Goal: Task Accomplishment & Management: Manage account settings

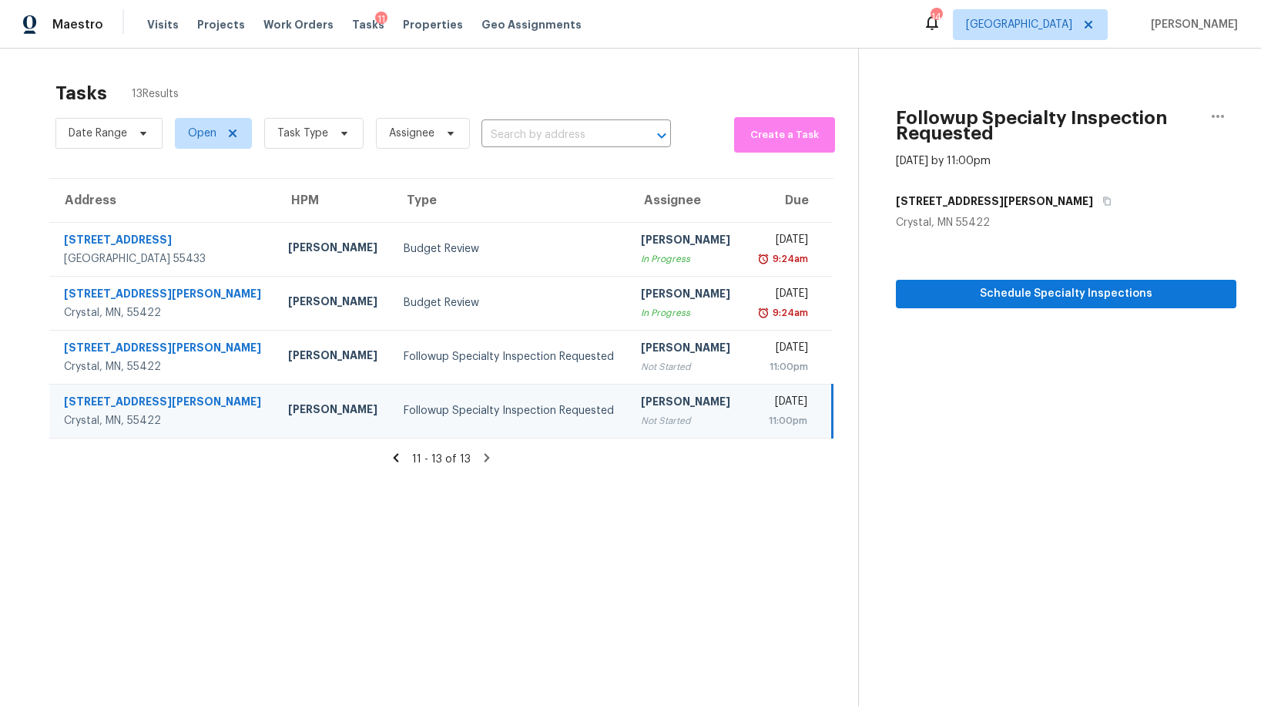
scroll to position [49, 0]
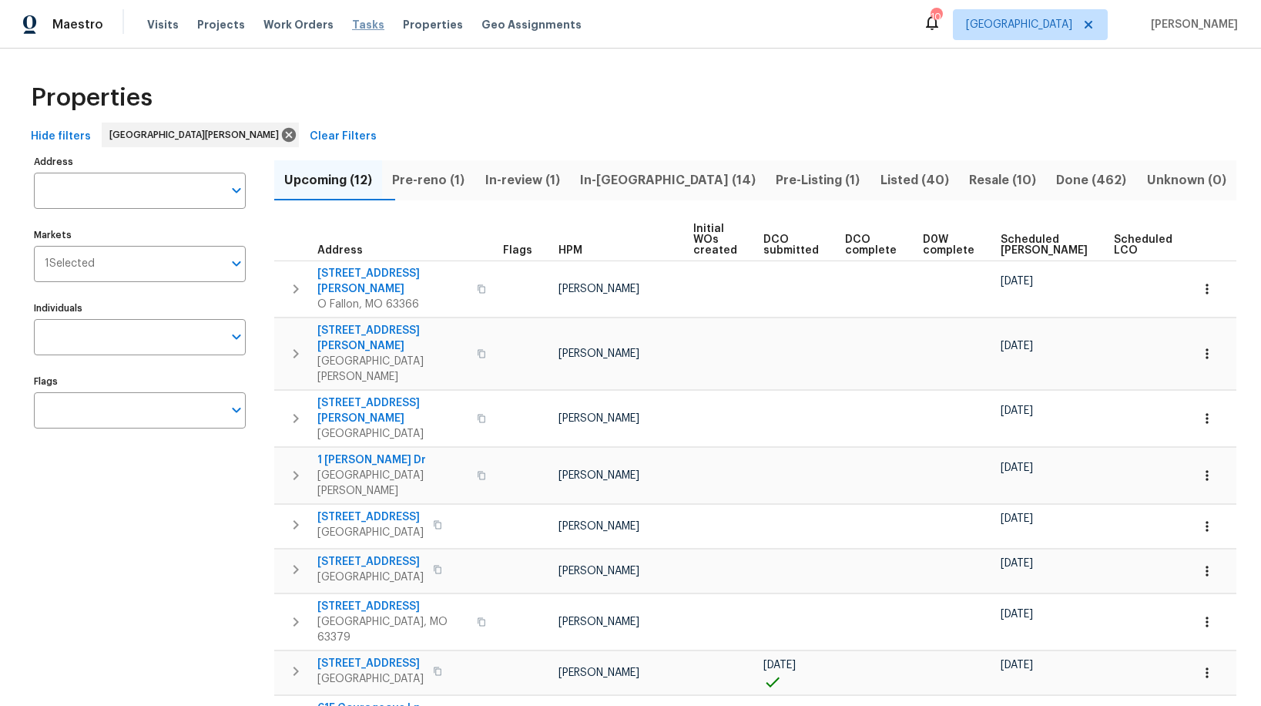
click at [352, 25] on span "Tasks" at bounding box center [368, 24] width 32 height 11
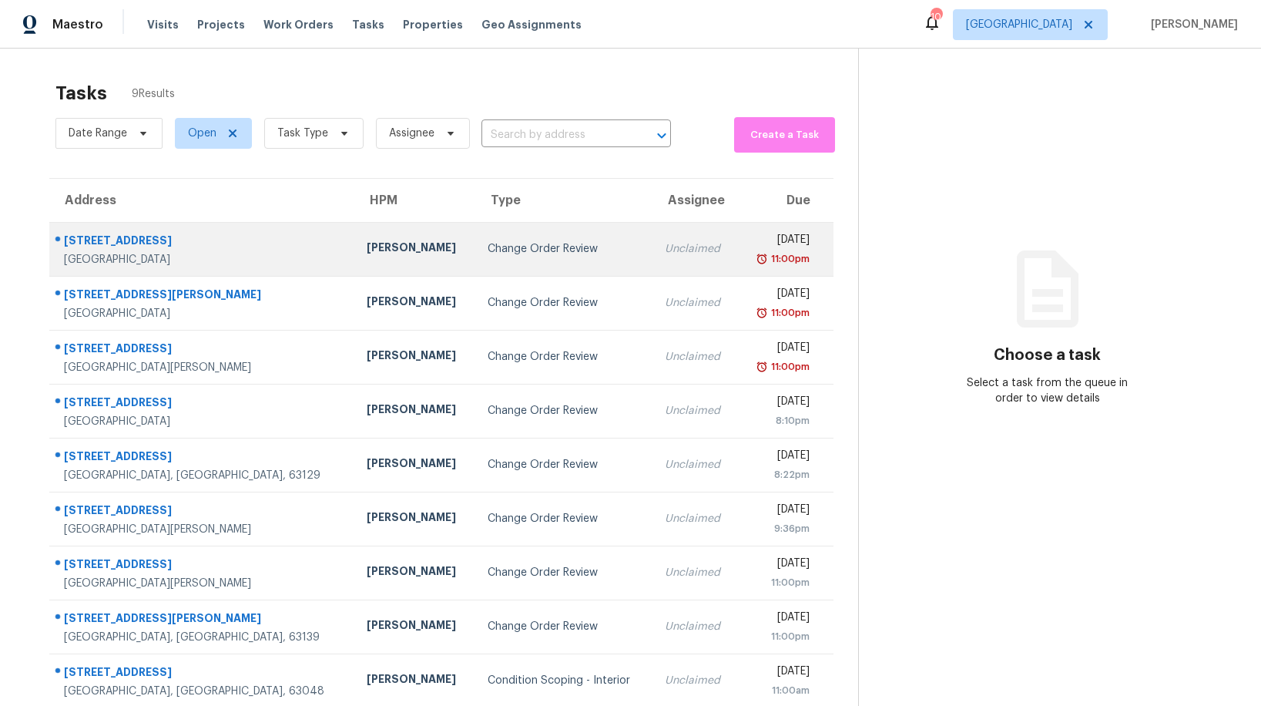
click at [488, 247] on div "Change Order Review" at bounding box center [564, 248] width 153 height 15
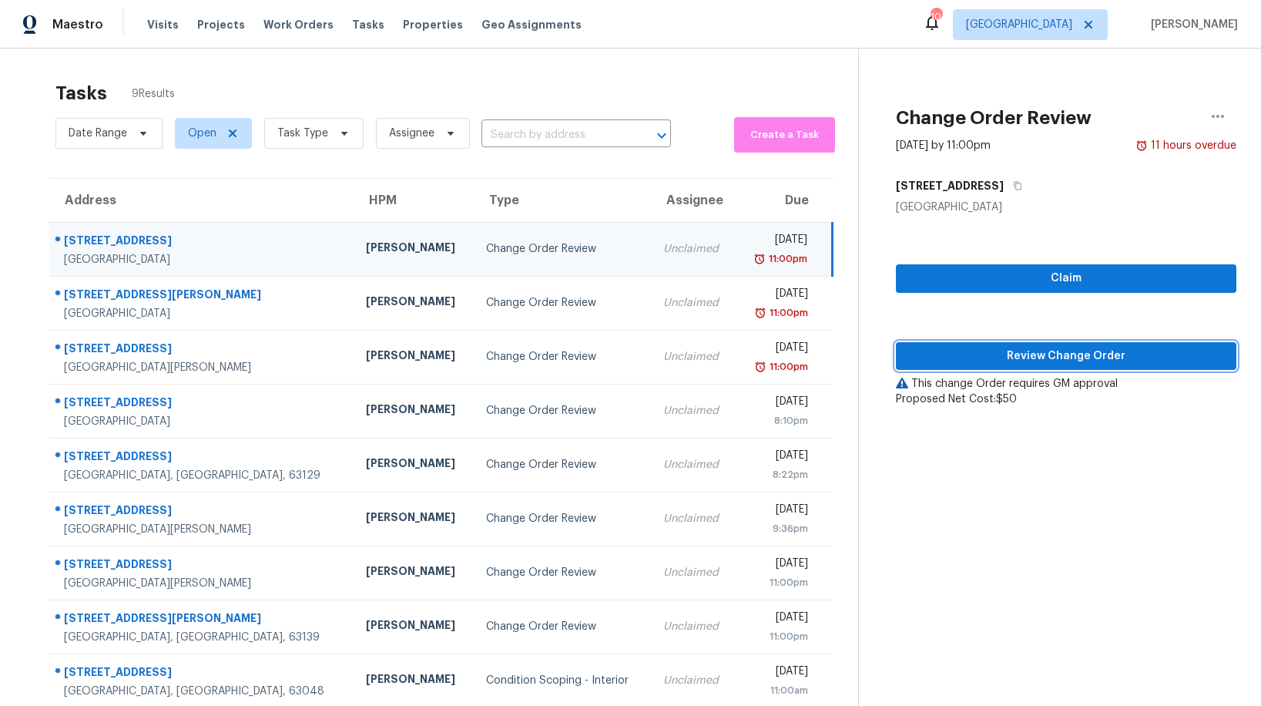
click at [978, 362] on span "Review Change Order" at bounding box center [1066, 356] width 316 height 19
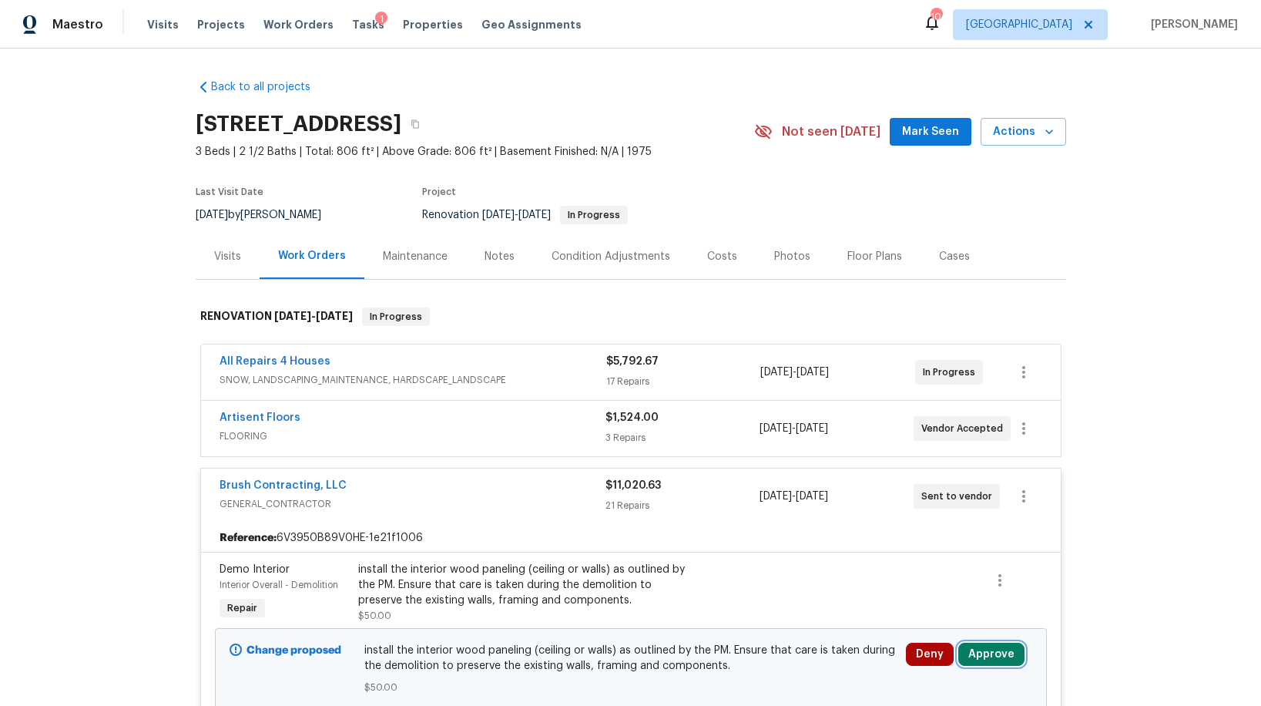
click at [982, 649] on button "Approve" at bounding box center [991, 654] width 66 height 23
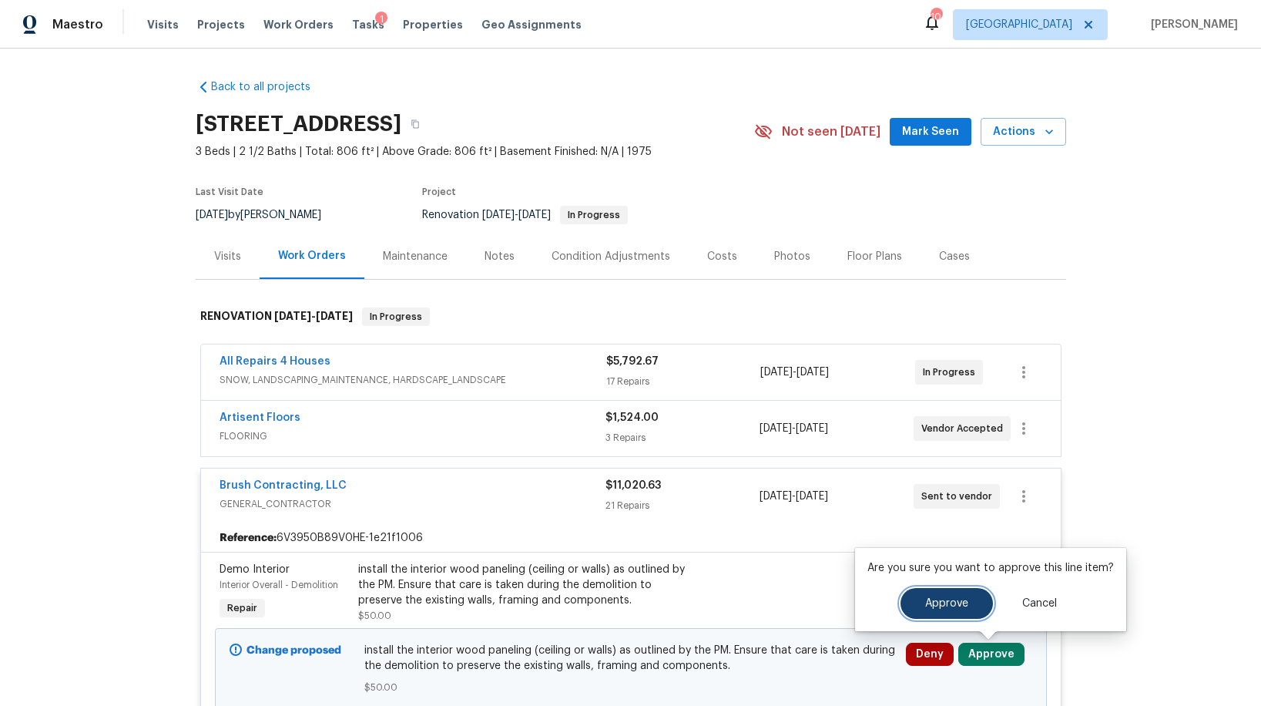
click at [930, 612] on button "Approve" at bounding box center [947, 603] width 92 height 31
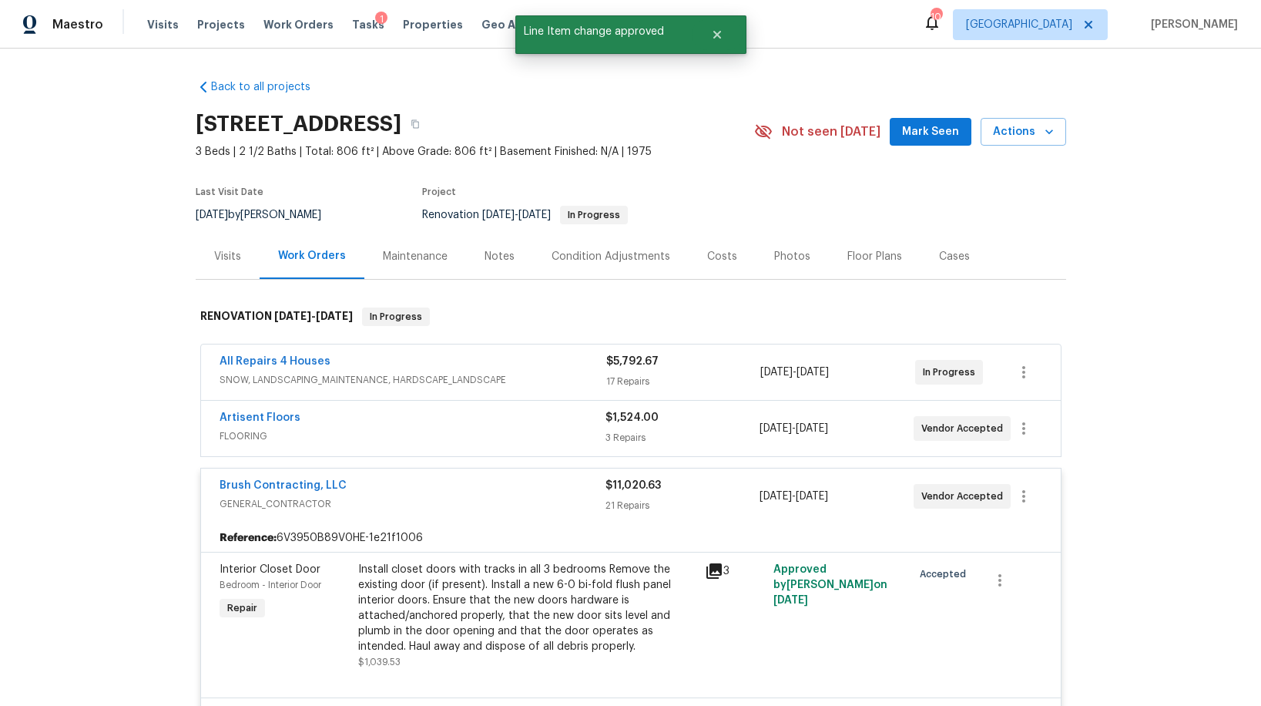
click at [525, 376] on span "SNOW, LANDSCAPING_MAINTENANCE, HARDSCAPE_LANDSCAPE" at bounding box center [413, 379] width 387 height 15
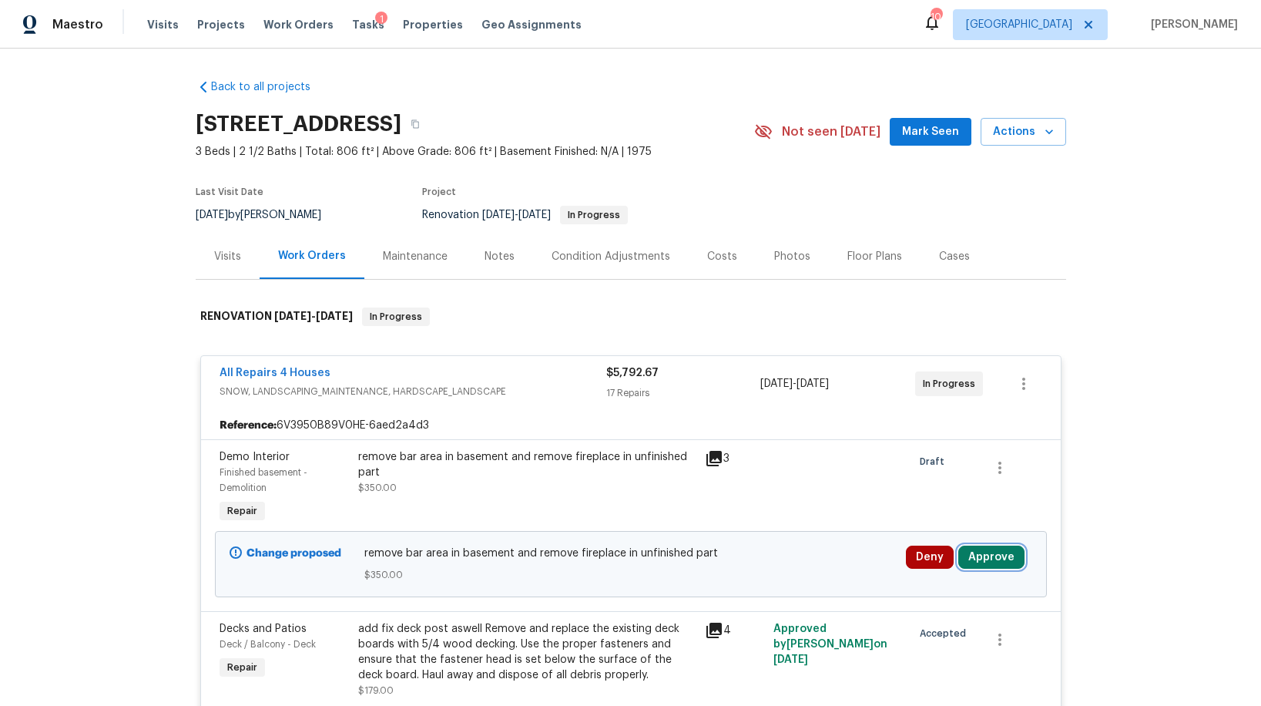
click at [974, 560] on button "Approve" at bounding box center [991, 556] width 66 height 23
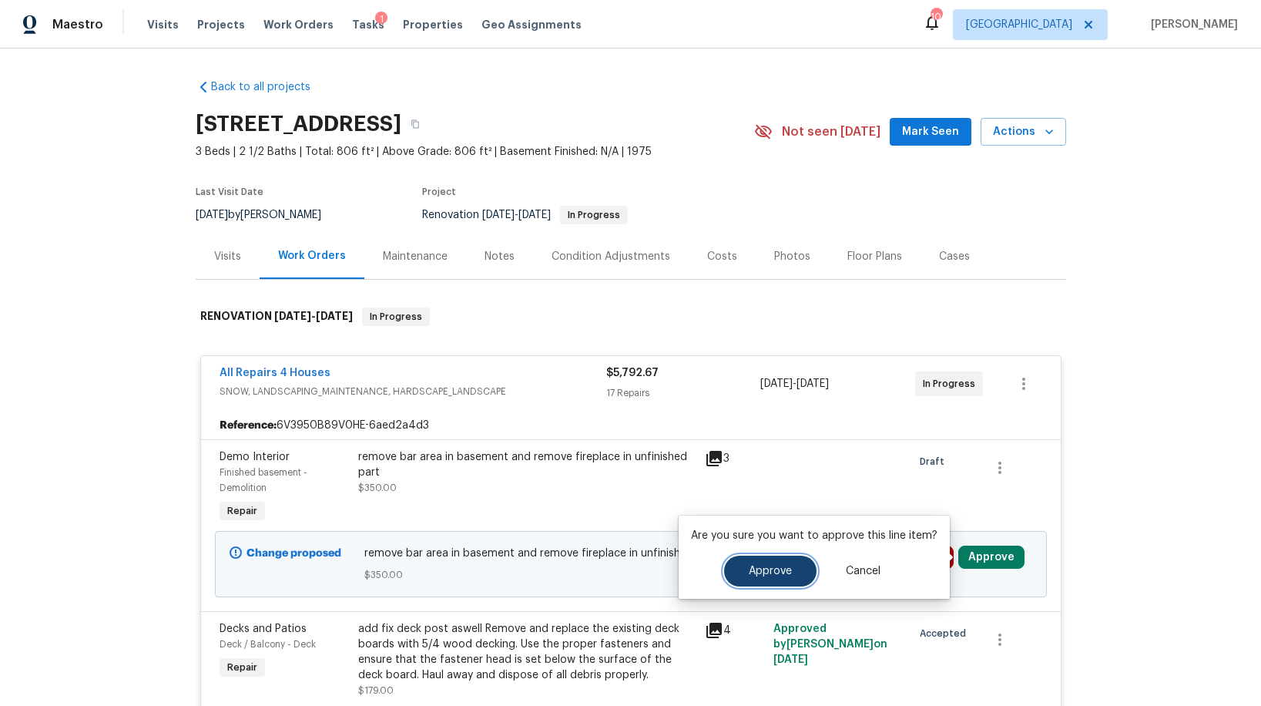
click at [773, 579] on button "Approve" at bounding box center [770, 571] width 92 height 31
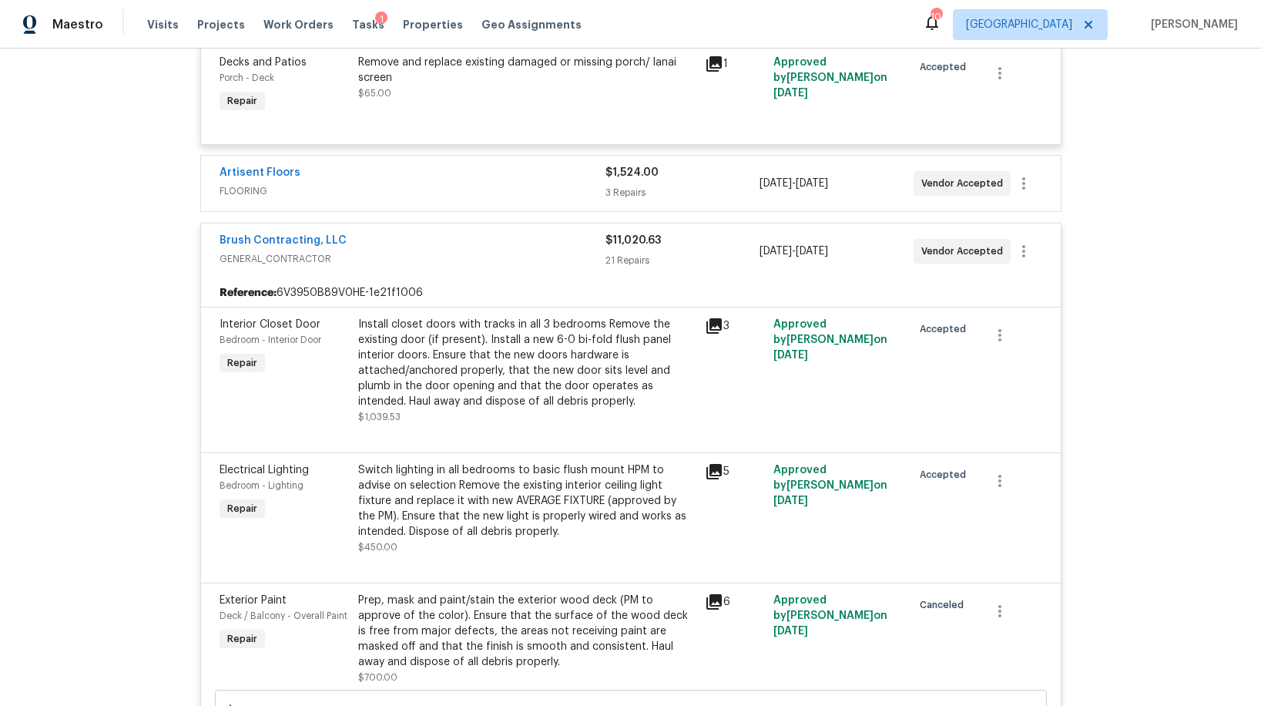
scroll to position [2351, 0]
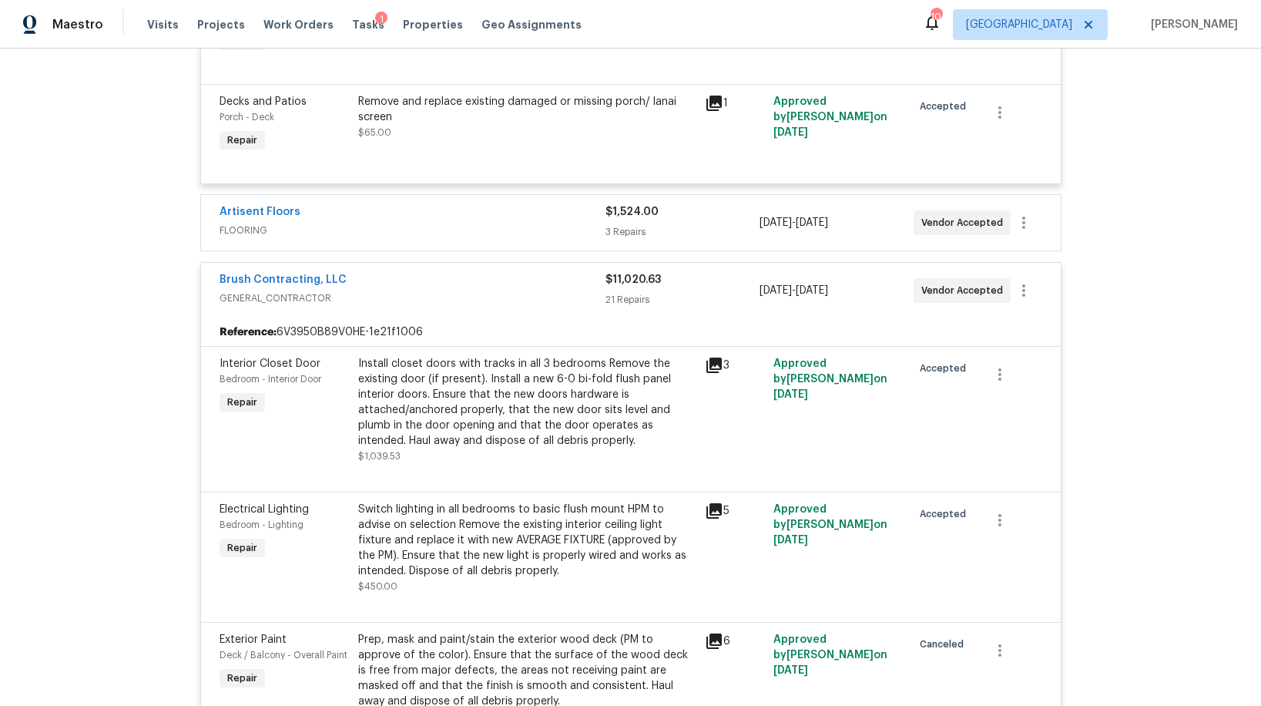
click at [394, 210] on div "Artisent Floors" at bounding box center [413, 213] width 386 height 18
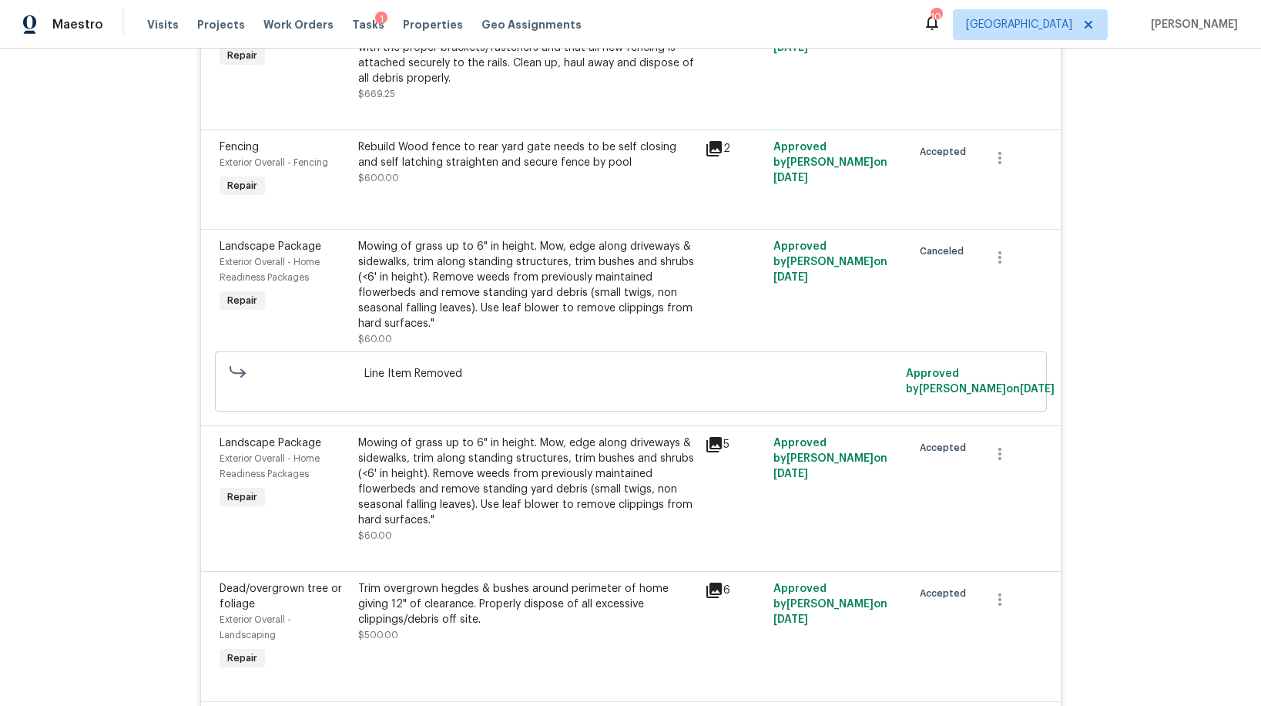
scroll to position [859, 0]
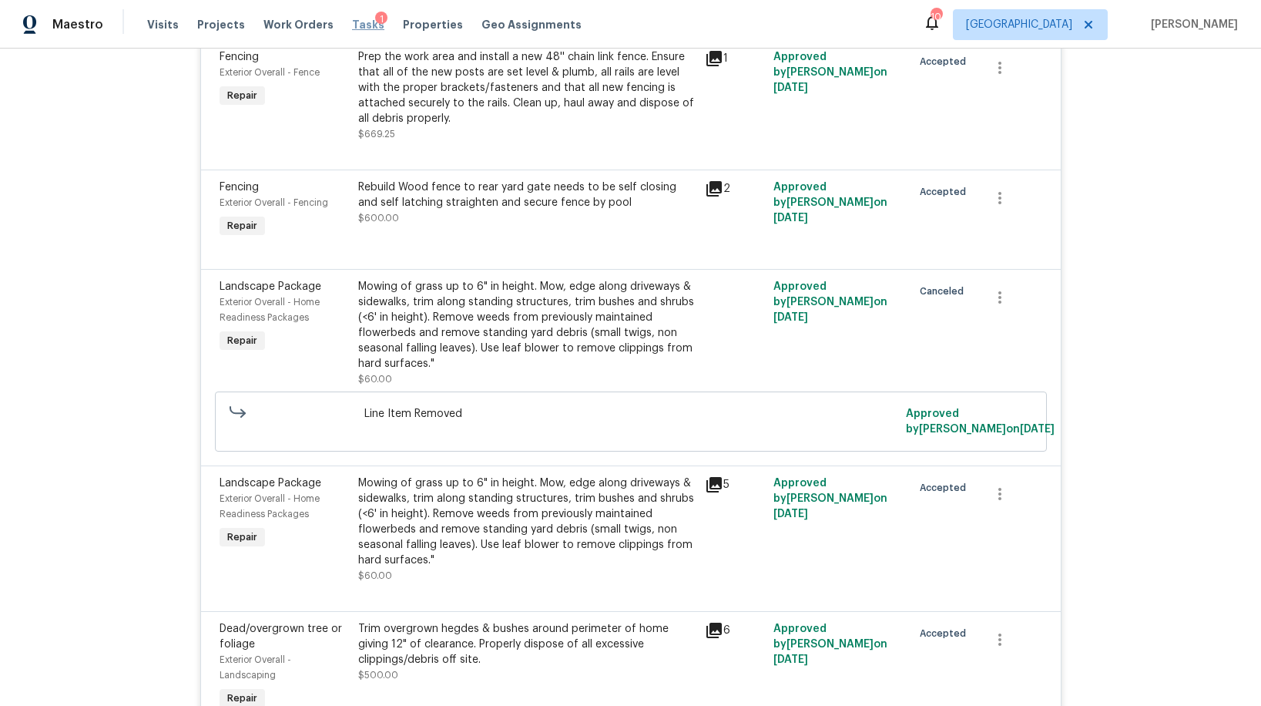
click at [352, 28] on span "Tasks" at bounding box center [368, 24] width 32 height 11
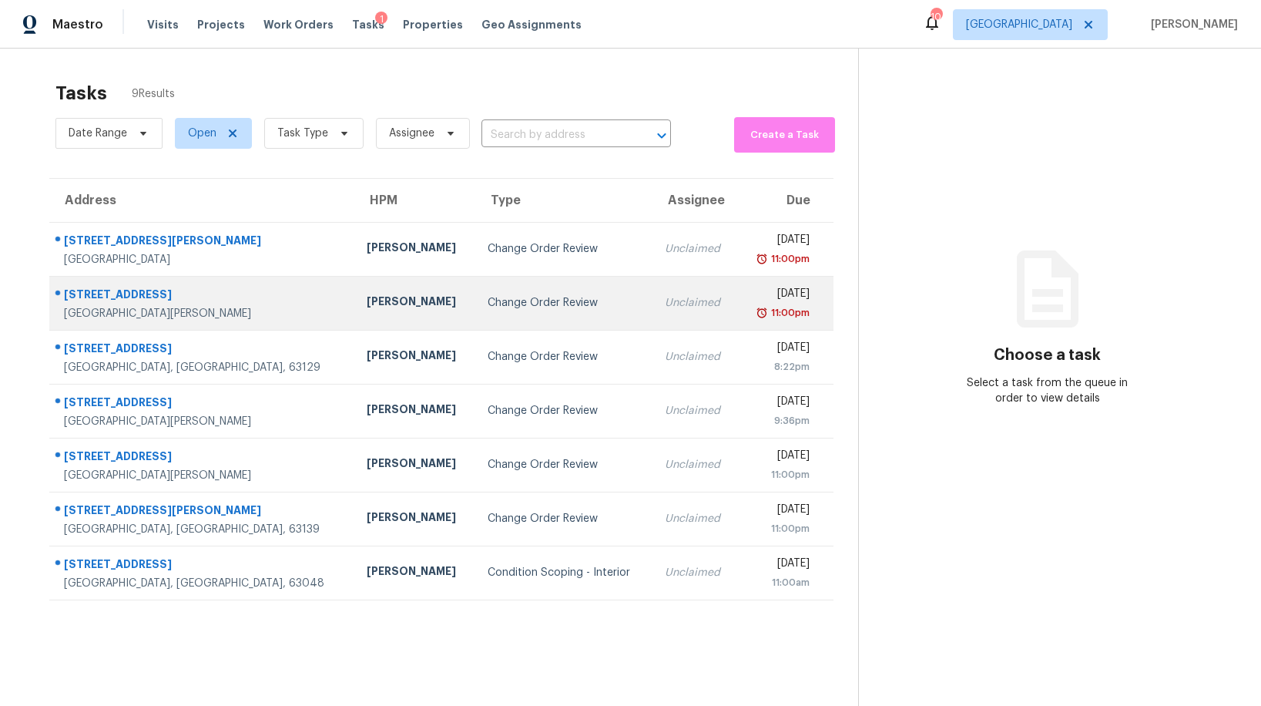
click at [488, 295] on div "Change Order Review" at bounding box center [564, 302] width 153 height 15
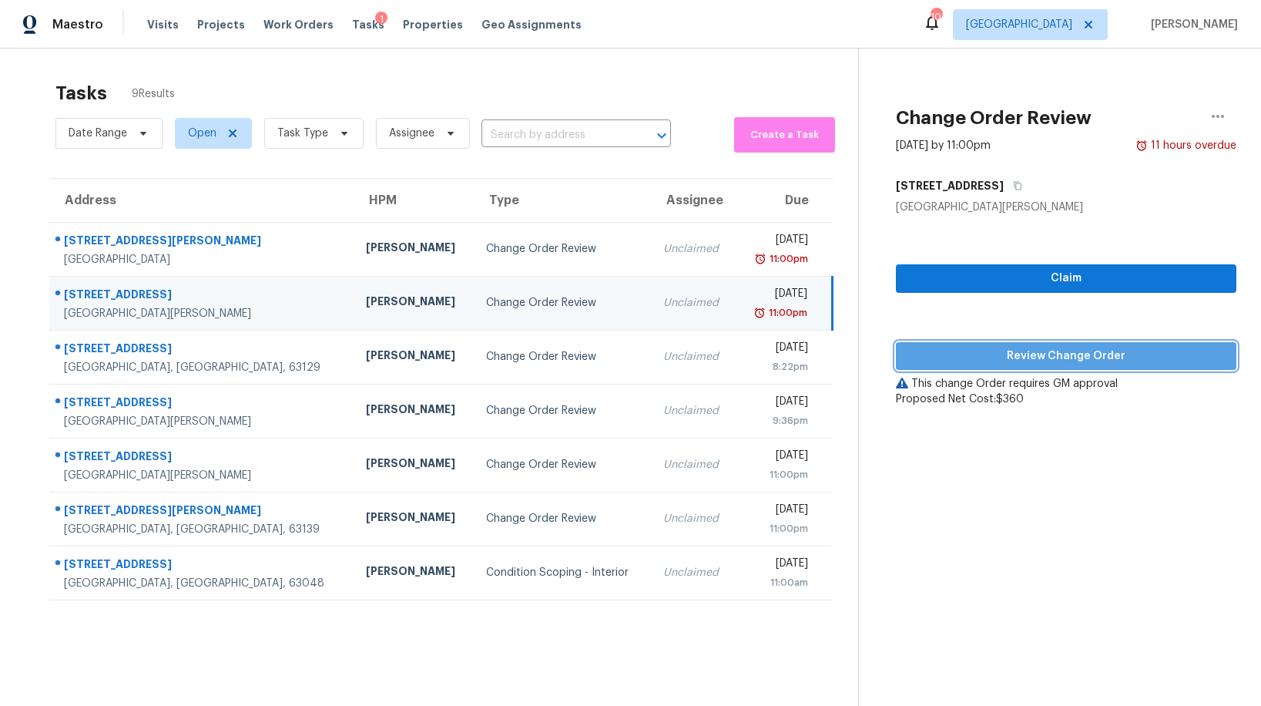
click at [1022, 357] on span "Review Change Order" at bounding box center [1066, 356] width 316 height 19
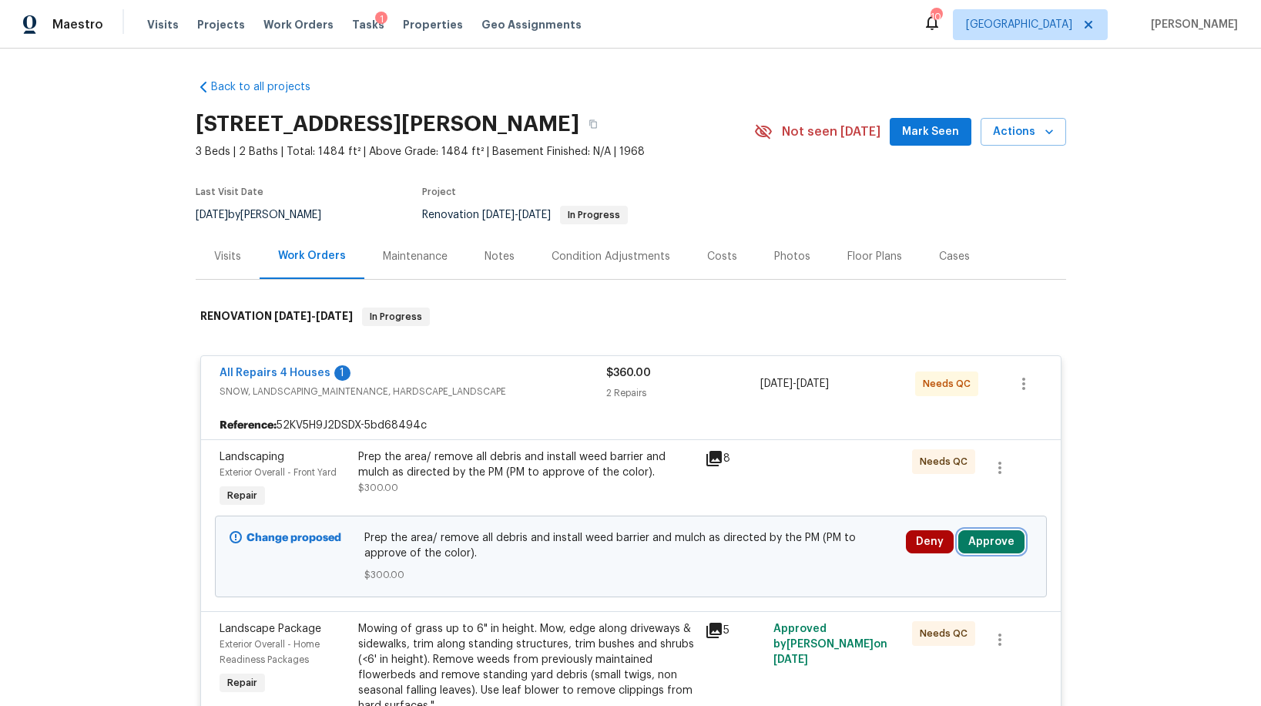
click at [971, 534] on button "Approve" at bounding box center [991, 541] width 66 height 23
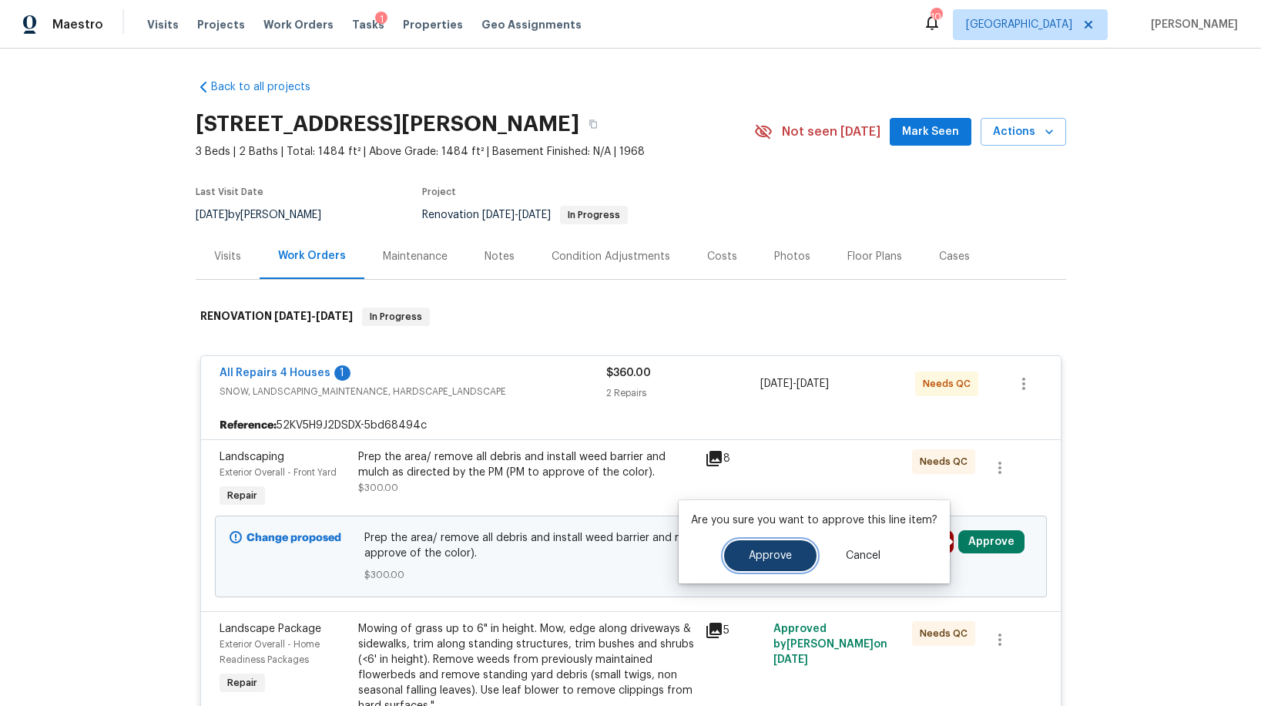
click at [764, 556] on span "Approve" at bounding box center [770, 556] width 43 height 12
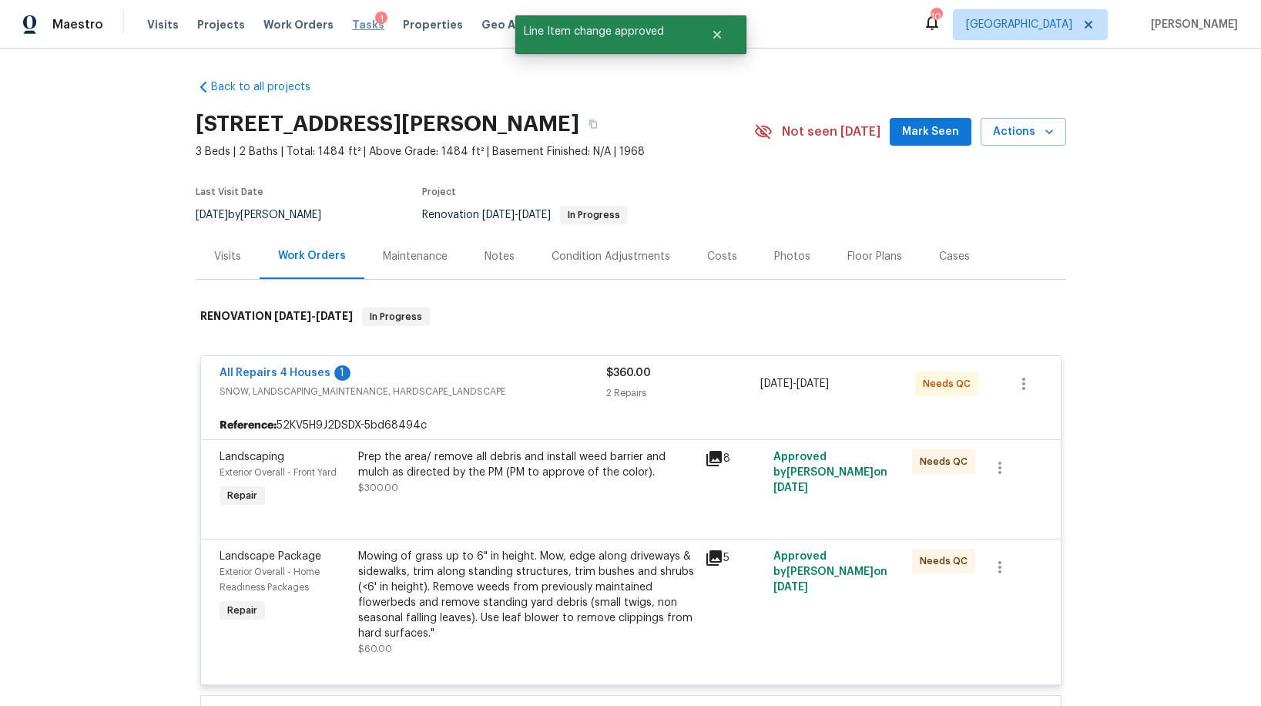
click at [352, 28] on span "Tasks" at bounding box center [368, 24] width 32 height 11
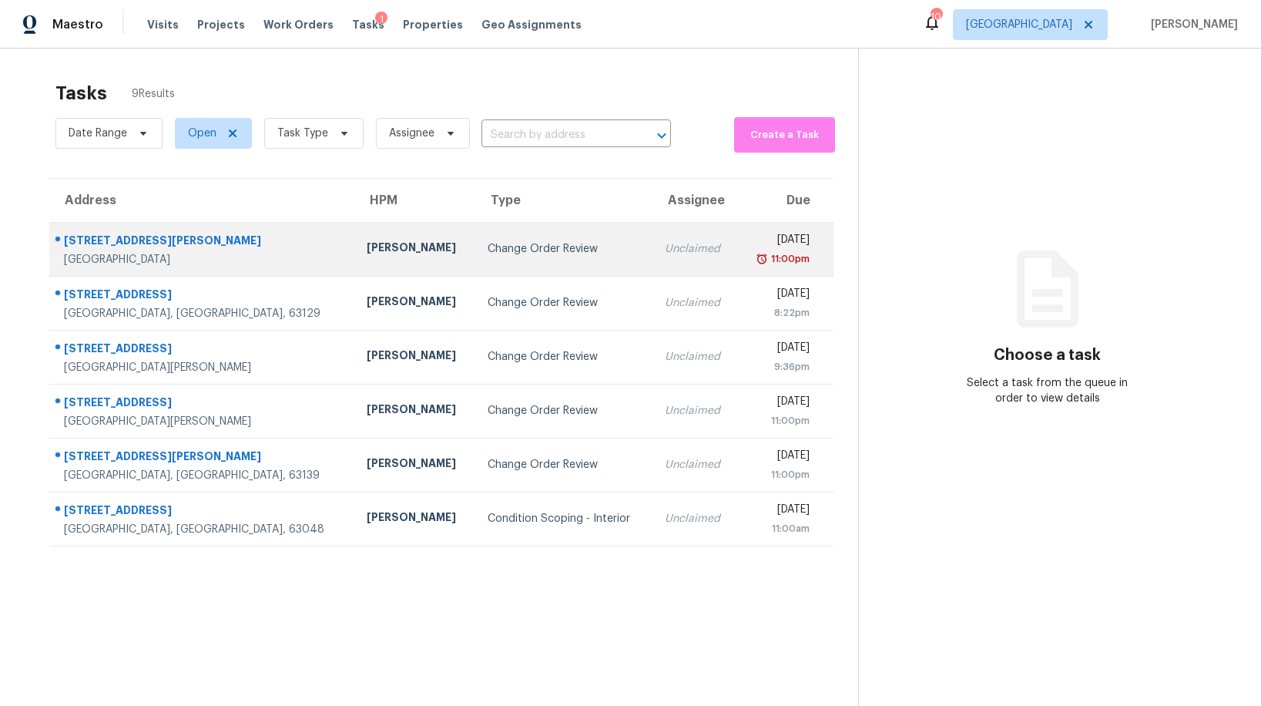
click at [488, 255] on div "Change Order Review" at bounding box center [564, 248] width 153 height 15
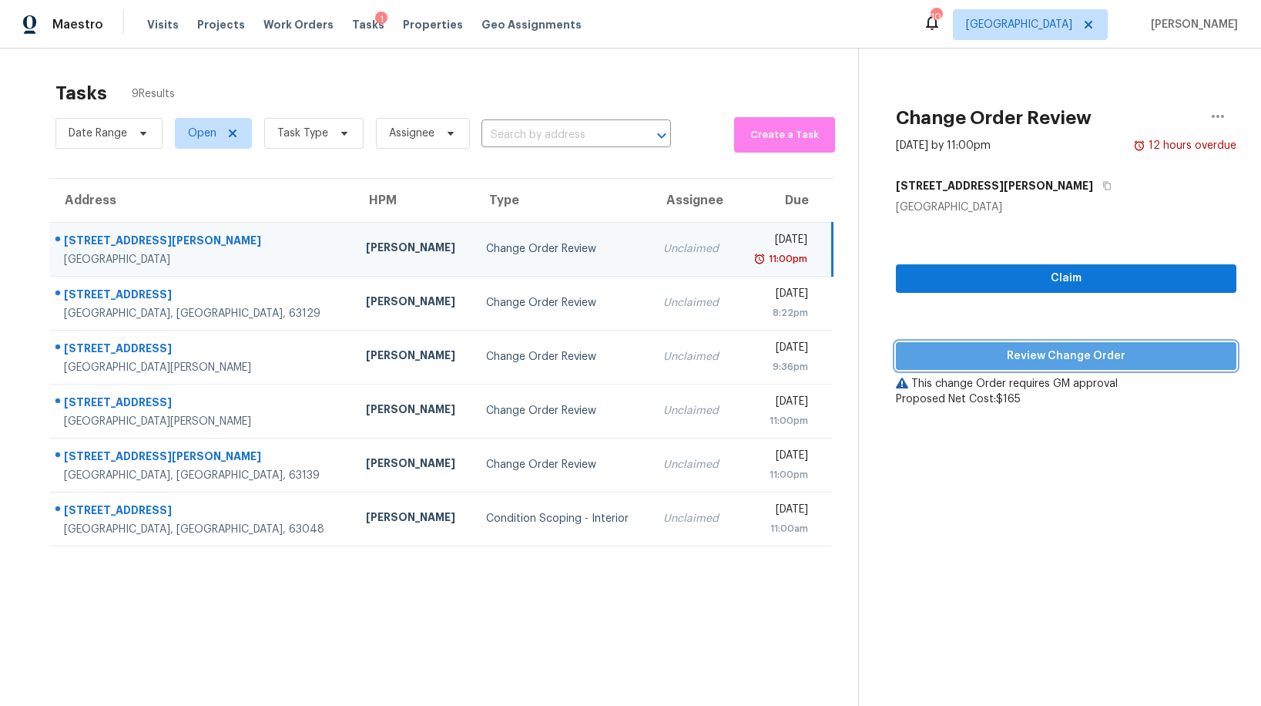
click at [918, 362] on span "Review Change Order" at bounding box center [1066, 356] width 316 height 19
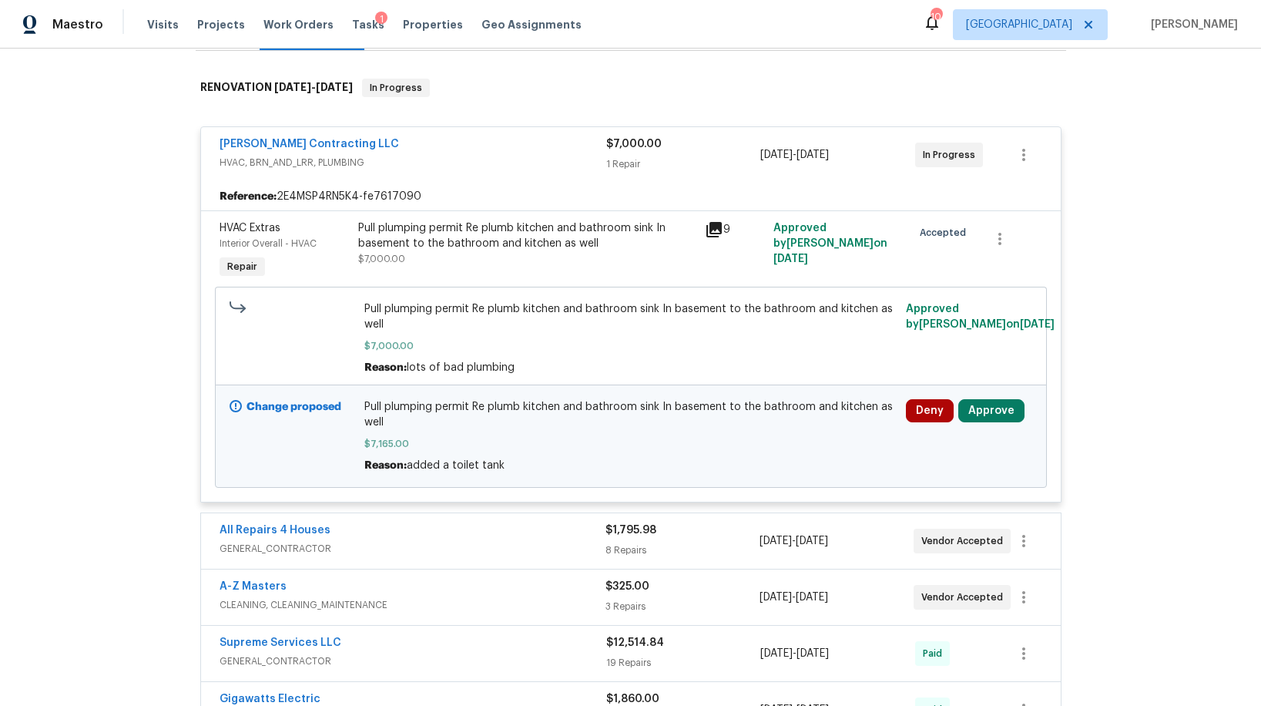
scroll to position [284, 0]
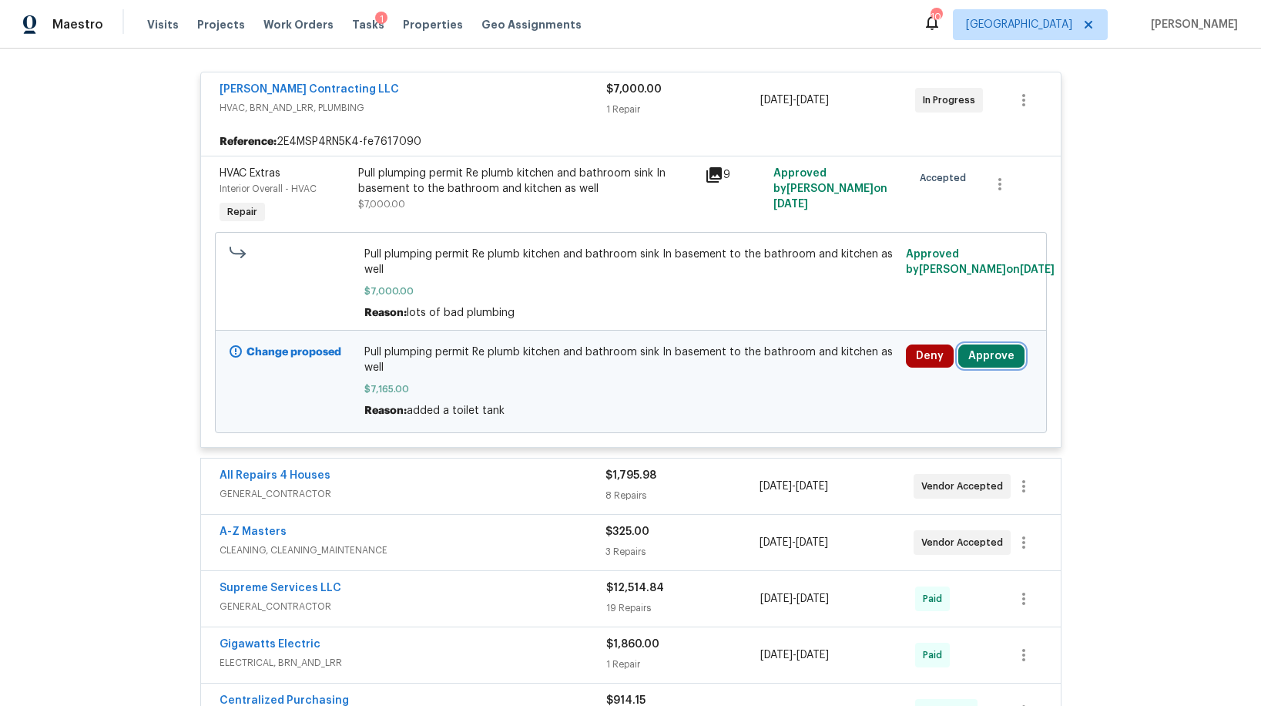
click at [979, 354] on button "Approve" at bounding box center [991, 355] width 66 height 23
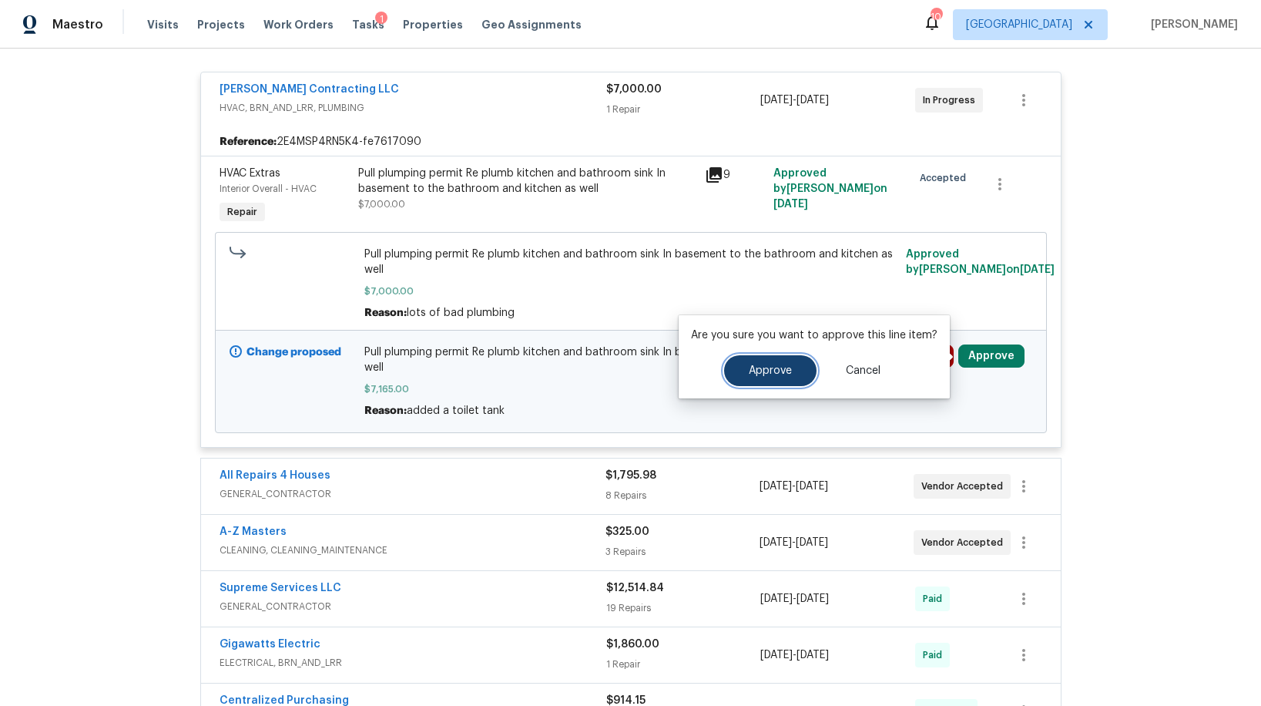
click at [786, 380] on button "Approve" at bounding box center [770, 370] width 92 height 31
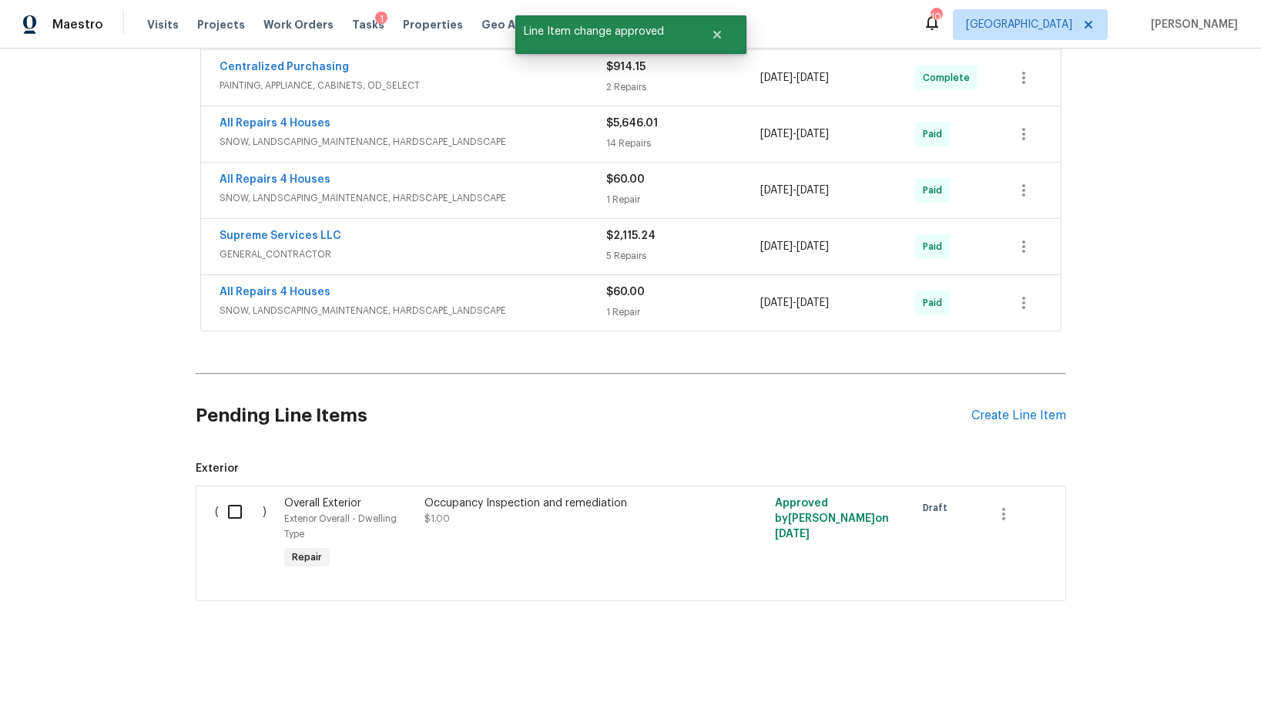
scroll to position [0, 0]
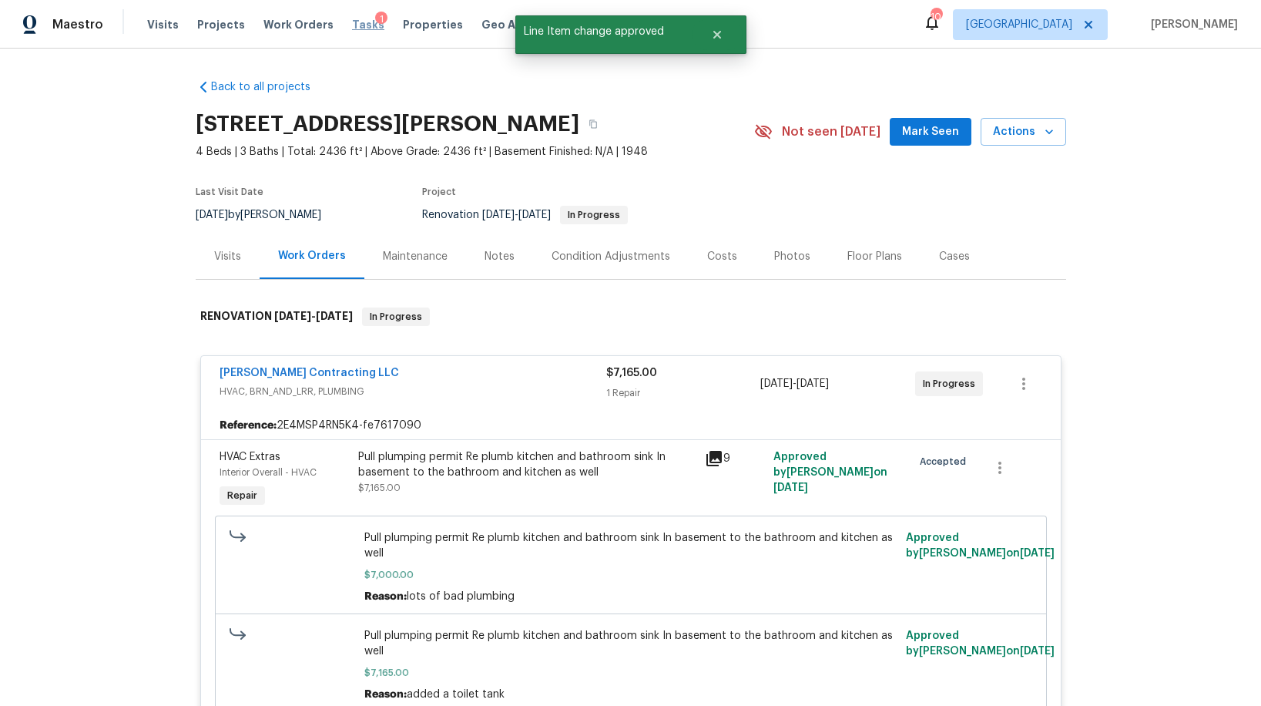
click at [352, 28] on span "Tasks" at bounding box center [368, 24] width 32 height 11
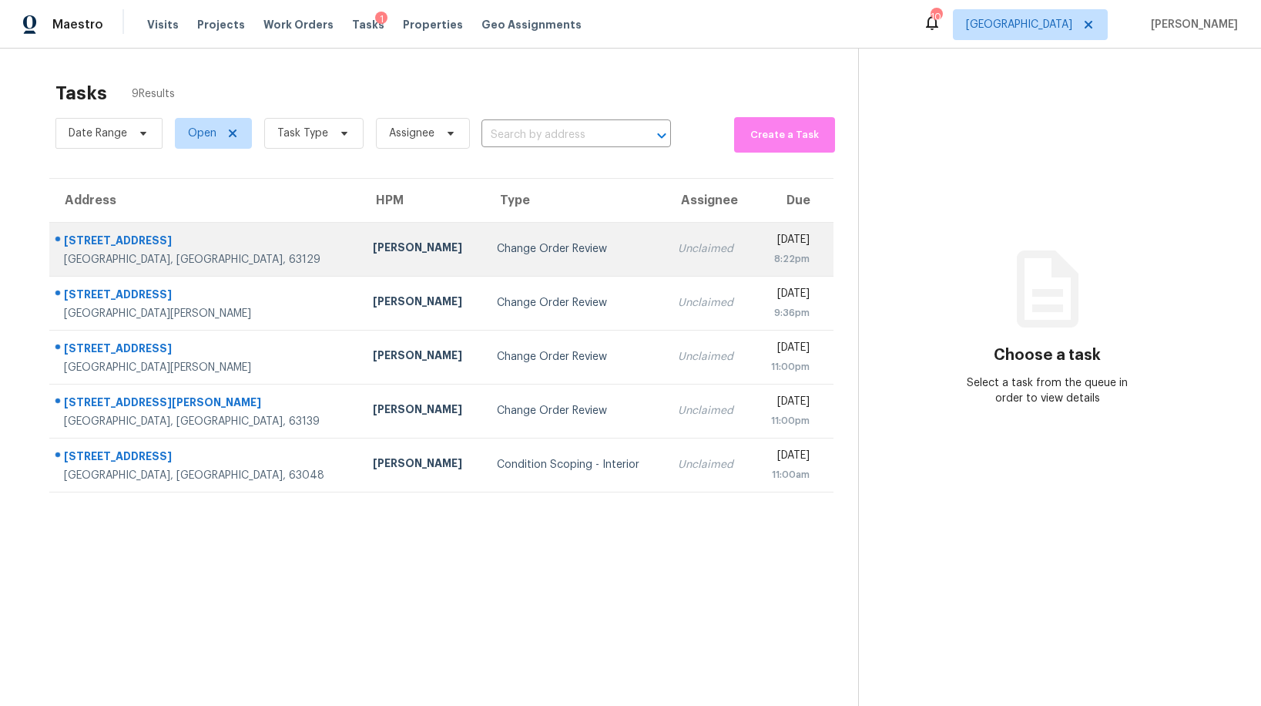
click at [497, 253] on div "Change Order Review" at bounding box center [575, 248] width 156 height 15
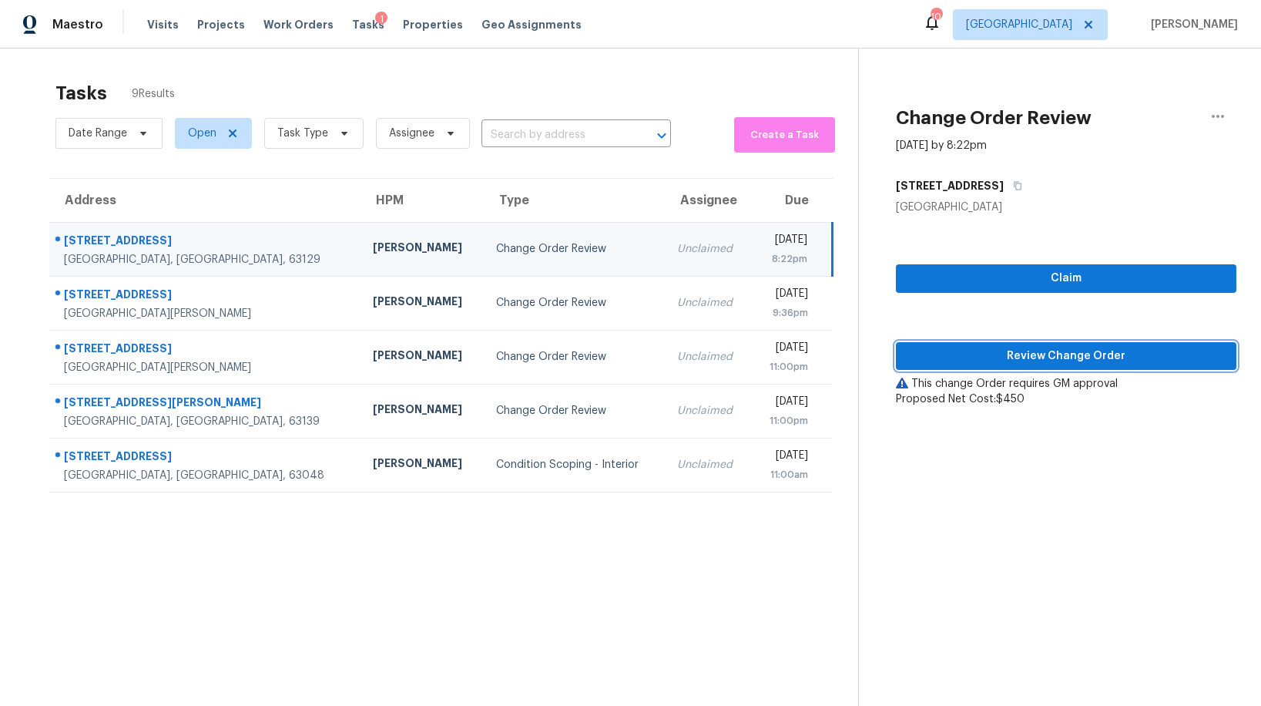
click at [970, 350] on span "Review Change Order" at bounding box center [1066, 356] width 316 height 19
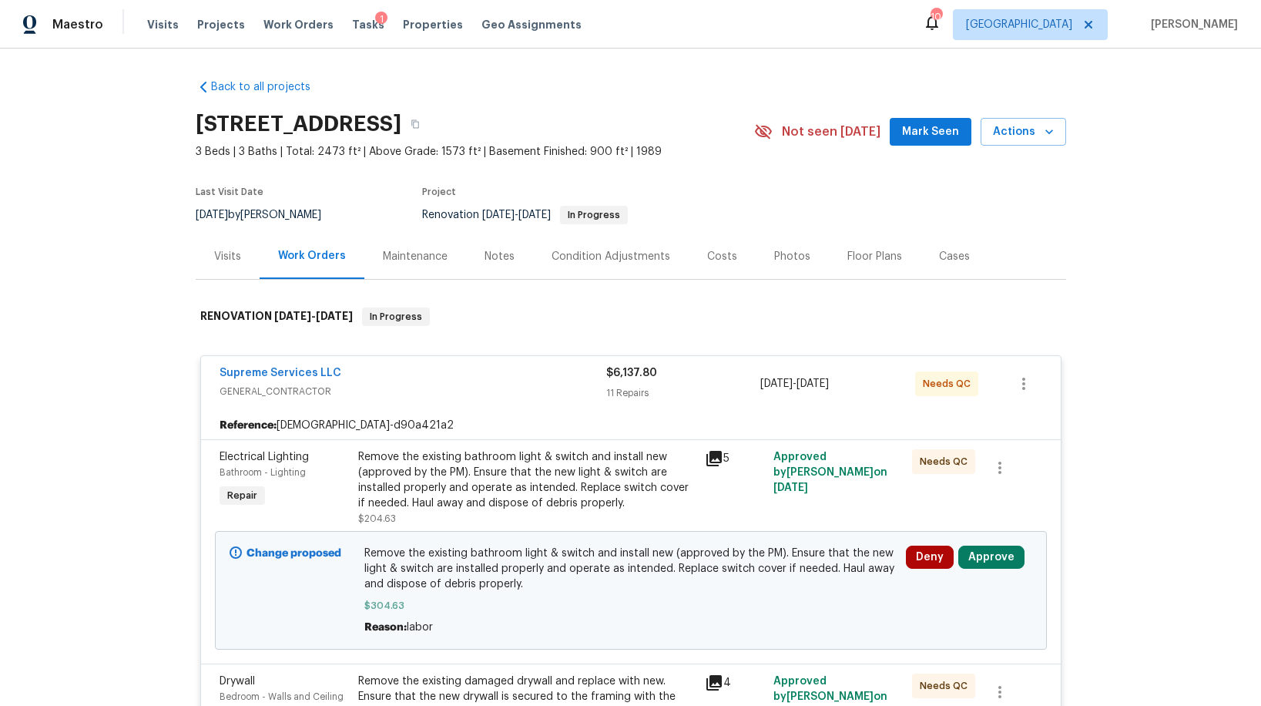
scroll to position [1, 0]
click at [974, 560] on button "Approve" at bounding box center [991, 556] width 66 height 23
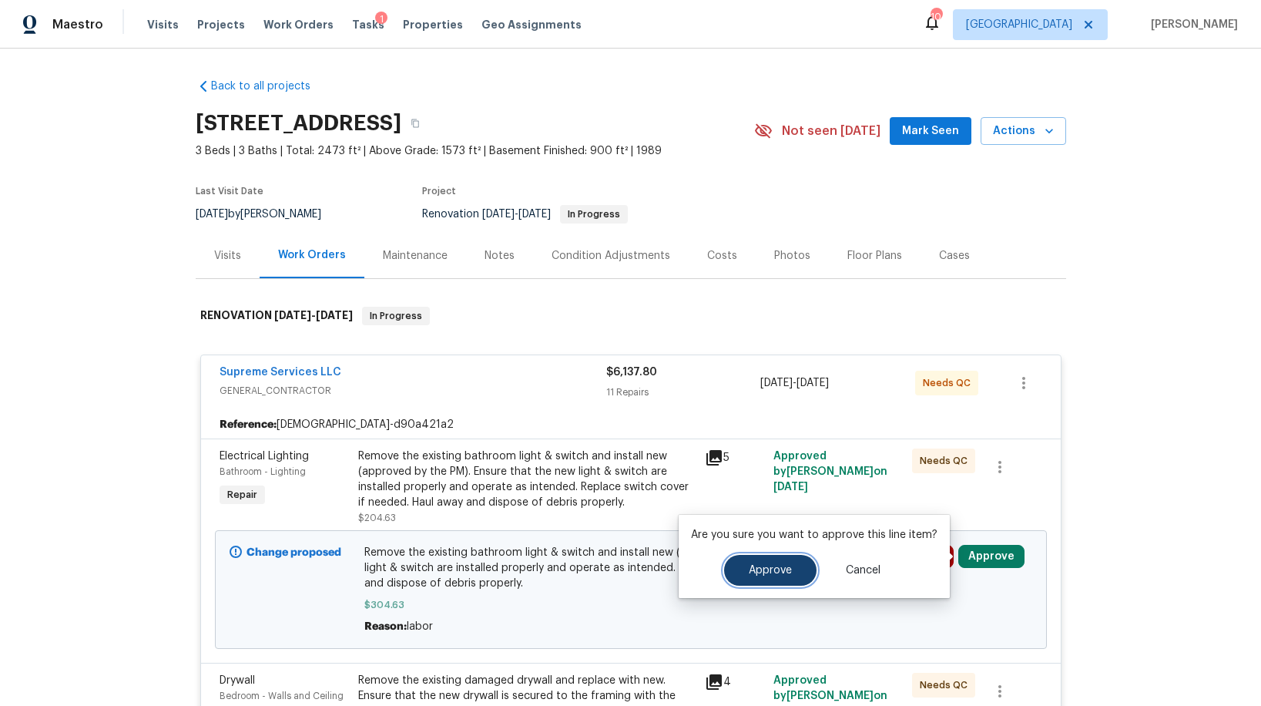
click at [782, 571] on span "Approve" at bounding box center [770, 571] width 43 height 12
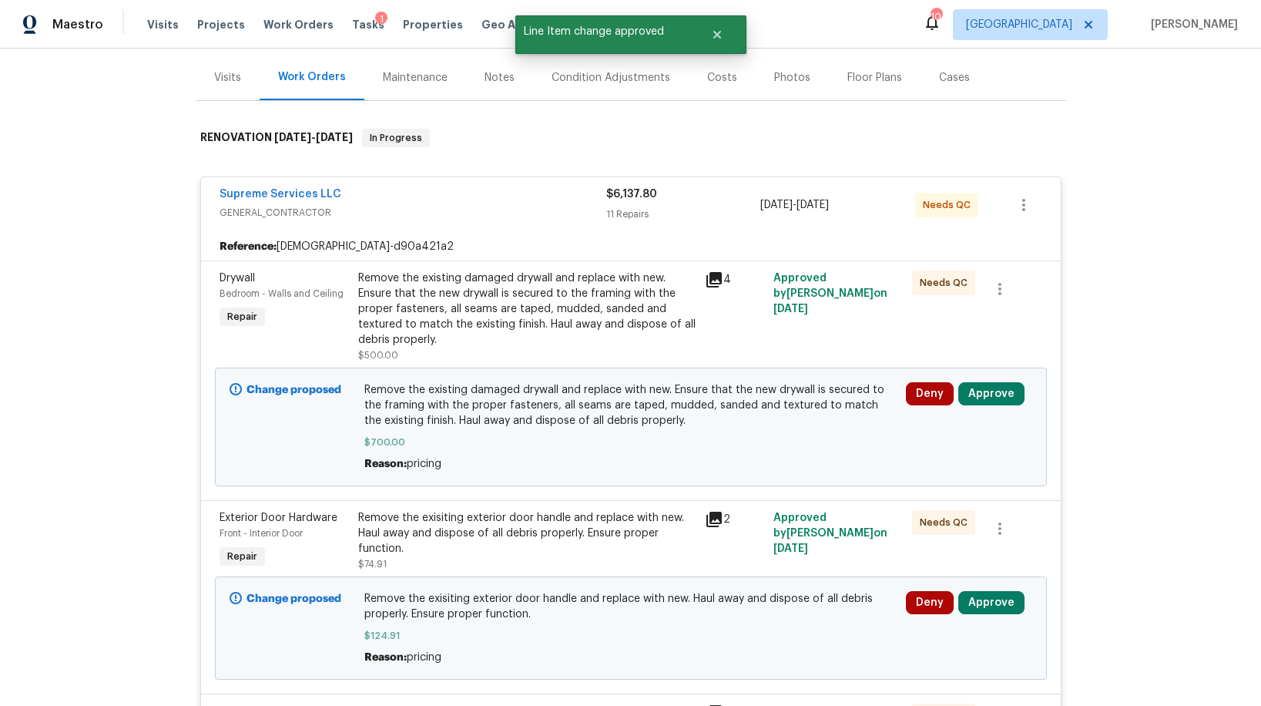
scroll to position [307, 0]
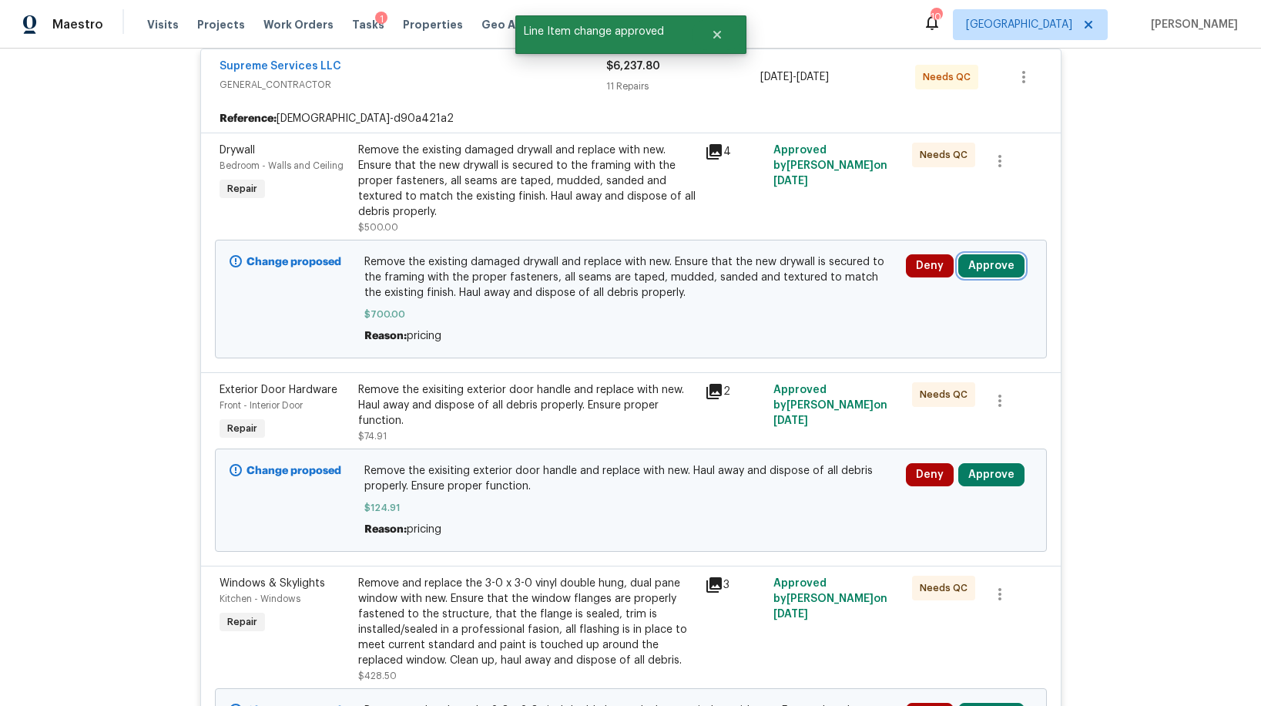
click at [964, 257] on button "Approve" at bounding box center [991, 265] width 66 height 23
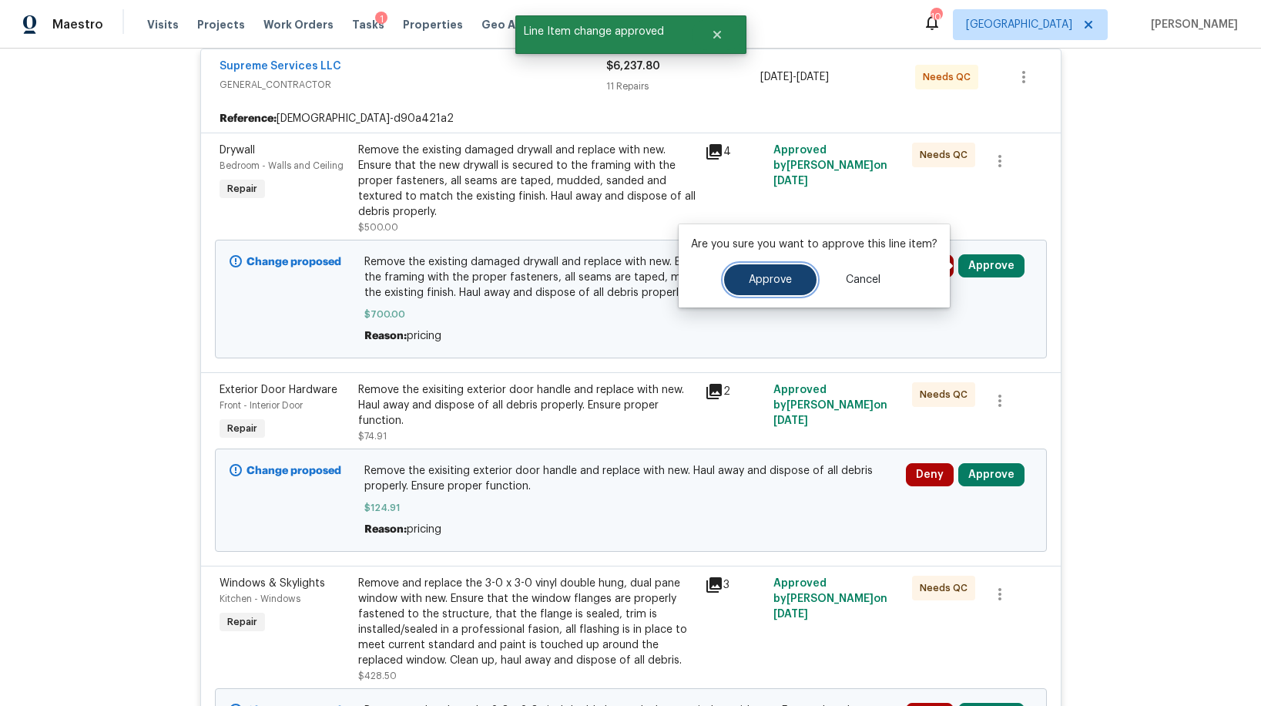
click at [756, 274] on span "Approve" at bounding box center [770, 280] width 43 height 12
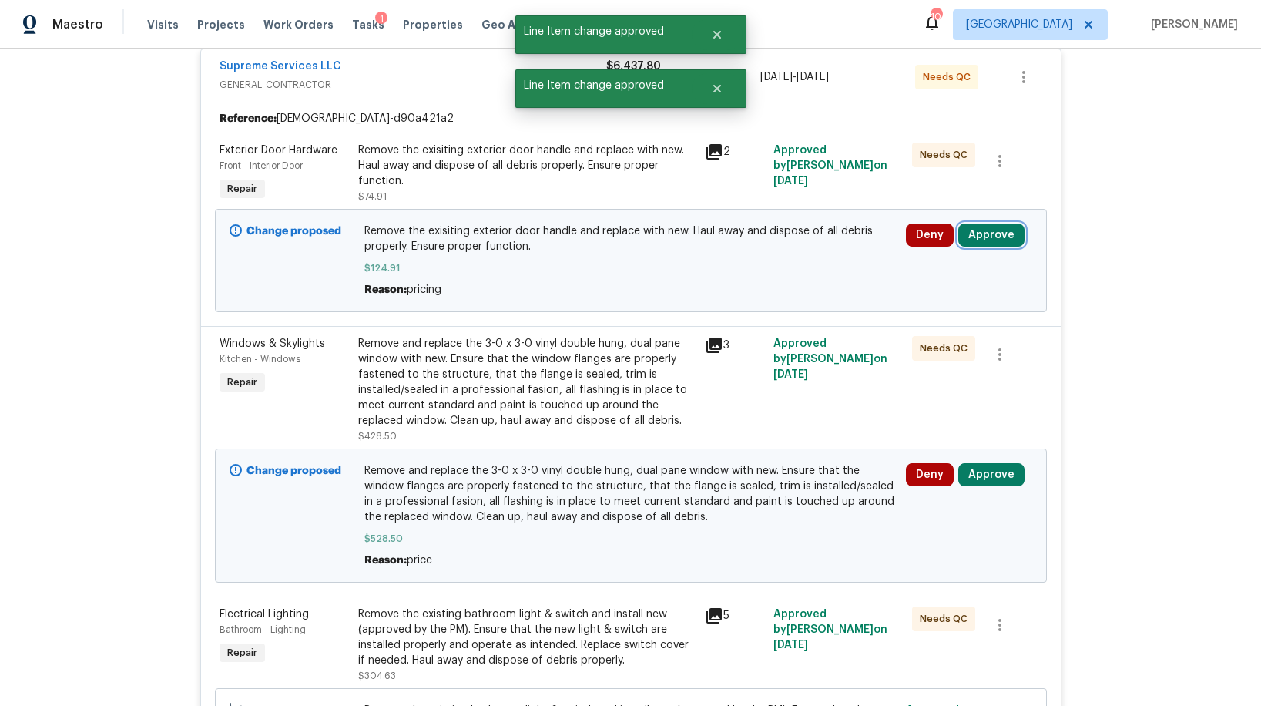
drag, startPoint x: 977, startPoint y: 238, endPoint x: 959, endPoint y: 243, distance: 18.5
click at [975, 240] on button "Approve" at bounding box center [991, 234] width 66 height 23
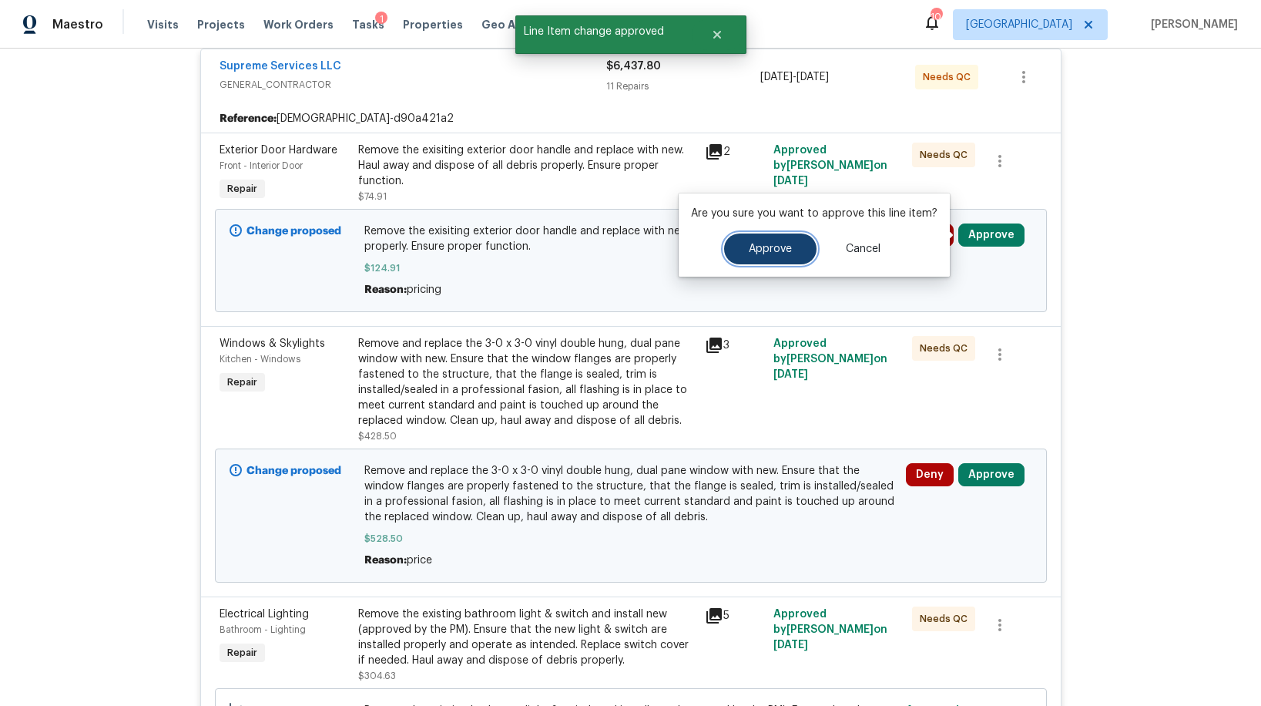
click at [772, 245] on span "Approve" at bounding box center [770, 249] width 43 height 12
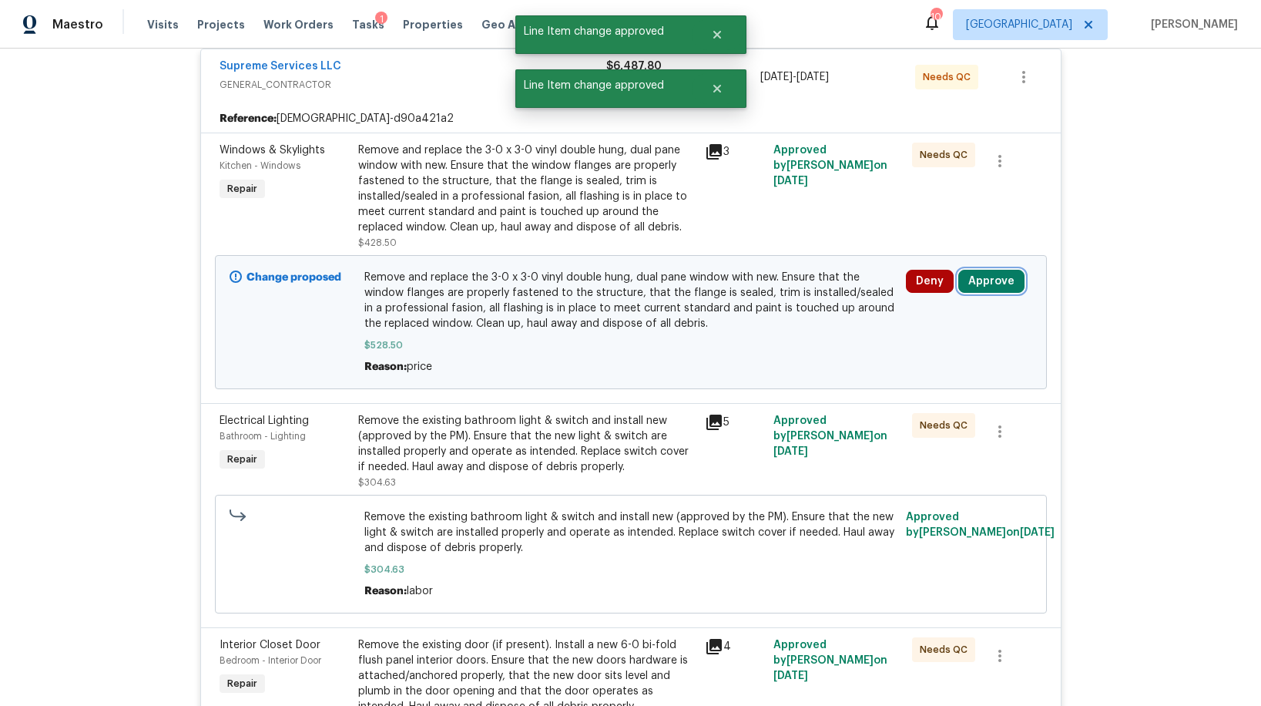
click at [968, 288] on button "Approve" at bounding box center [991, 281] width 66 height 23
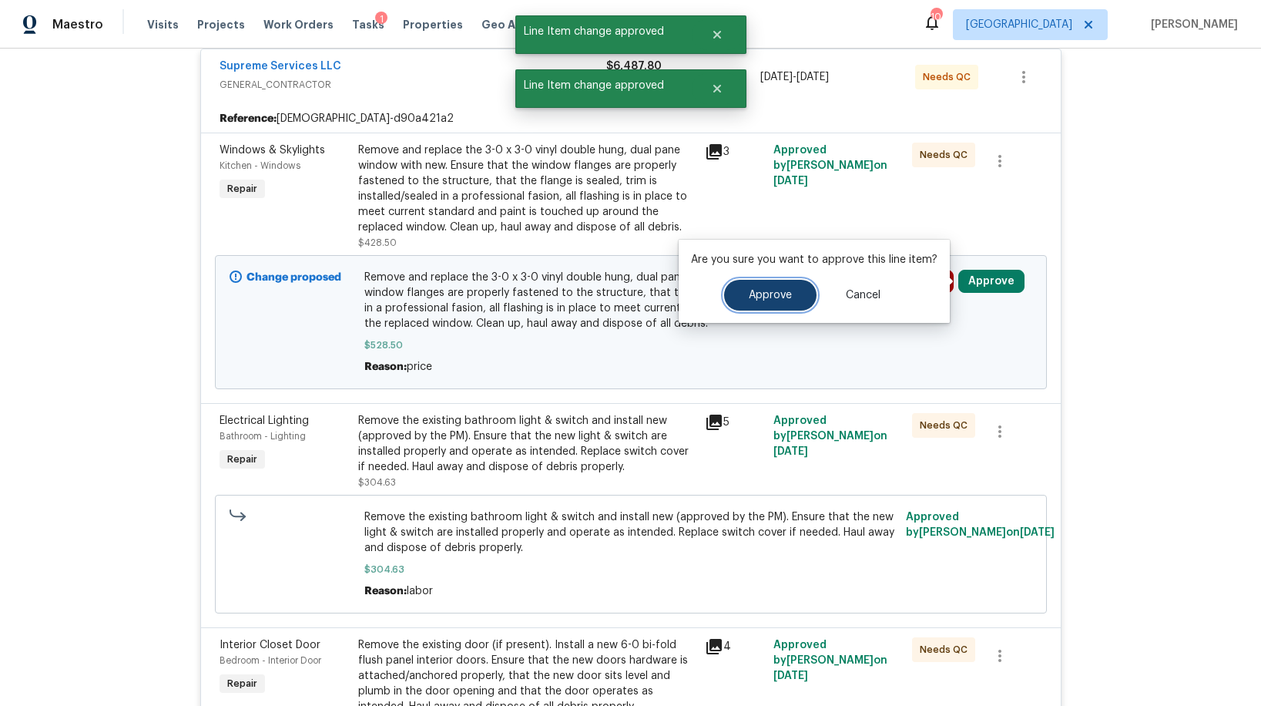
click at [774, 302] on button "Approve" at bounding box center [770, 295] width 92 height 31
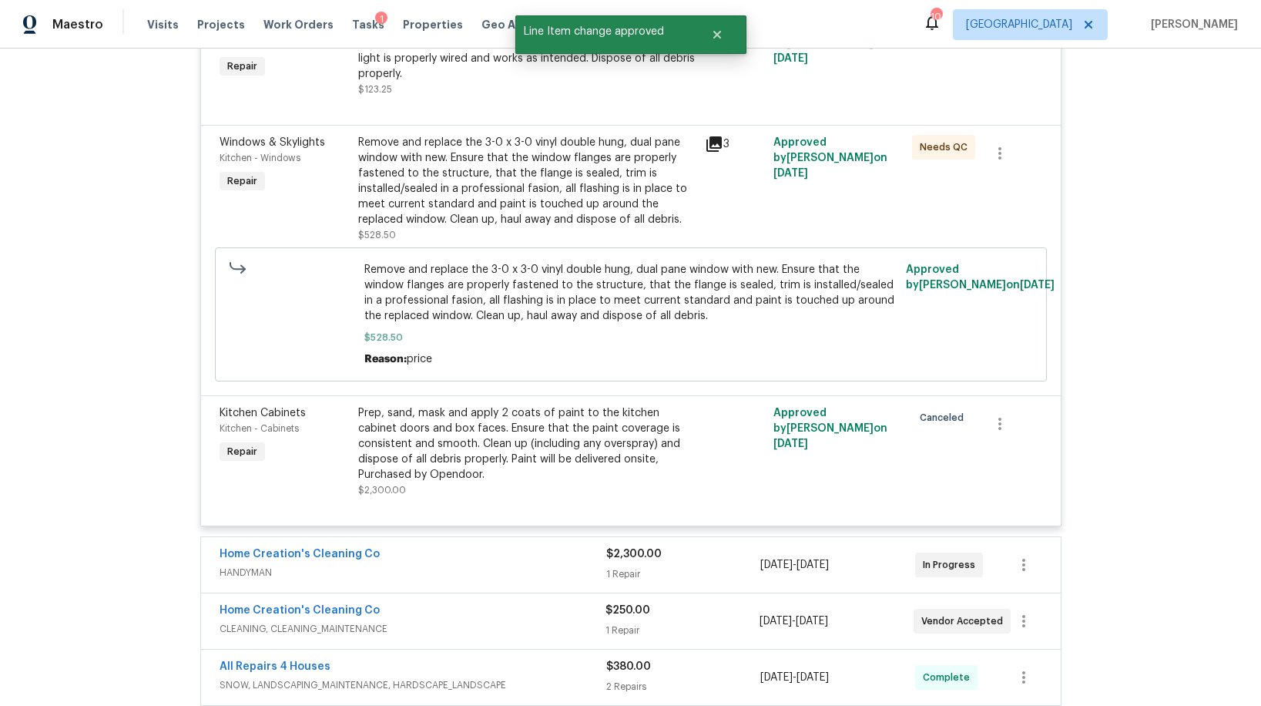
scroll to position [2124, 0]
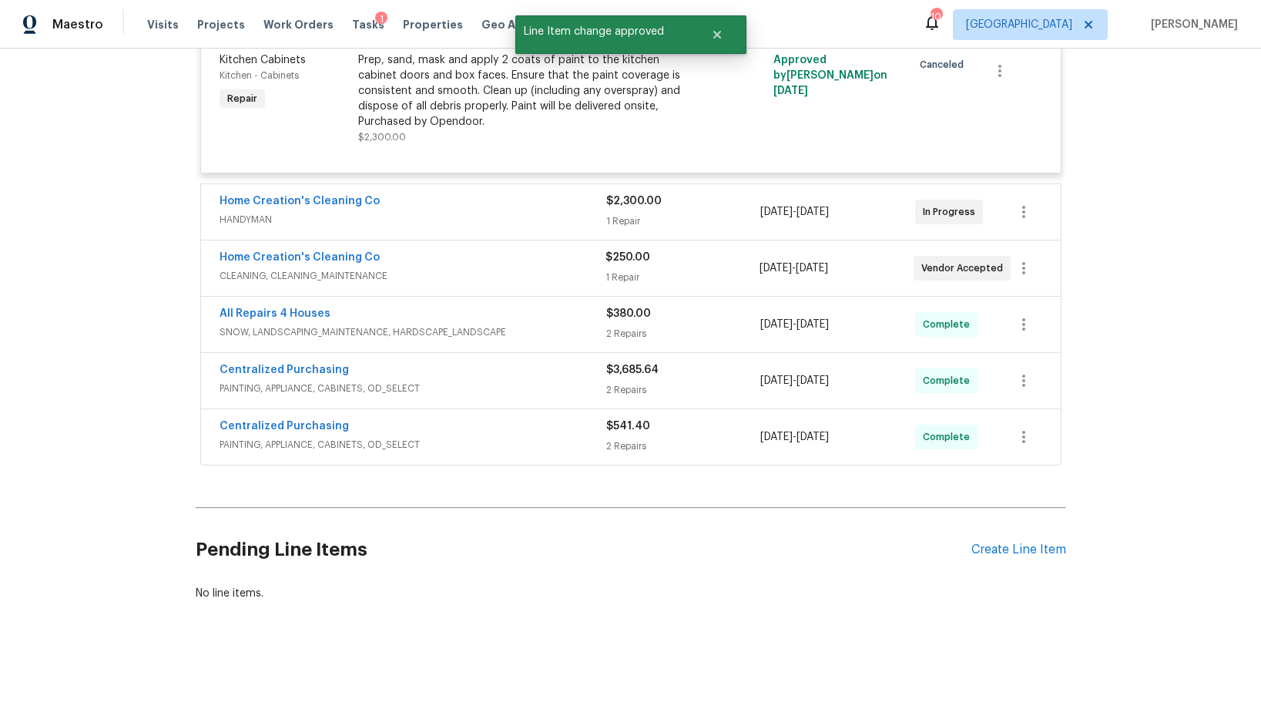
click at [491, 200] on div "Home Creation's Cleaning Co" at bounding box center [413, 202] width 387 height 18
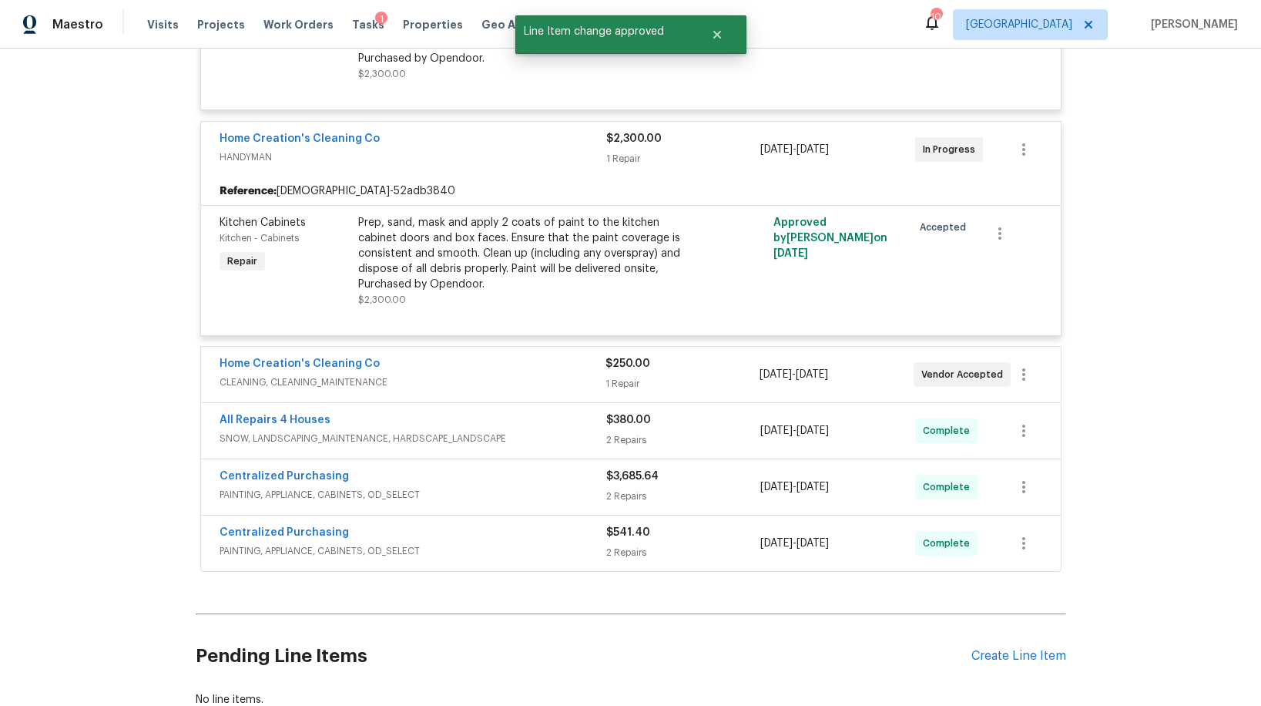
scroll to position [2294, 0]
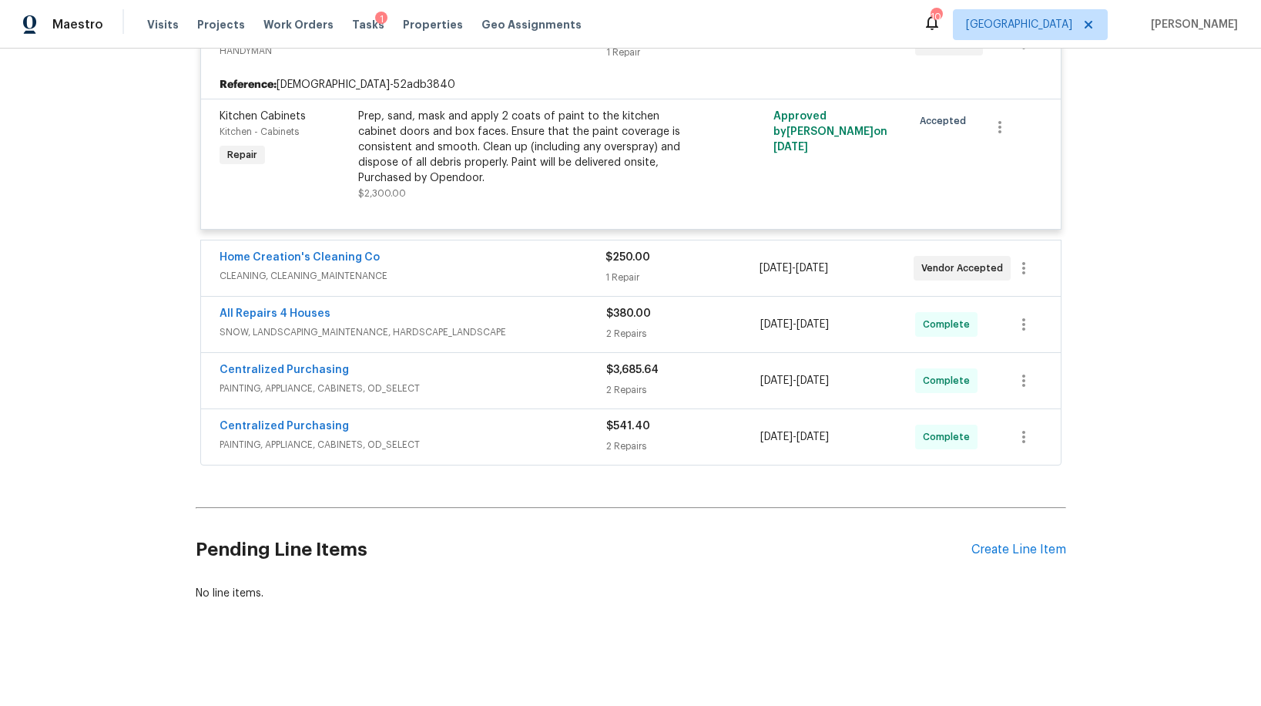
click at [482, 255] on div "Home Creation's Cleaning Co" at bounding box center [413, 259] width 386 height 18
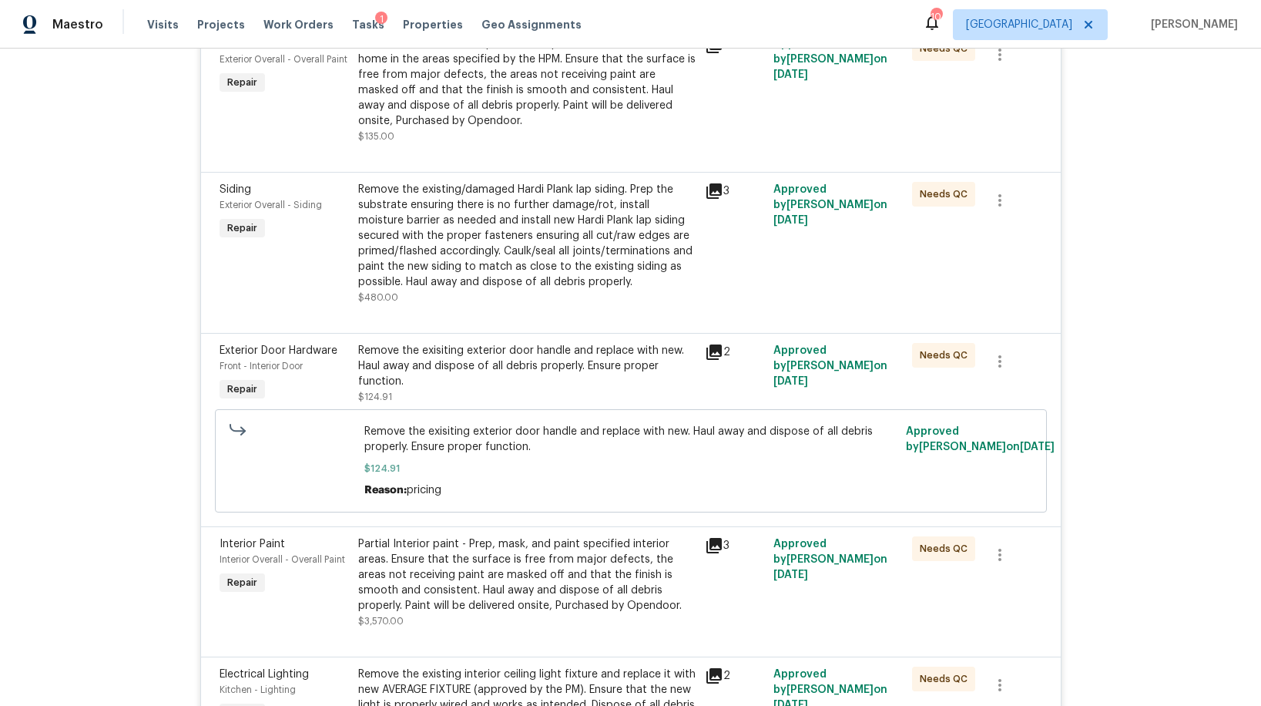
scroll to position [0, 0]
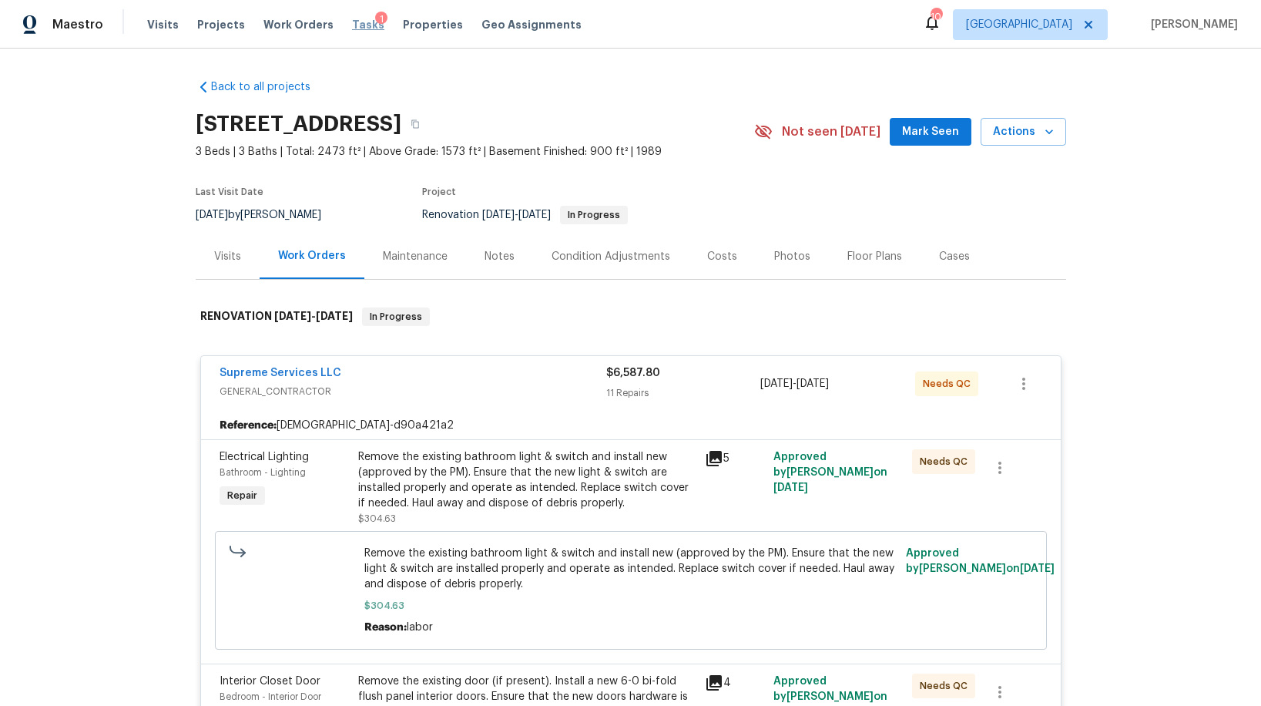
click at [352, 26] on span "Tasks" at bounding box center [368, 24] width 32 height 11
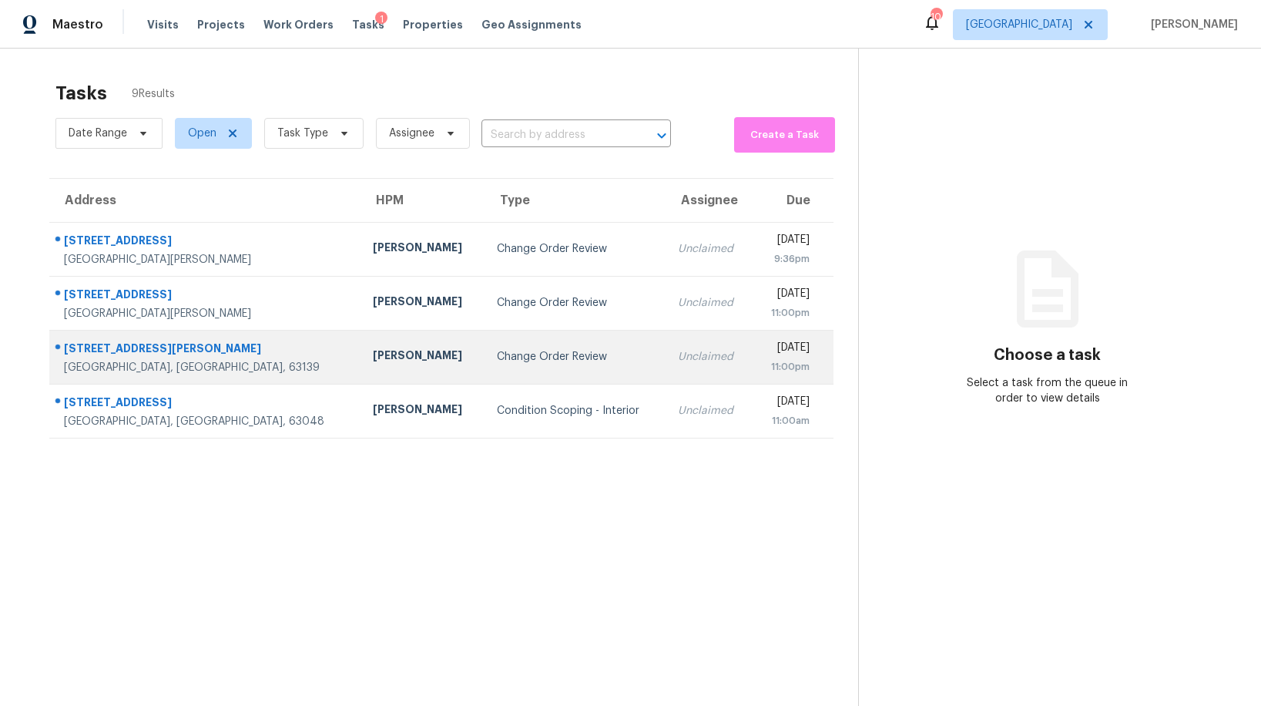
click at [497, 357] on div "Change Order Review" at bounding box center [575, 356] width 156 height 15
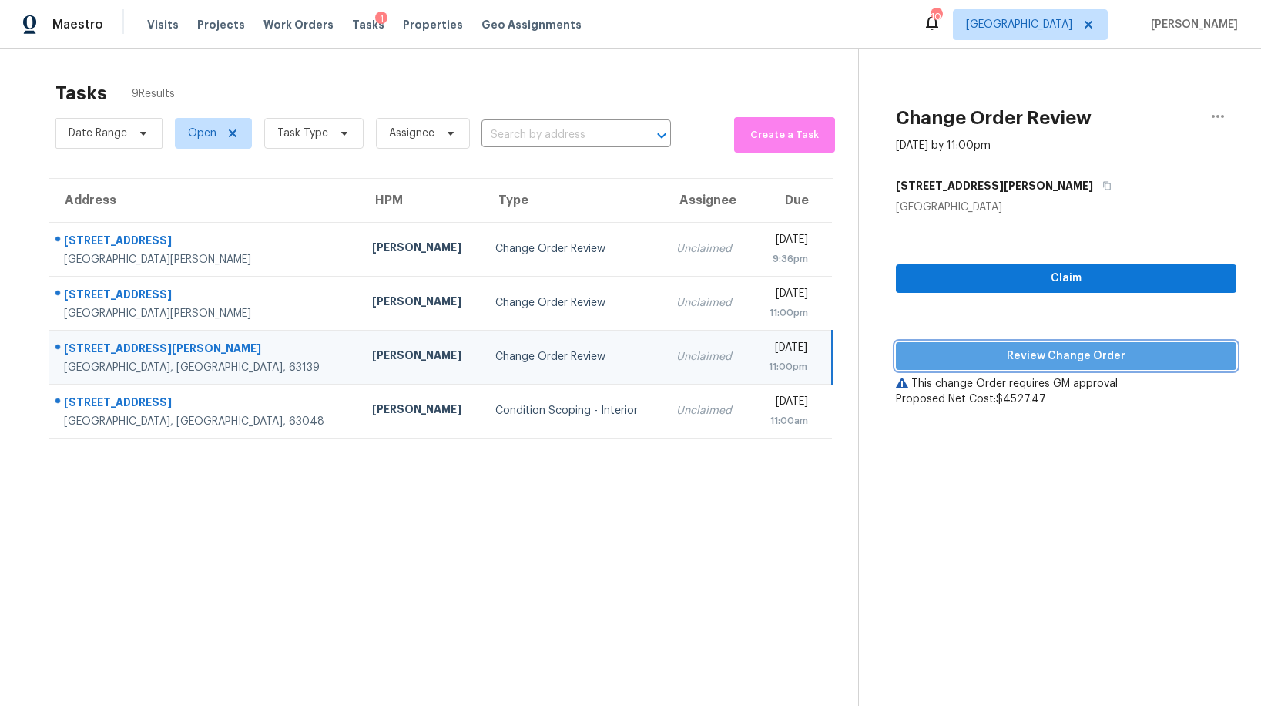
click at [1054, 361] on span "Review Change Order" at bounding box center [1066, 356] width 316 height 19
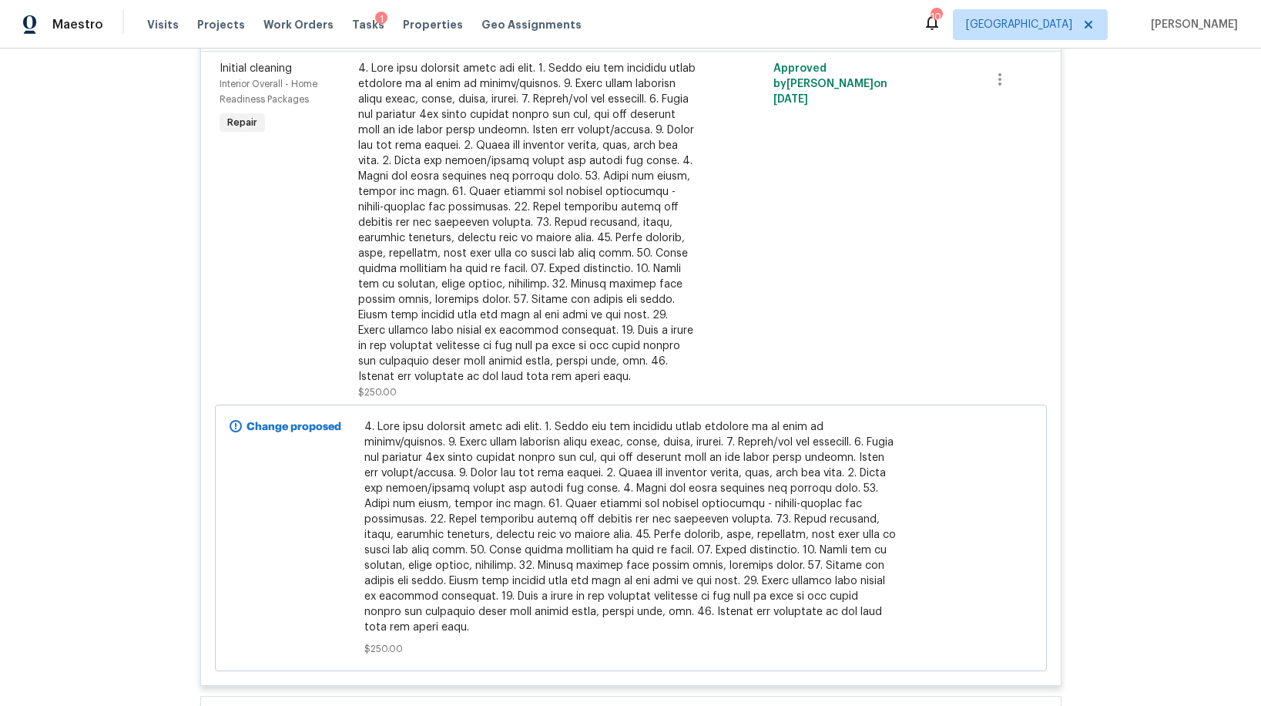
scroll to position [3627, 0]
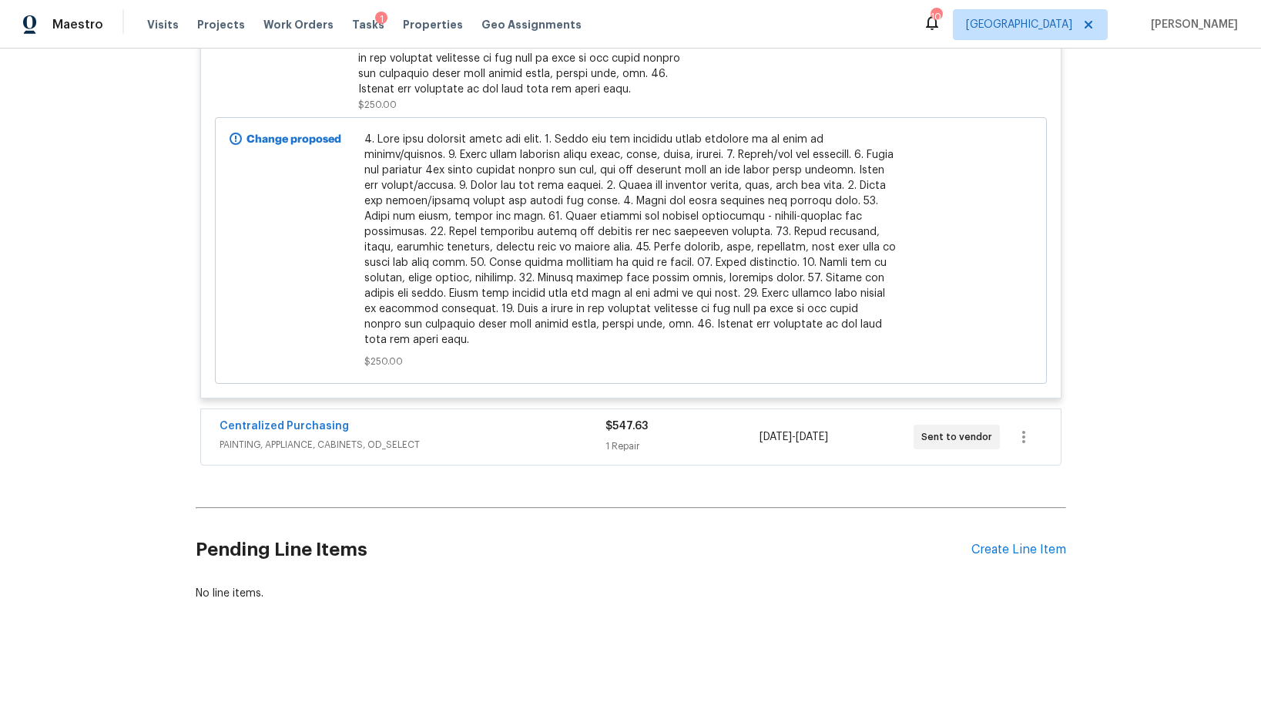
click at [486, 419] on div "Centralized Purchasing" at bounding box center [413, 427] width 386 height 18
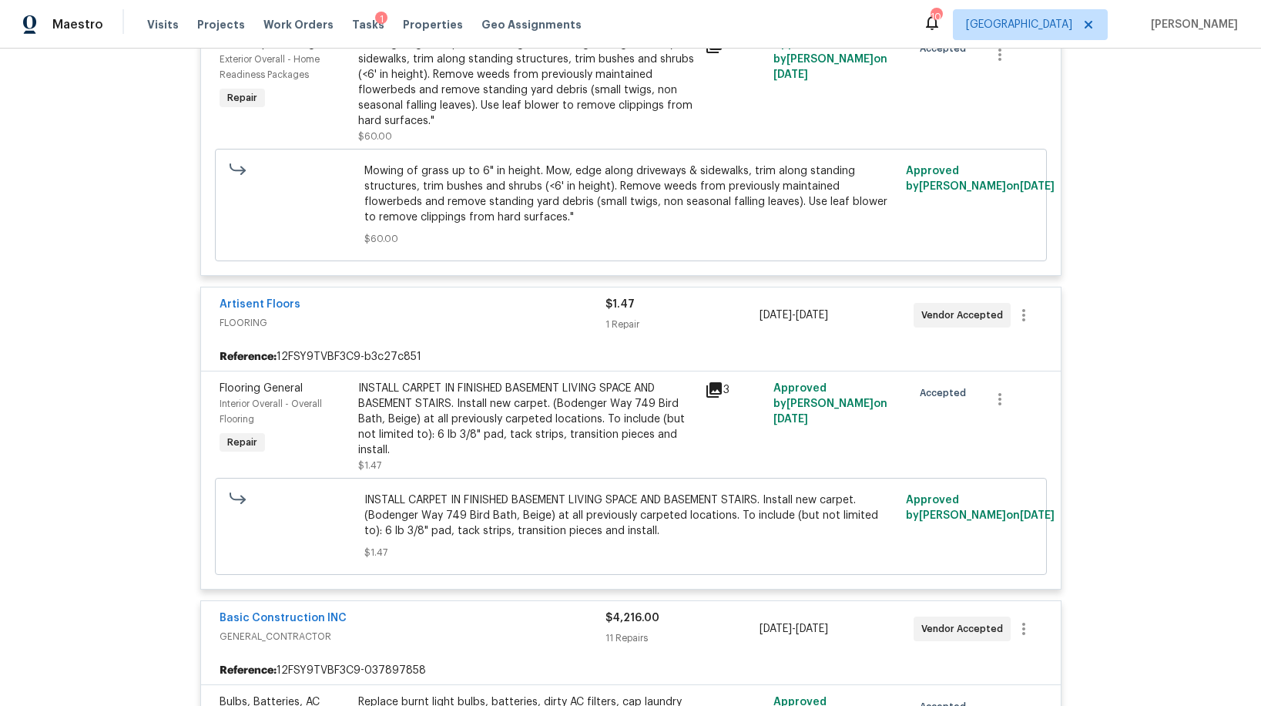
scroll to position [0, 0]
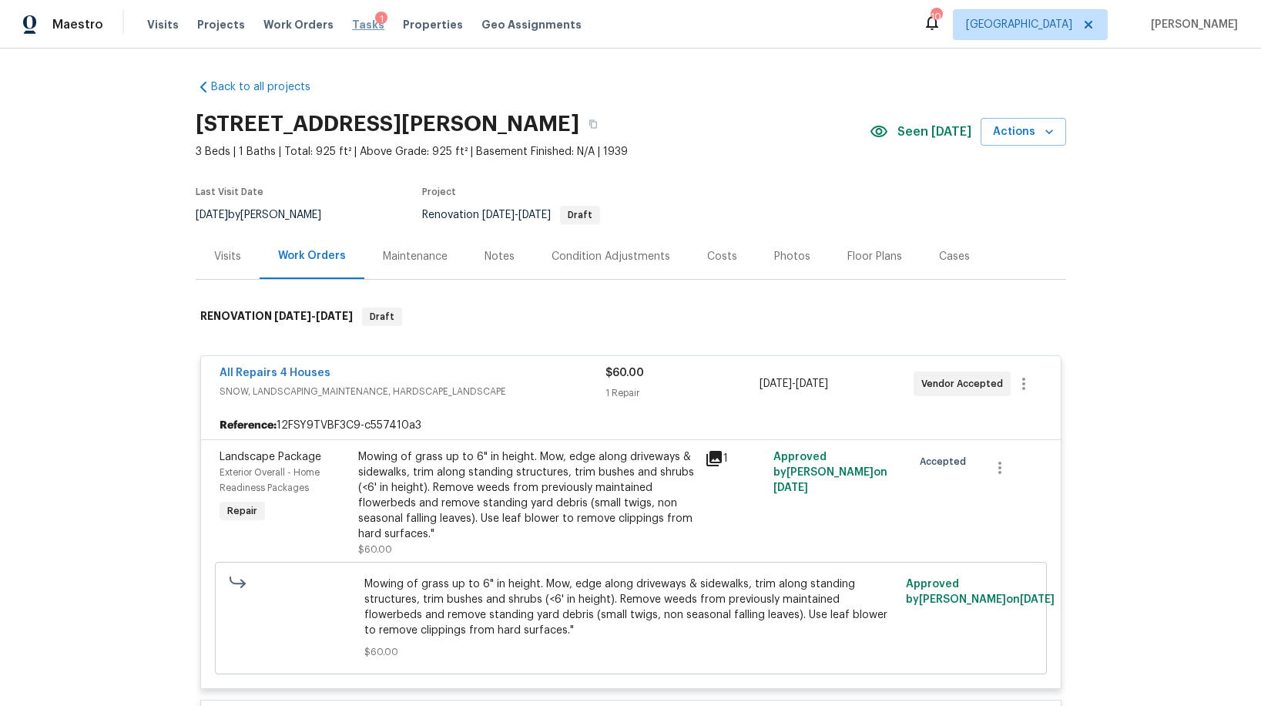
click at [354, 22] on span "Tasks" at bounding box center [368, 24] width 32 height 11
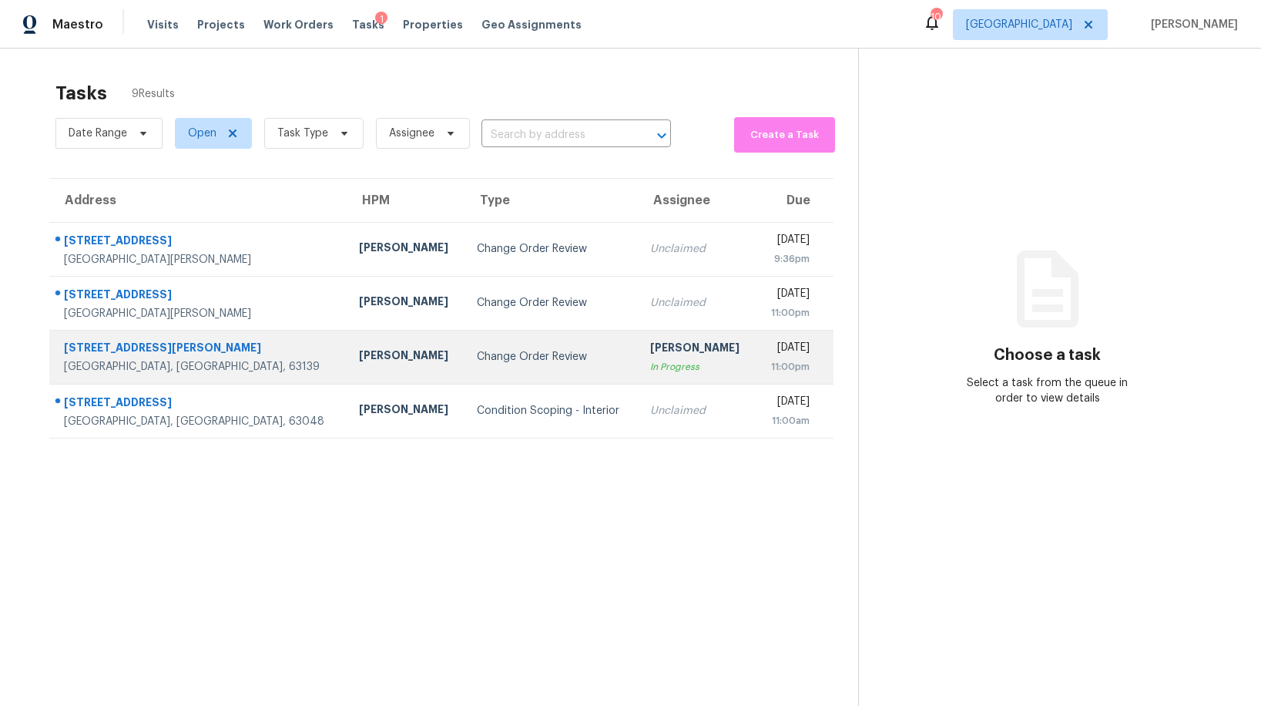
click at [477, 354] on div "Change Order Review" at bounding box center [551, 356] width 149 height 15
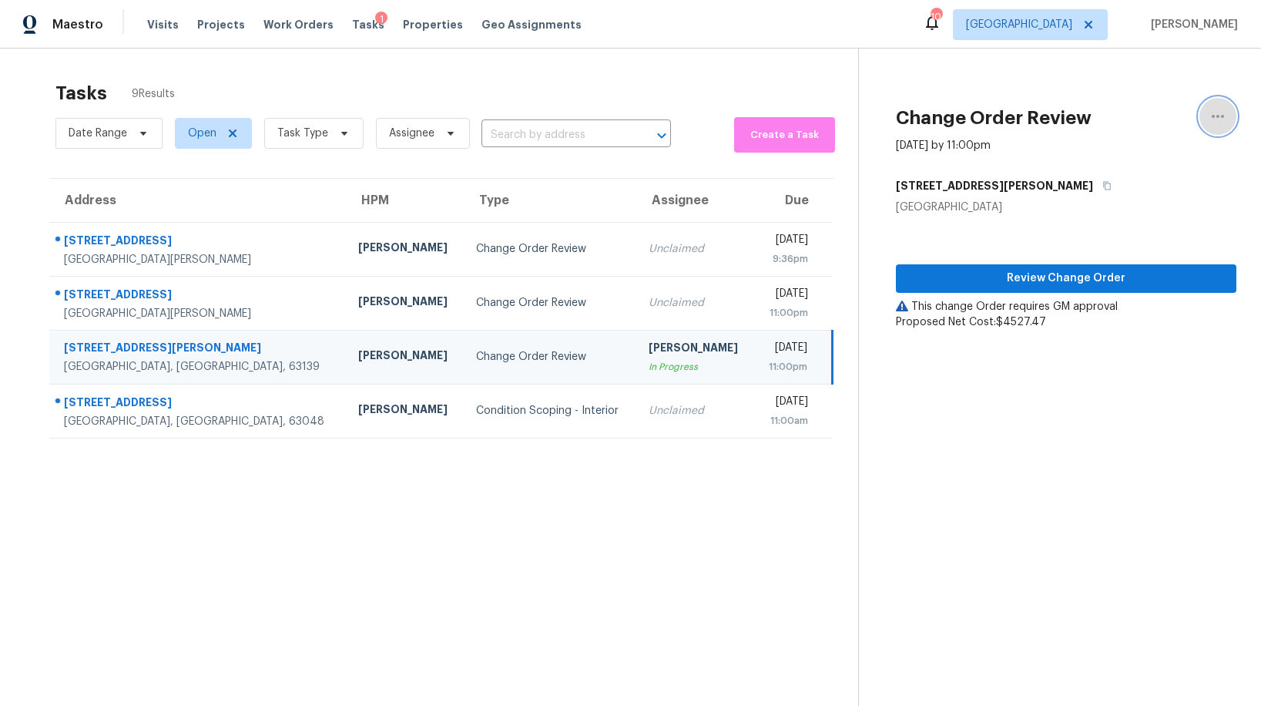
drag, startPoint x: 1217, startPoint y: 113, endPoint x: 1207, endPoint y: 116, distance: 10.3
click at [1216, 114] on icon "button" at bounding box center [1218, 116] width 18 height 18
click at [1095, 100] on div "Cancel this task" at bounding box center [1130, 96] width 120 height 15
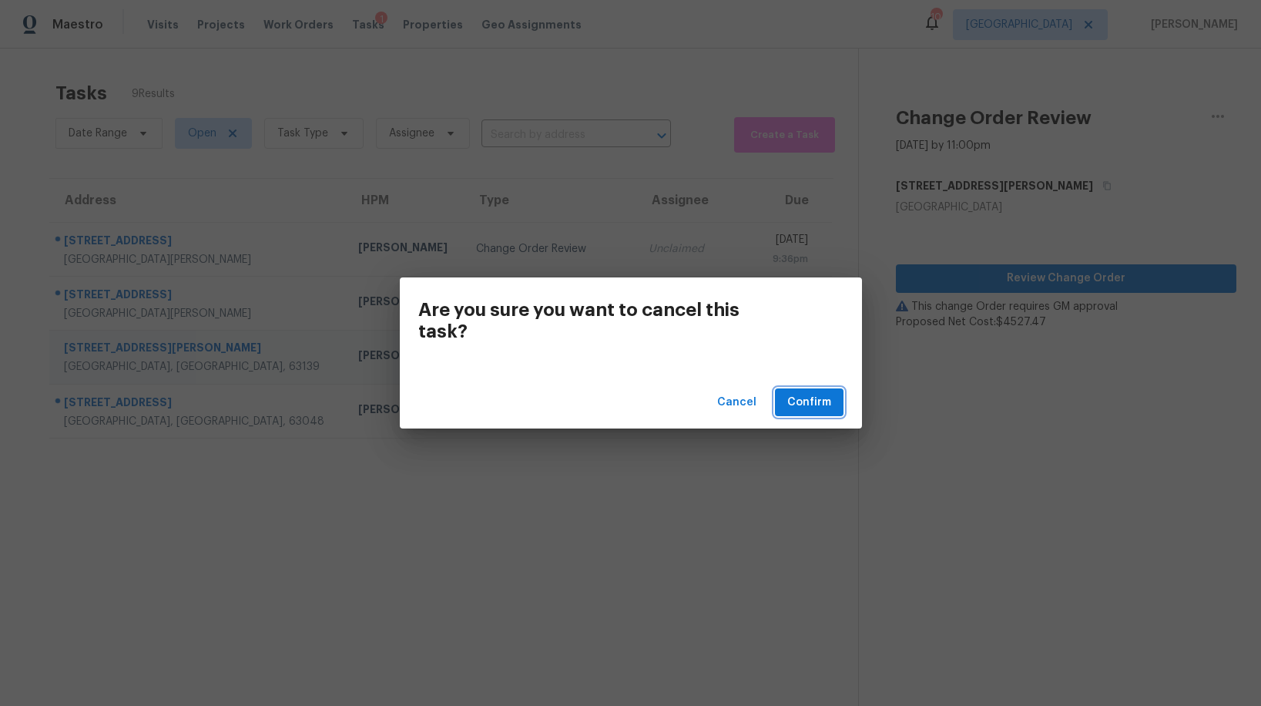
click at [802, 398] on span "Confirm" at bounding box center [809, 402] width 44 height 19
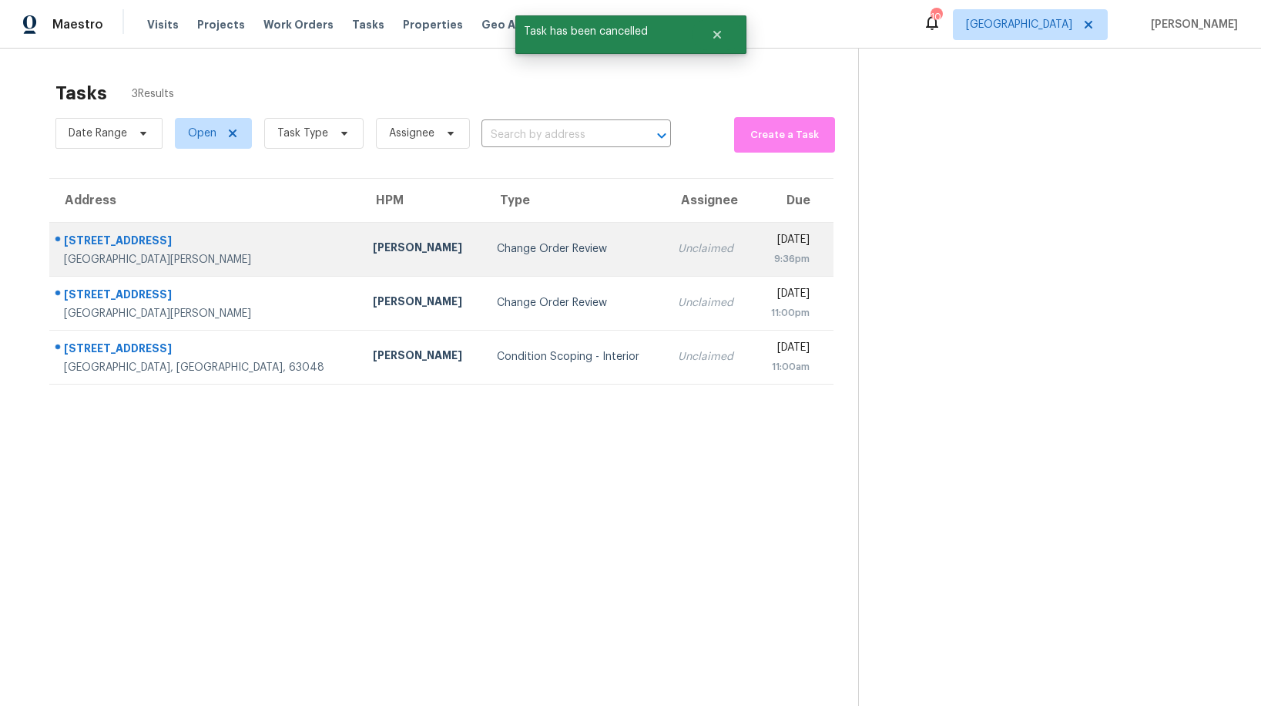
click at [497, 241] on div "Change Order Review" at bounding box center [575, 248] width 156 height 15
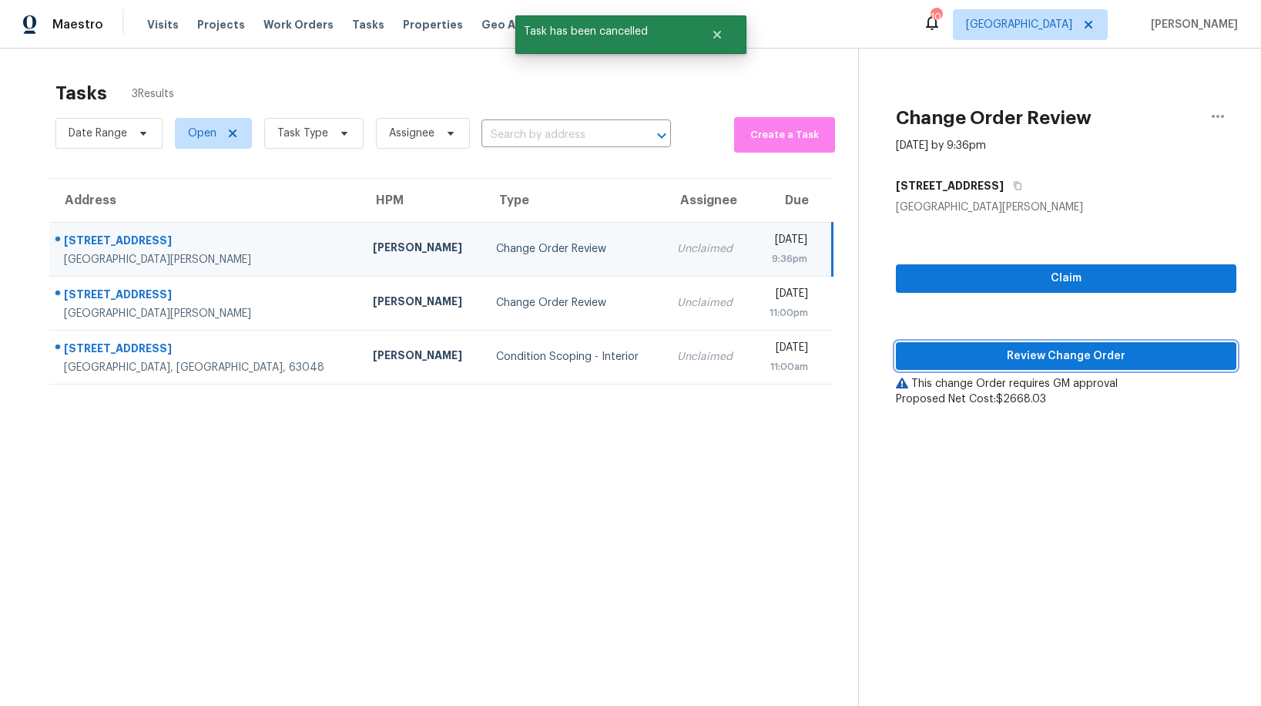
click at [1019, 353] on span "Review Change Order" at bounding box center [1066, 356] width 316 height 19
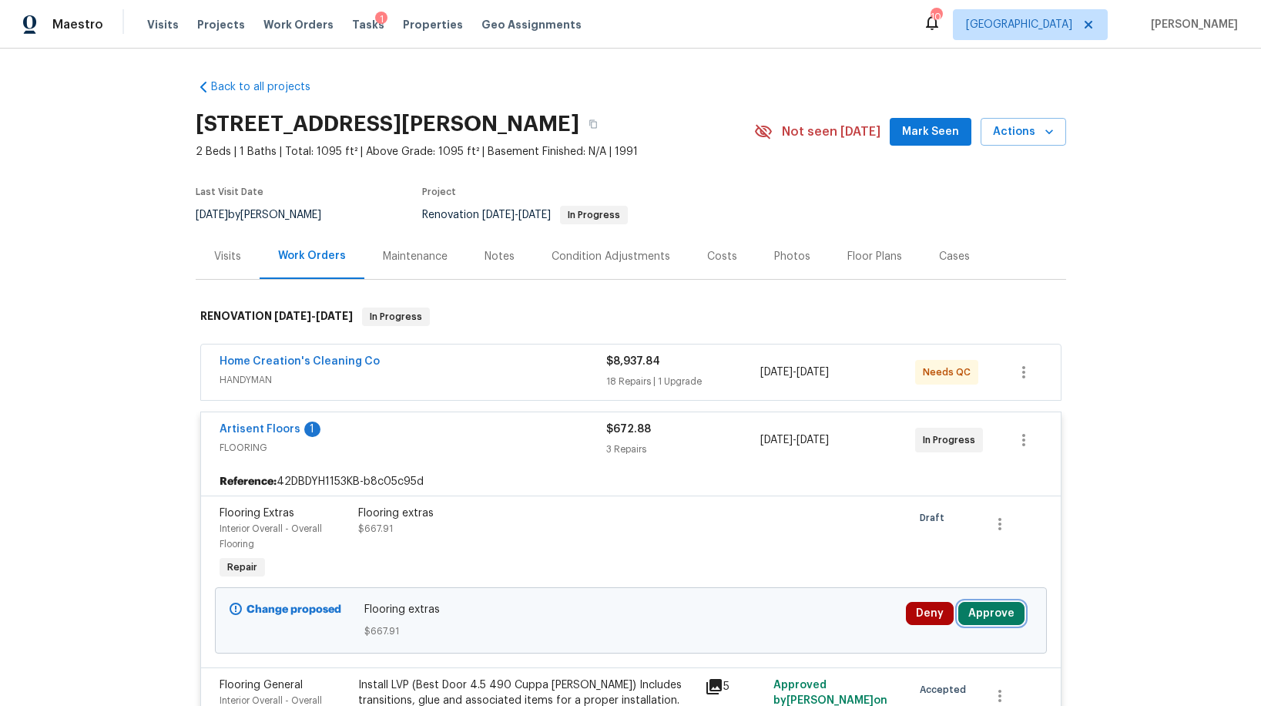
click at [1005, 620] on button "Approve" at bounding box center [991, 613] width 66 height 23
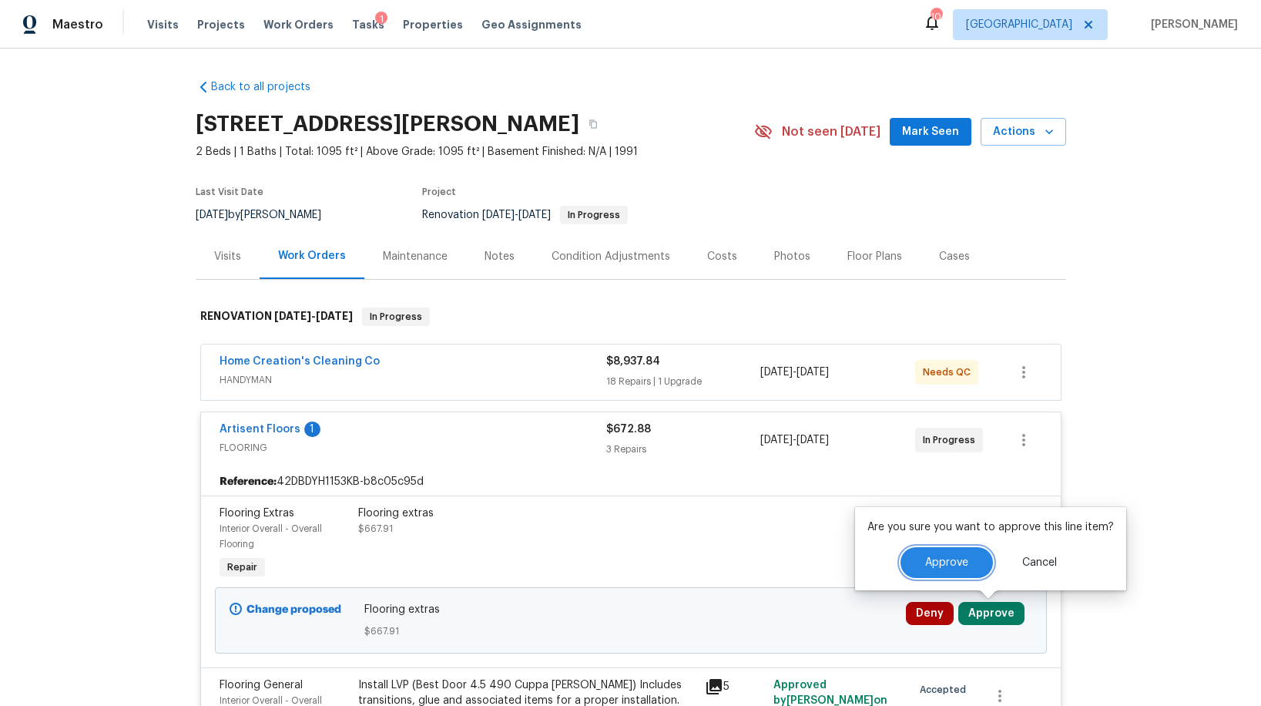
click at [921, 576] on button "Approve" at bounding box center [947, 562] width 92 height 31
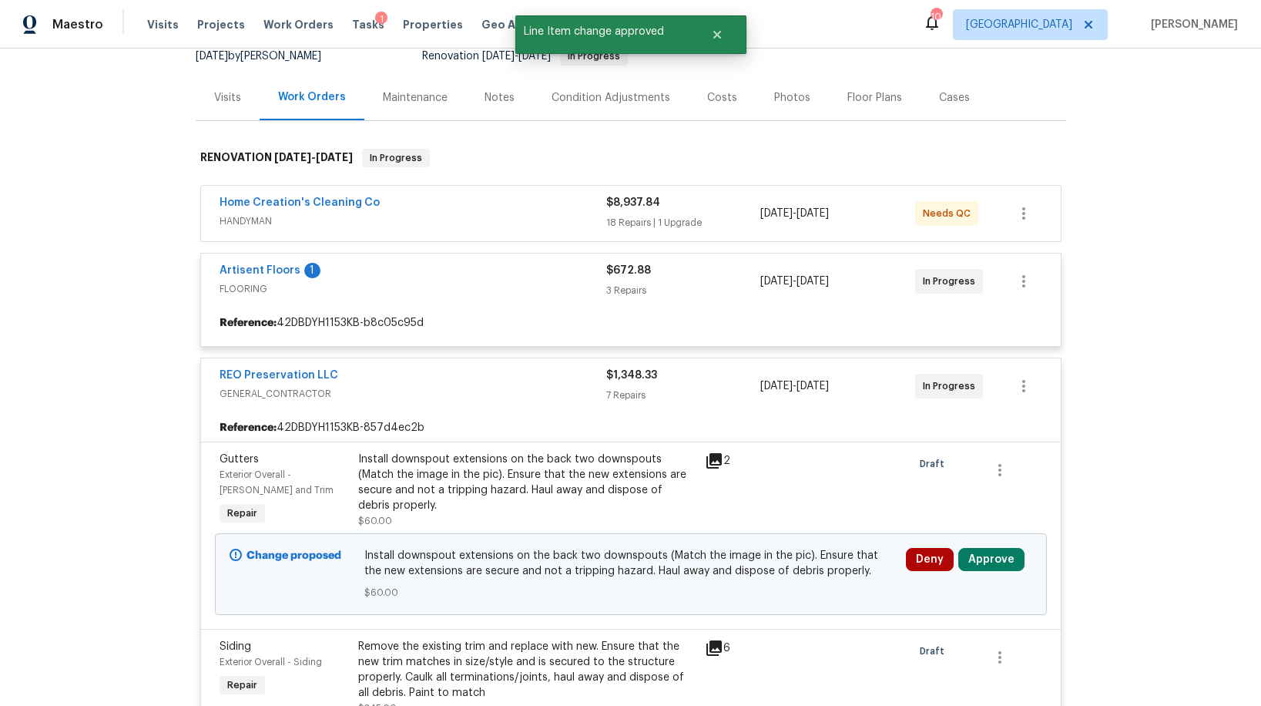
scroll to position [206, 0]
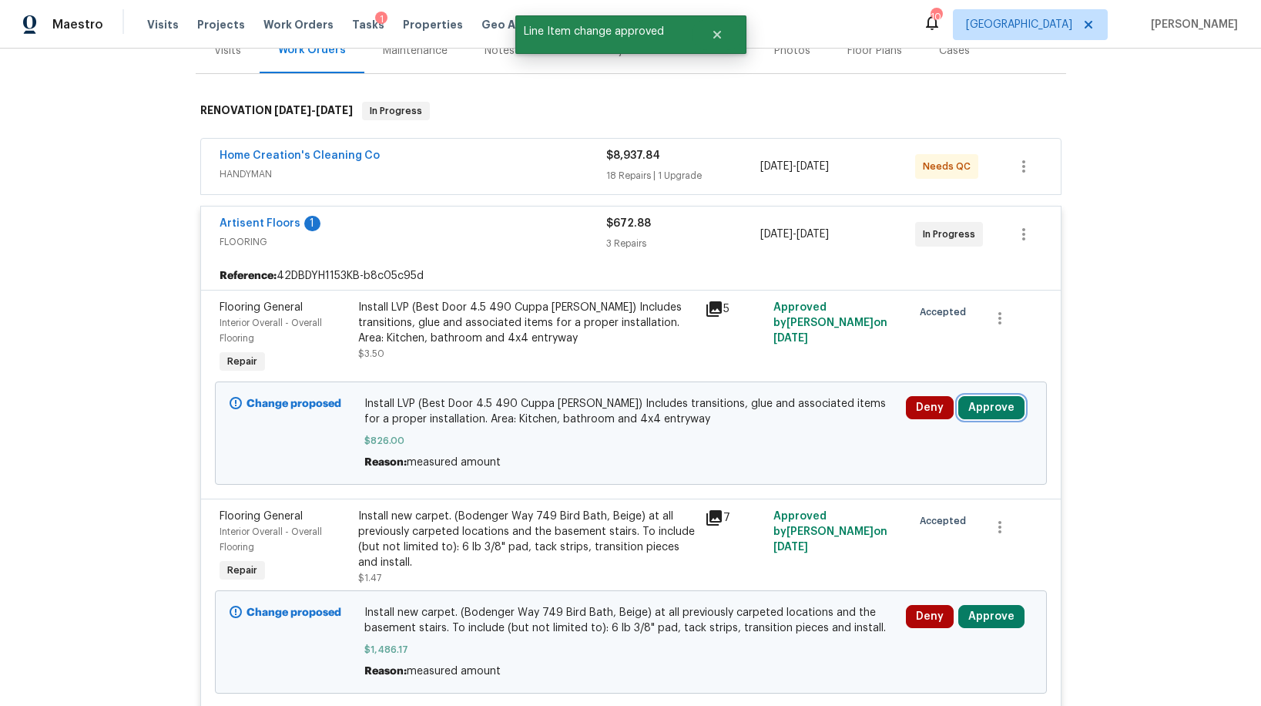
click at [989, 411] on button "Approve" at bounding box center [991, 407] width 66 height 23
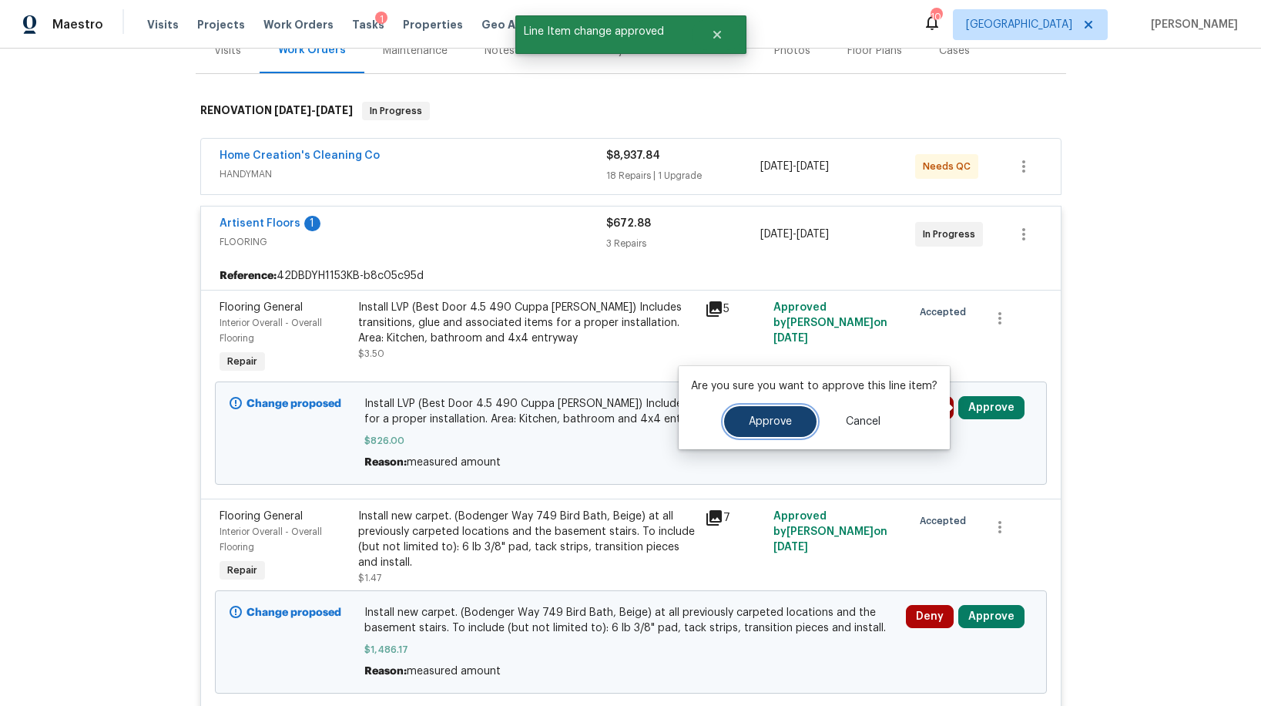
click at [803, 413] on button "Approve" at bounding box center [770, 421] width 92 height 31
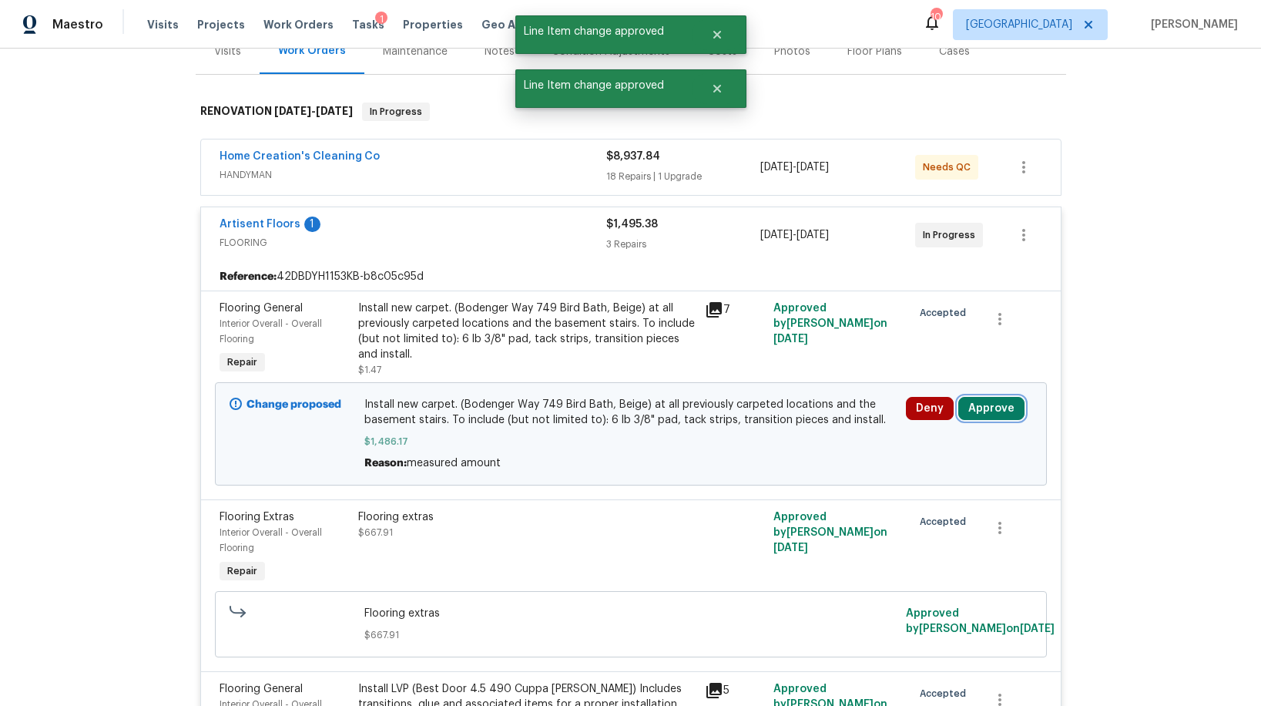
scroll to position [203, 0]
click at [980, 403] on button "Approve" at bounding box center [991, 409] width 66 height 23
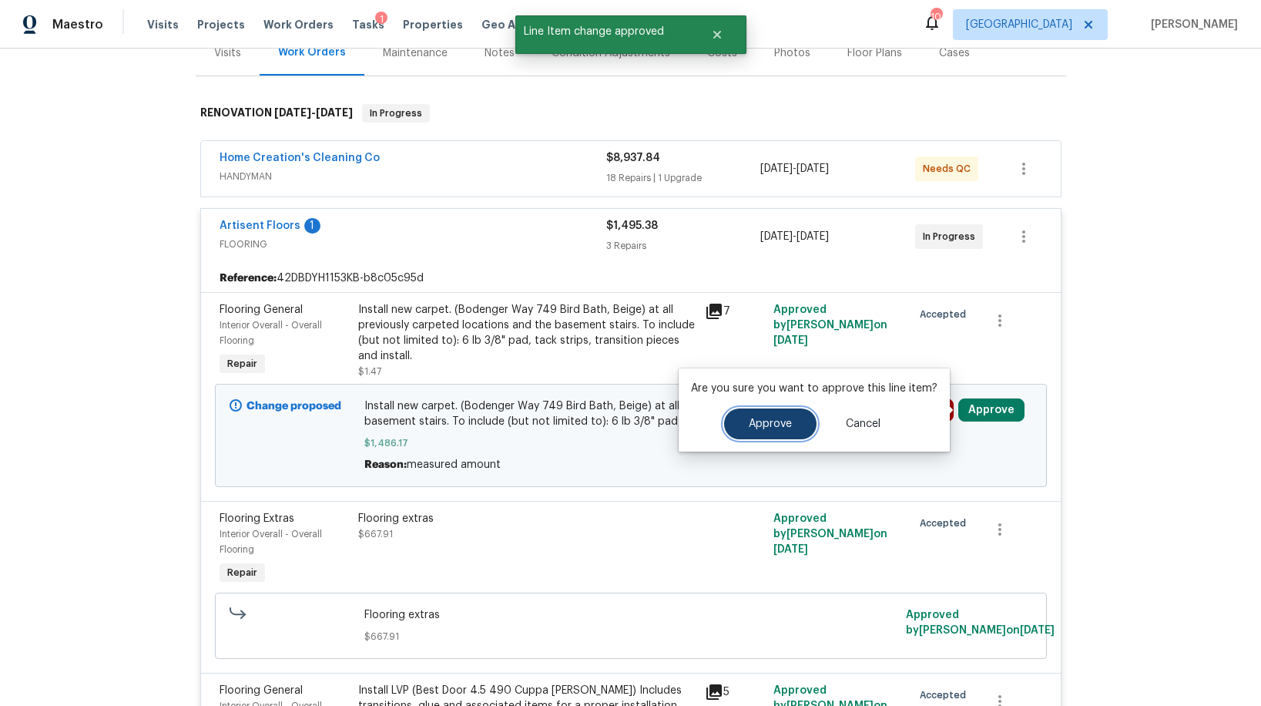
click at [810, 414] on button "Approve" at bounding box center [770, 423] width 92 height 31
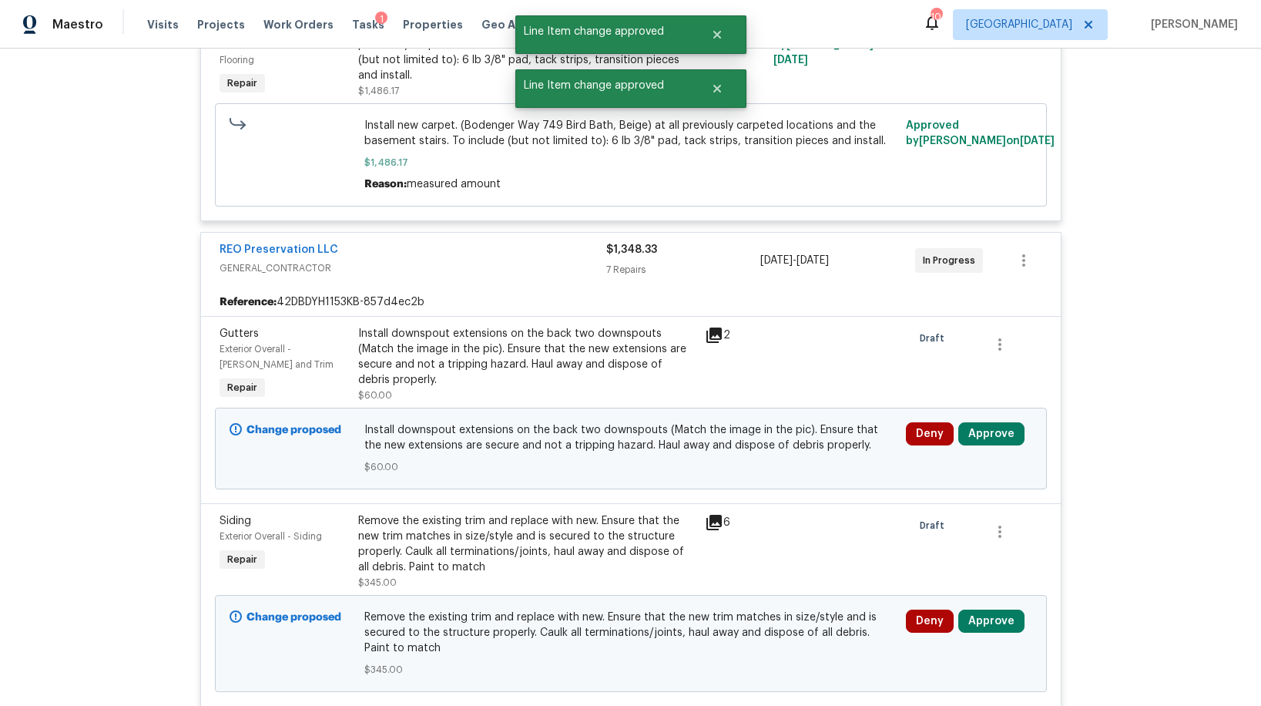
scroll to position [869, 0]
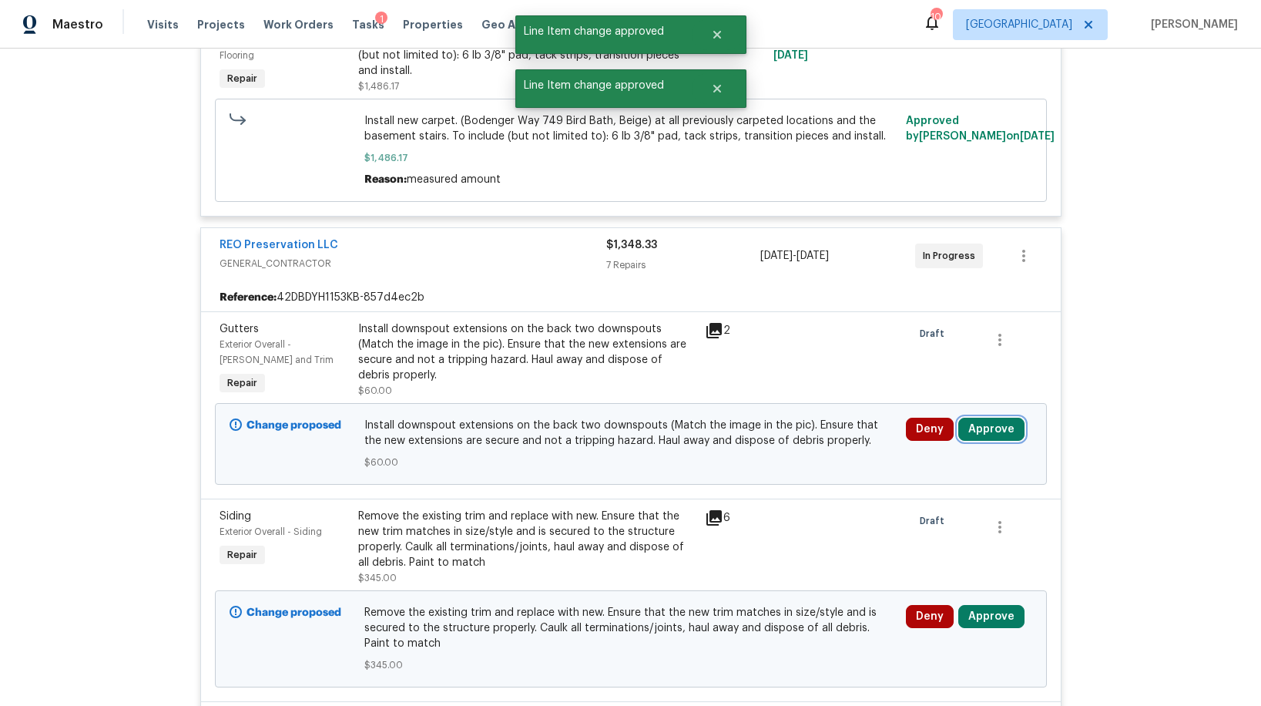
click at [981, 432] on button "Approve" at bounding box center [991, 429] width 66 height 23
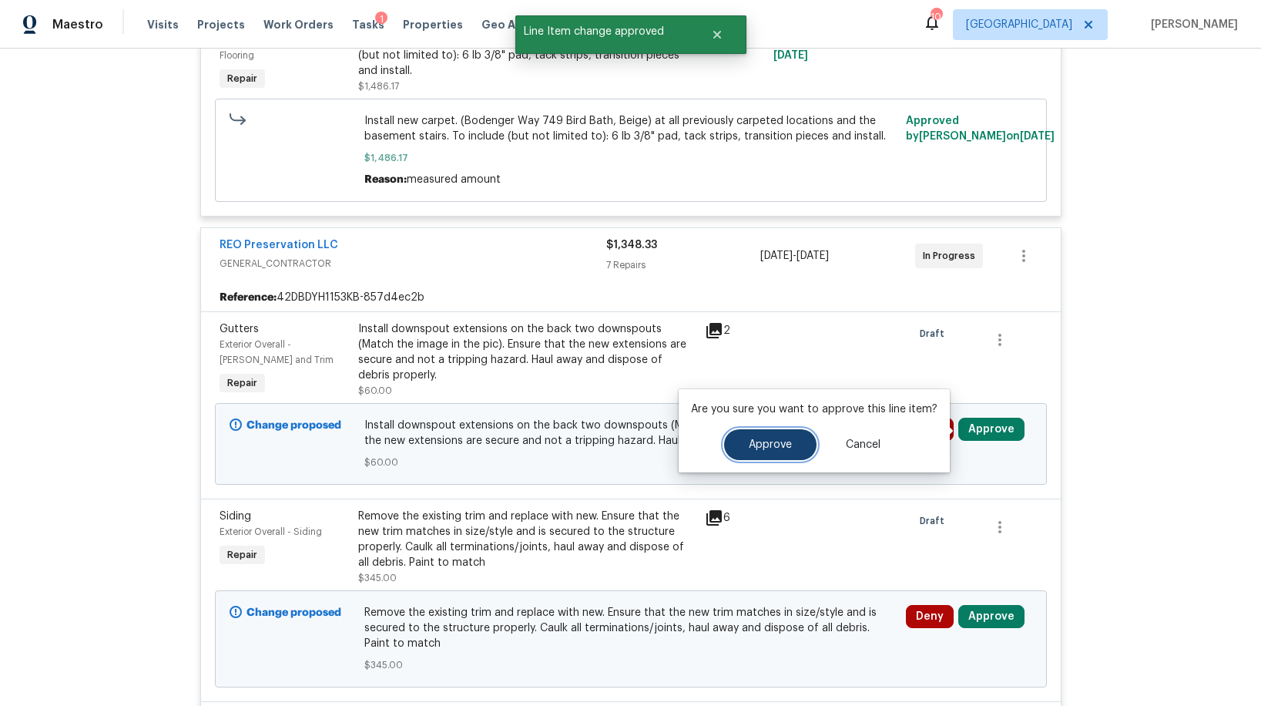
click at [779, 438] on button "Approve" at bounding box center [770, 444] width 92 height 31
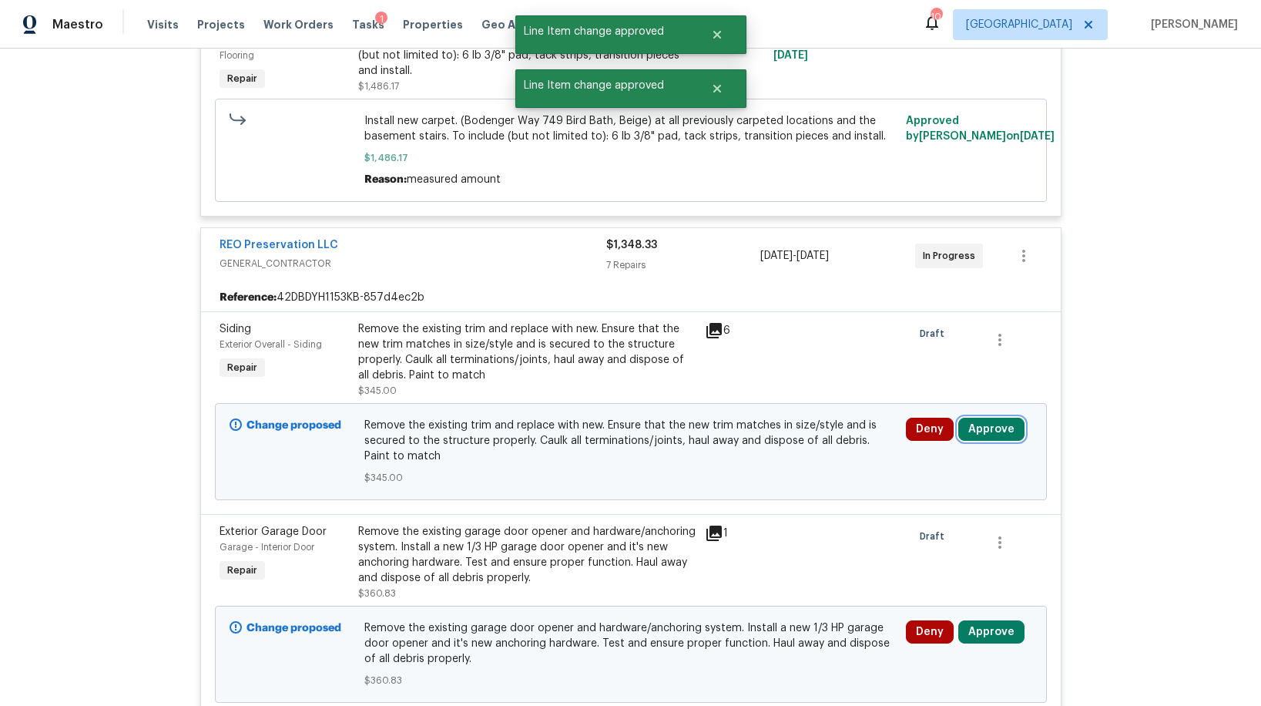
click at [983, 421] on button "Approve" at bounding box center [991, 429] width 66 height 23
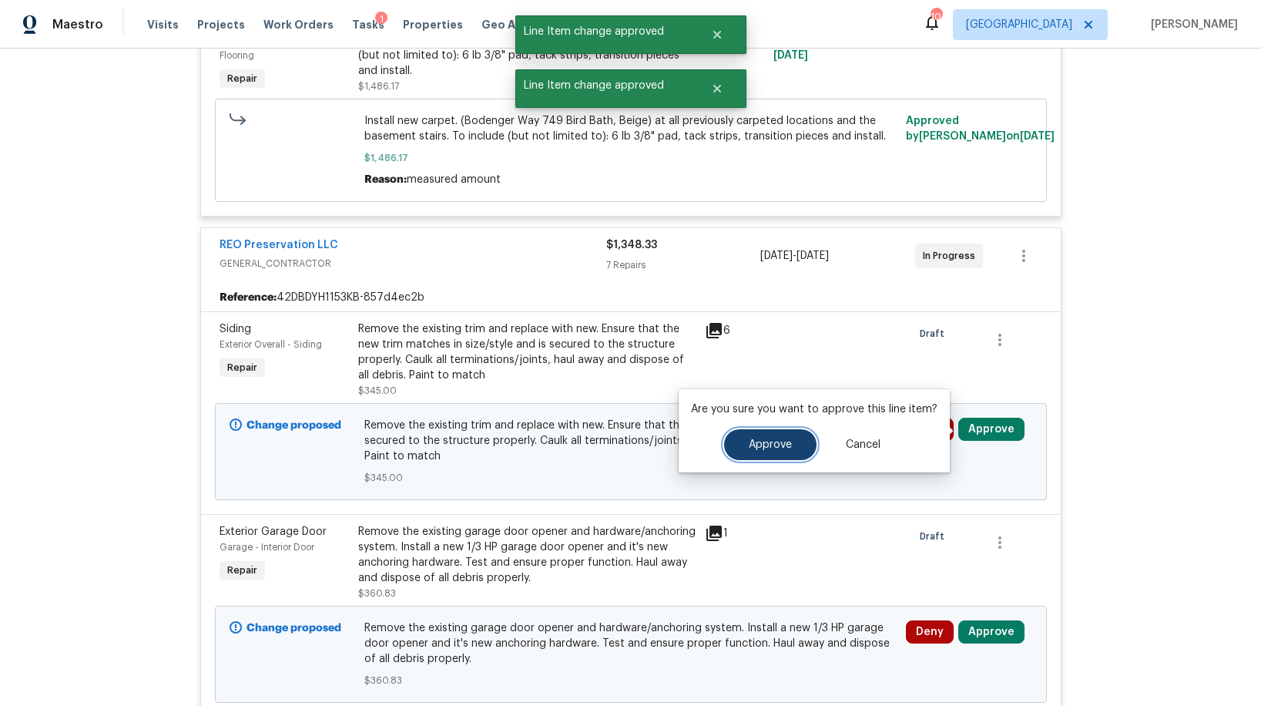
click at [788, 439] on button "Approve" at bounding box center [770, 444] width 92 height 31
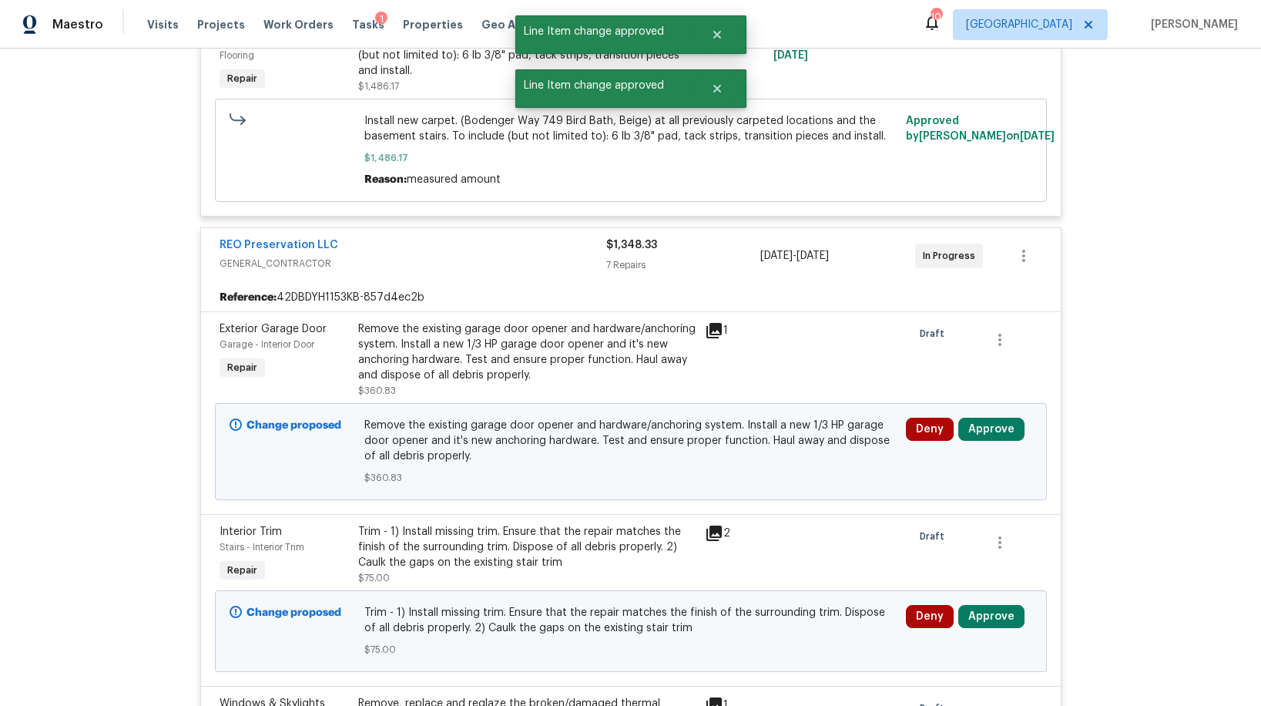
scroll to position [870, 0]
click at [1010, 418] on button "Approve" at bounding box center [991, 428] width 66 height 23
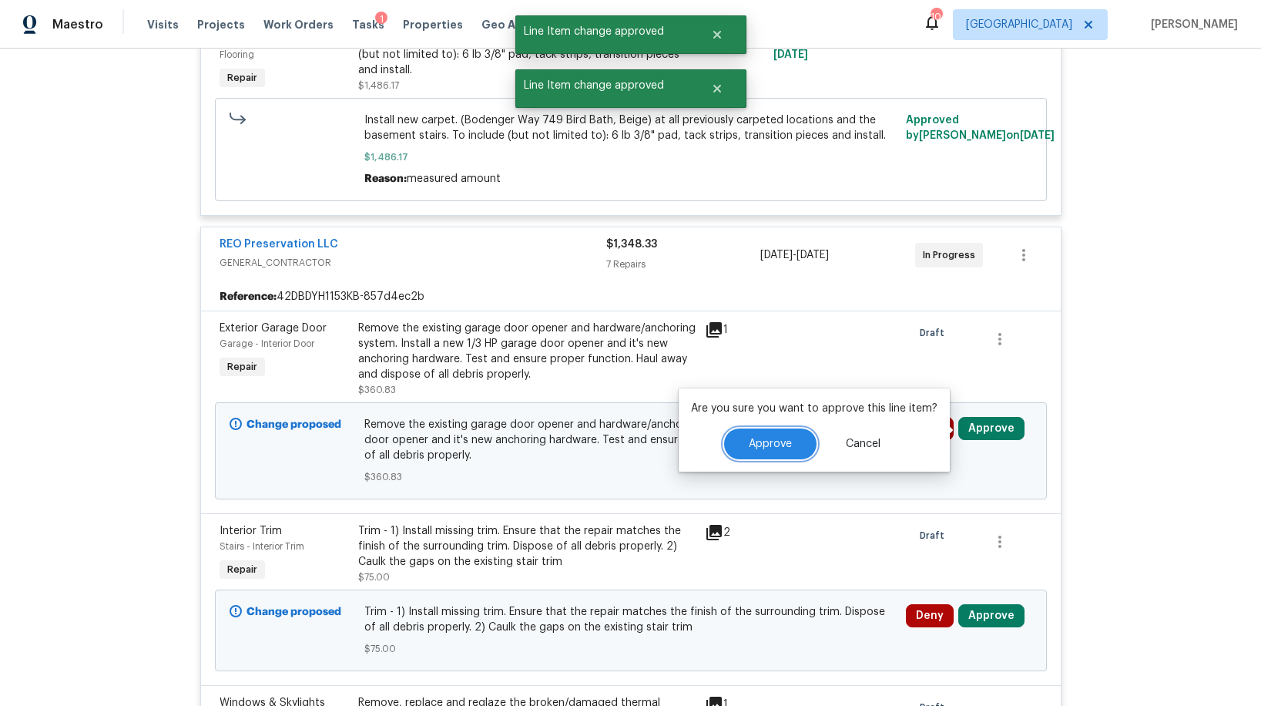
drag, startPoint x: 730, startPoint y: 431, endPoint x: 738, endPoint y: 434, distance: 8.0
click at [732, 431] on button "Approve" at bounding box center [770, 443] width 92 height 31
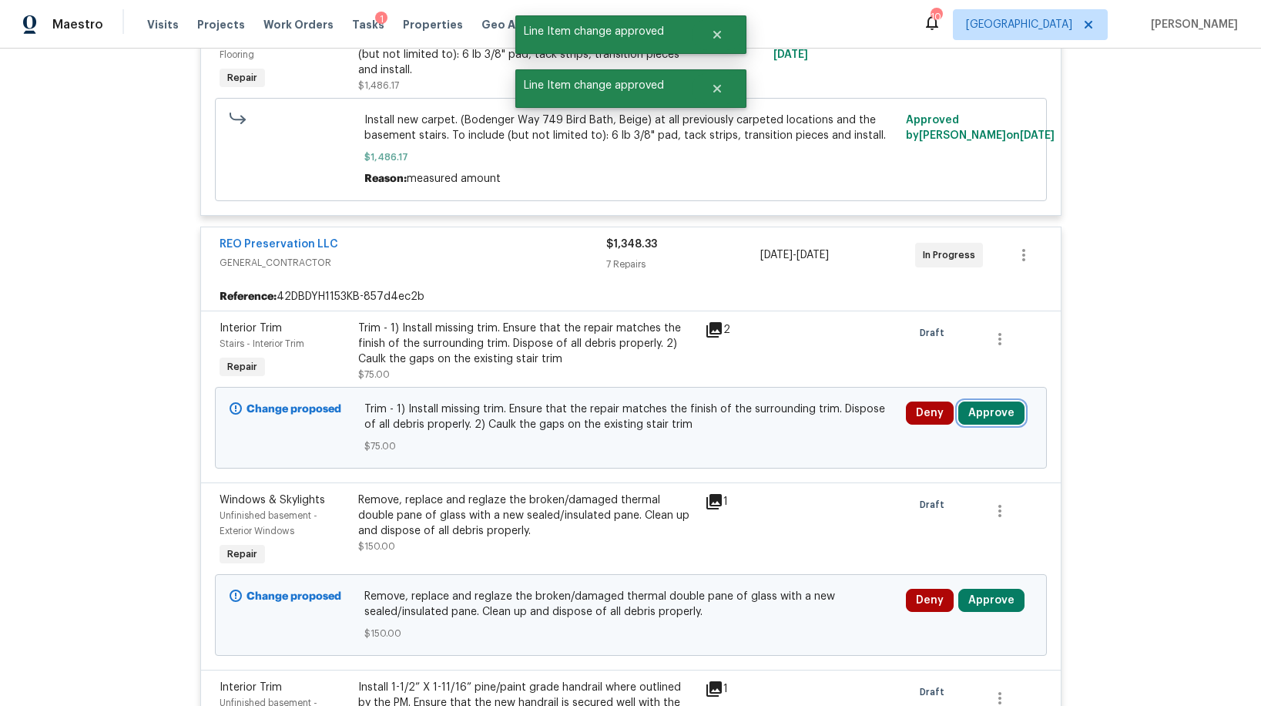
click at [981, 415] on button "Approve" at bounding box center [991, 412] width 66 height 23
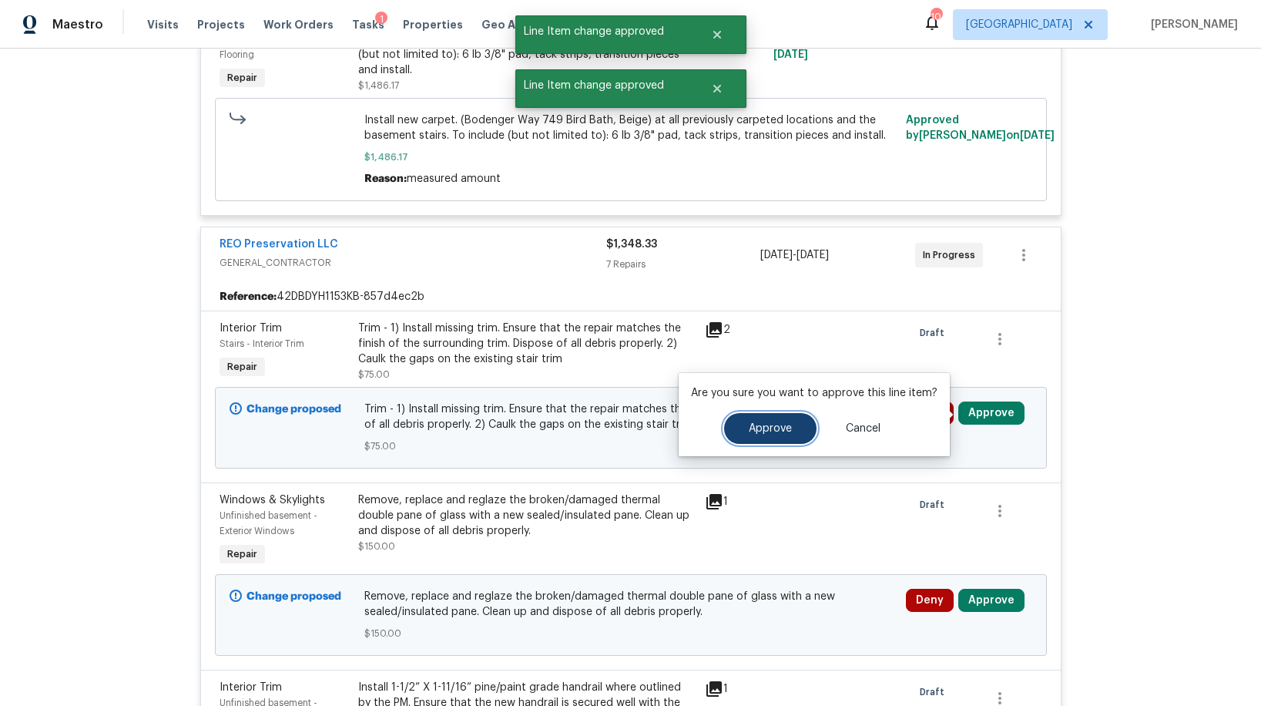
click at [765, 428] on span "Approve" at bounding box center [770, 429] width 43 height 12
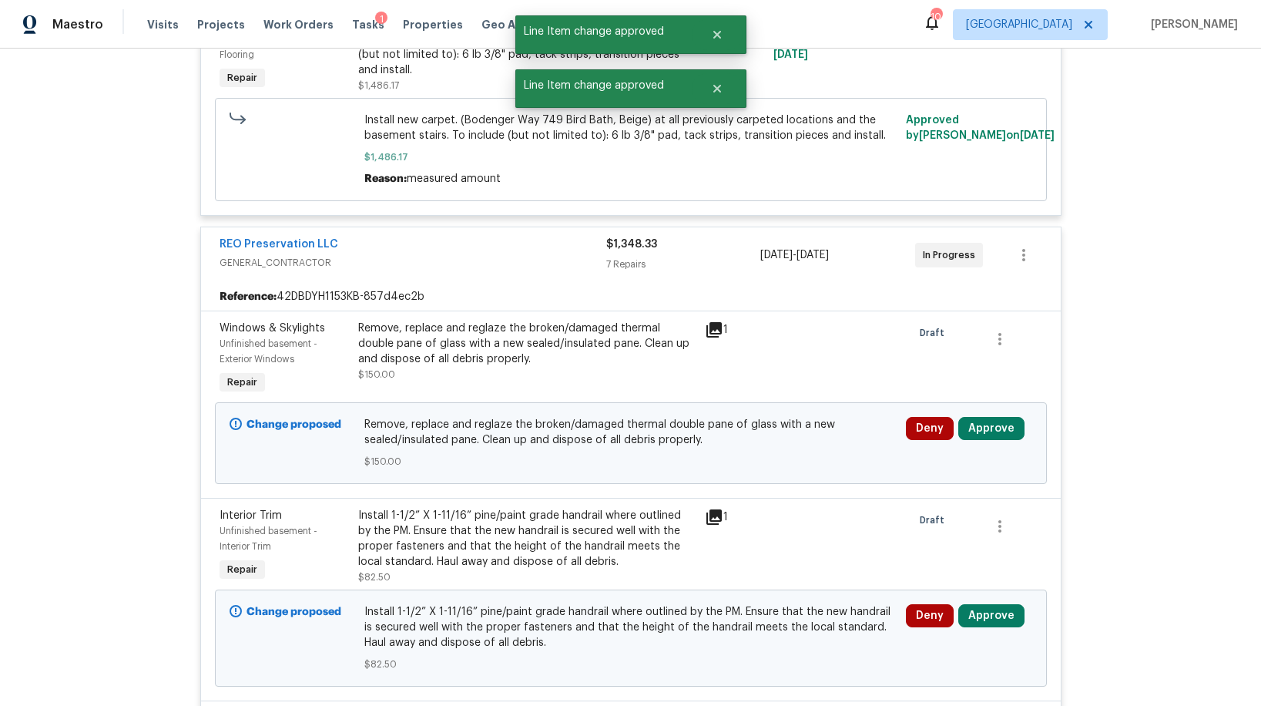
drag, startPoint x: 988, startPoint y: 447, endPoint x: 982, endPoint y: 436, distance: 12.1
click at [988, 445] on div "Deny Approve" at bounding box center [969, 443] width 136 height 62
click at [982, 435] on button "Approve" at bounding box center [991, 428] width 66 height 23
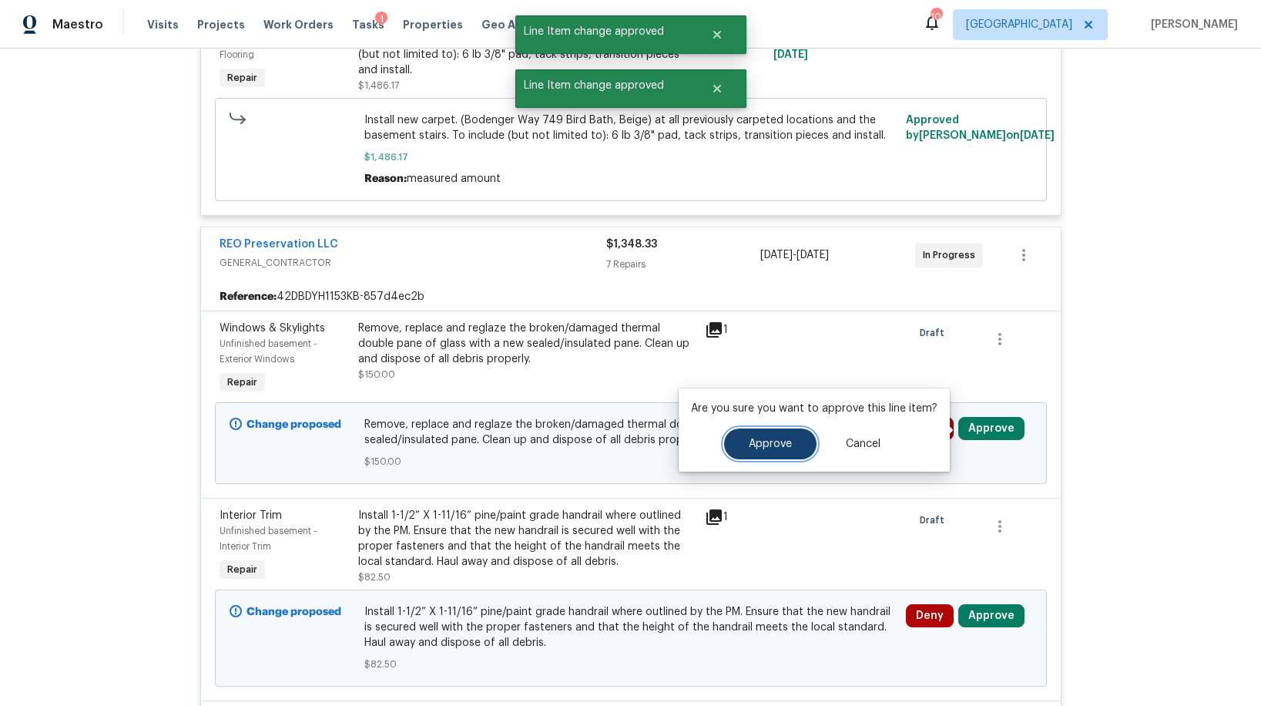
click at [780, 451] on button "Approve" at bounding box center [770, 443] width 92 height 31
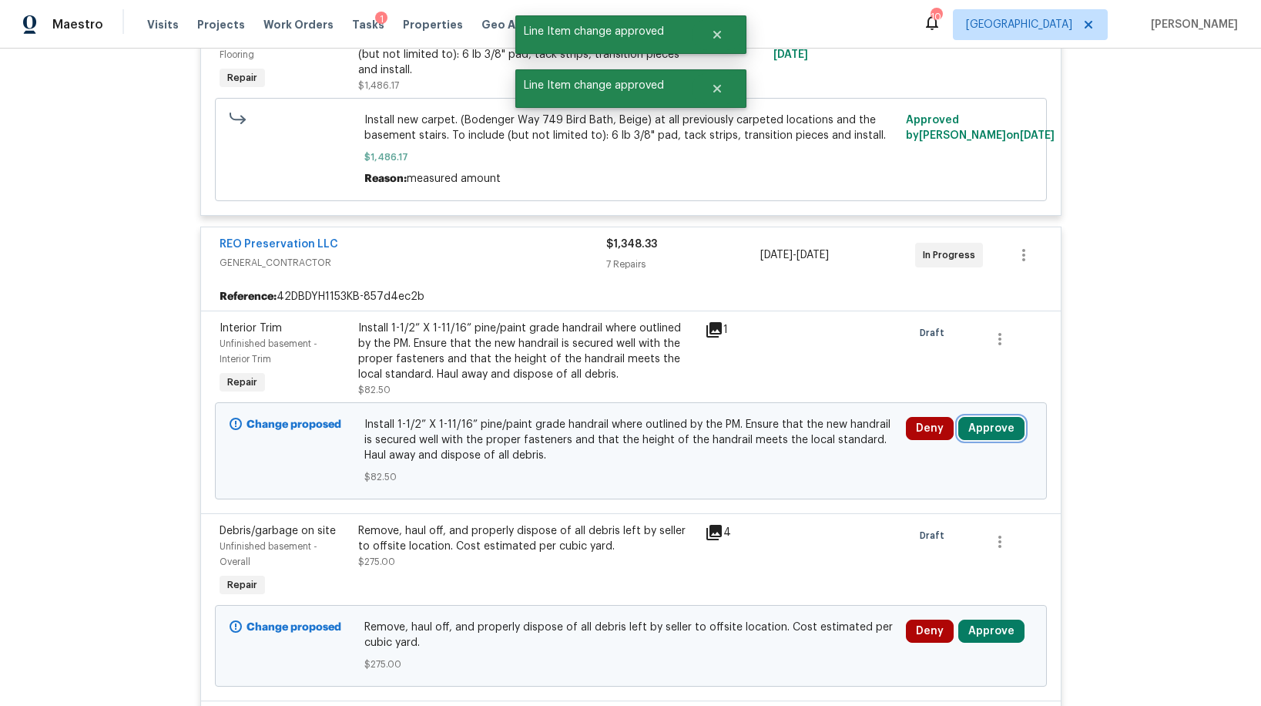
click at [978, 432] on button "Approve" at bounding box center [991, 428] width 66 height 23
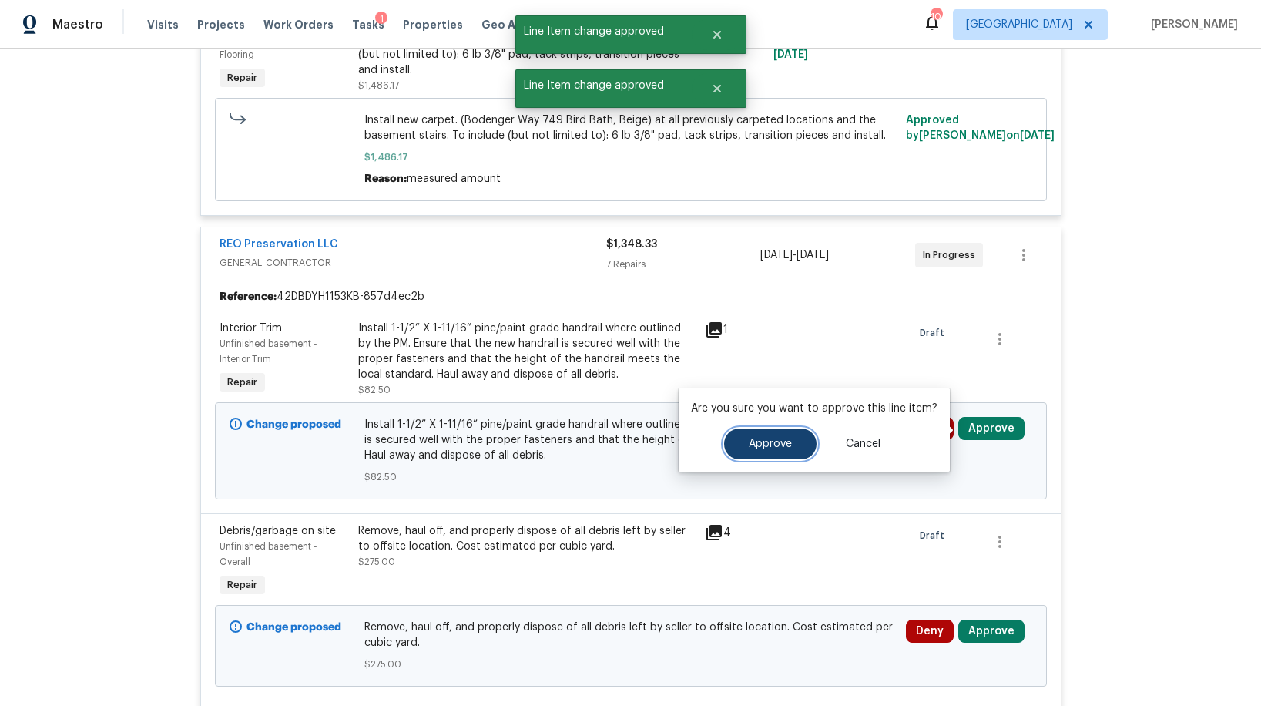
click at [787, 445] on span "Approve" at bounding box center [770, 444] width 43 height 12
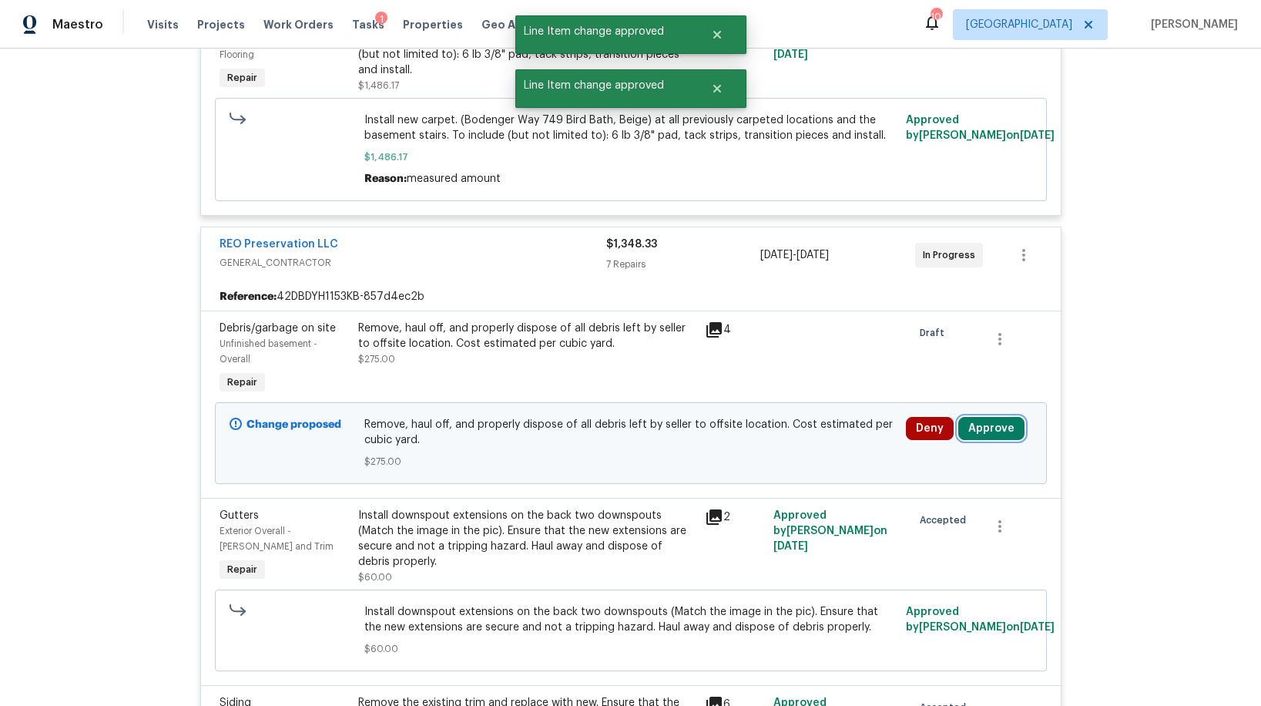
click at [981, 428] on button "Approve" at bounding box center [991, 428] width 66 height 23
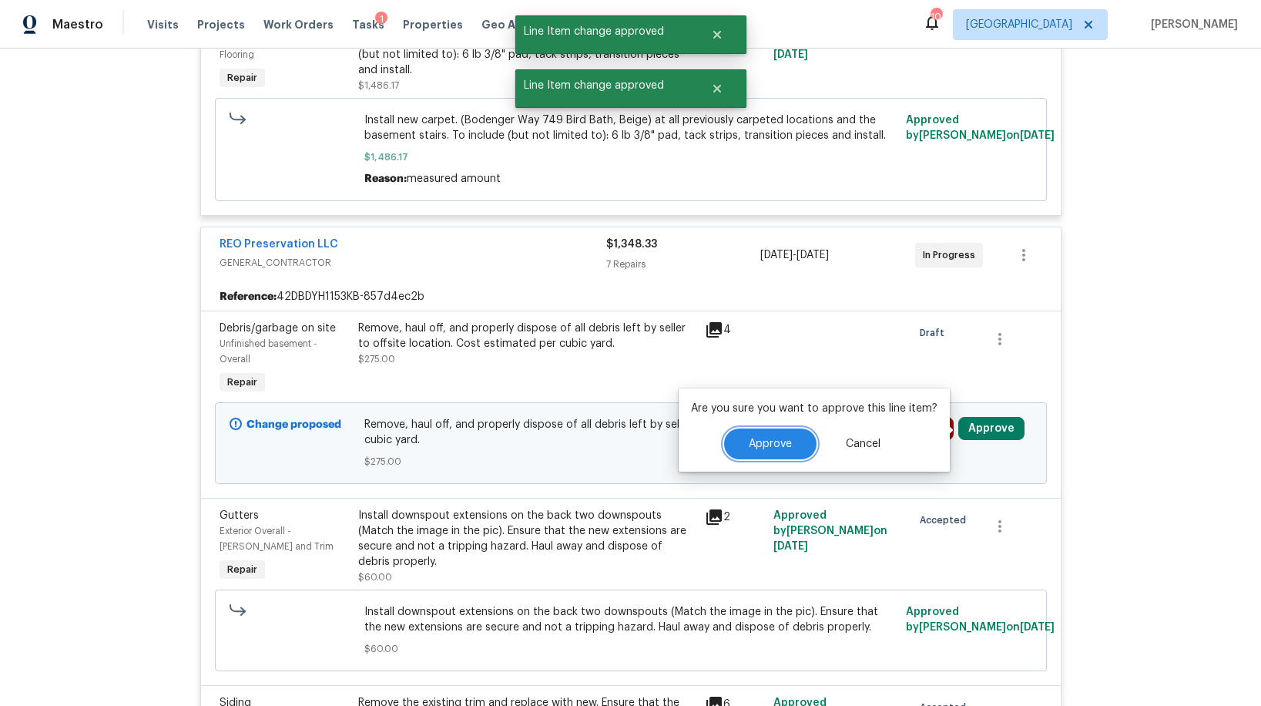
click at [775, 441] on span "Approve" at bounding box center [770, 444] width 43 height 12
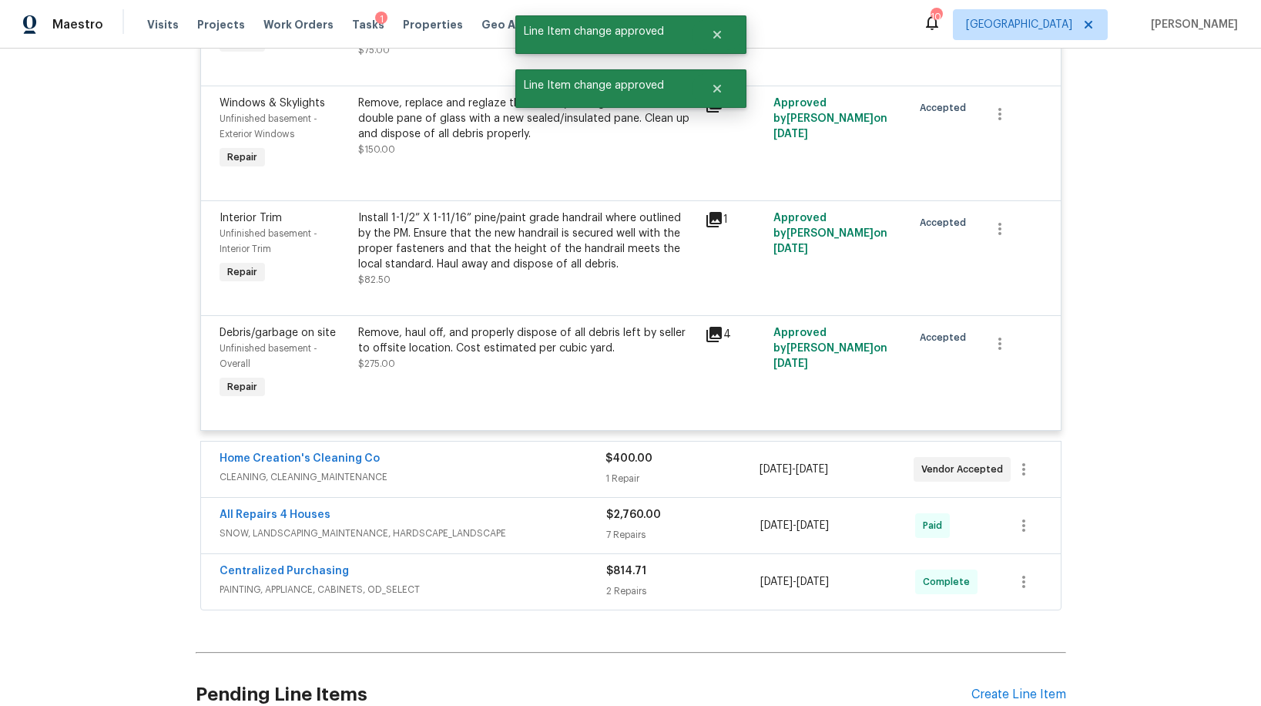
scroll to position [1628, 0]
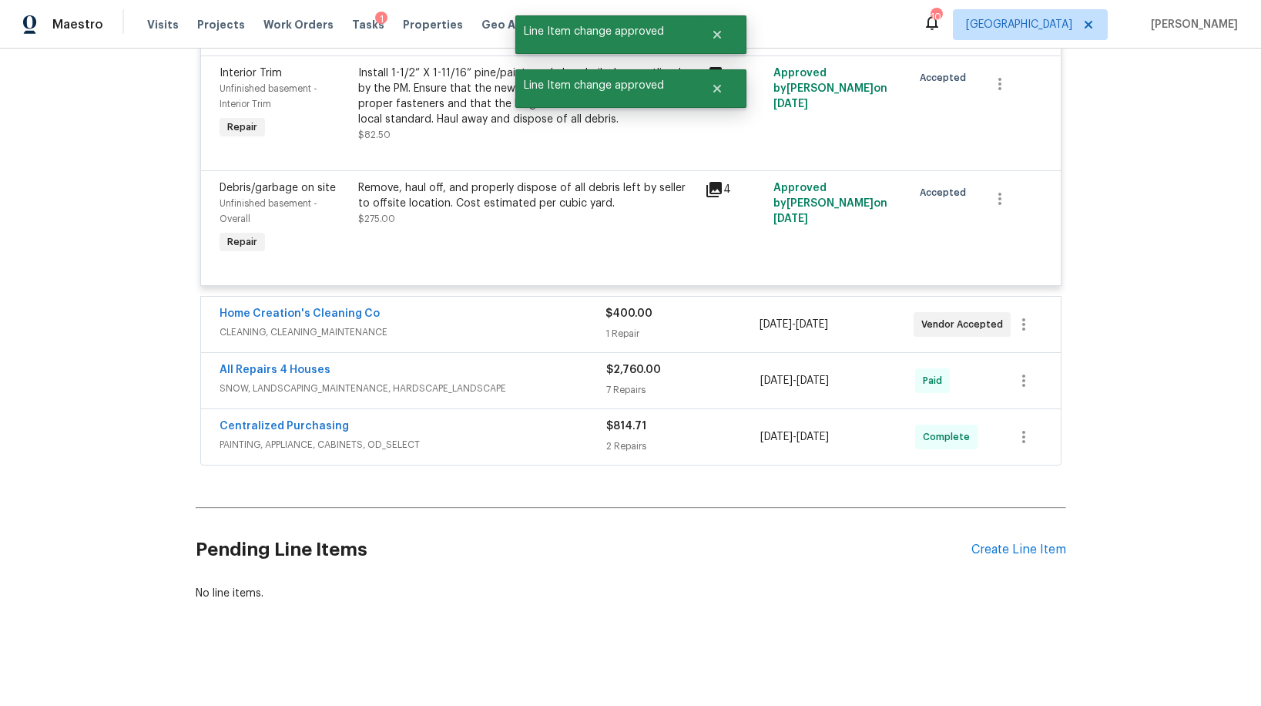
click at [465, 322] on div "Home Creation's Cleaning Co" at bounding box center [413, 315] width 386 height 18
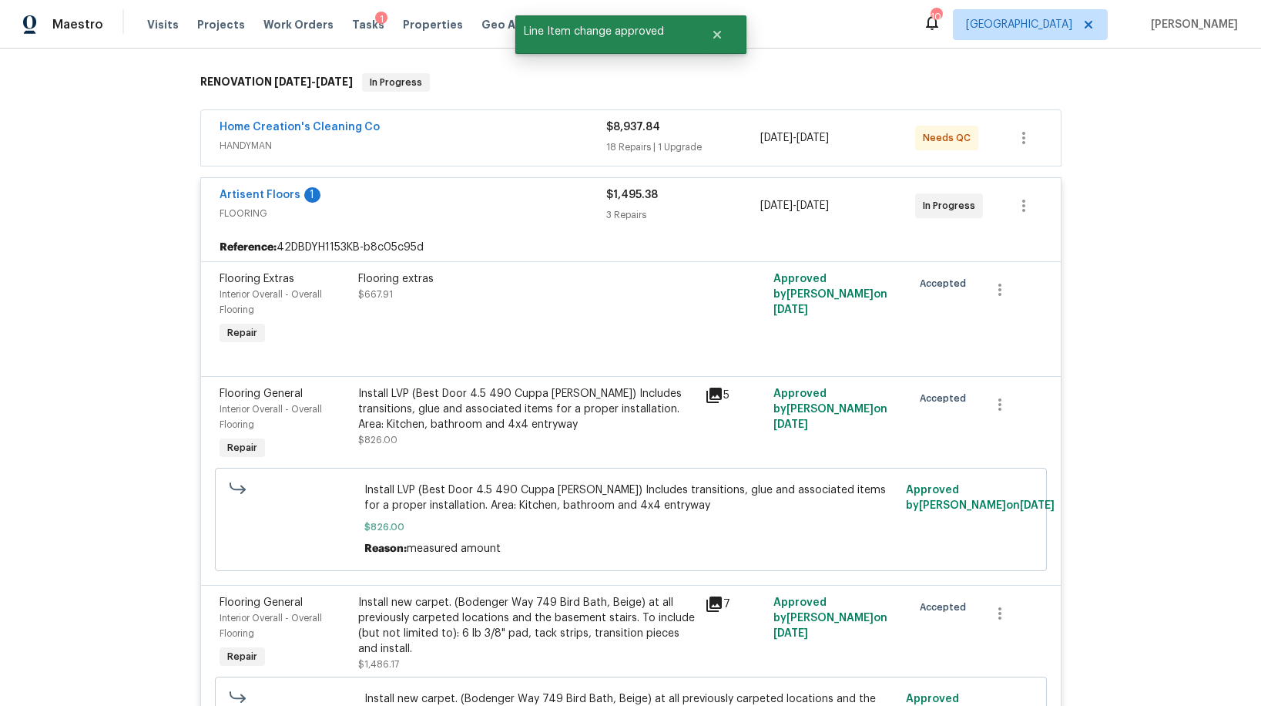
scroll to position [0, 0]
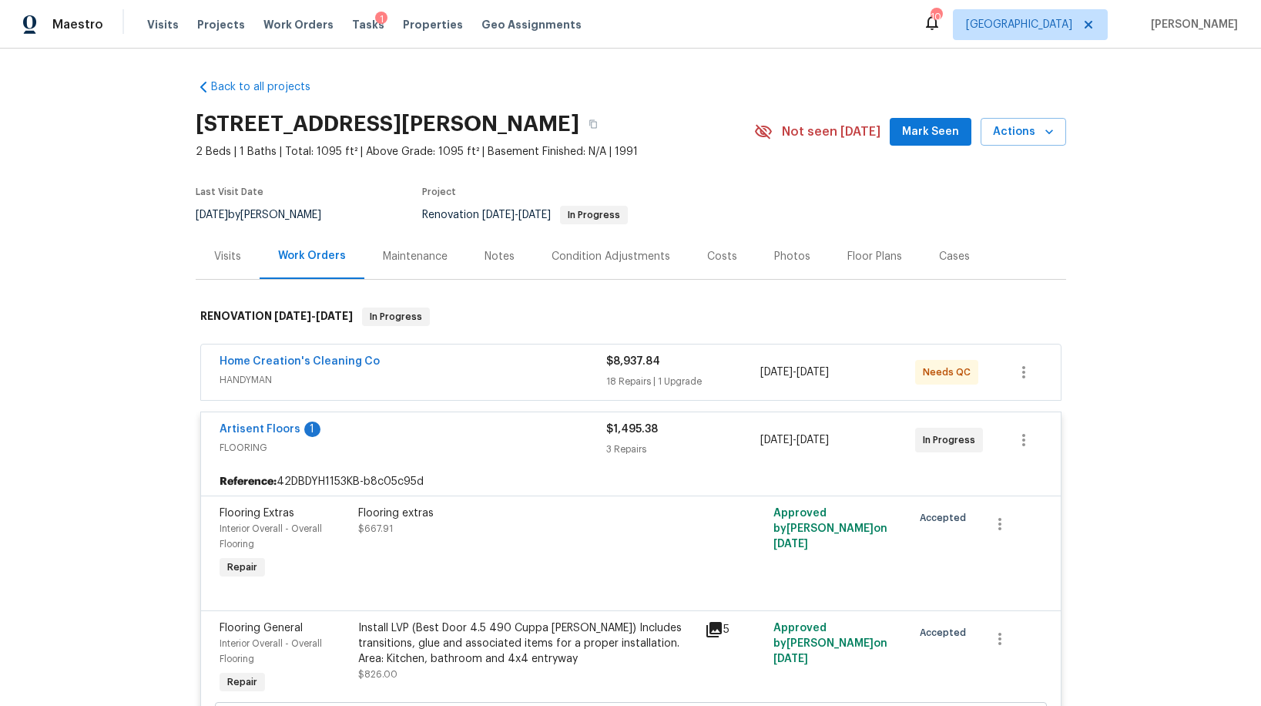
click at [470, 389] on div "Home Creation's Cleaning Co HANDYMAN" at bounding box center [413, 372] width 387 height 37
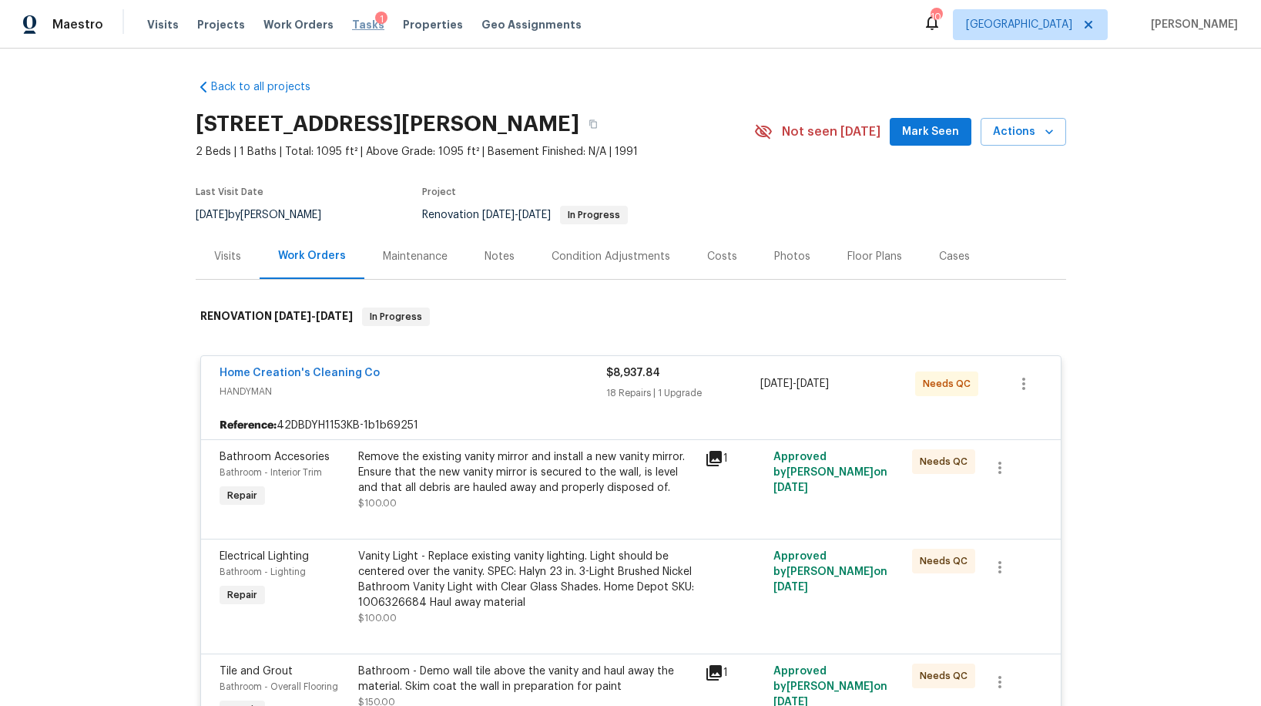
click at [352, 28] on span "Tasks" at bounding box center [368, 24] width 32 height 11
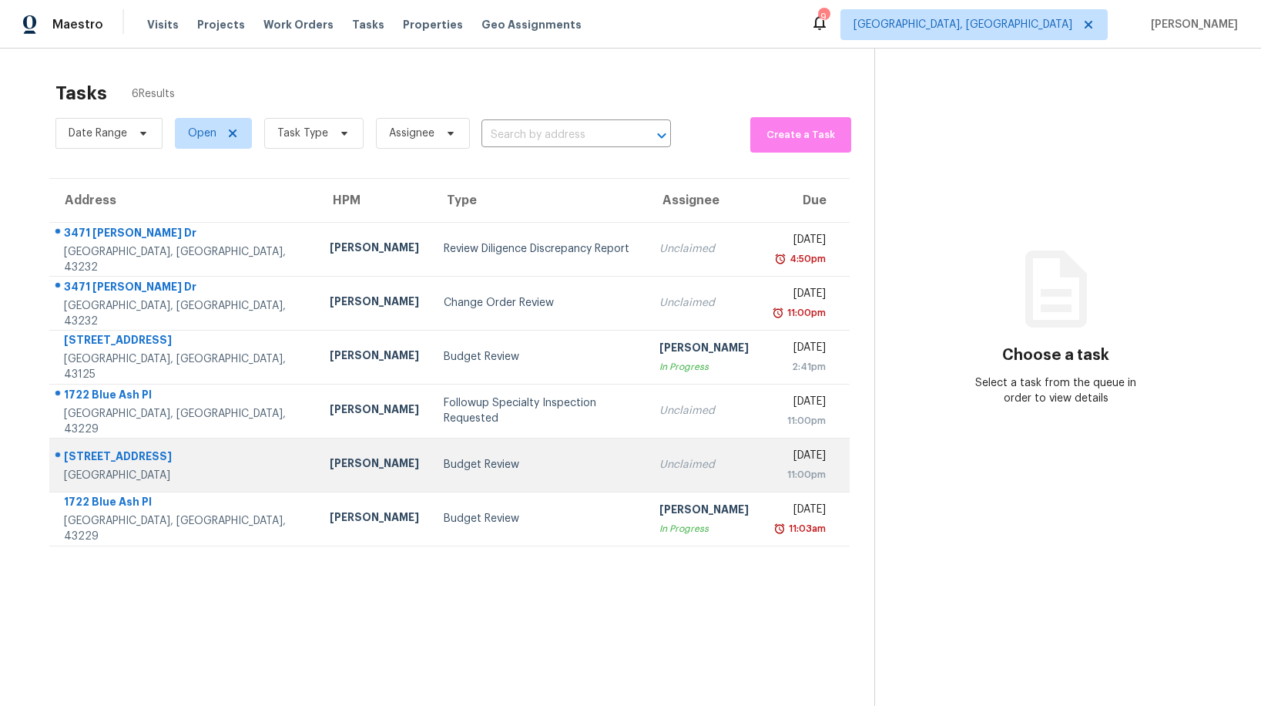
click at [444, 460] on div "Budget Review" at bounding box center [540, 464] width 192 height 15
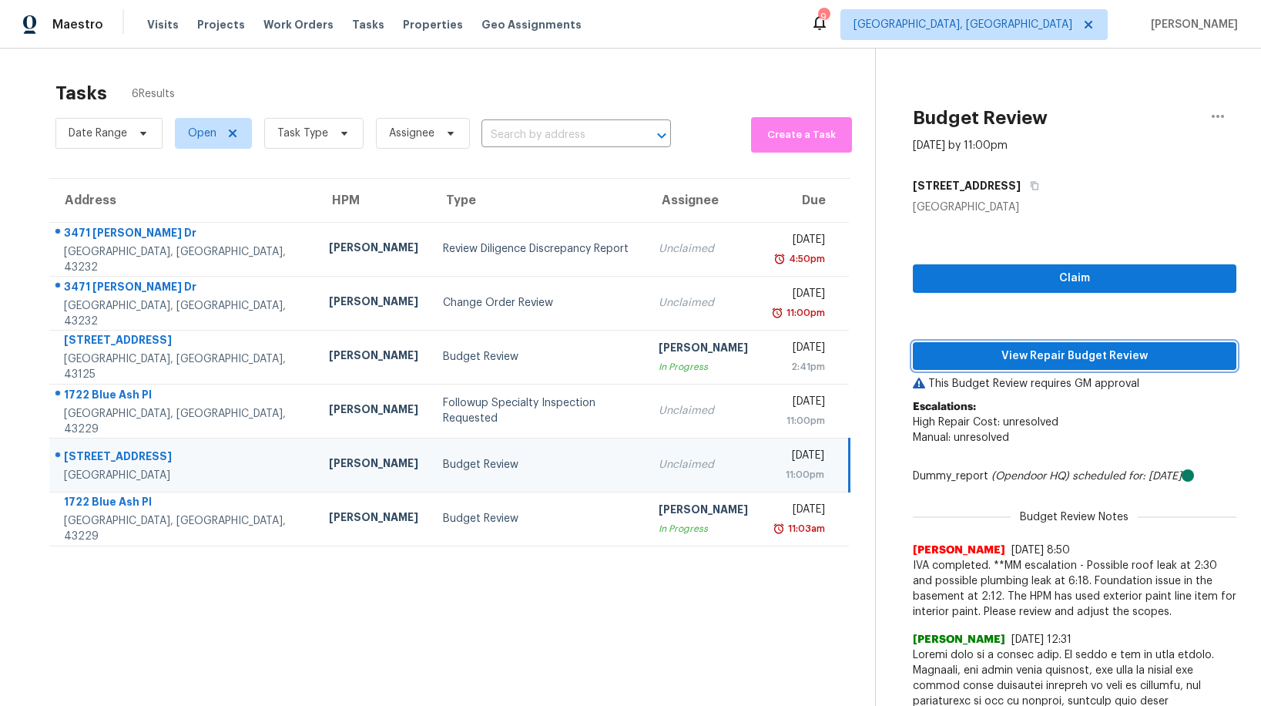
click at [1034, 352] on span "View Repair Budget Review" at bounding box center [1074, 356] width 299 height 19
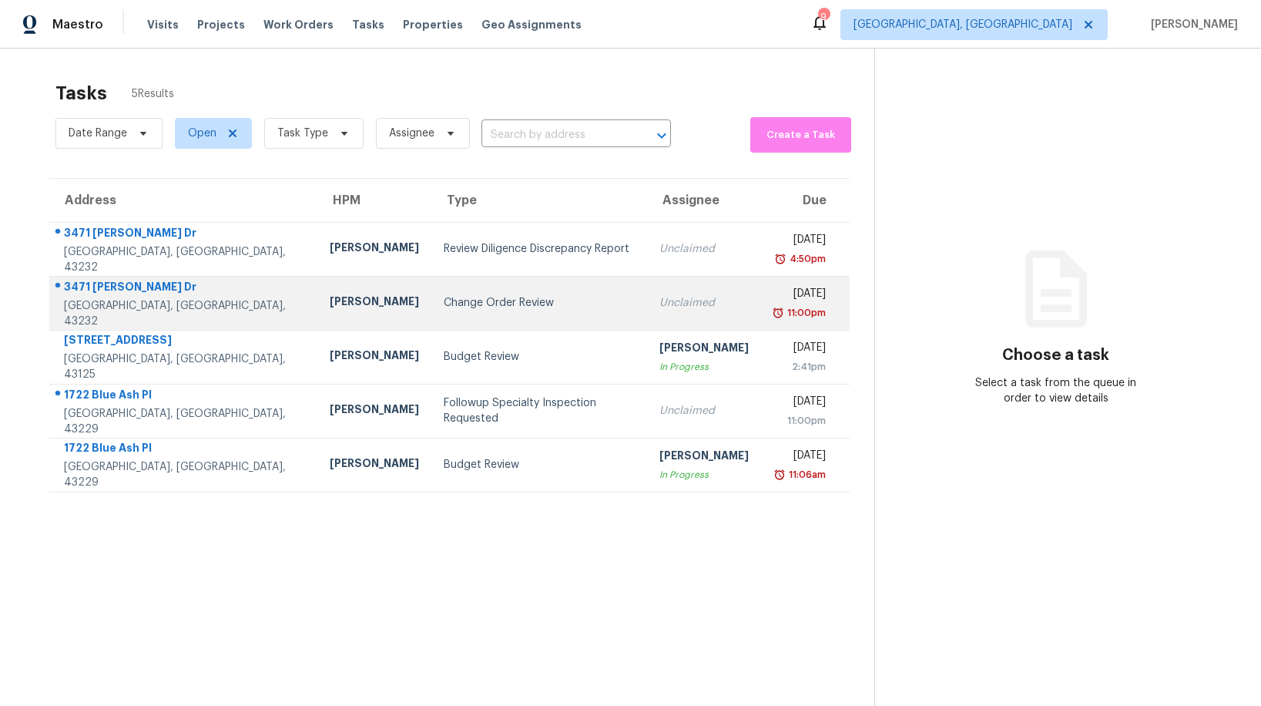
click at [459, 308] on div "Change Order Review" at bounding box center [540, 302] width 192 height 15
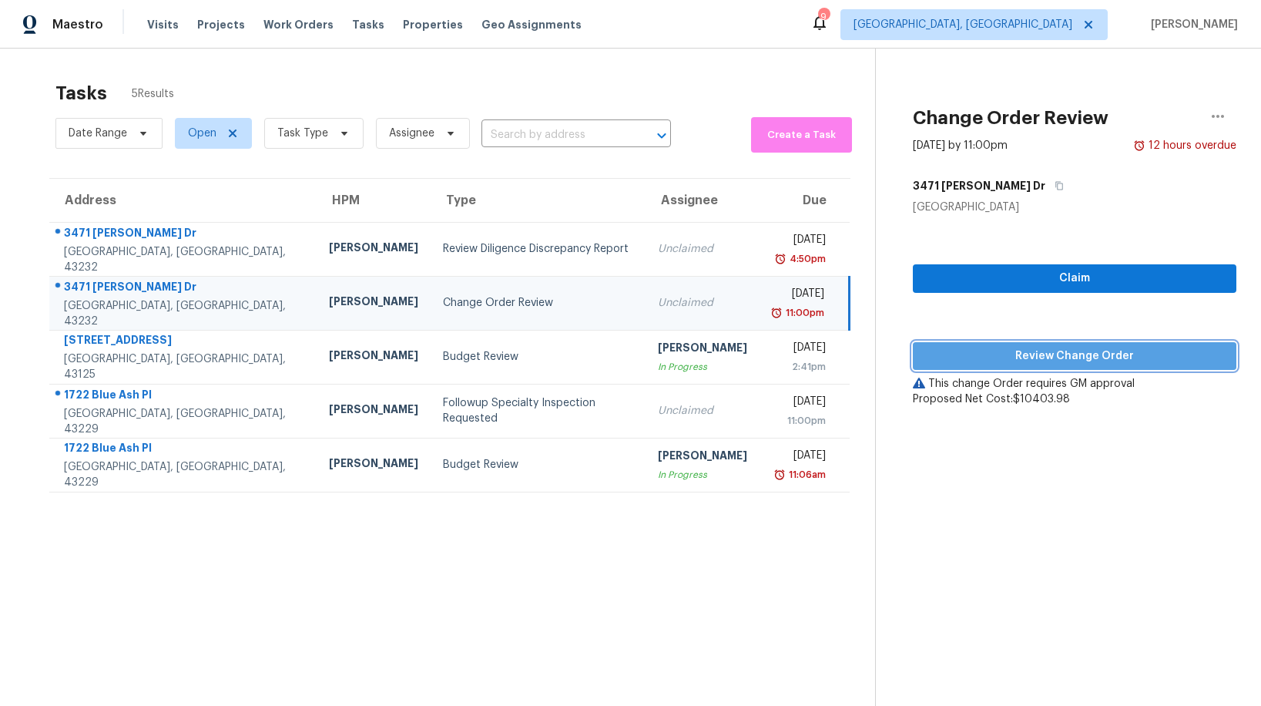
click at [1015, 355] on span "Review Change Order" at bounding box center [1074, 356] width 299 height 19
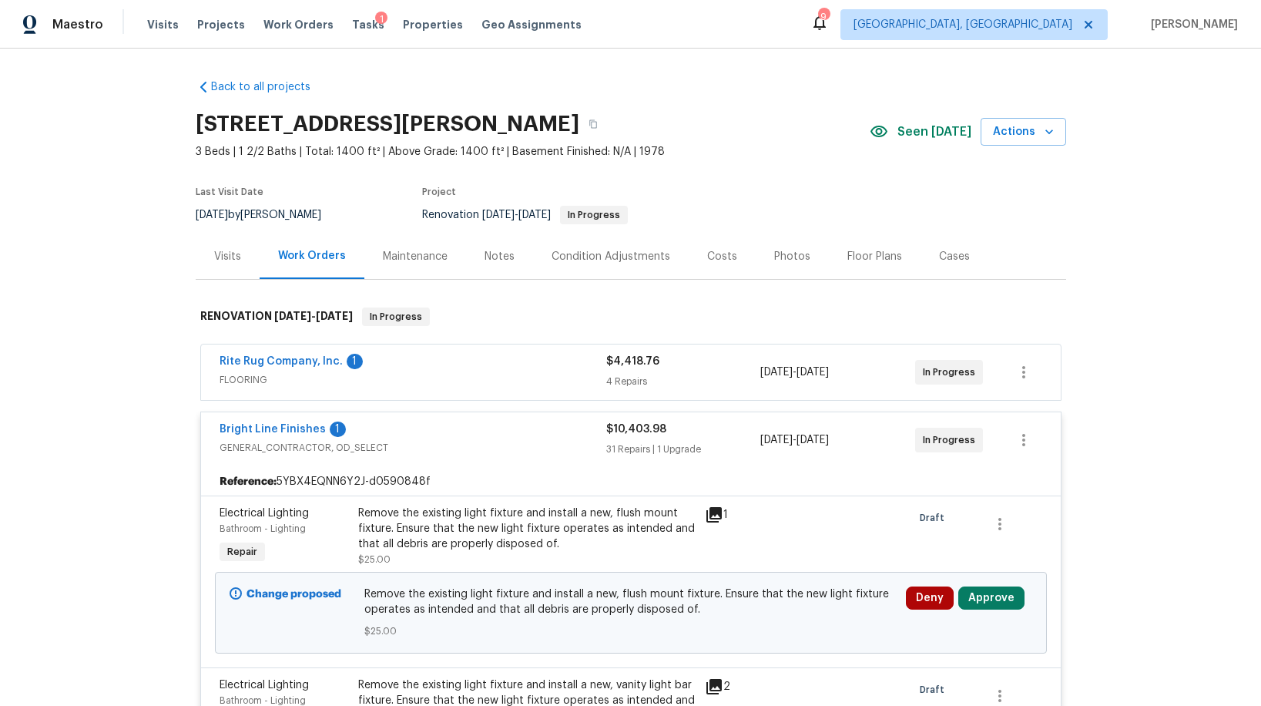
scroll to position [20, 0]
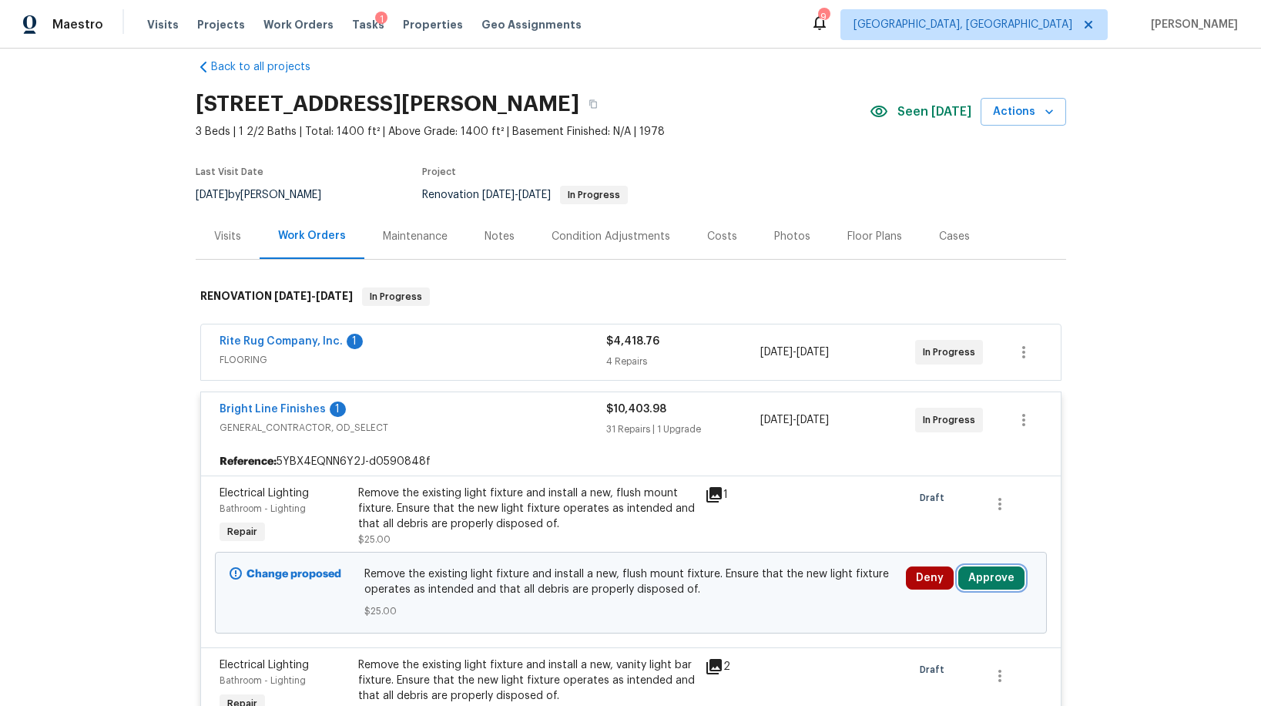
click at [972, 572] on button "Approve" at bounding box center [991, 577] width 66 height 23
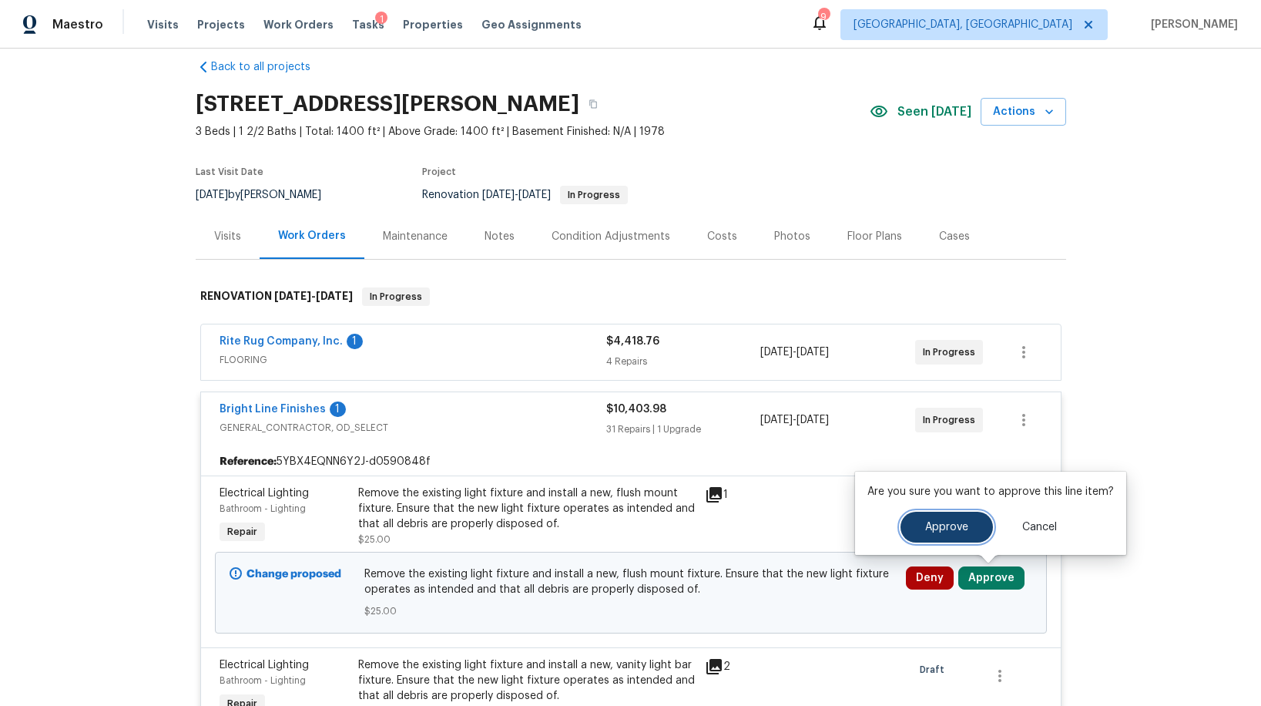
click at [919, 535] on button "Approve" at bounding box center [947, 527] width 92 height 31
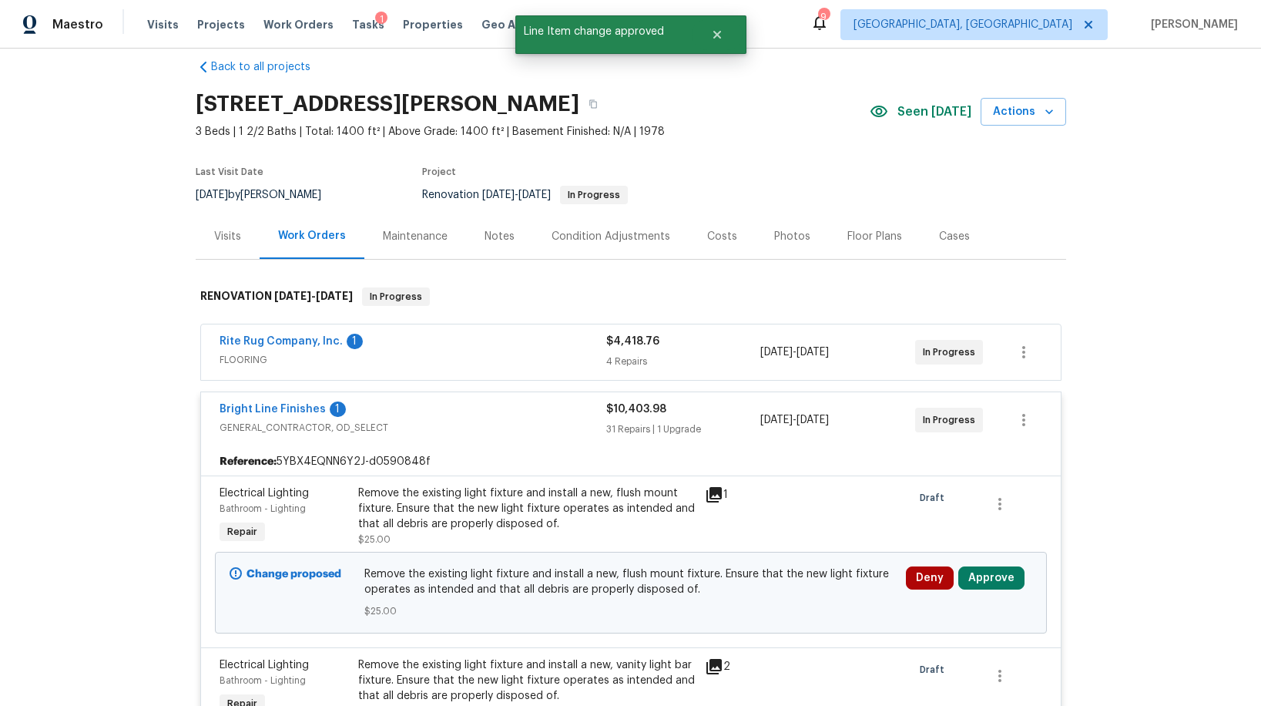
click at [485, 371] on div "Rite Rug Company, Inc. 1 FLOORING $4,418.76 4 Repairs 8/12/2025 - 8/21/2025 In …" at bounding box center [631, 351] width 860 height 55
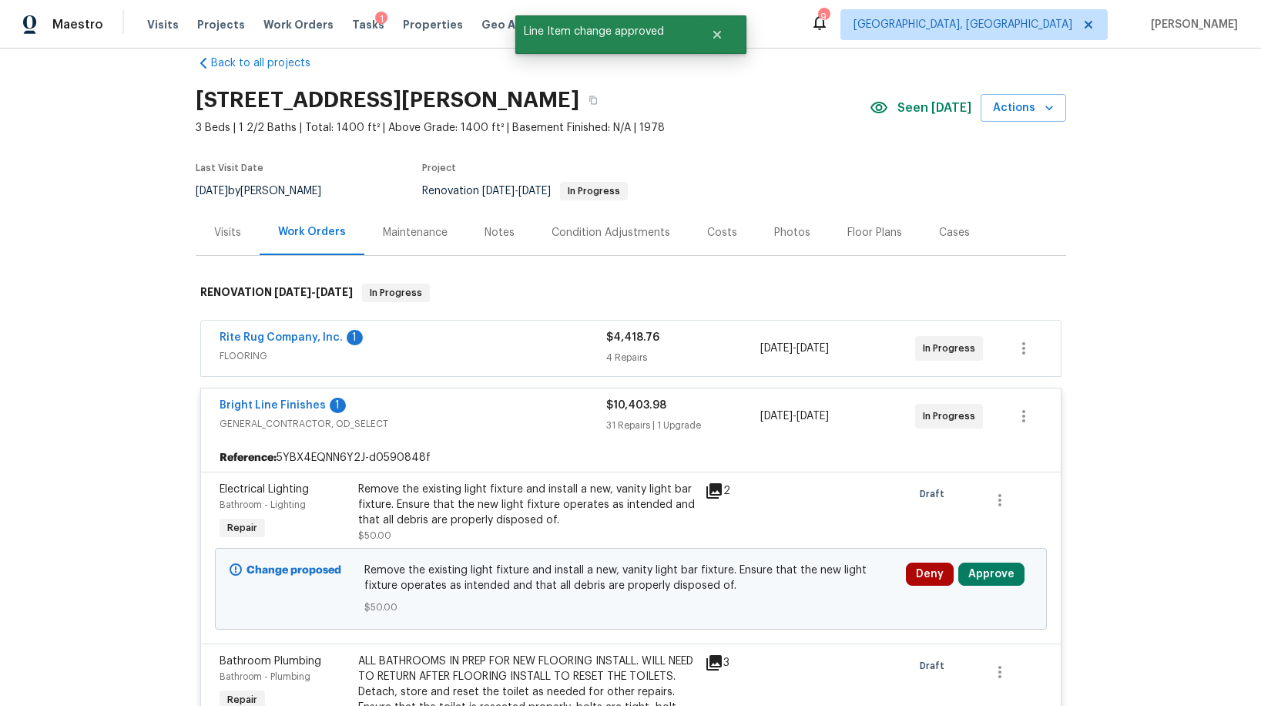
click at [482, 364] on div "Rite Rug Company, Inc. 1 FLOORING" at bounding box center [413, 348] width 387 height 37
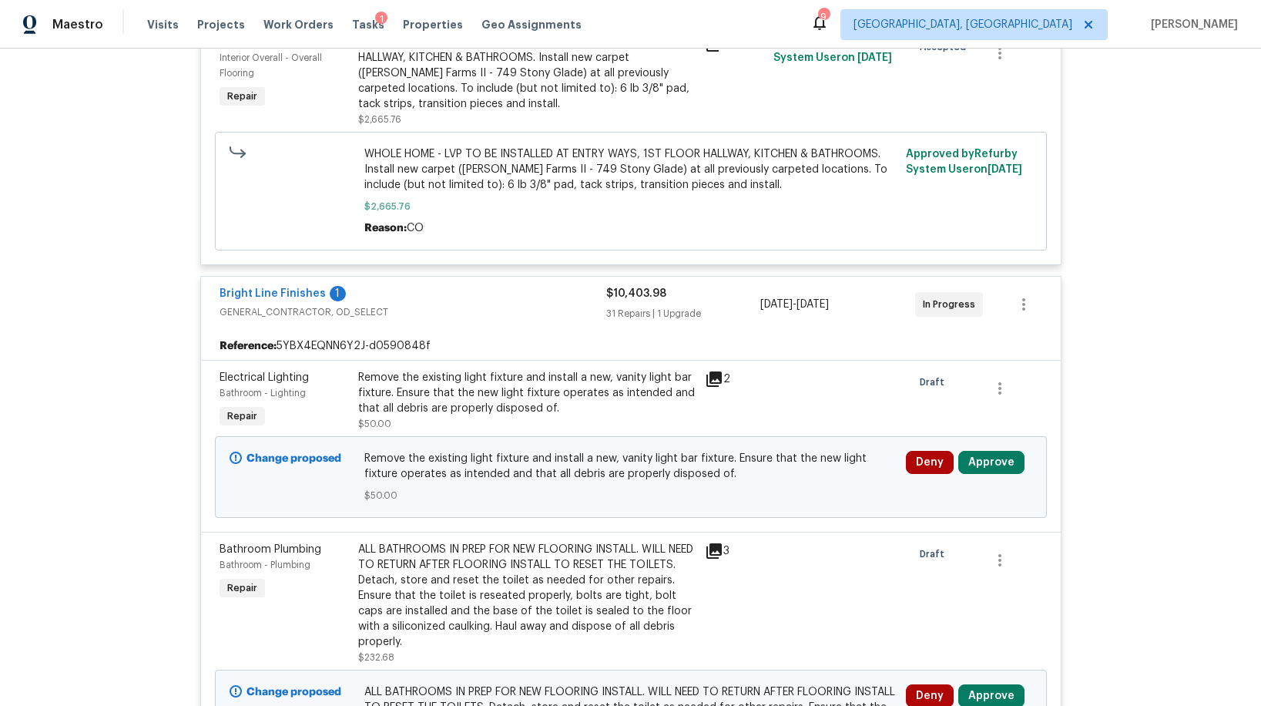
scroll to position [1091, 0]
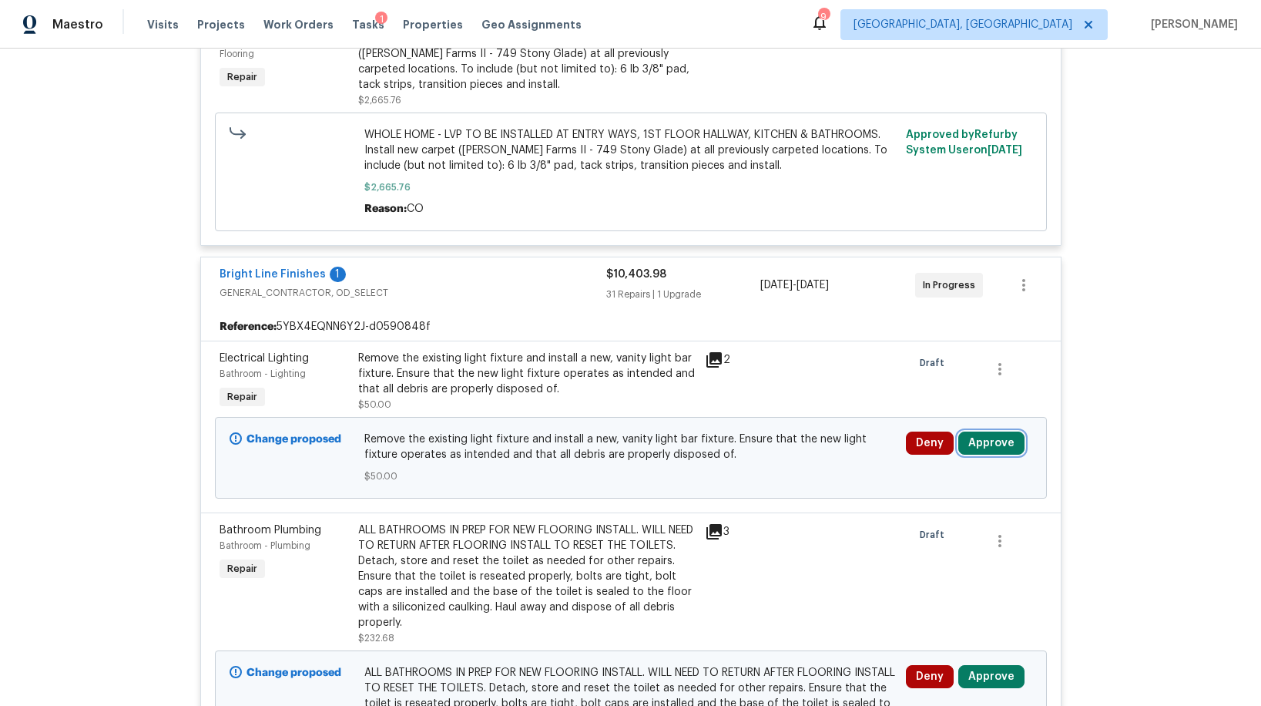
click at [975, 438] on button "Approve" at bounding box center [991, 442] width 66 height 23
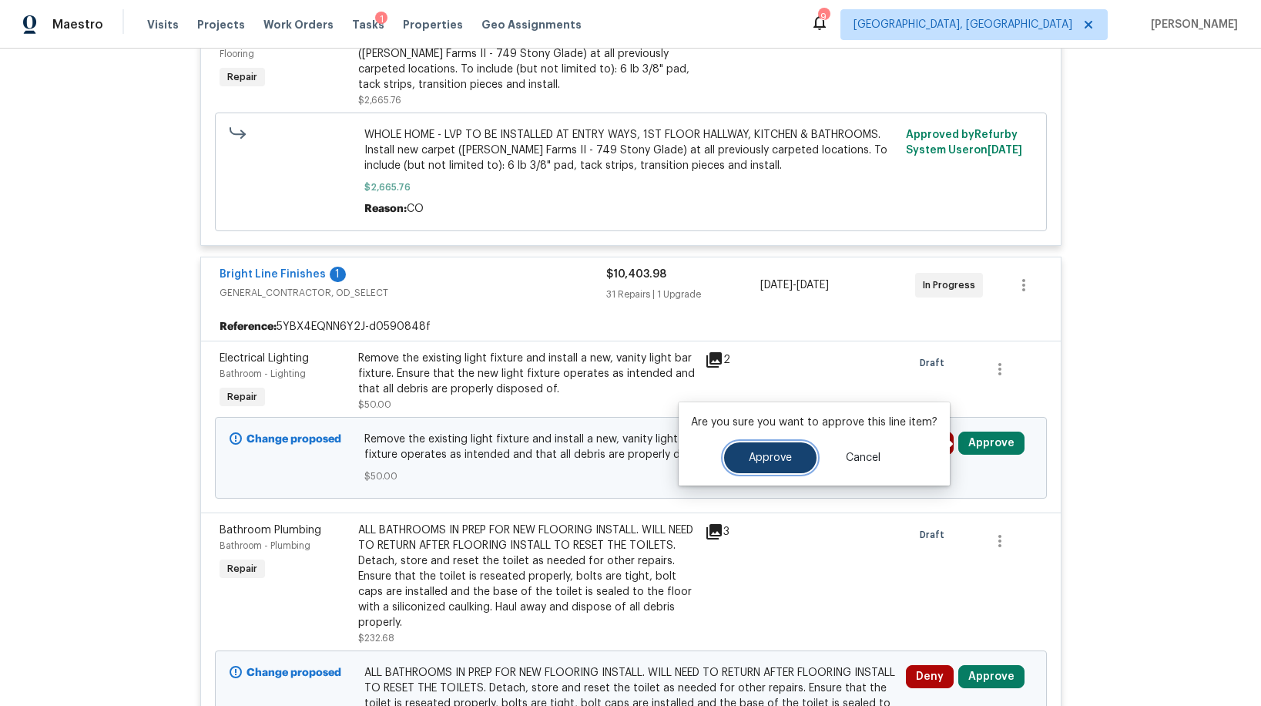
click at [786, 452] on span "Approve" at bounding box center [770, 458] width 43 height 12
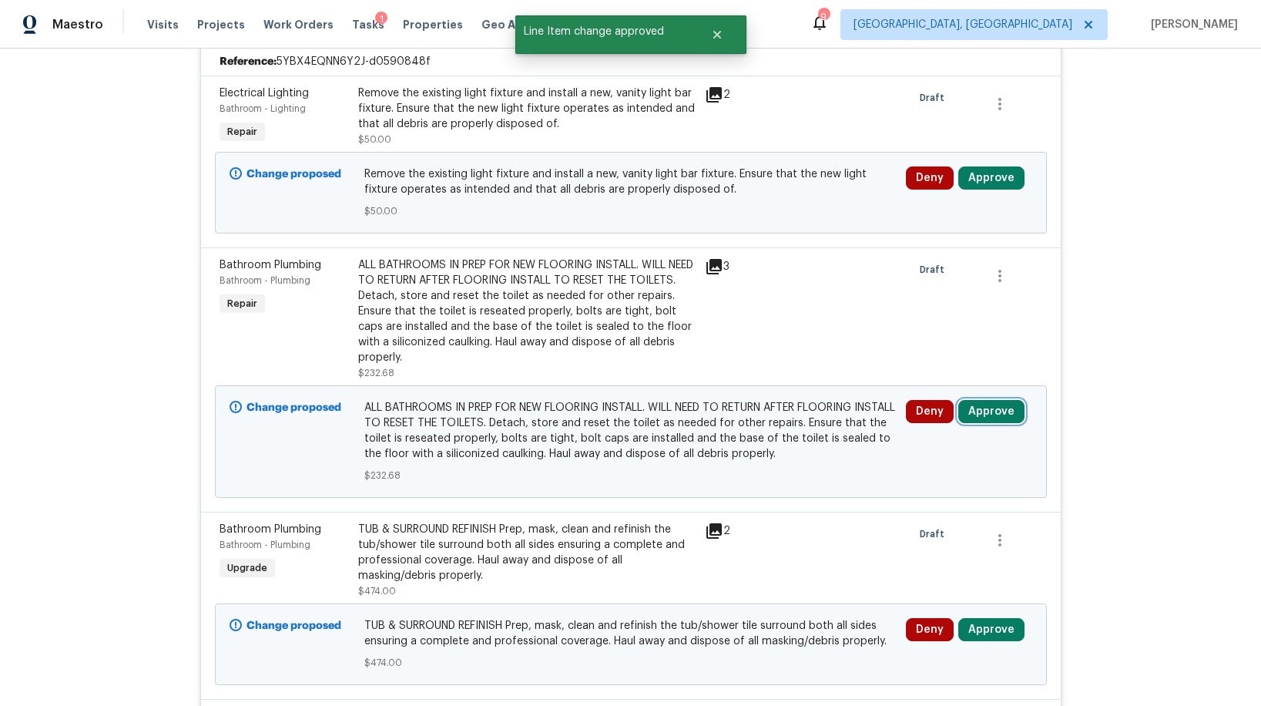
click at [1012, 417] on button "Approve" at bounding box center [991, 411] width 66 height 23
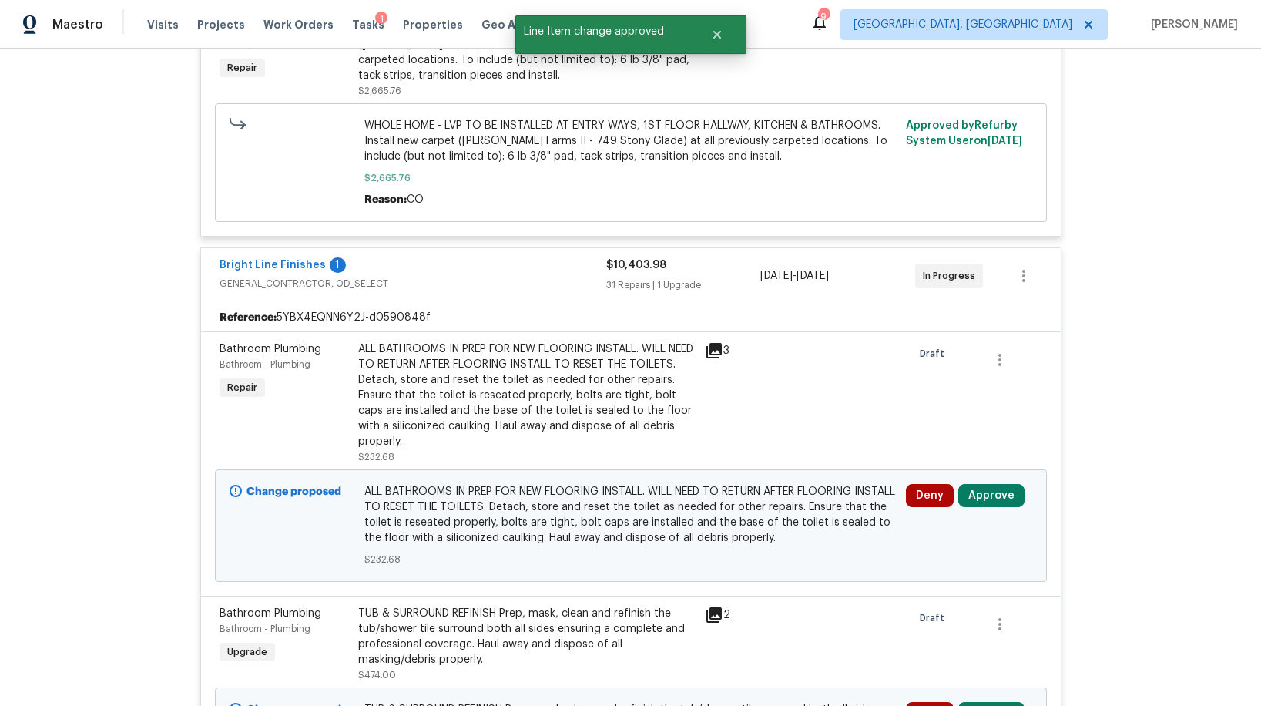
scroll to position [1356, 0]
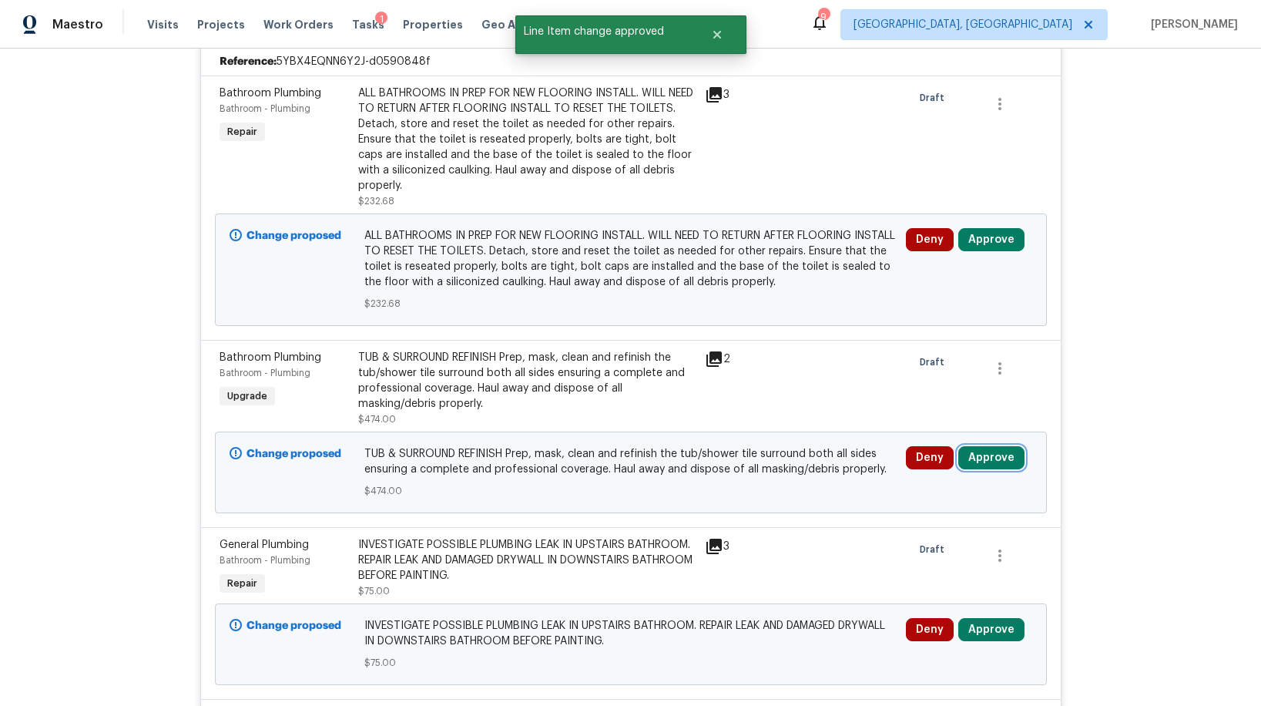
click at [988, 462] on button "Approve" at bounding box center [991, 457] width 66 height 23
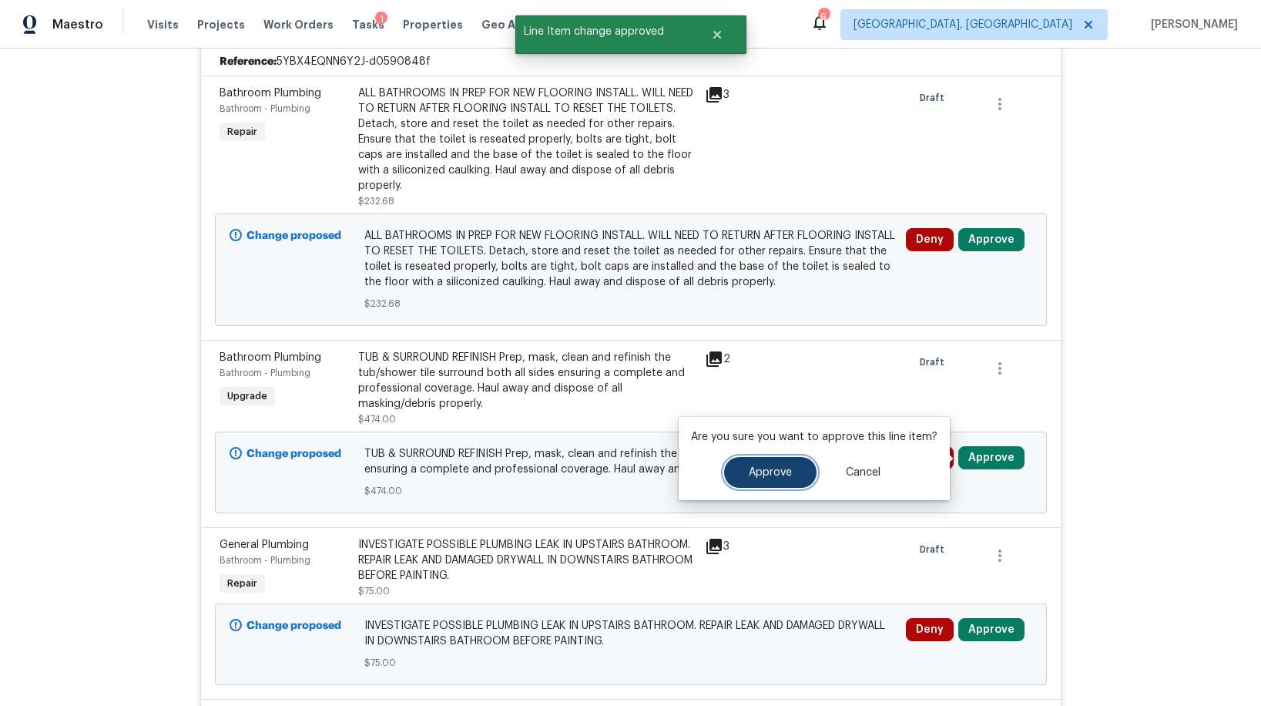
click at [791, 465] on button "Approve" at bounding box center [770, 472] width 92 height 31
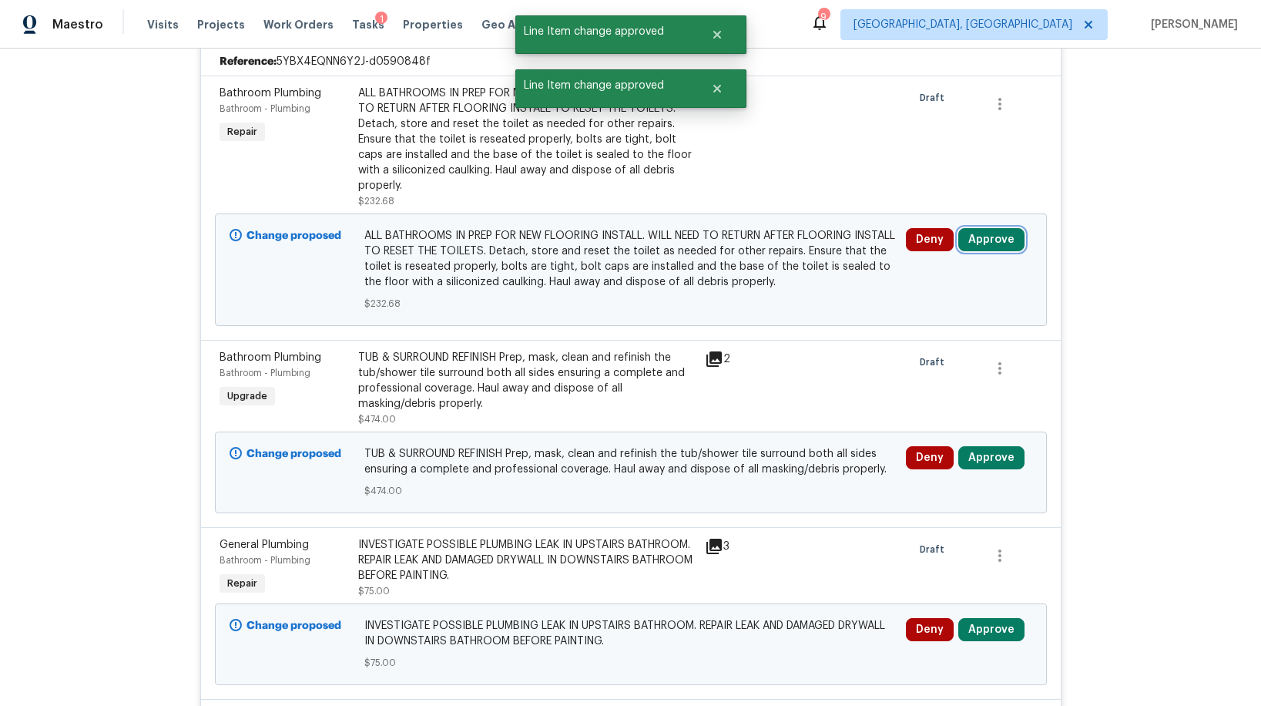
click at [972, 244] on button "Approve" at bounding box center [991, 239] width 66 height 23
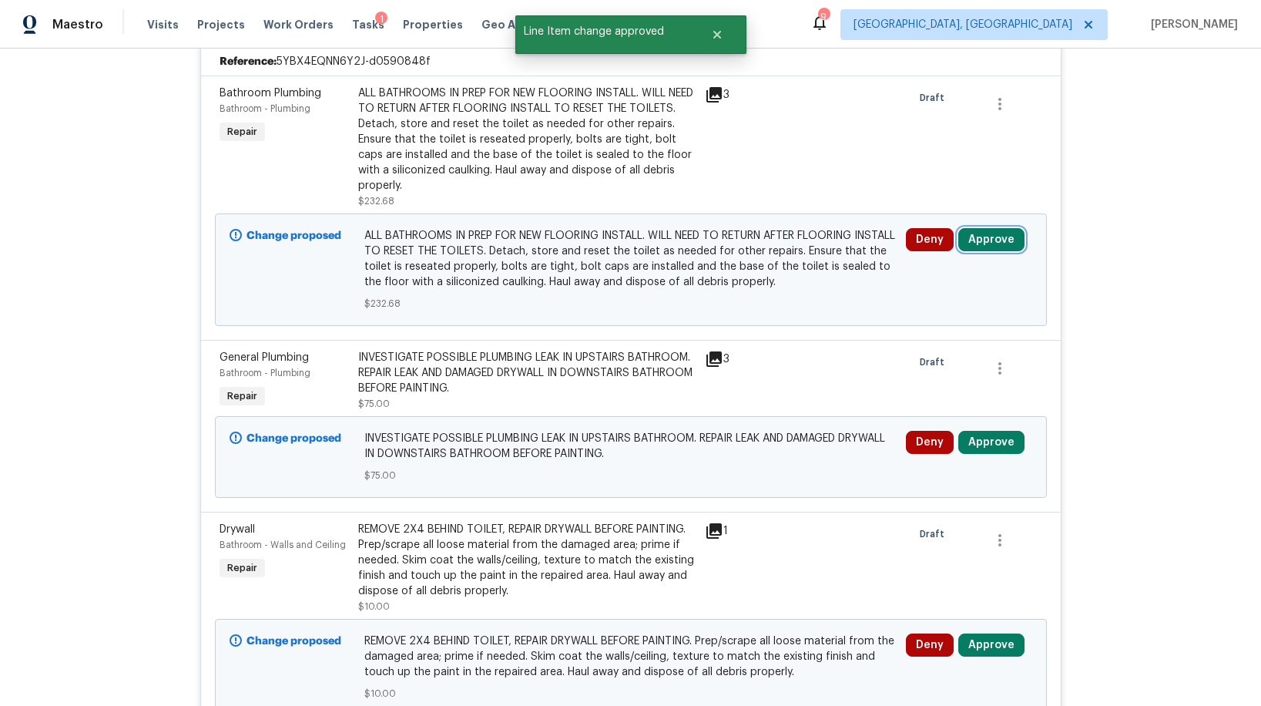
click at [981, 243] on button "Approve" at bounding box center [991, 239] width 66 height 23
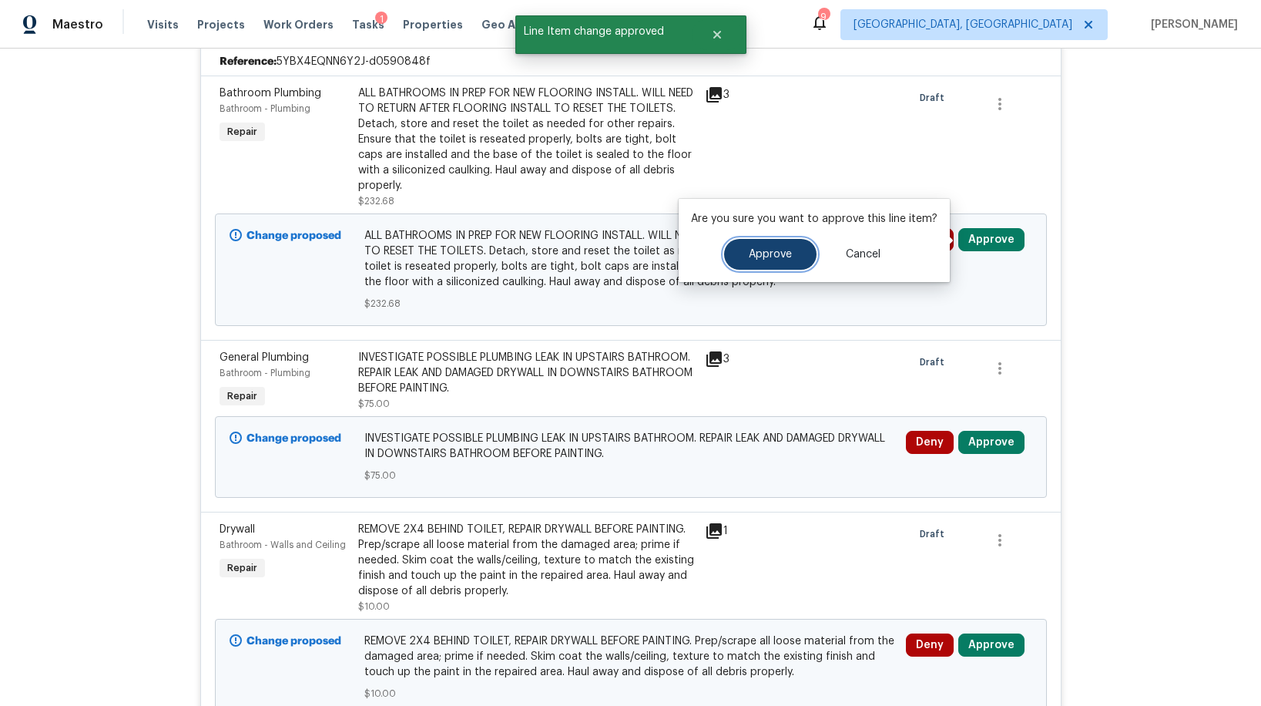
click at [771, 260] on button "Approve" at bounding box center [770, 254] width 92 height 31
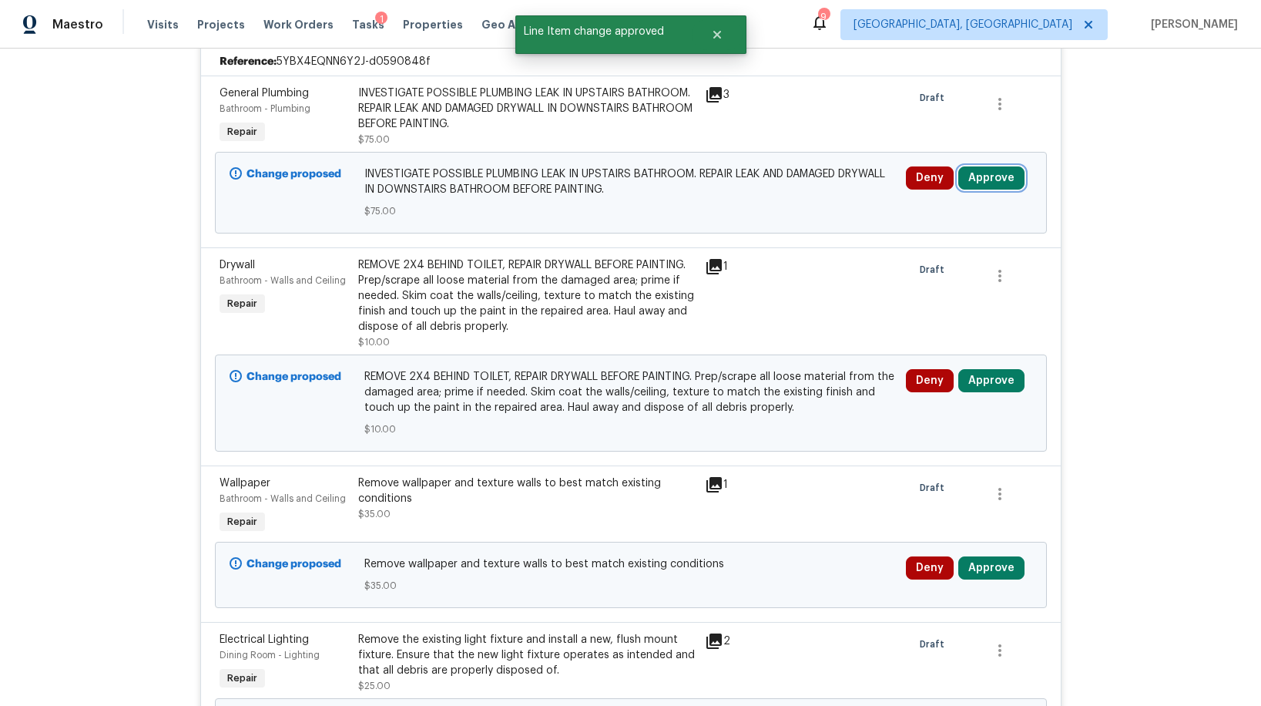
click at [978, 180] on button "Approve" at bounding box center [991, 177] width 66 height 23
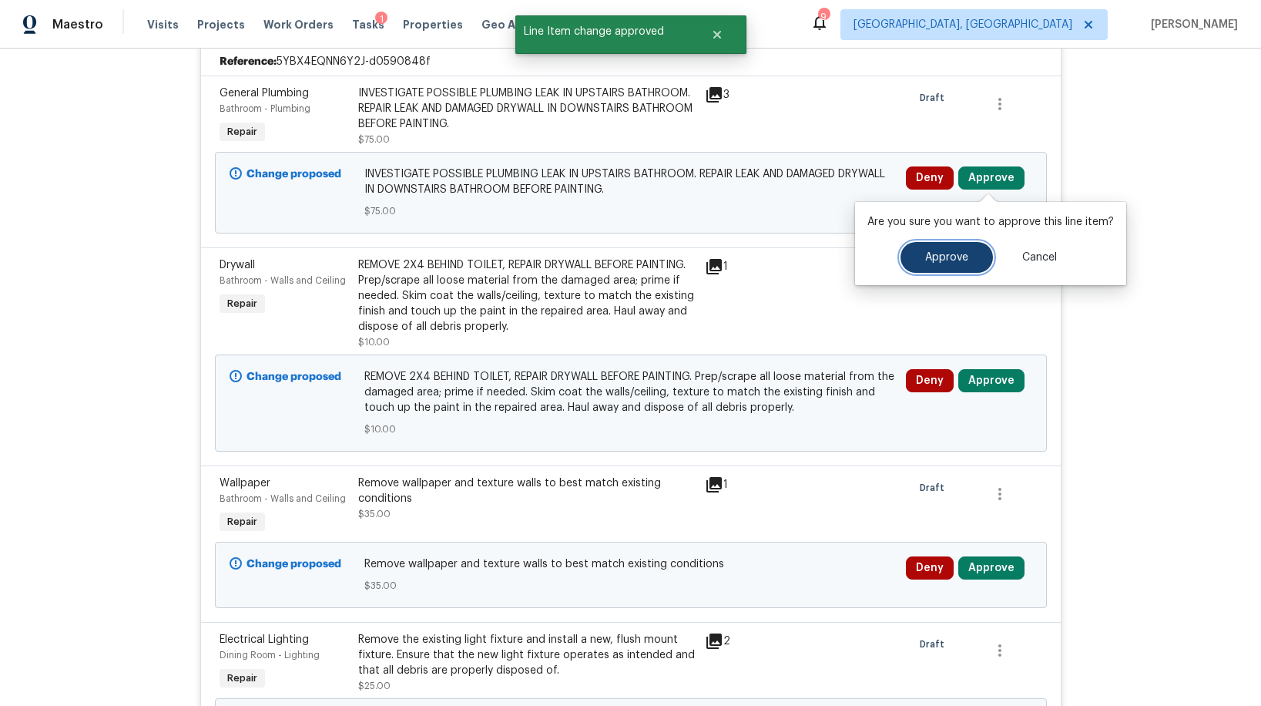
click at [918, 249] on button "Approve" at bounding box center [947, 257] width 92 height 31
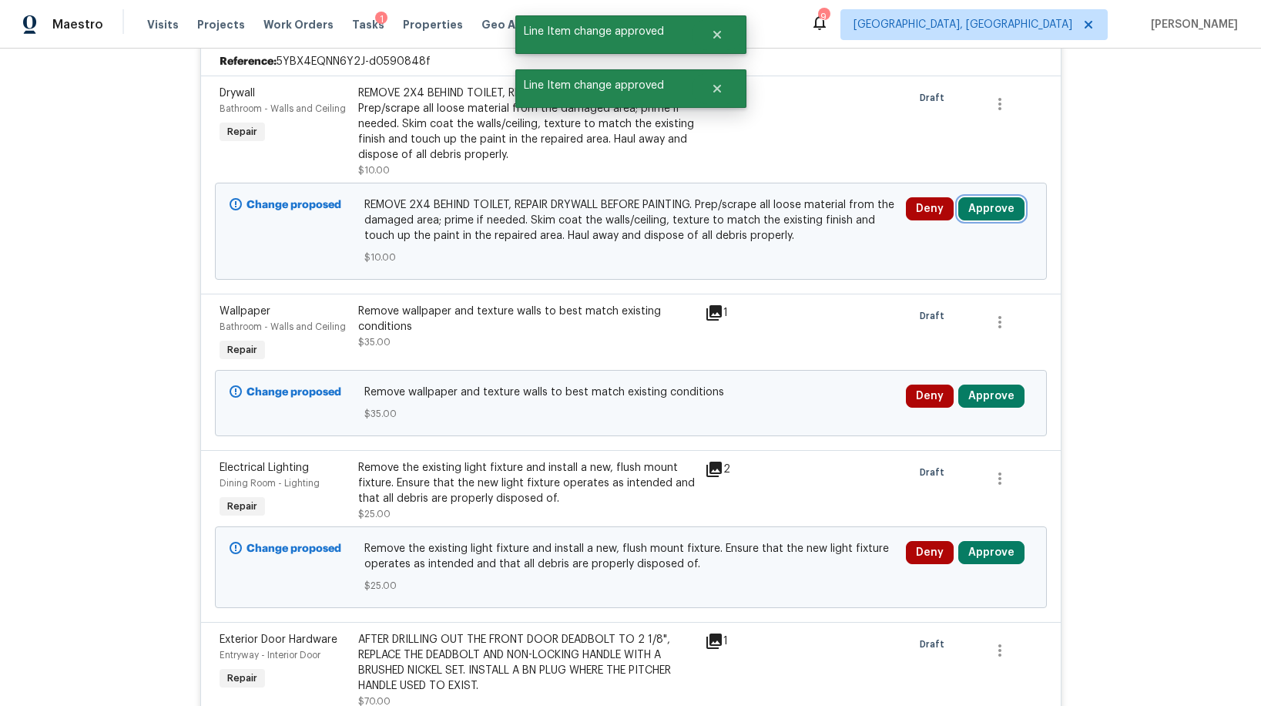
click at [975, 216] on button "Approve" at bounding box center [991, 208] width 66 height 23
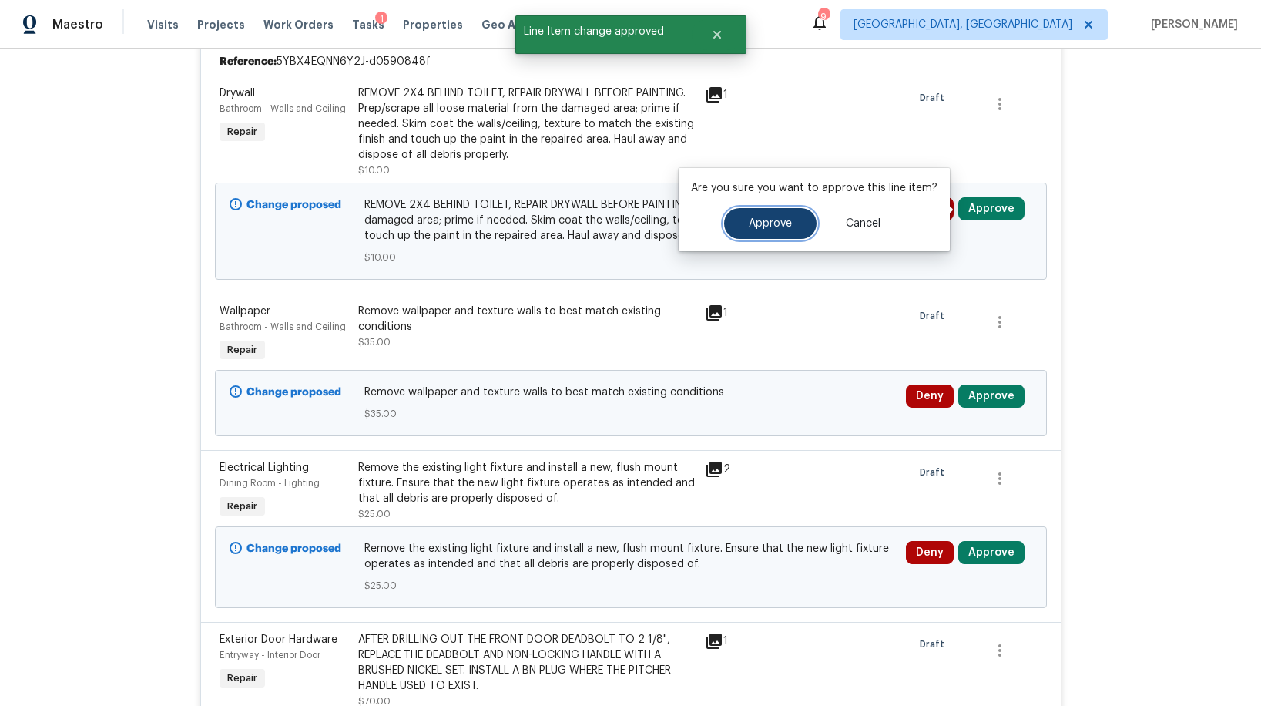
click at [796, 227] on button "Approve" at bounding box center [770, 223] width 92 height 31
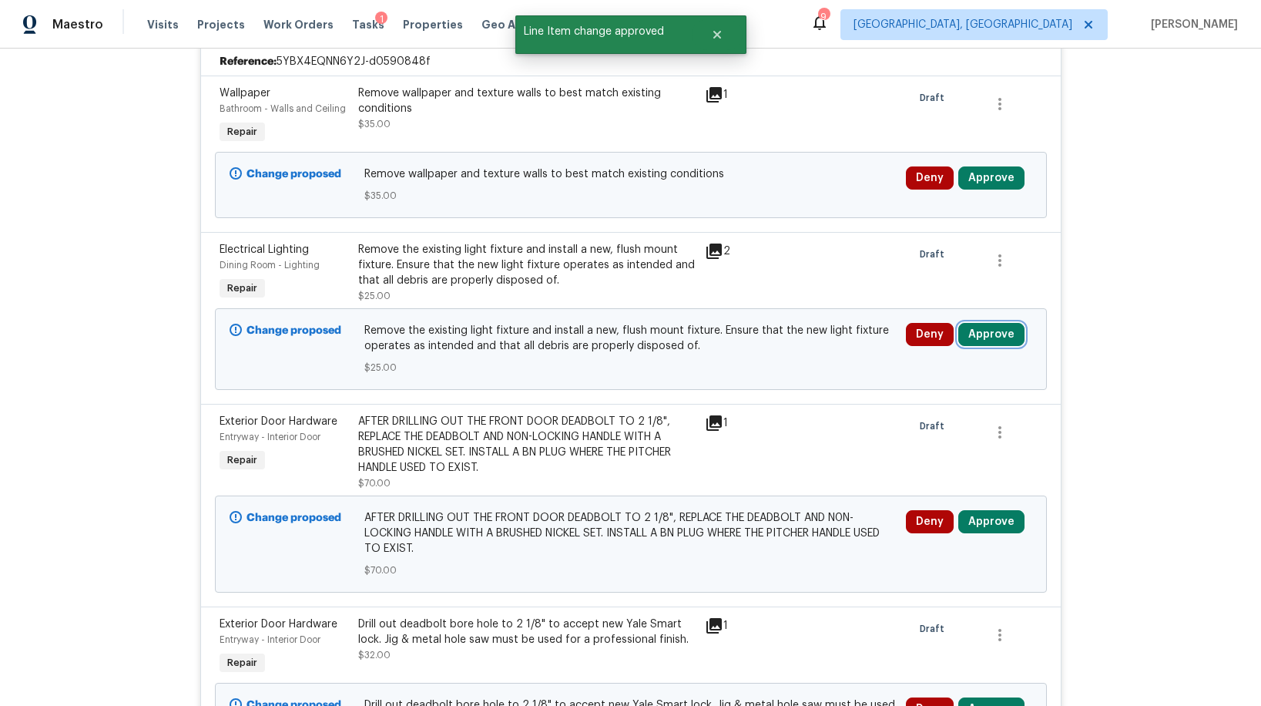
click at [976, 329] on button "Approve" at bounding box center [991, 334] width 66 height 23
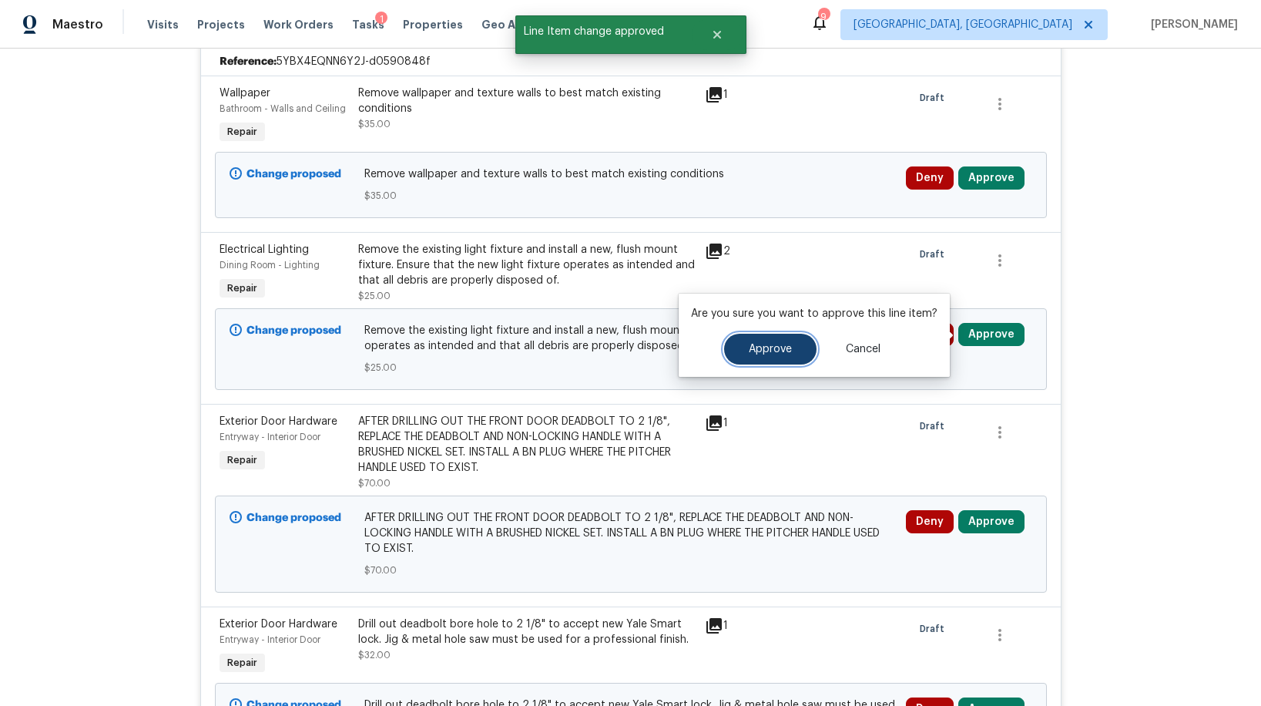
click at [798, 354] on button "Approve" at bounding box center [770, 349] width 92 height 31
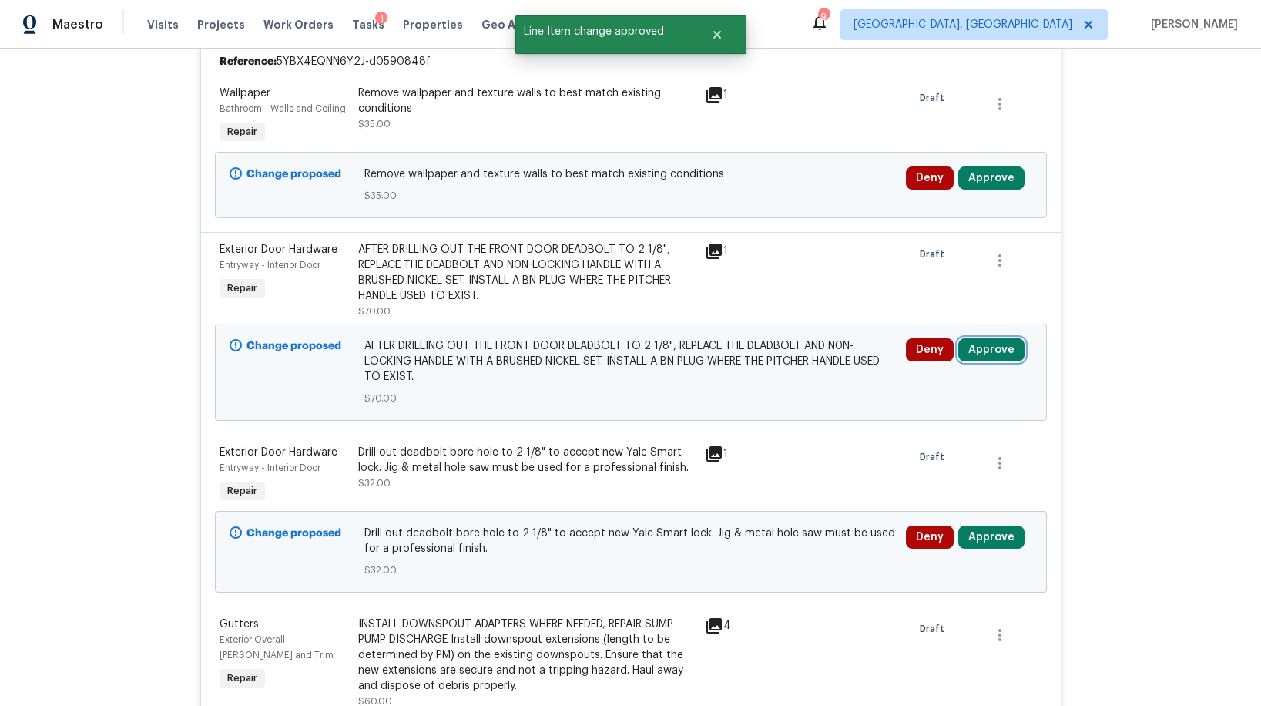
click at [965, 353] on button "Approve" at bounding box center [991, 349] width 66 height 23
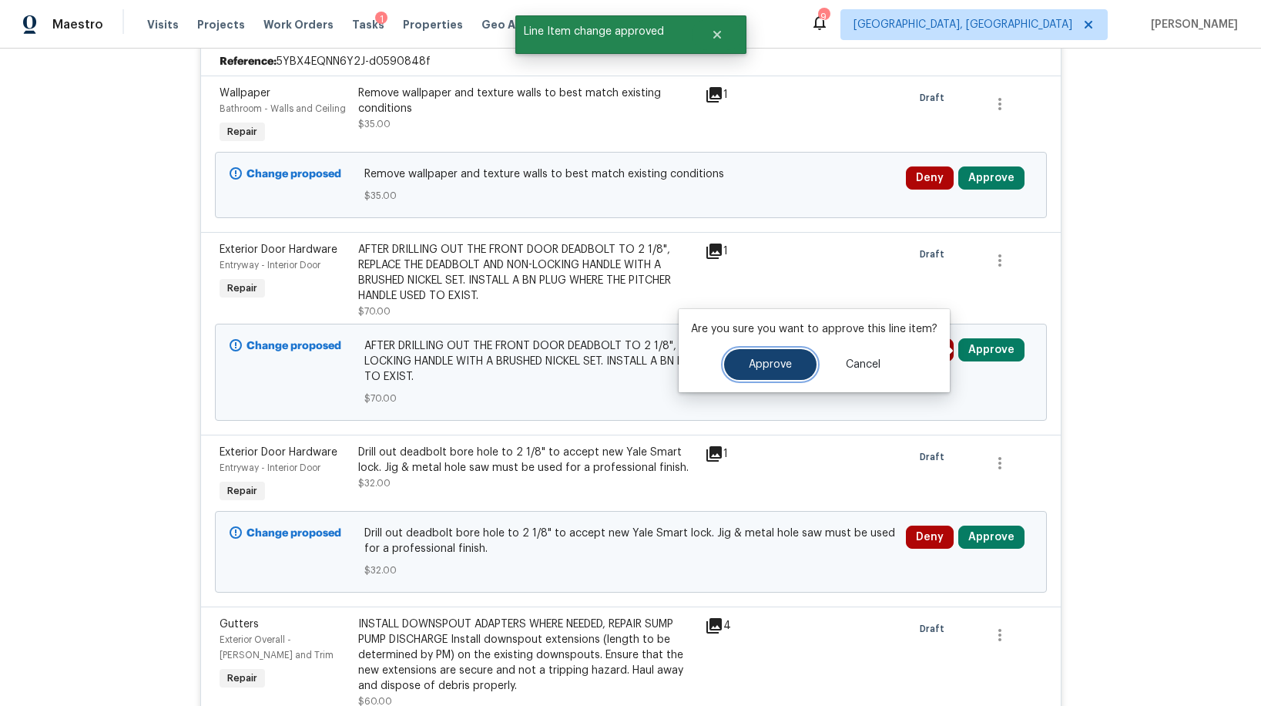
click at [761, 369] on span "Approve" at bounding box center [770, 365] width 43 height 12
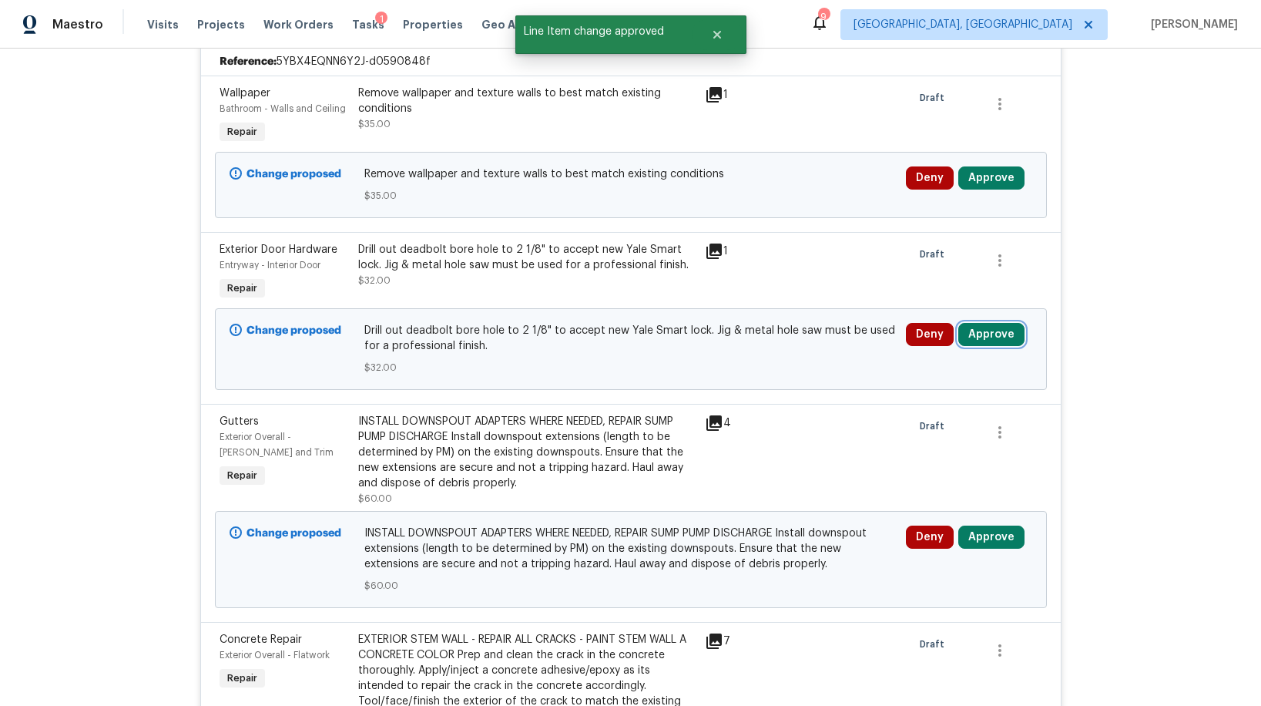
click at [976, 327] on button "Approve" at bounding box center [991, 334] width 66 height 23
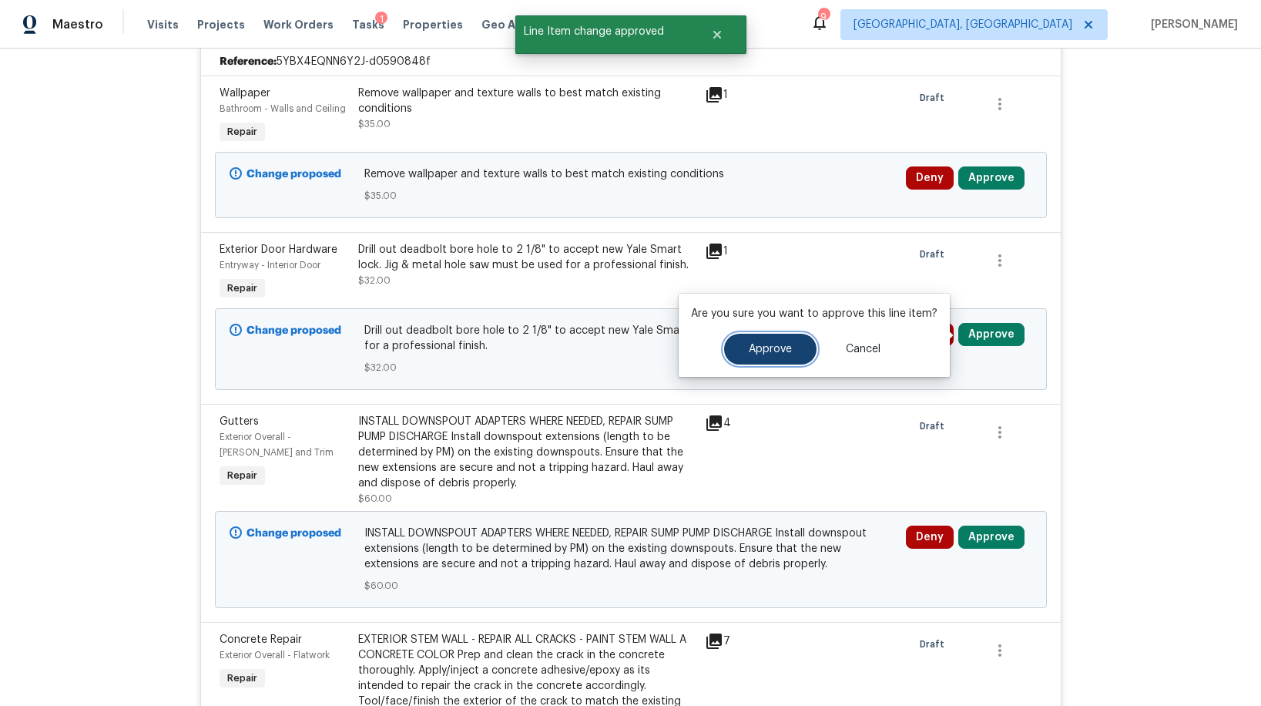
click at [769, 354] on span "Approve" at bounding box center [770, 350] width 43 height 12
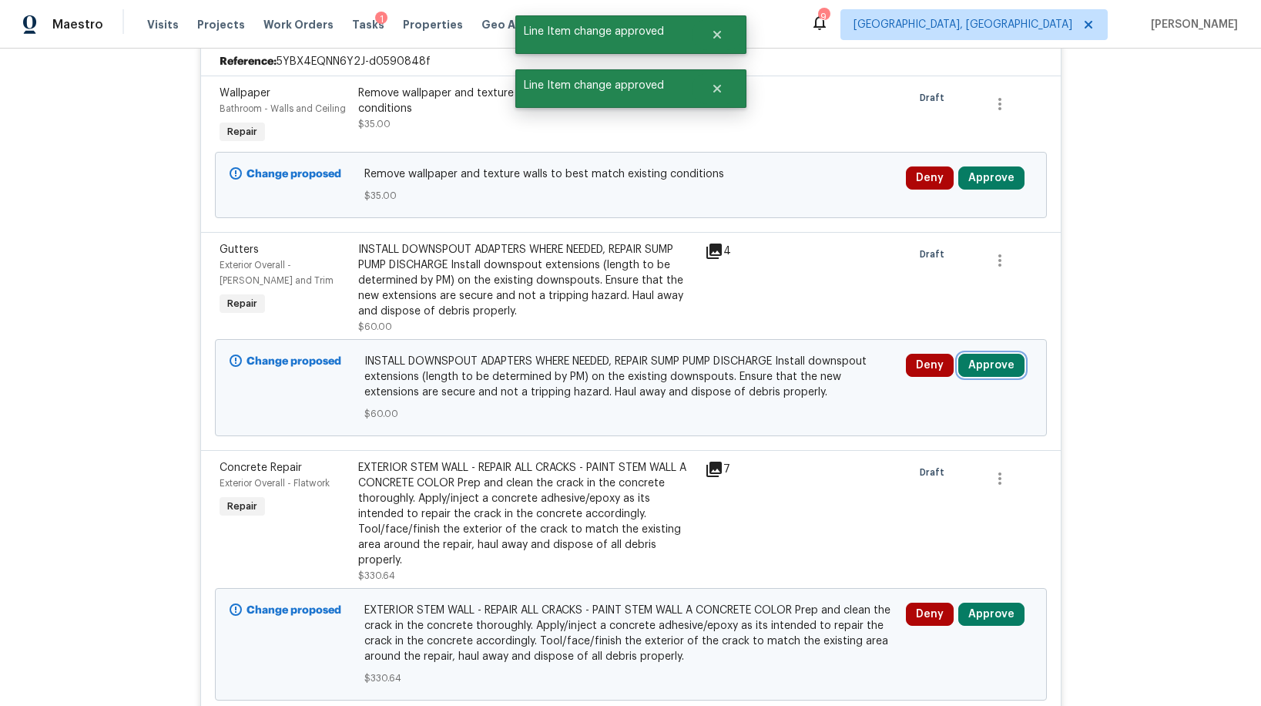
click at [973, 366] on button "Approve" at bounding box center [991, 365] width 66 height 23
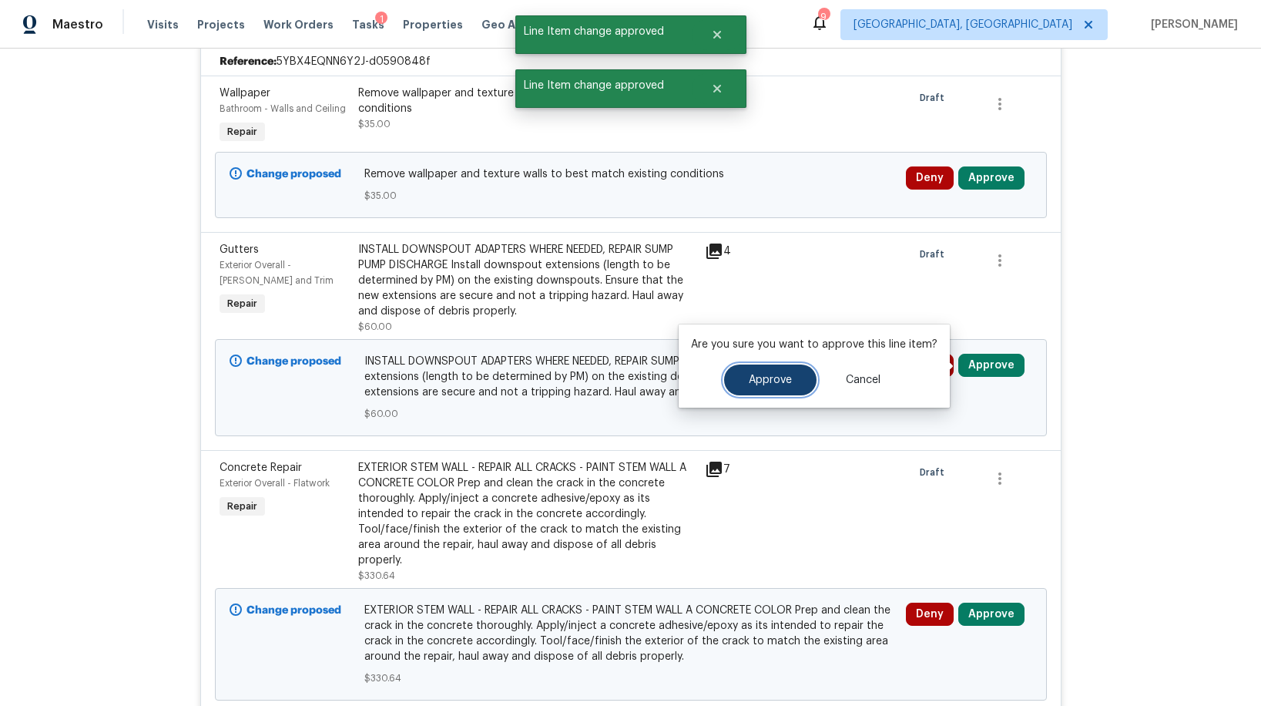
click at [768, 371] on button "Approve" at bounding box center [770, 379] width 92 height 31
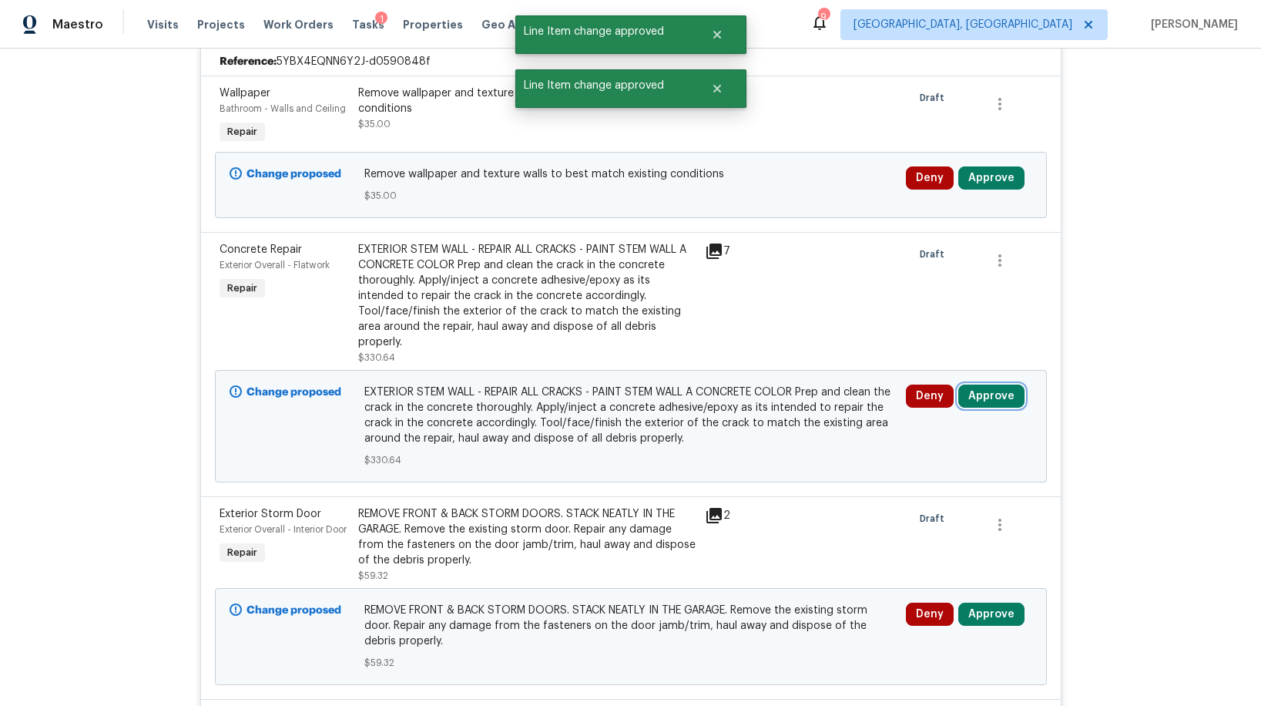
click at [966, 384] on button "Approve" at bounding box center [991, 395] width 66 height 23
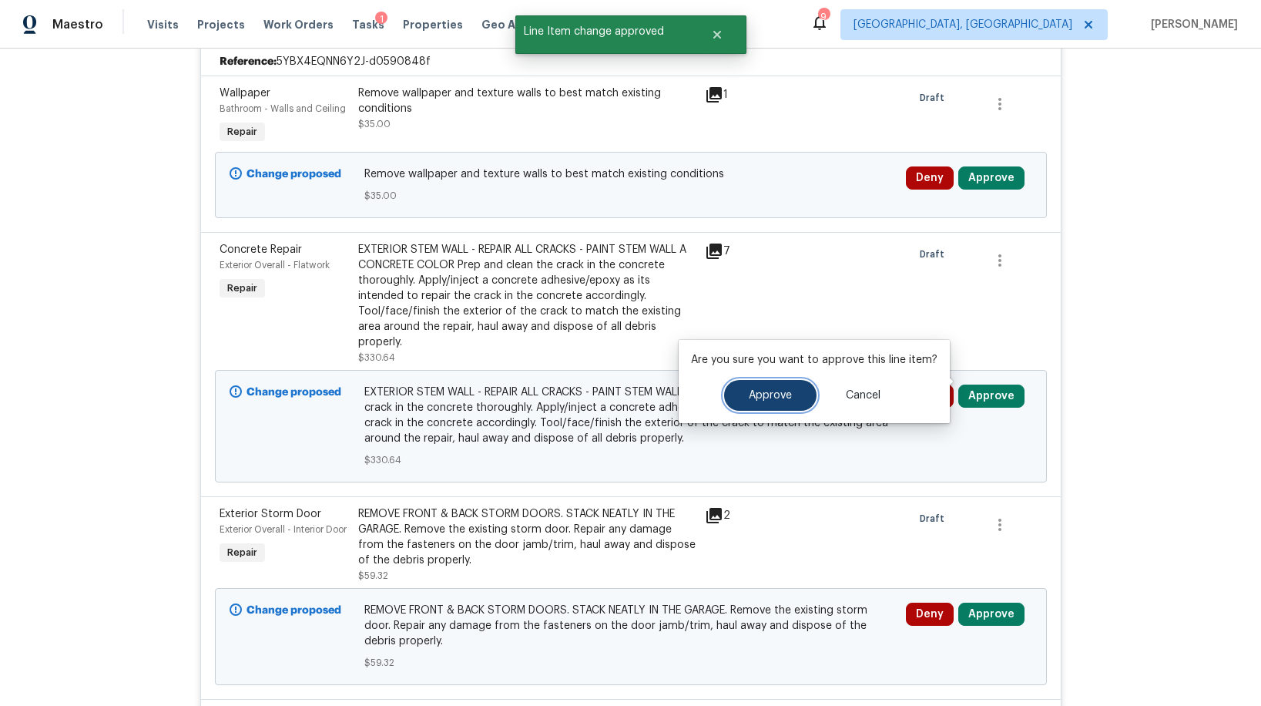
click at [795, 397] on button "Approve" at bounding box center [770, 395] width 92 height 31
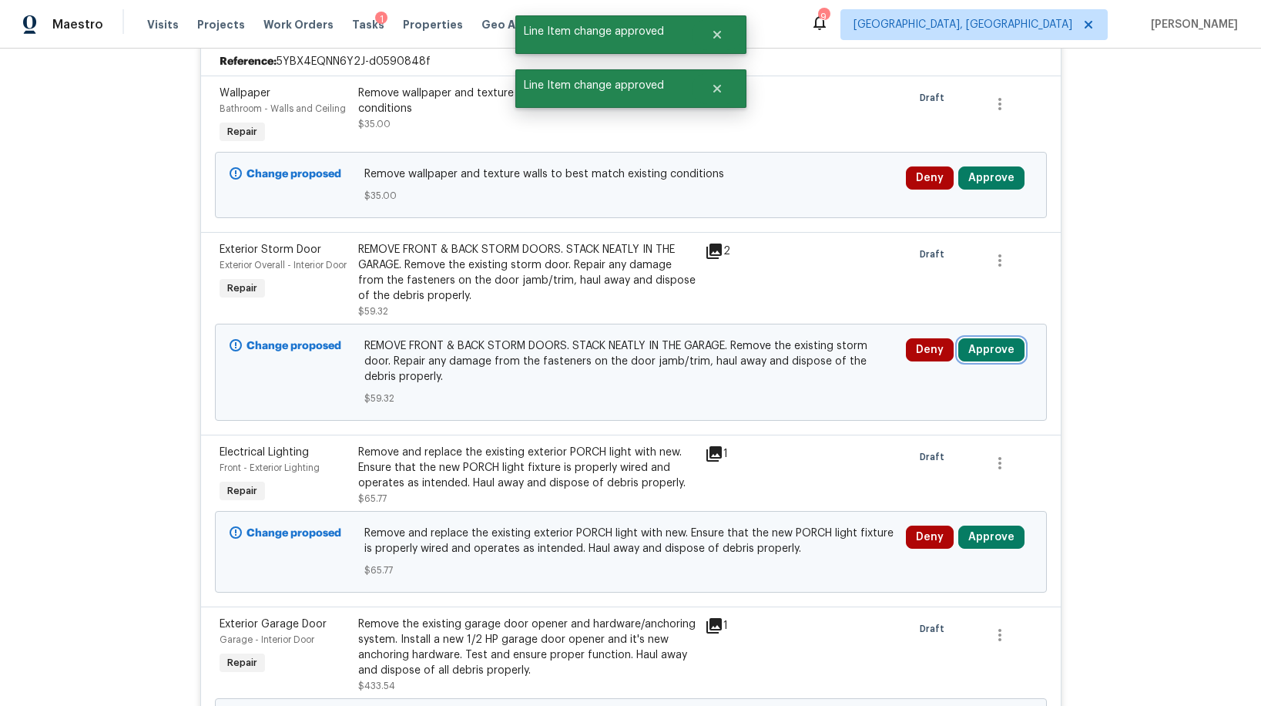
click at [985, 354] on button "Approve" at bounding box center [991, 349] width 66 height 23
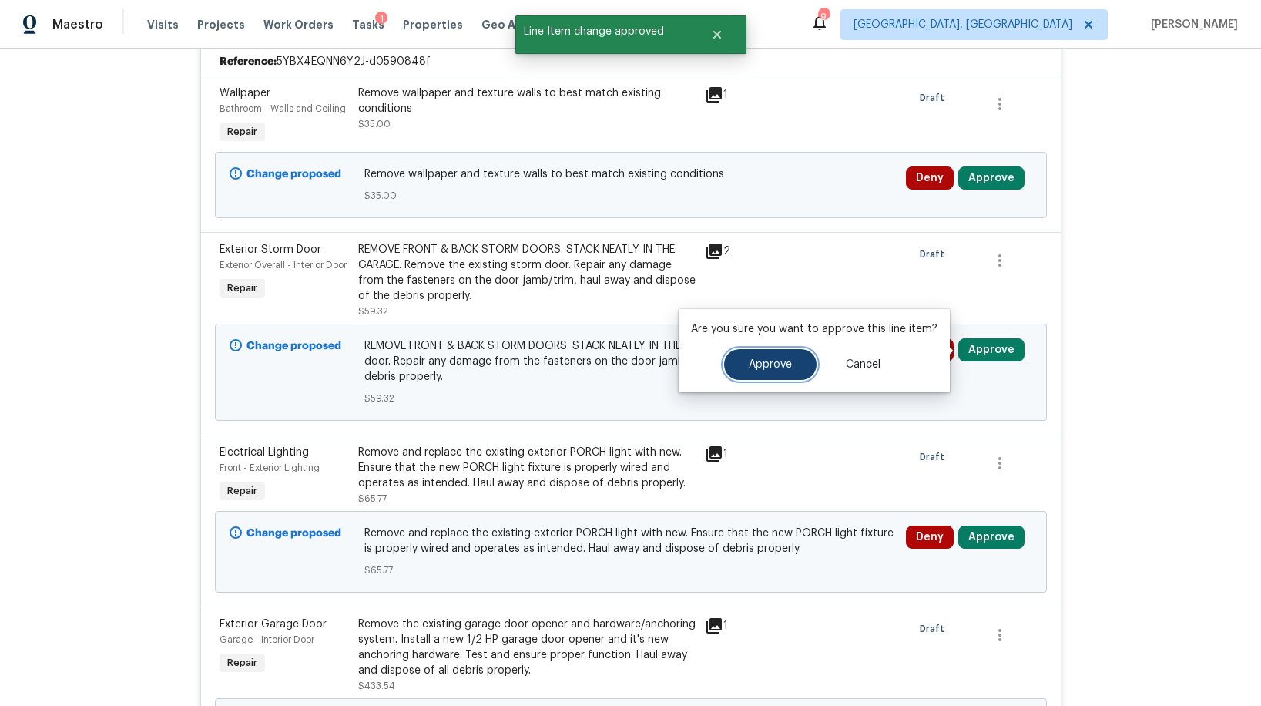
click at [768, 369] on span "Approve" at bounding box center [770, 365] width 43 height 12
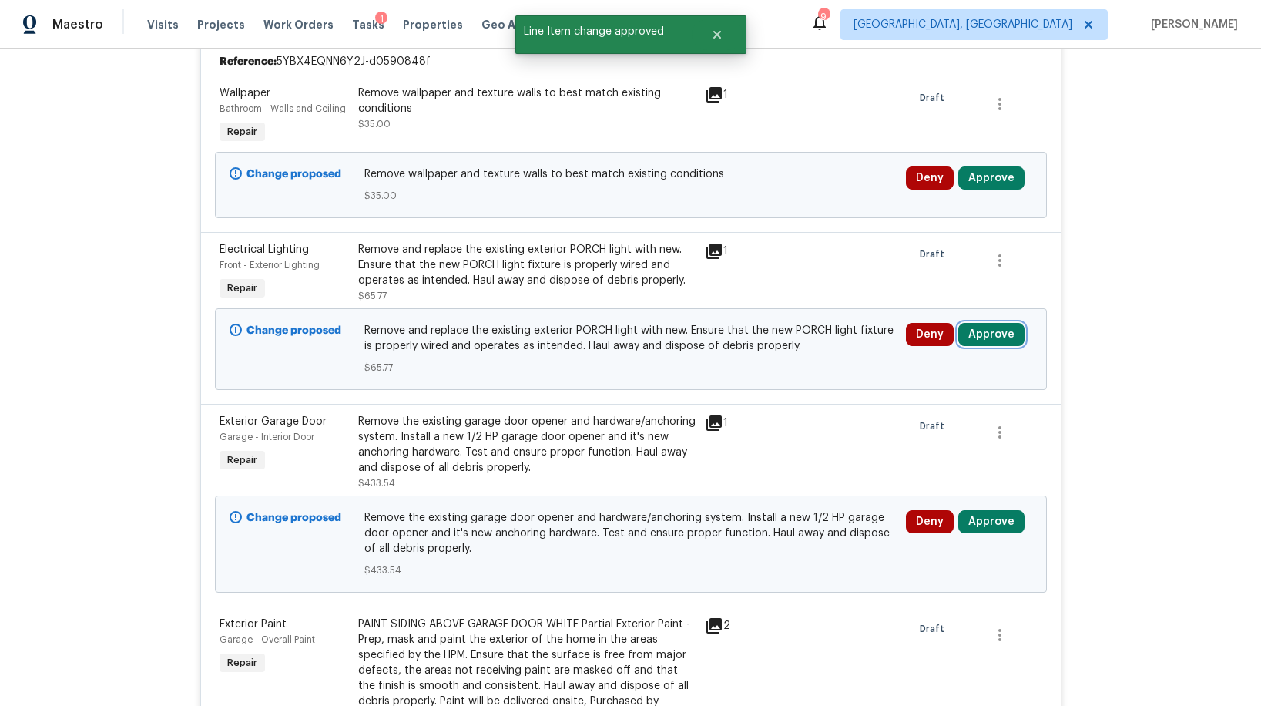
click at [986, 326] on button "Approve" at bounding box center [991, 334] width 66 height 23
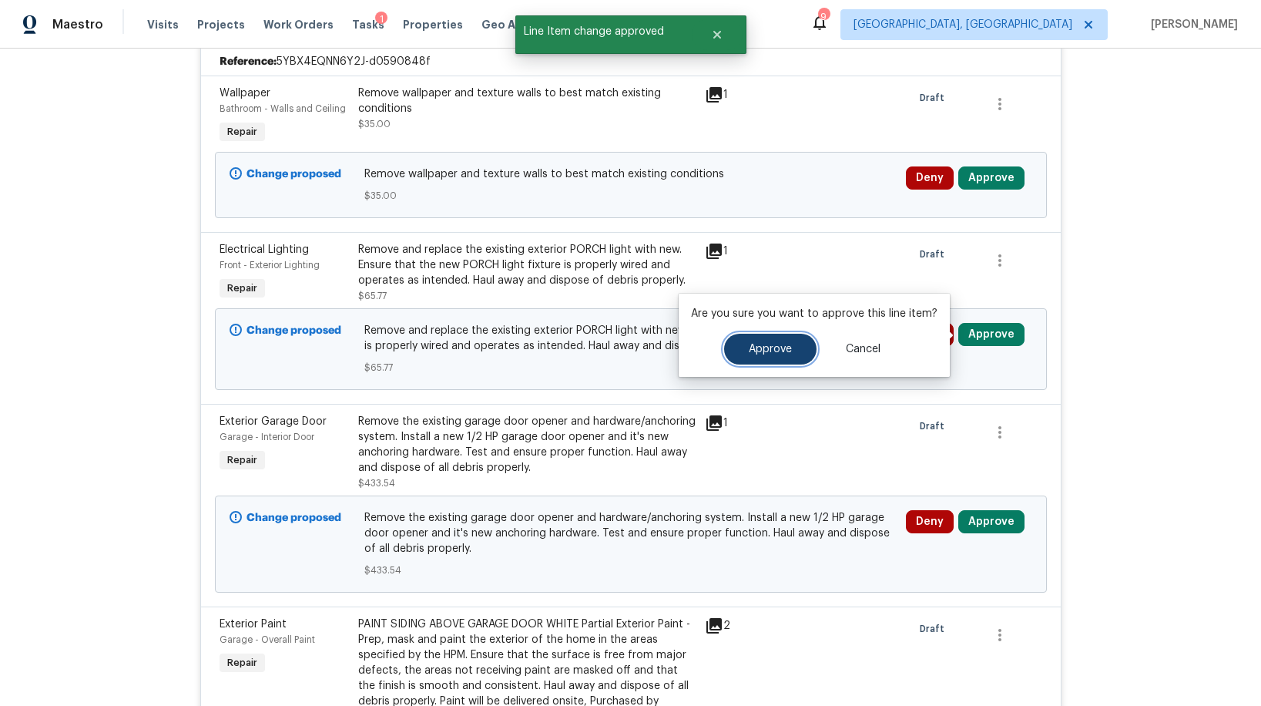
click at [805, 342] on button "Approve" at bounding box center [770, 349] width 92 height 31
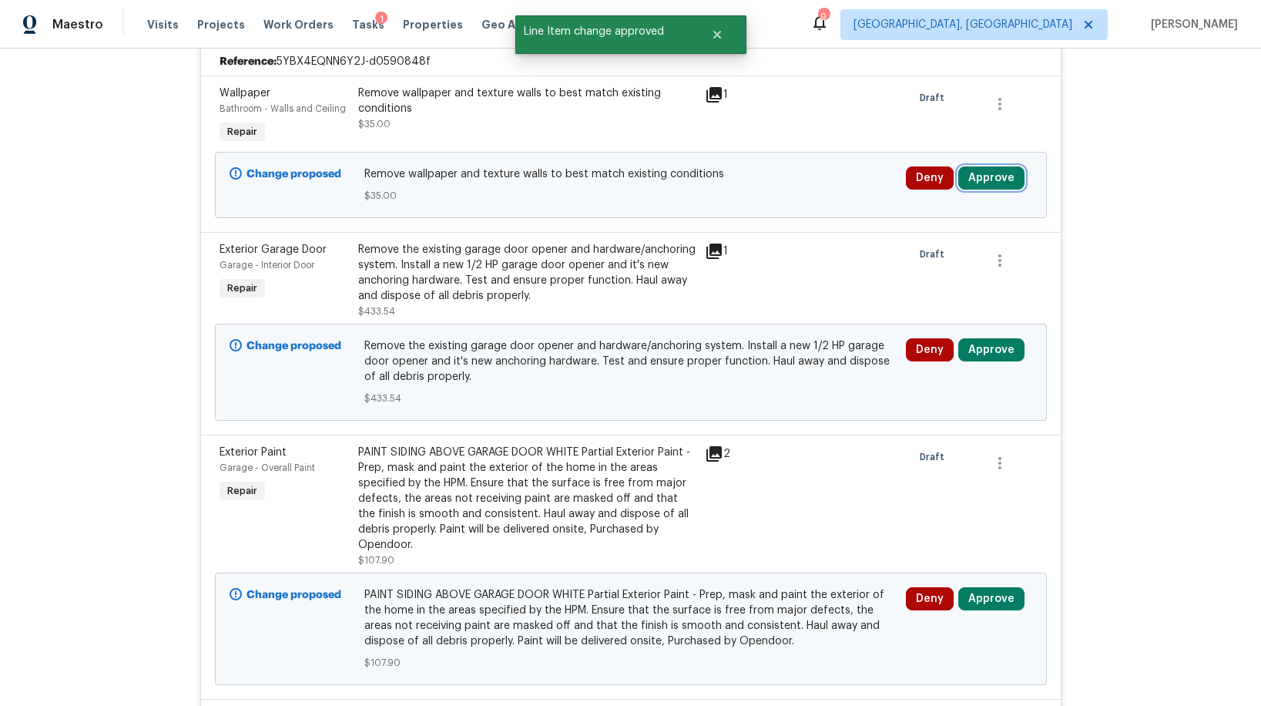
click at [983, 180] on button "Approve" at bounding box center [991, 177] width 66 height 23
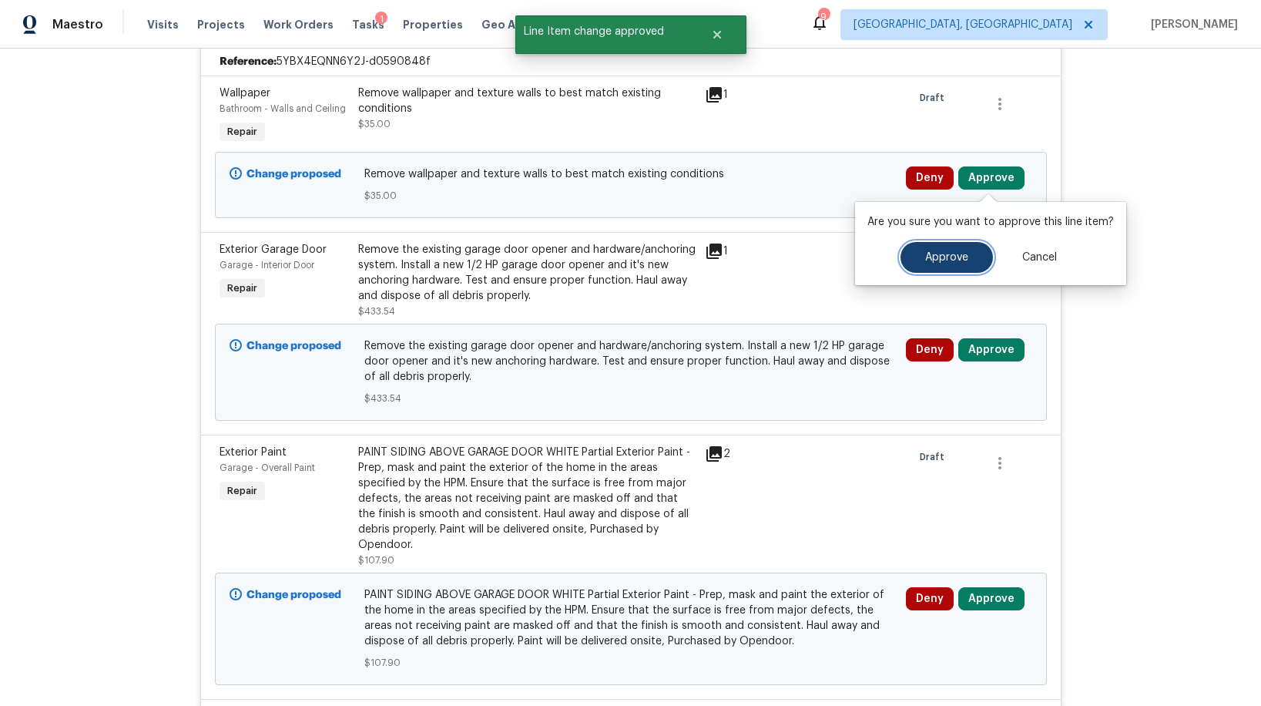
click at [936, 257] on span "Approve" at bounding box center [946, 258] width 43 height 12
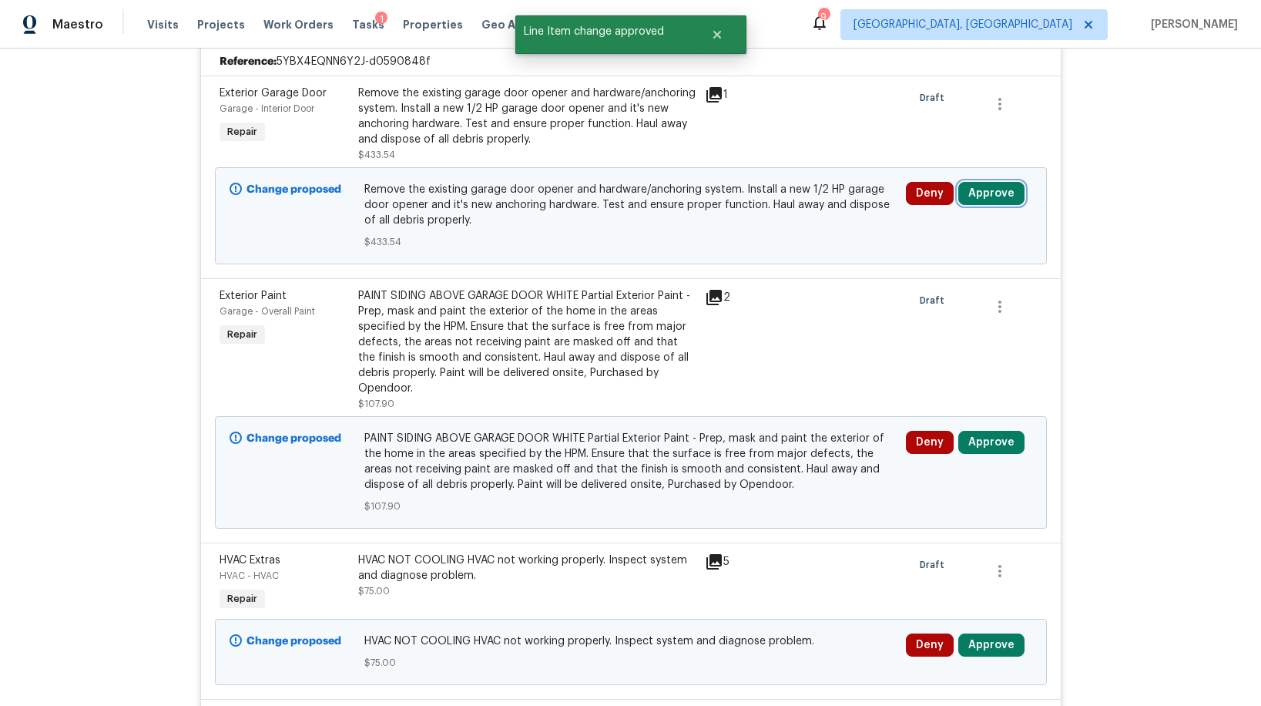
click at [978, 203] on button "Approve" at bounding box center [991, 193] width 66 height 23
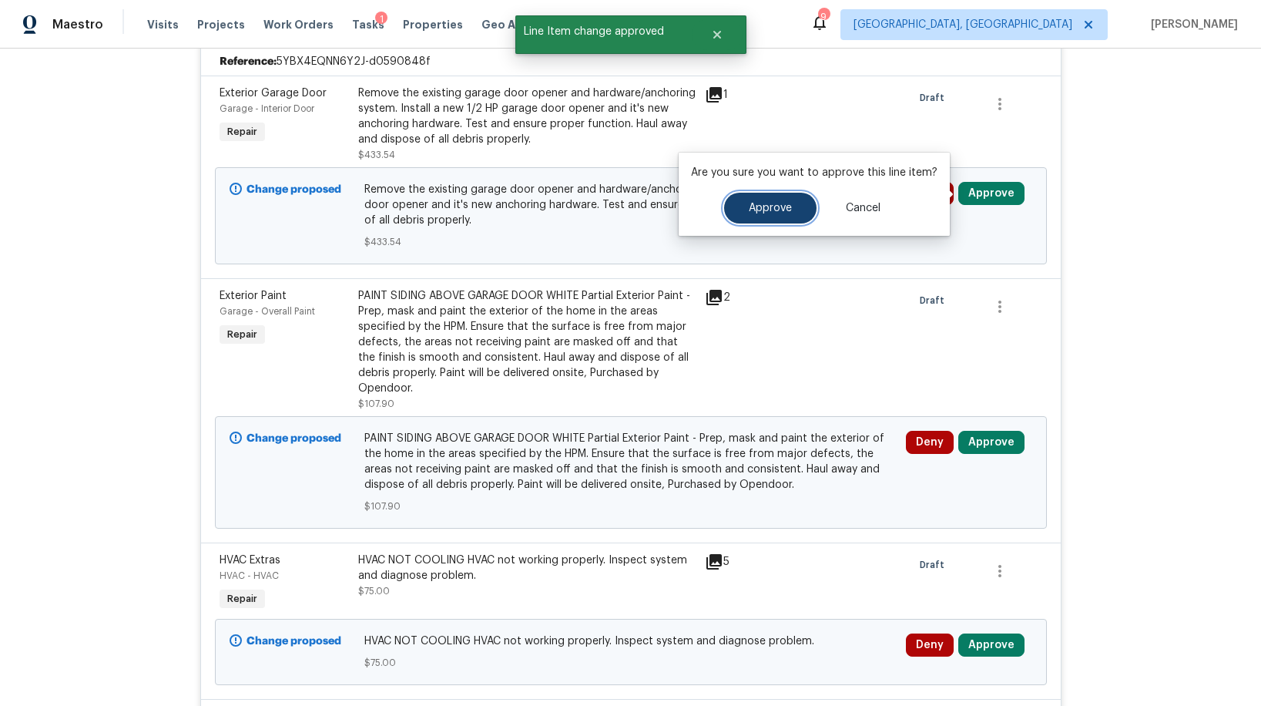
click at [762, 210] on span "Approve" at bounding box center [770, 209] width 43 height 12
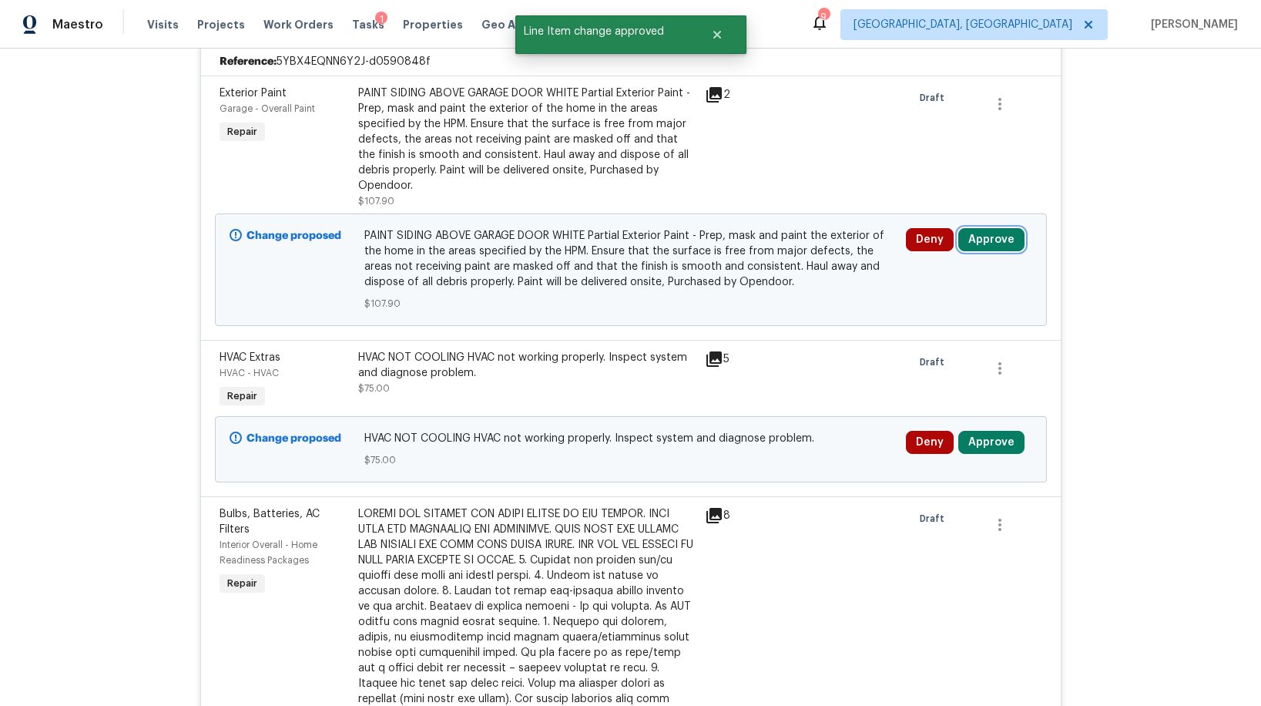
click at [989, 238] on button "Approve" at bounding box center [991, 239] width 66 height 23
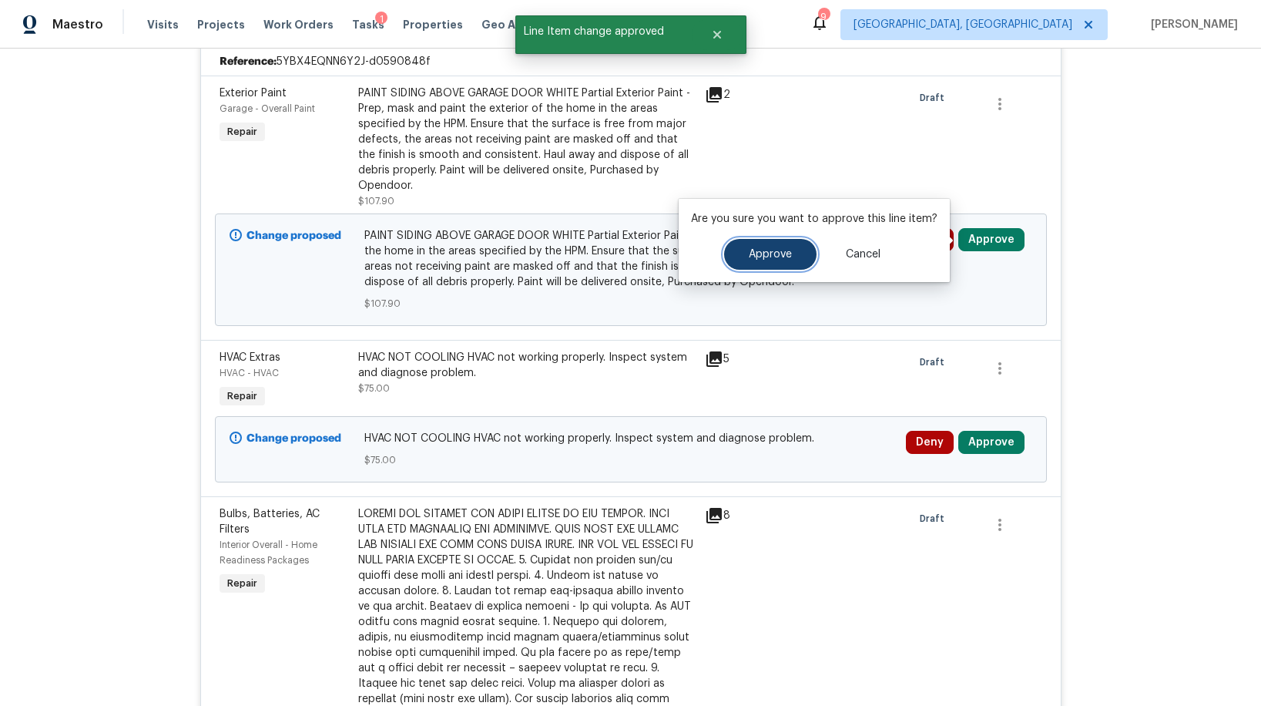
click at [776, 255] on span "Approve" at bounding box center [770, 255] width 43 height 12
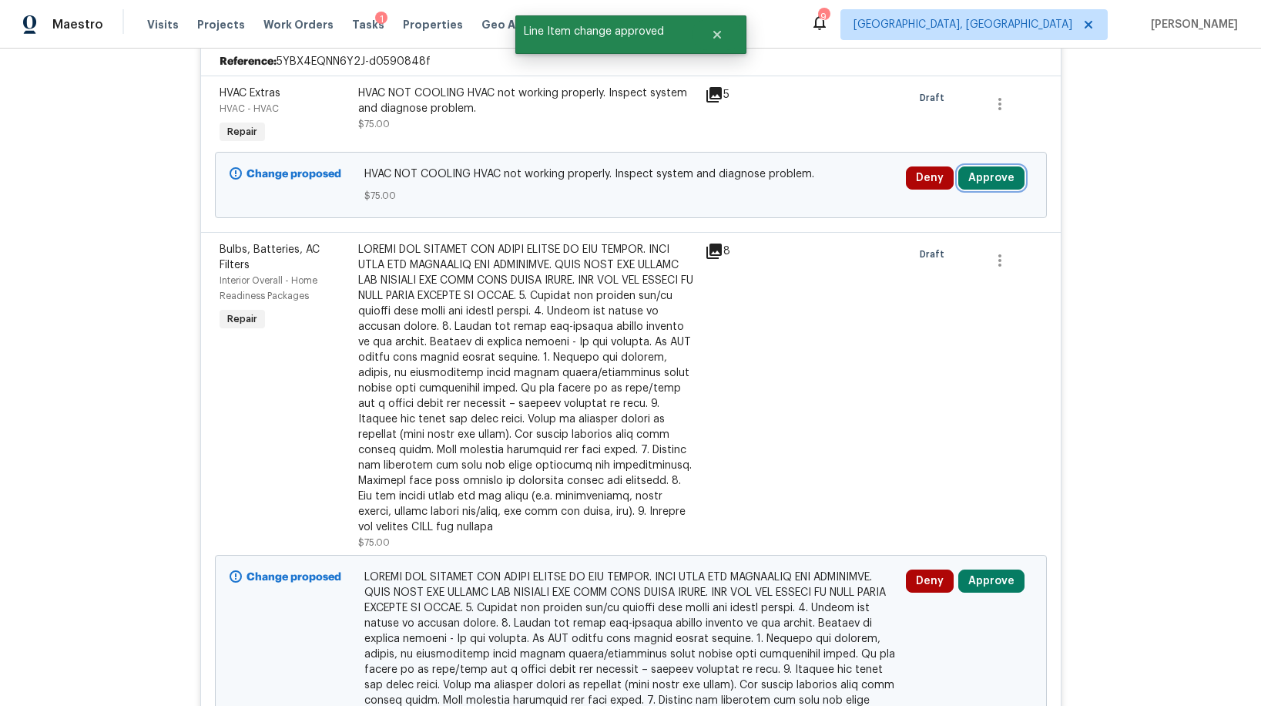
click at [972, 183] on button "Approve" at bounding box center [991, 177] width 66 height 23
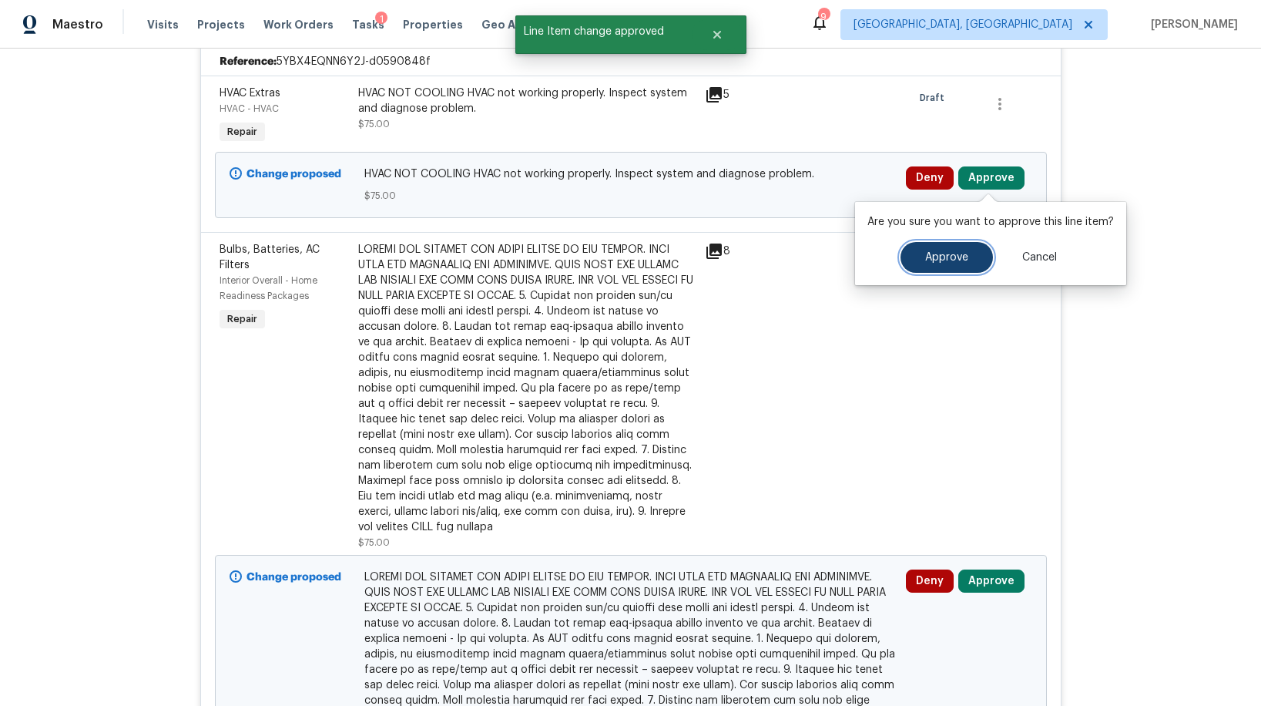
click at [921, 254] on button "Approve" at bounding box center [947, 257] width 92 height 31
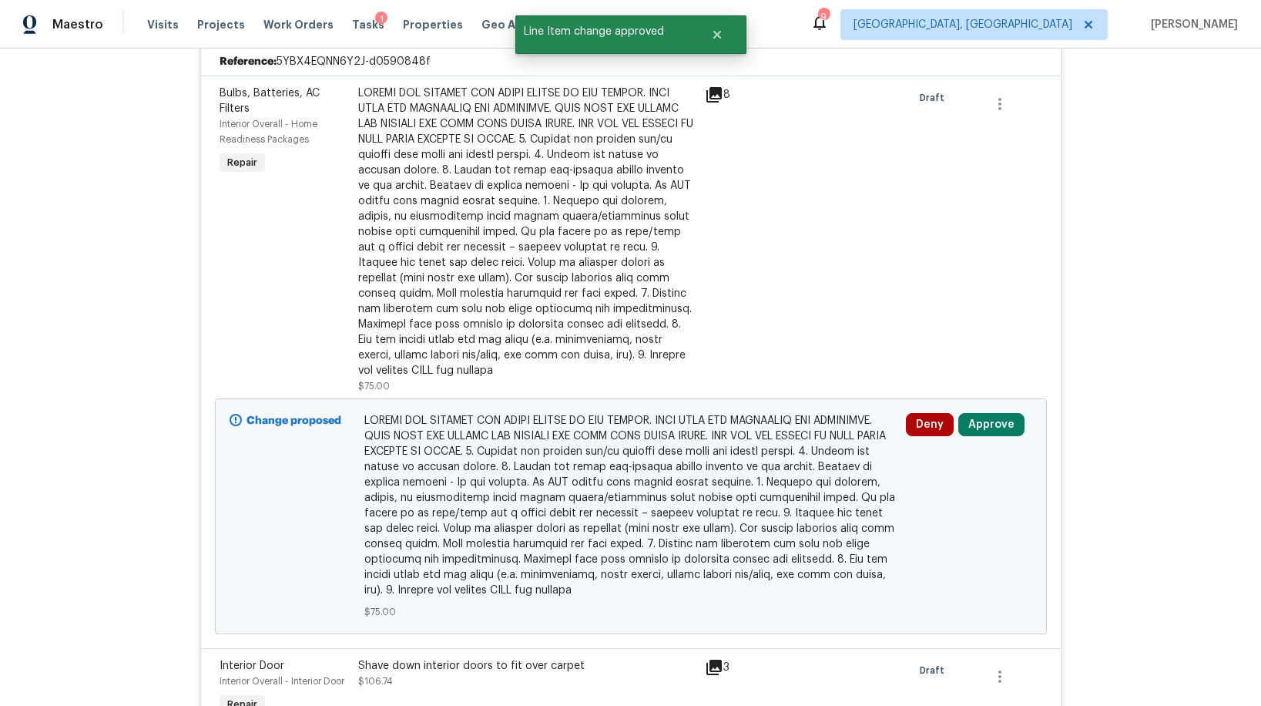
scroll to position [1357, 0]
click at [1009, 430] on button "Approve" at bounding box center [991, 423] width 66 height 23
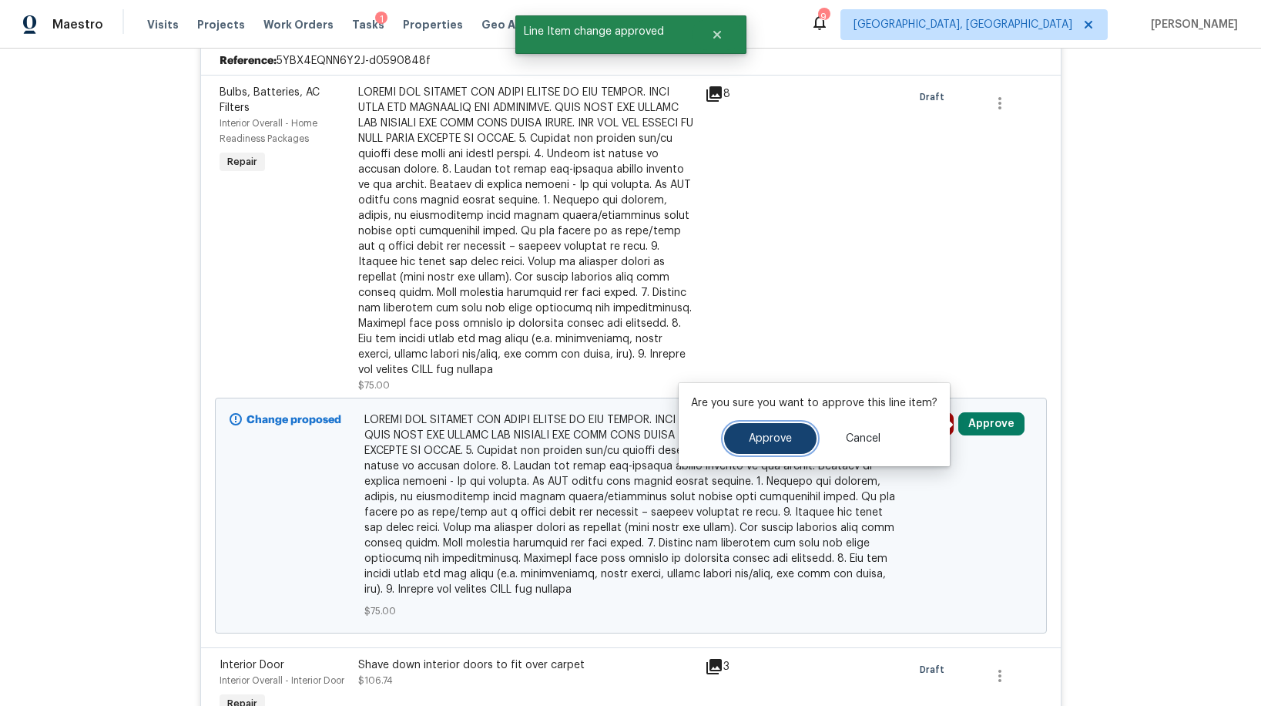
click at [782, 425] on button "Approve" at bounding box center [770, 438] width 92 height 31
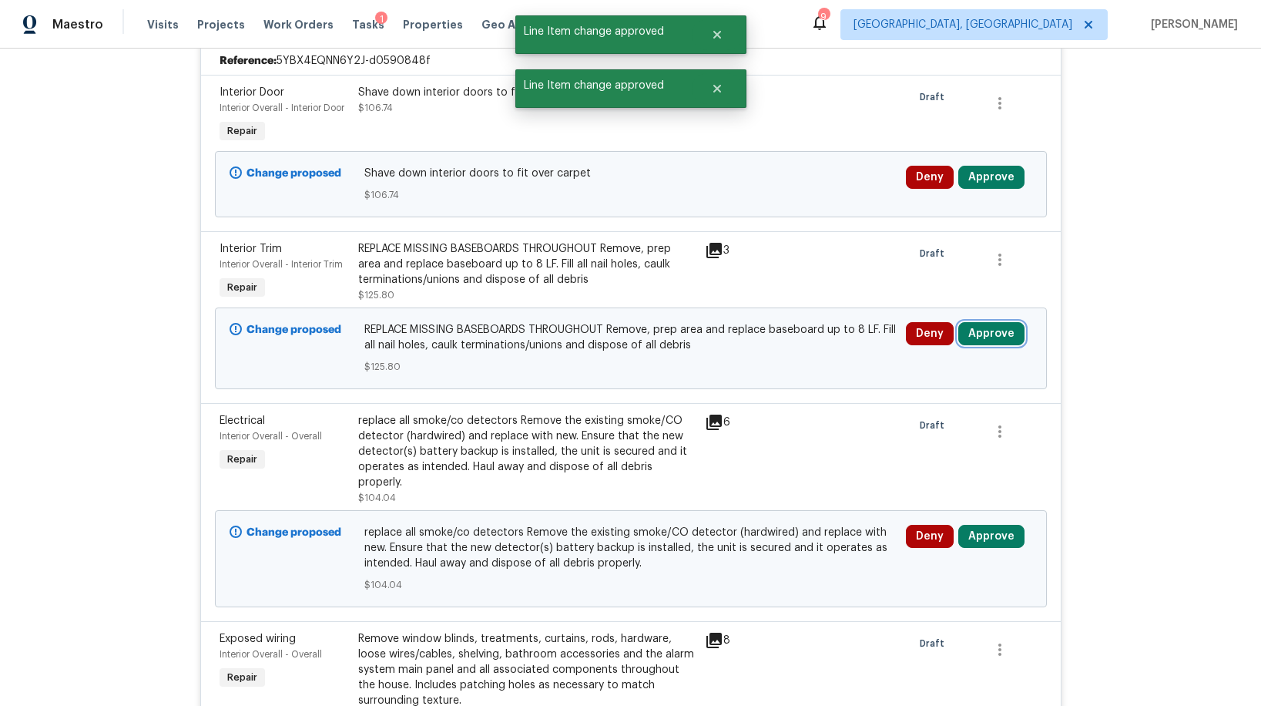
click at [976, 342] on button "Approve" at bounding box center [991, 333] width 66 height 23
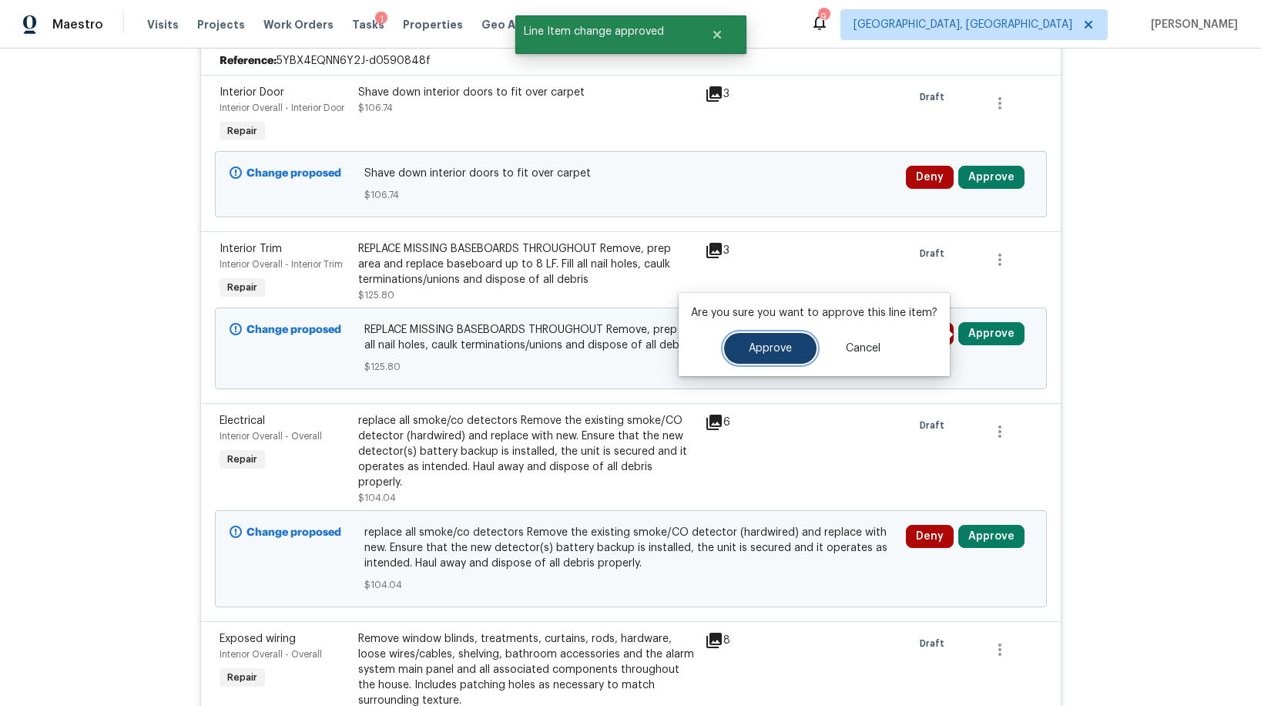
click at [795, 354] on button "Approve" at bounding box center [770, 348] width 92 height 31
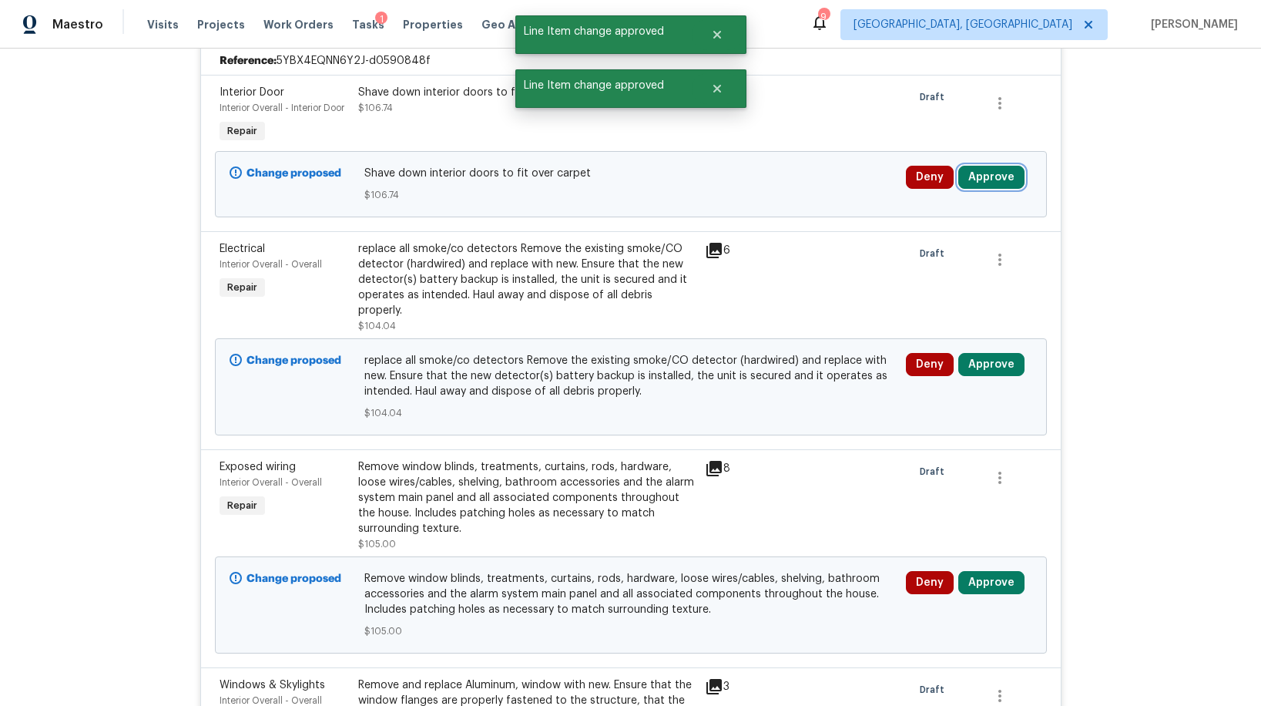
click at [987, 181] on button "Approve" at bounding box center [991, 177] width 66 height 23
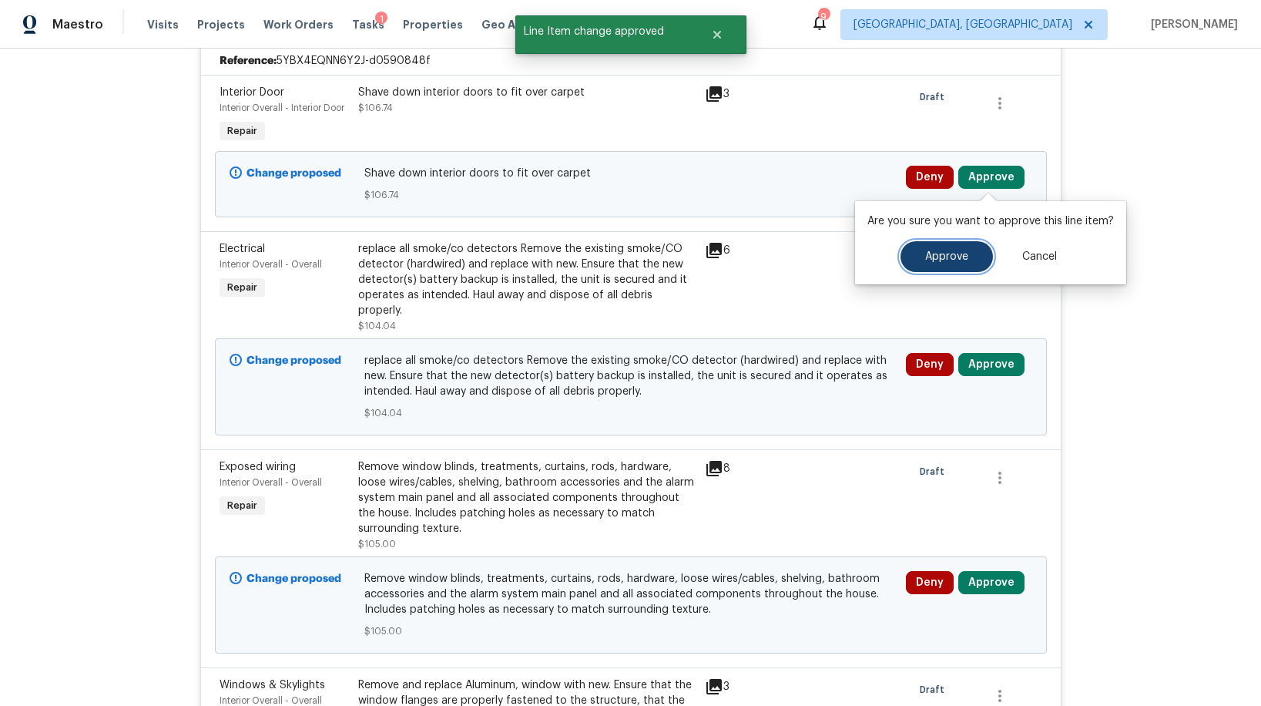
click at [925, 253] on span "Approve" at bounding box center [946, 257] width 43 height 12
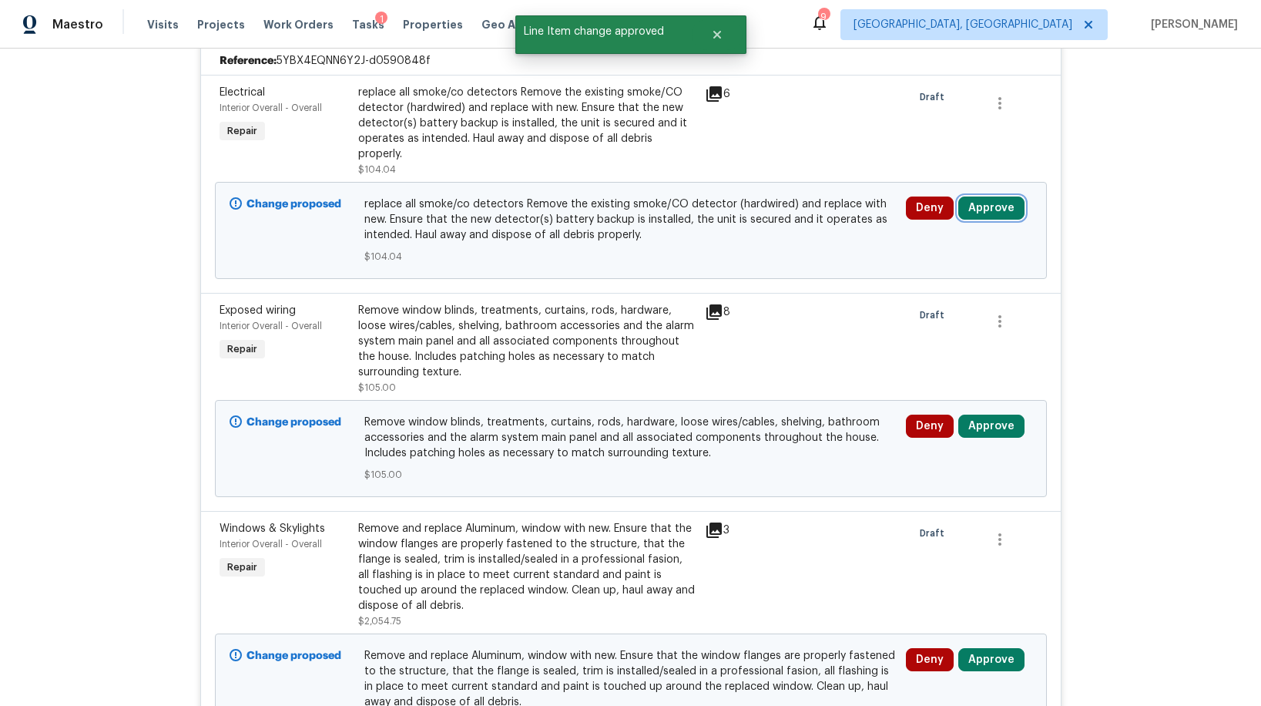
click at [975, 200] on button "Approve" at bounding box center [991, 207] width 66 height 23
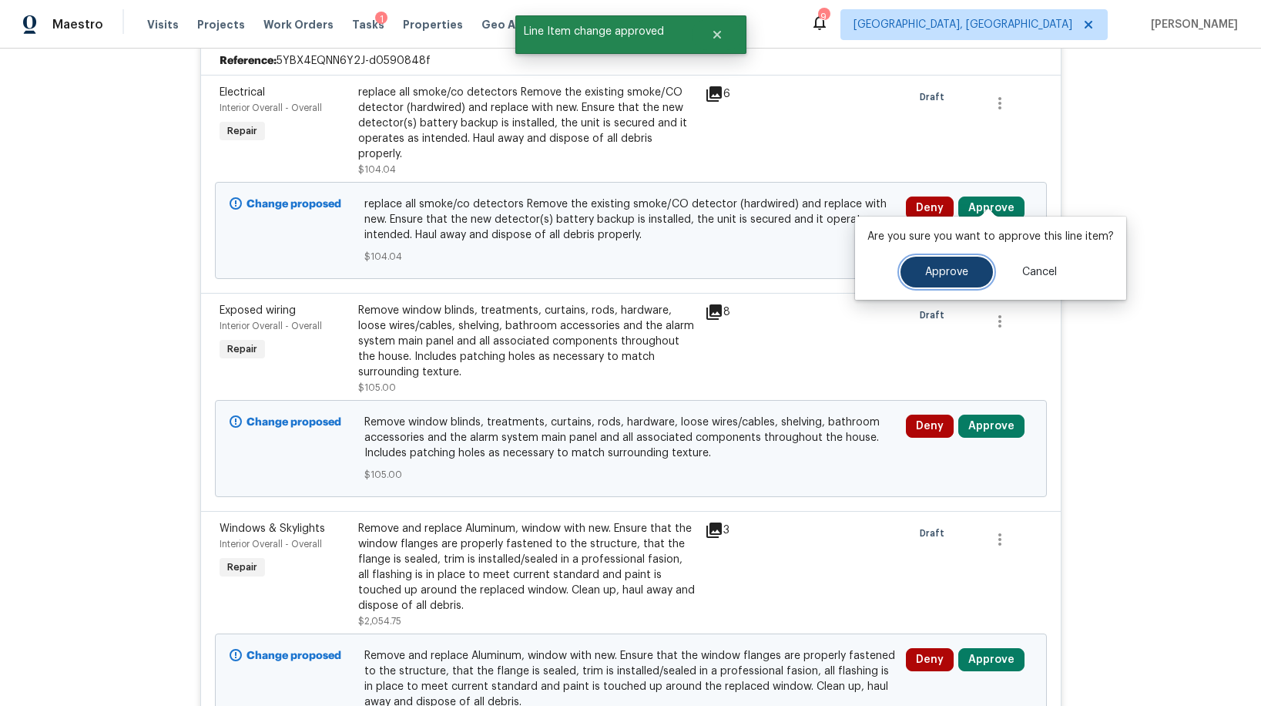
click at [931, 264] on button "Approve" at bounding box center [947, 272] width 92 height 31
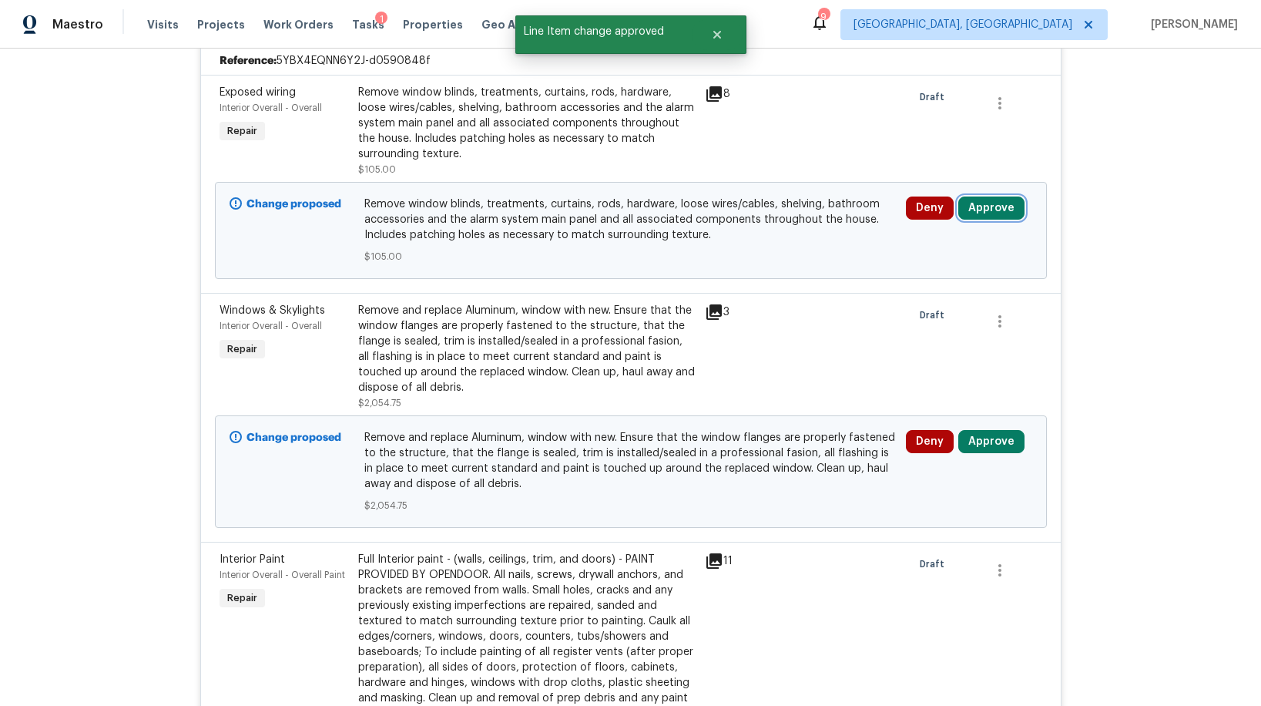
click at [975, 210] on button "Approve" at bounding box center [991, 207] width 66 height 23
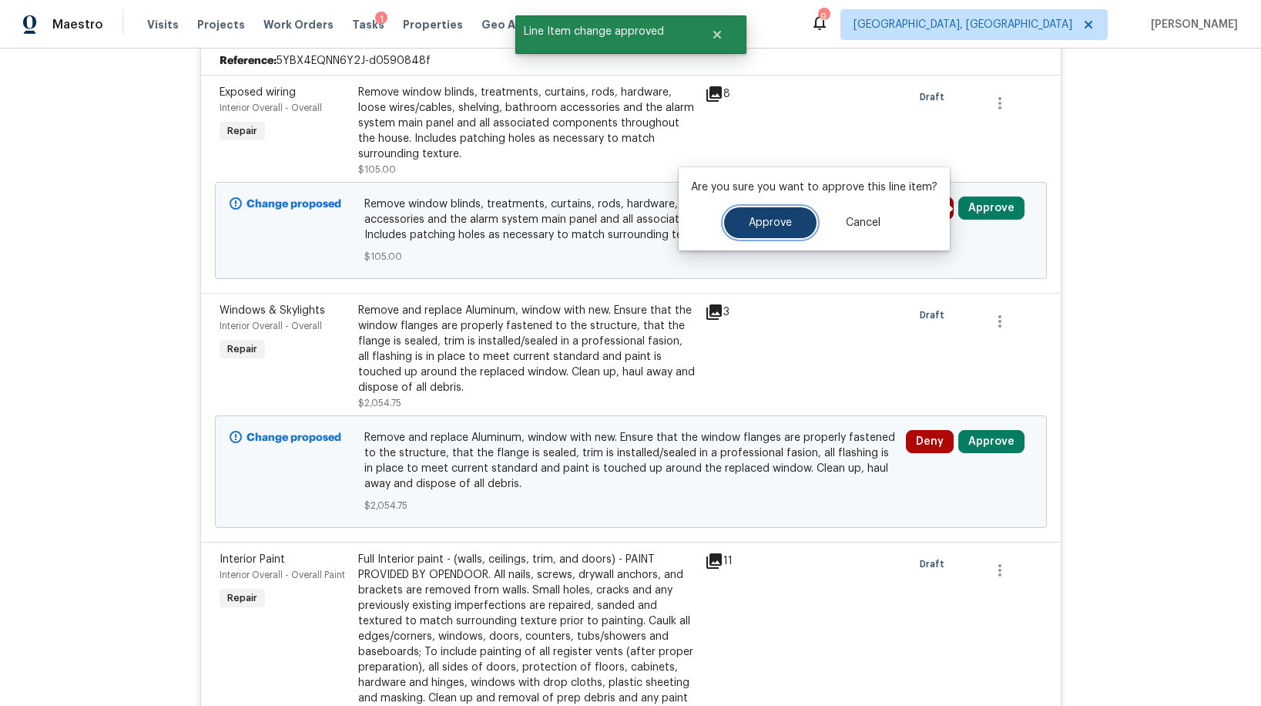
click at [787, 217] on span "Approve" at bounding box center [770, 223] width 43 height 12
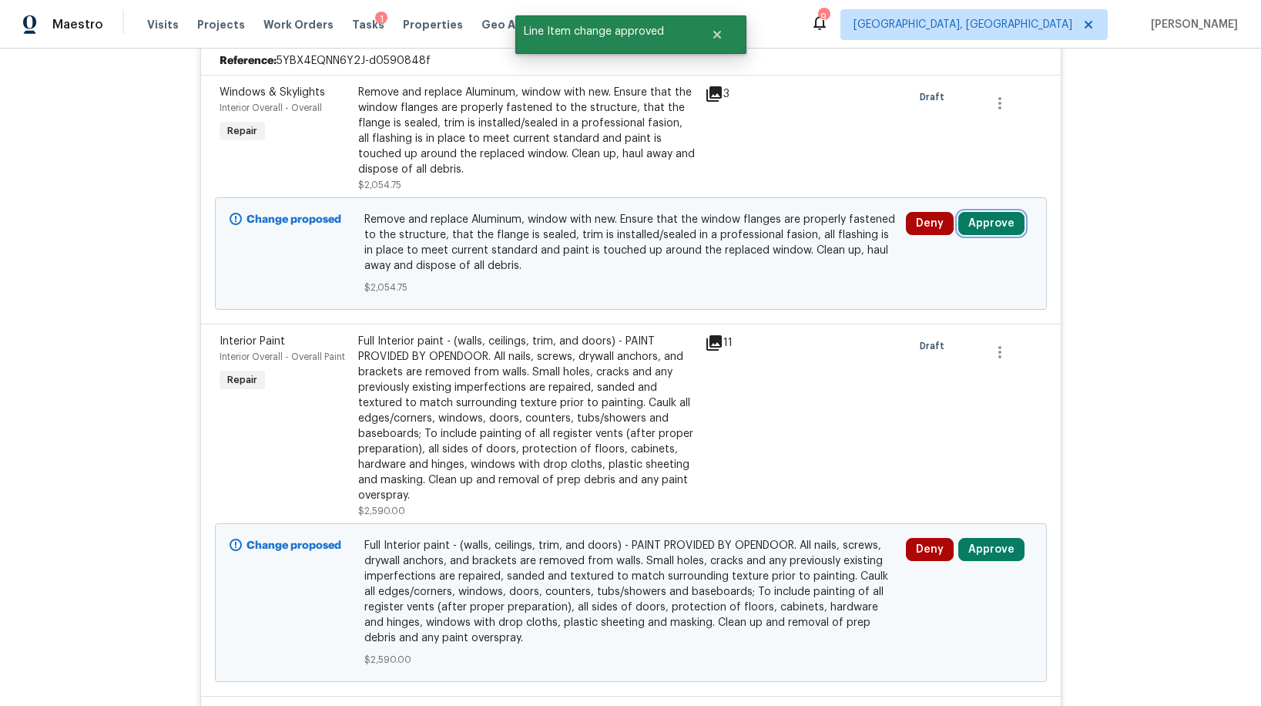
click at [984, 220] on button "Approve" at bounding box center [991, 223] width 66 height 23
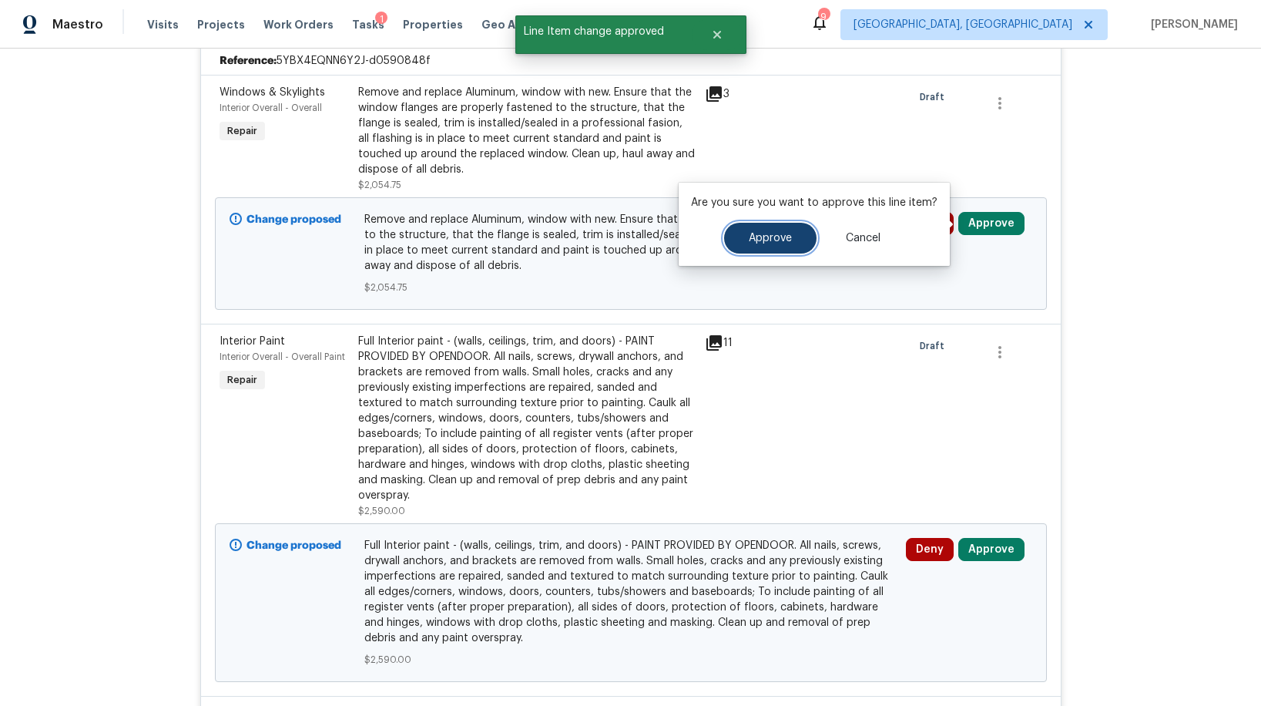
click at [791, 230] on button "Approve" at bounding box center [770, 238] width 92 height 31
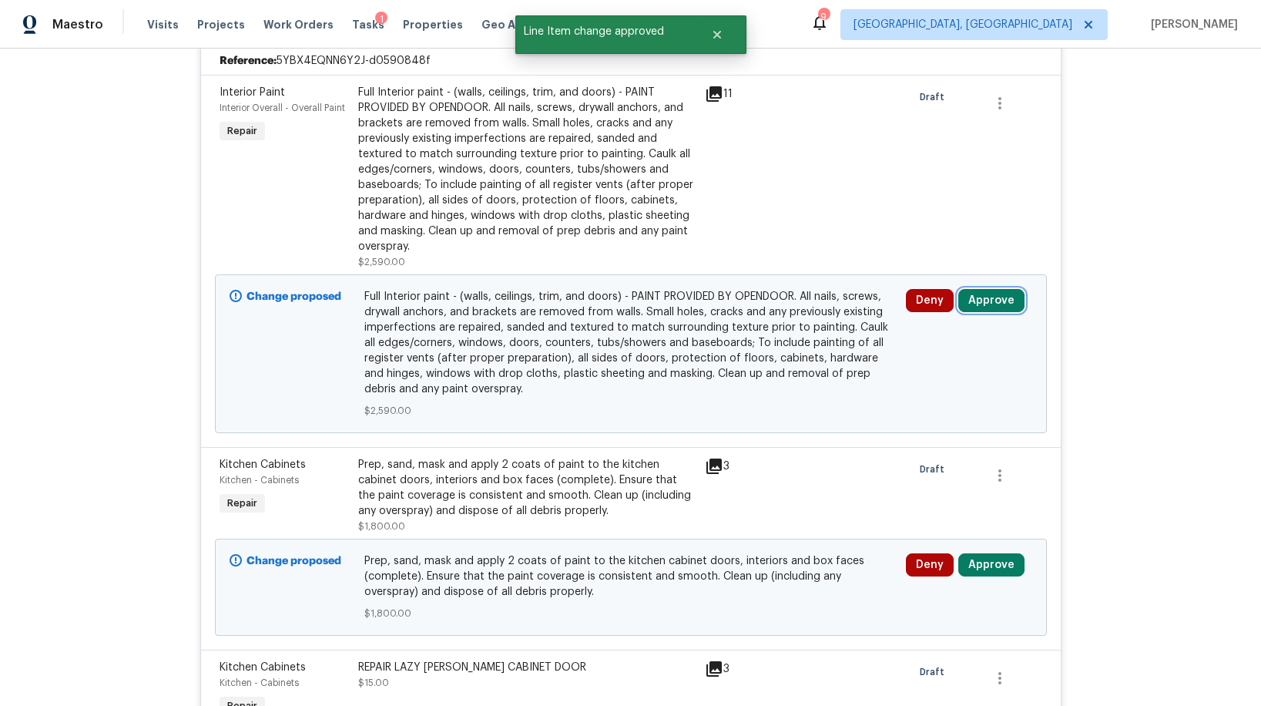
click at [975, 301] on button "Approve" at bounding box center [991, 300] width 66 height 23
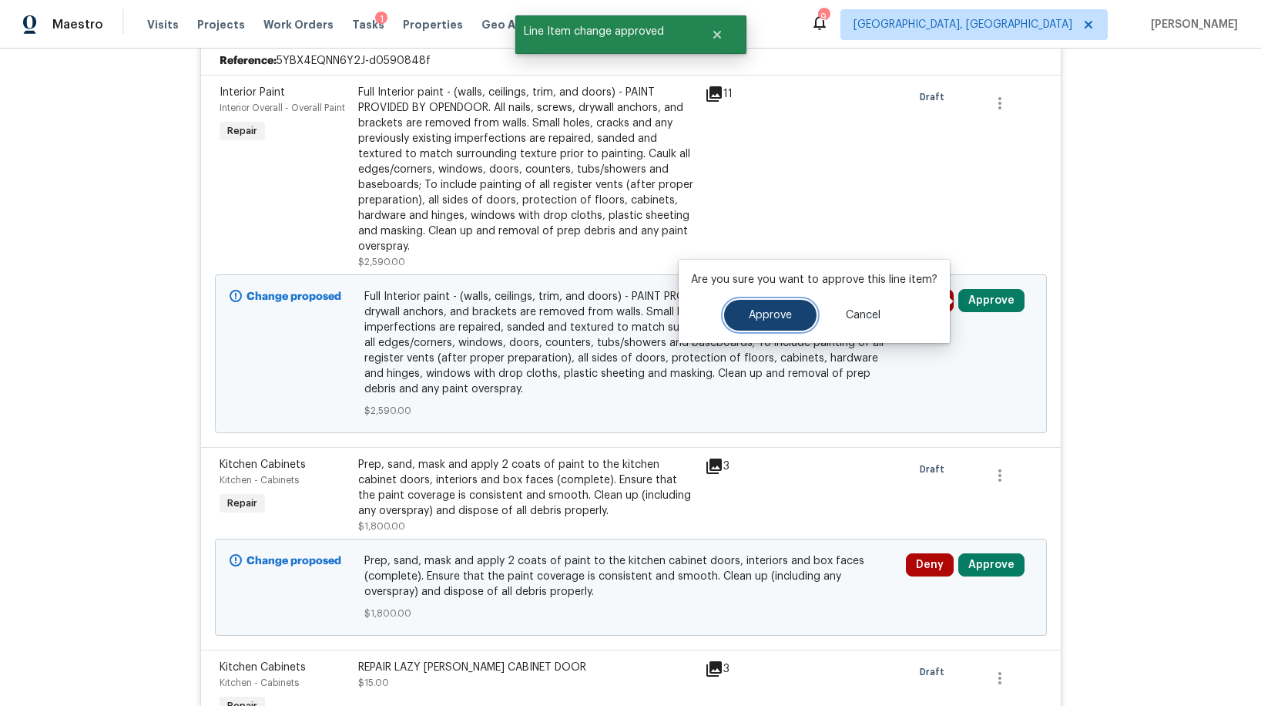
click at [791, 317] on button "Approve" at bounding box center [770, 315] width 92 height 31
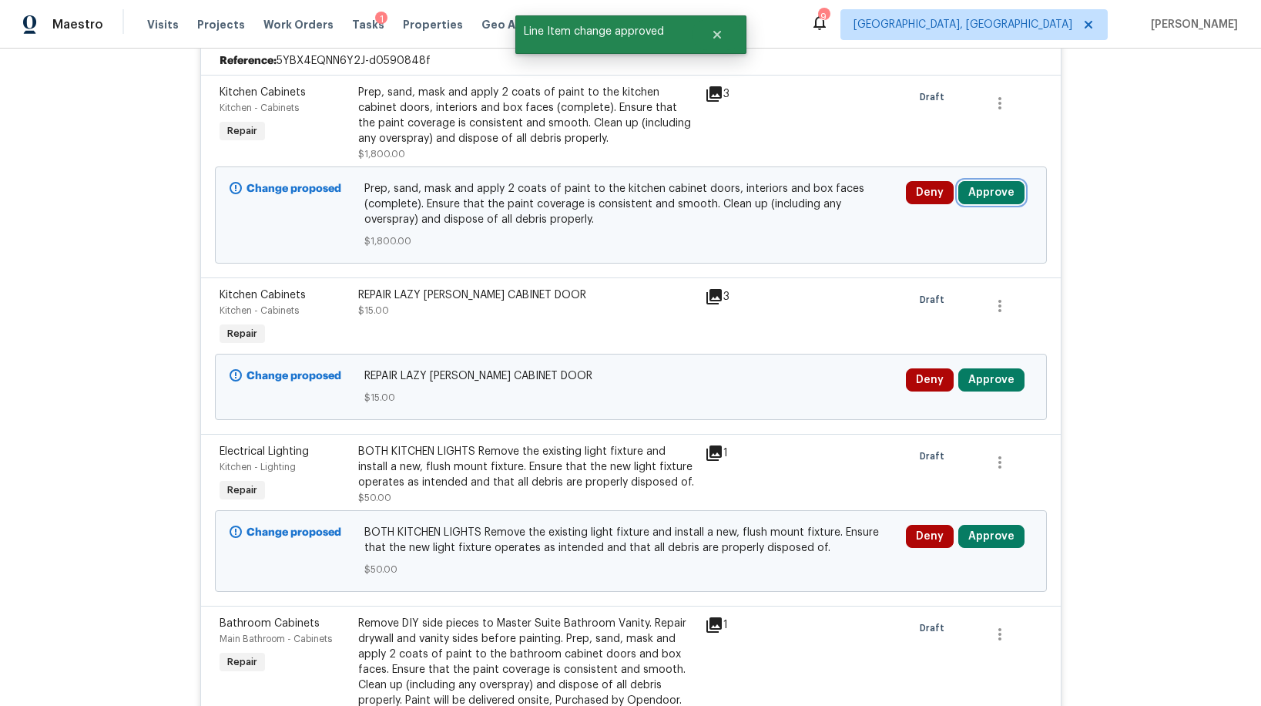
click at [966, 189] on button "Approve" at bounding box center [991, 192] width 66 height 23
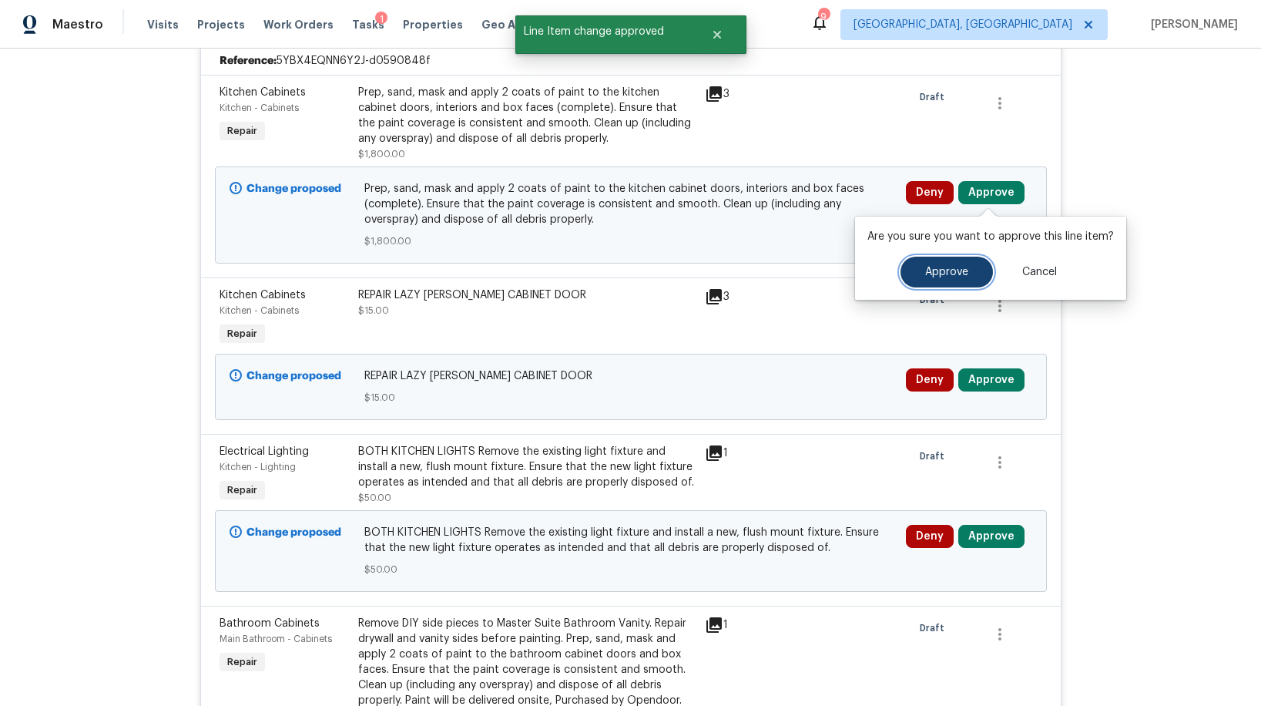
click at [901, 271] on button "Approve" at bounding box center [947, 272] width 92 height 31
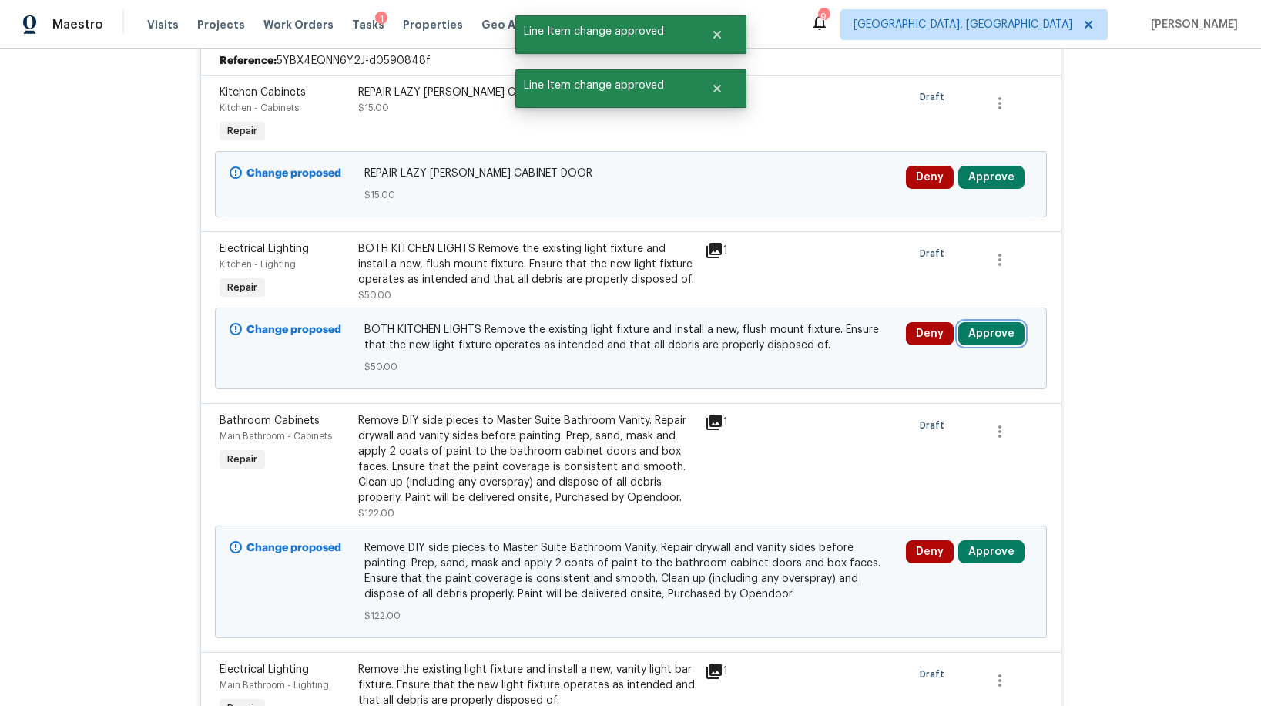
click at [985, 331] on button "Approve" at bounding box center [991, 333] width 66 height 23
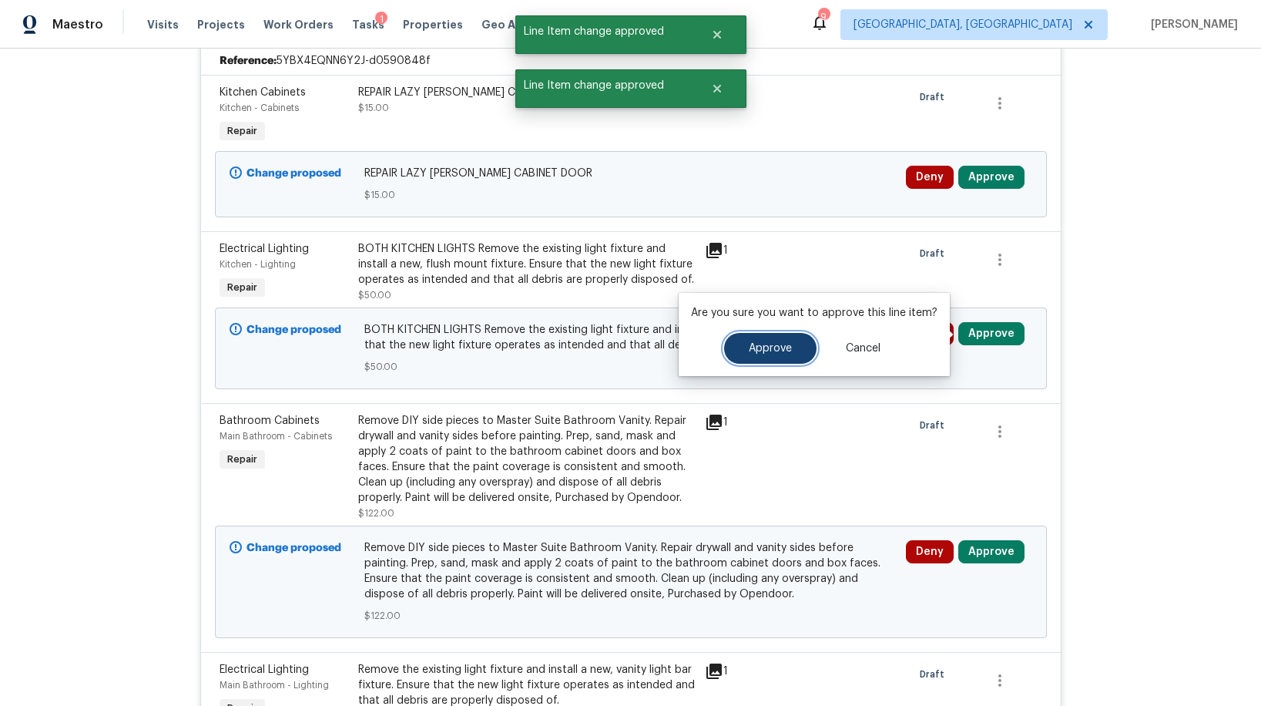
click at [797, 338] on button "Approve" at bounding box center [770, 348] width 92 height 31
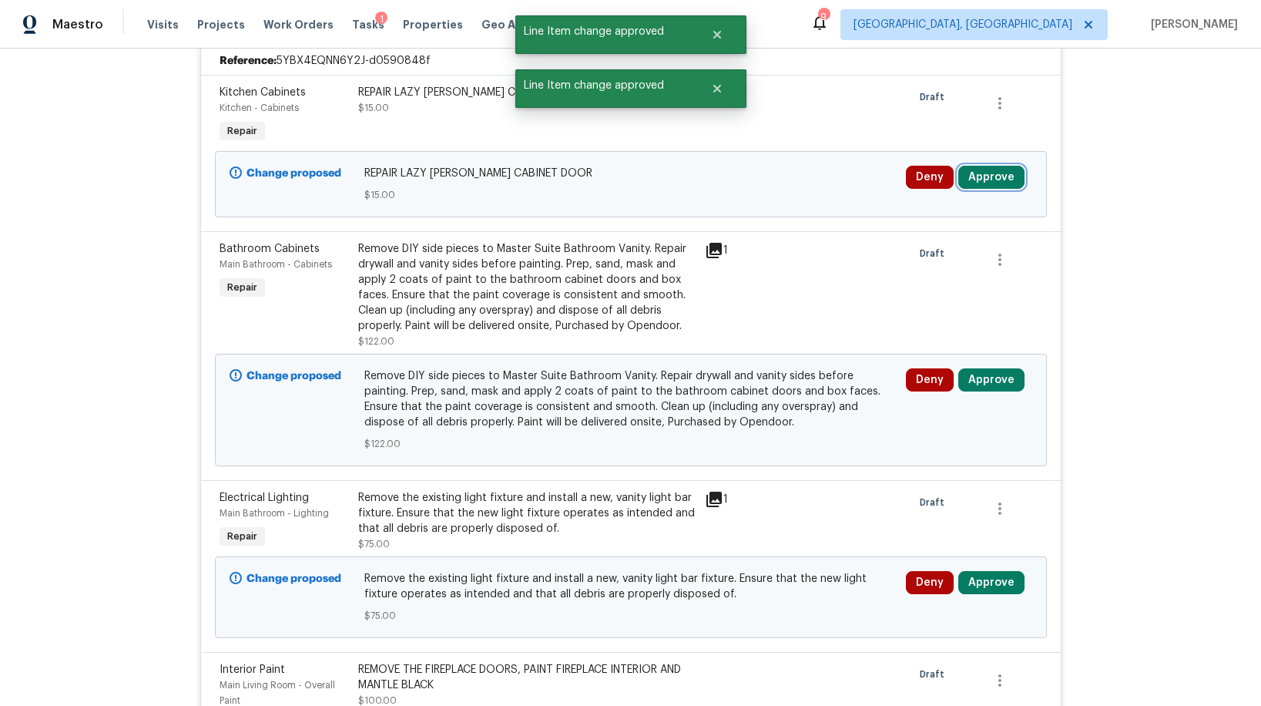
click at [976, 182] on button "Approve" at bounding box center [991, 177] width 66 height 23
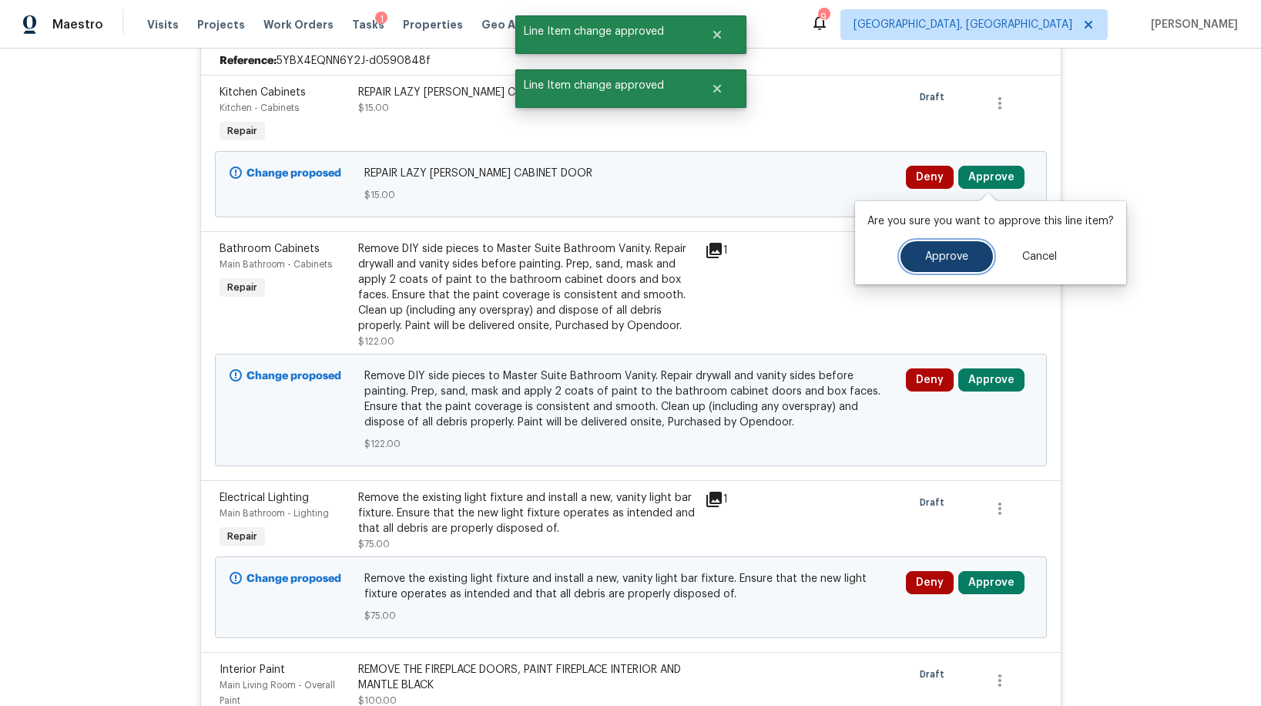
click at [940, 249] on button "Approve" at bounding box center [947, 256] width 92 height 31
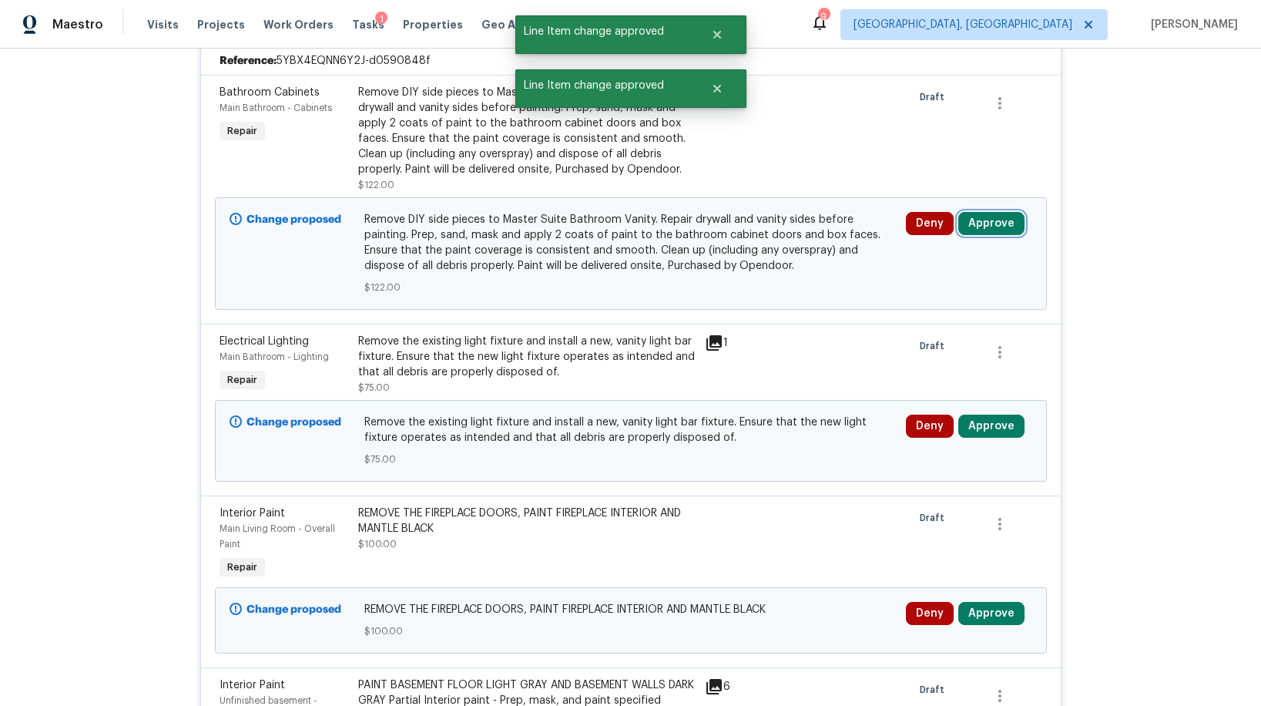
click at [974, 219] on button "Approve" at bounding box center [991, 223] width 66 height 23
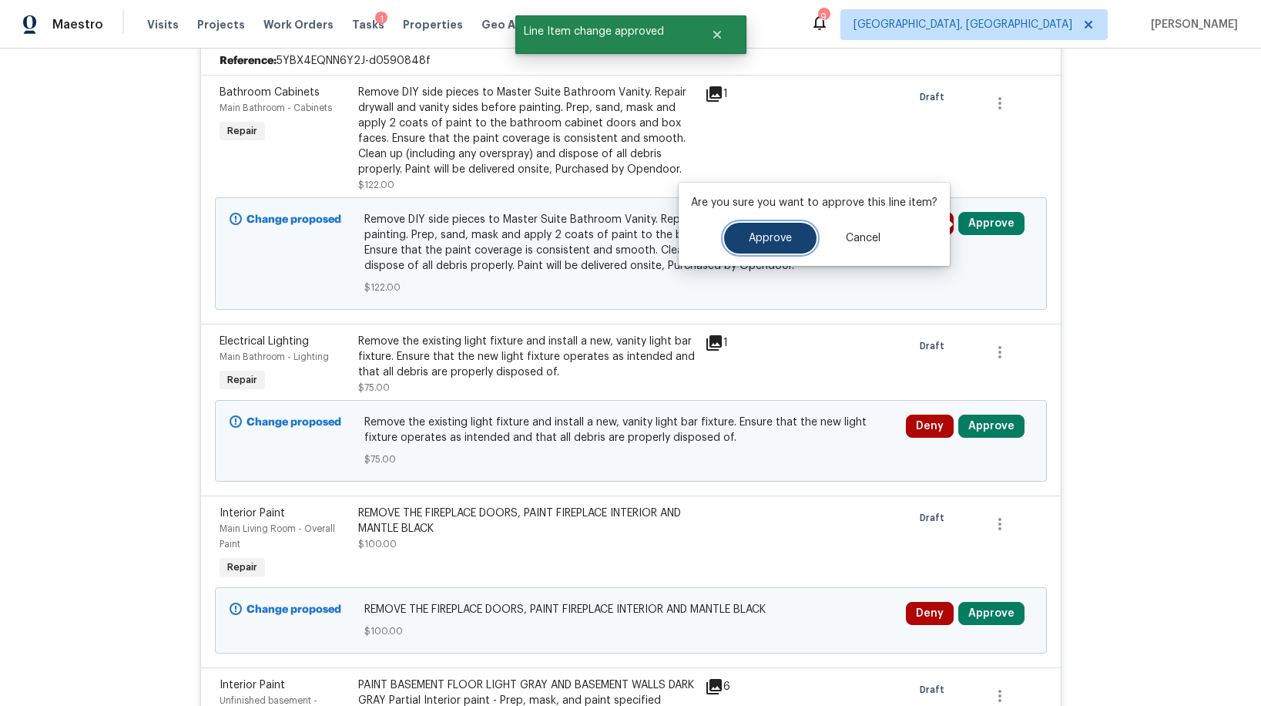
click at [740, 234] on button "Approve" at bounding box center [770, 238] width 92 height 31
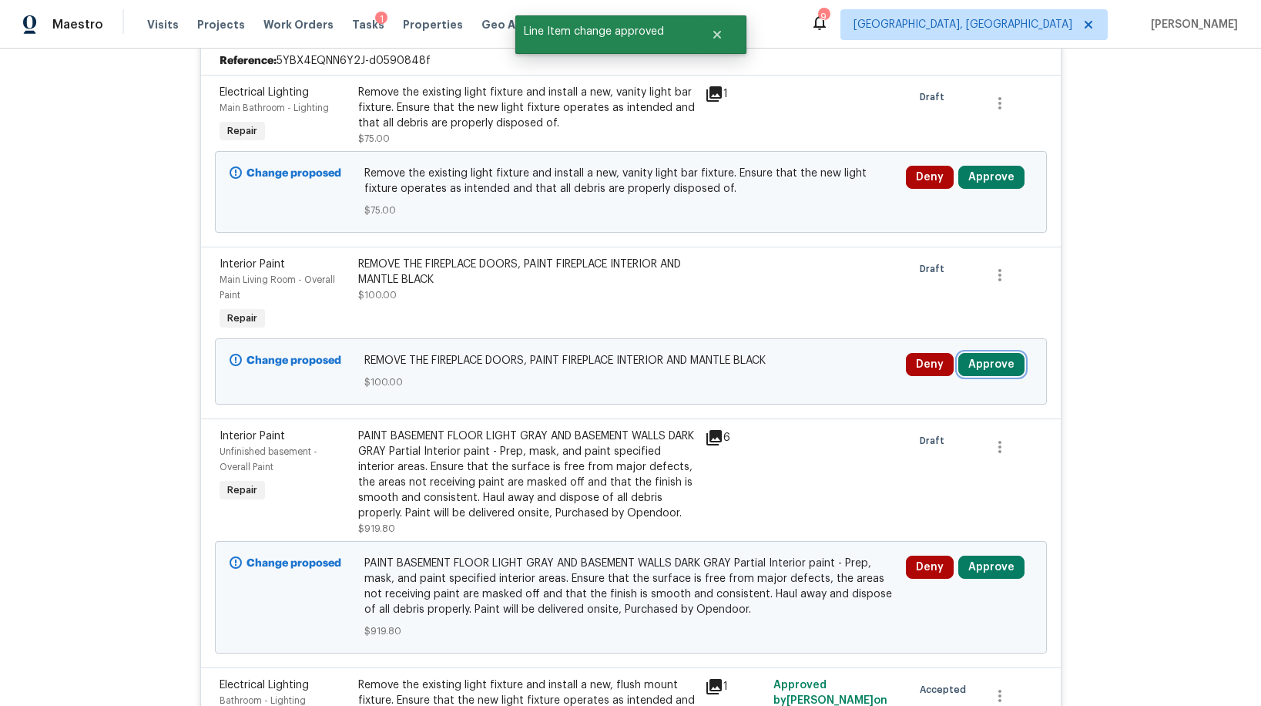
click at [974, 357] on button "Approve" at bounding box center [991, 364] width 66 height 23
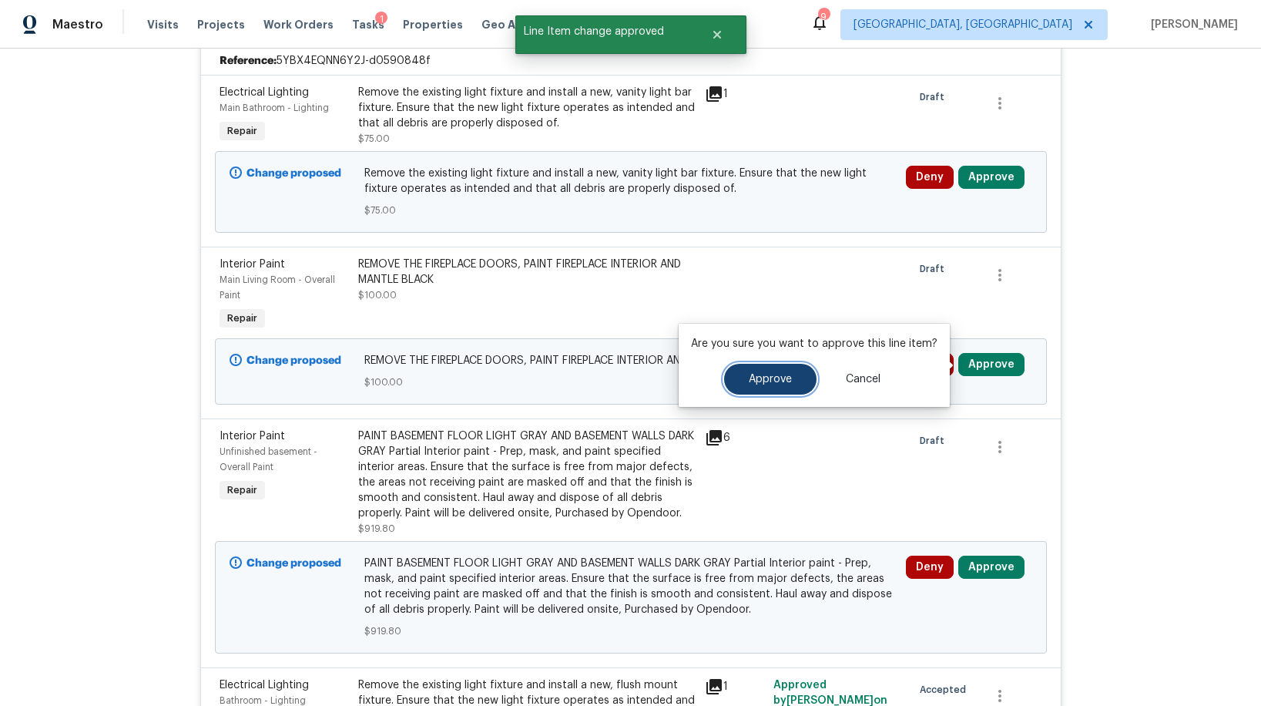
click at [806, 370] on button "Approve" at bounding box center [770, 379] width 92 height 31
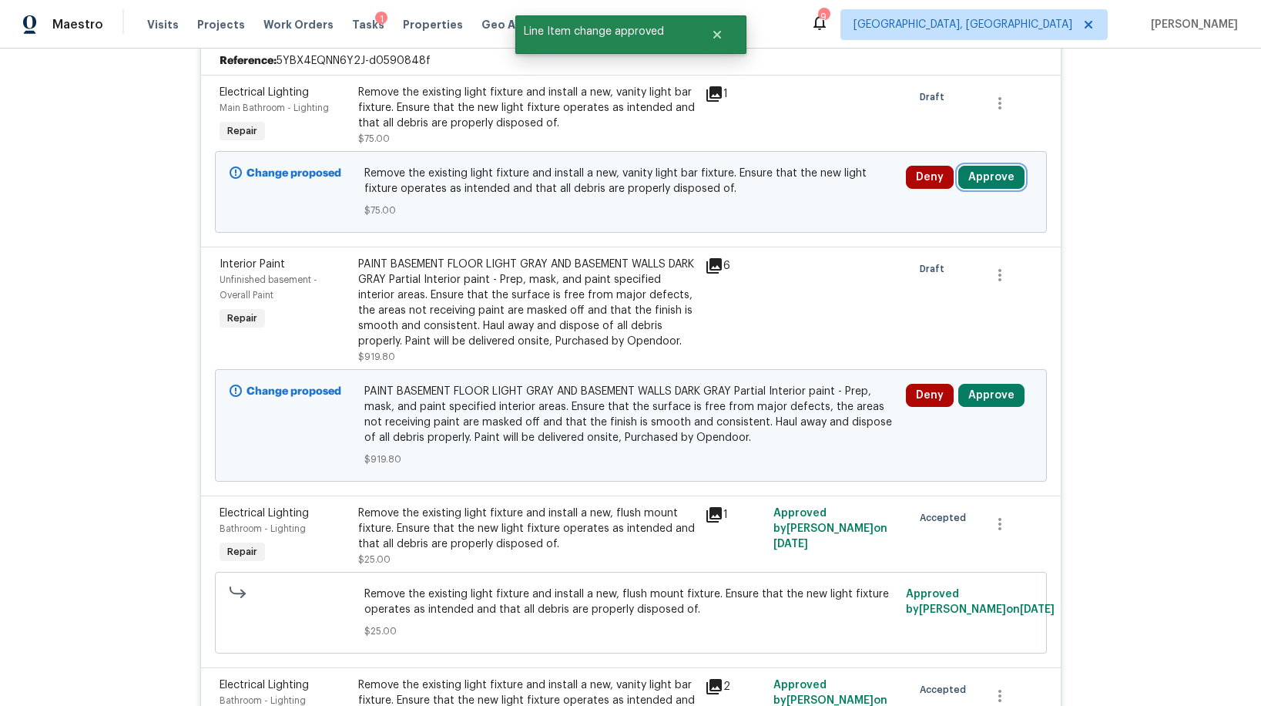
click at [983, 181] on button "Approve" at bounding box center [991, 177] width 66 height 23
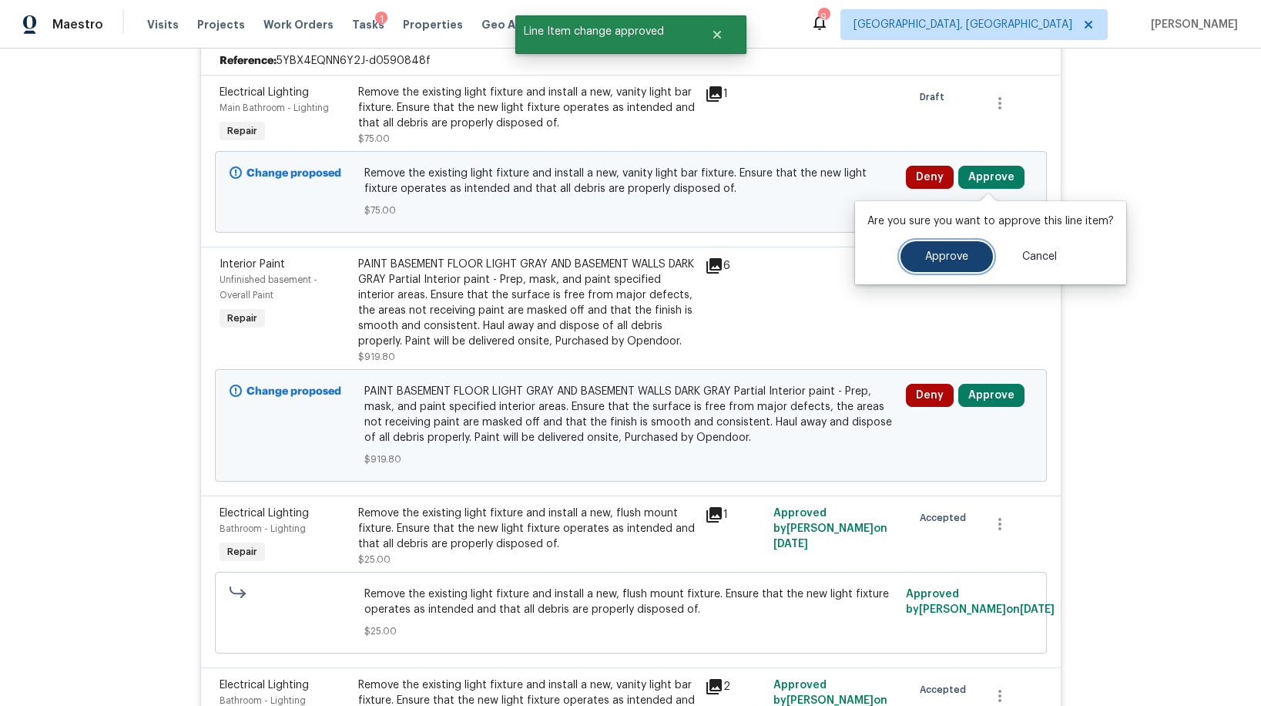
click at [931, 252] on span "Approve" at bounding box center [946, 257] width 43 height 12
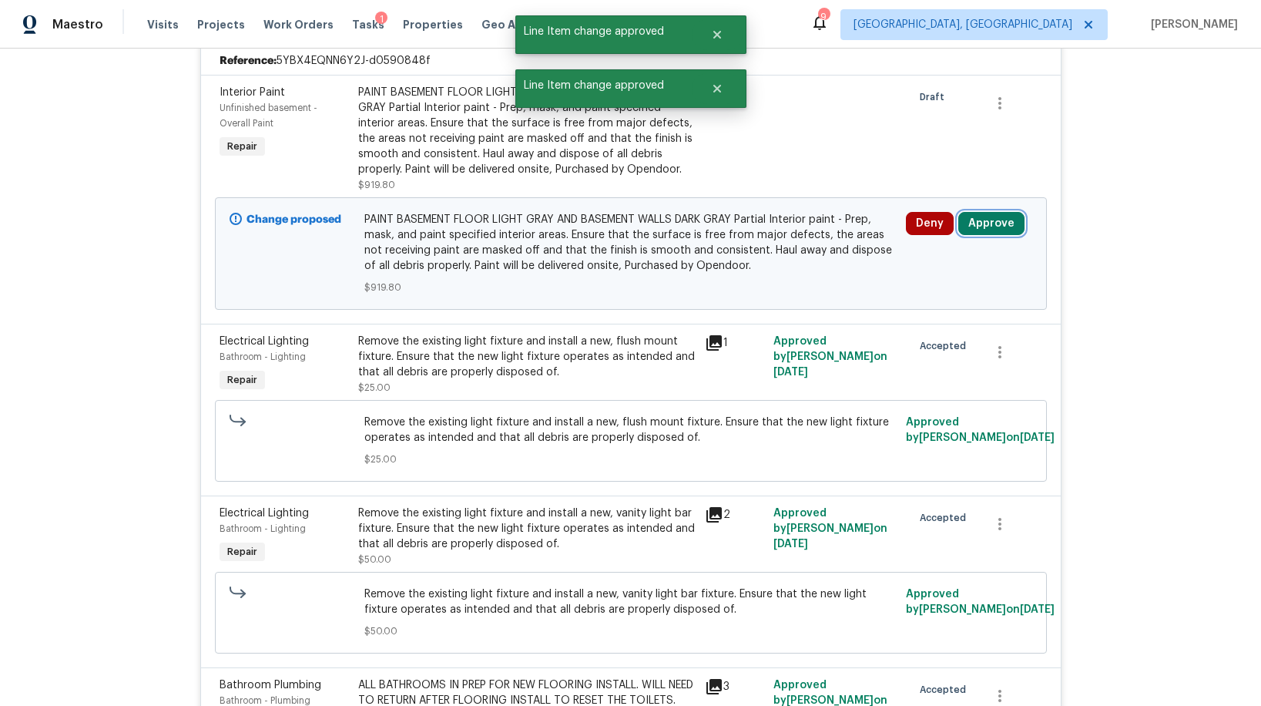
click at [979, 233] on button "Approve" at bounding box center [991, 223] width 66 height 23
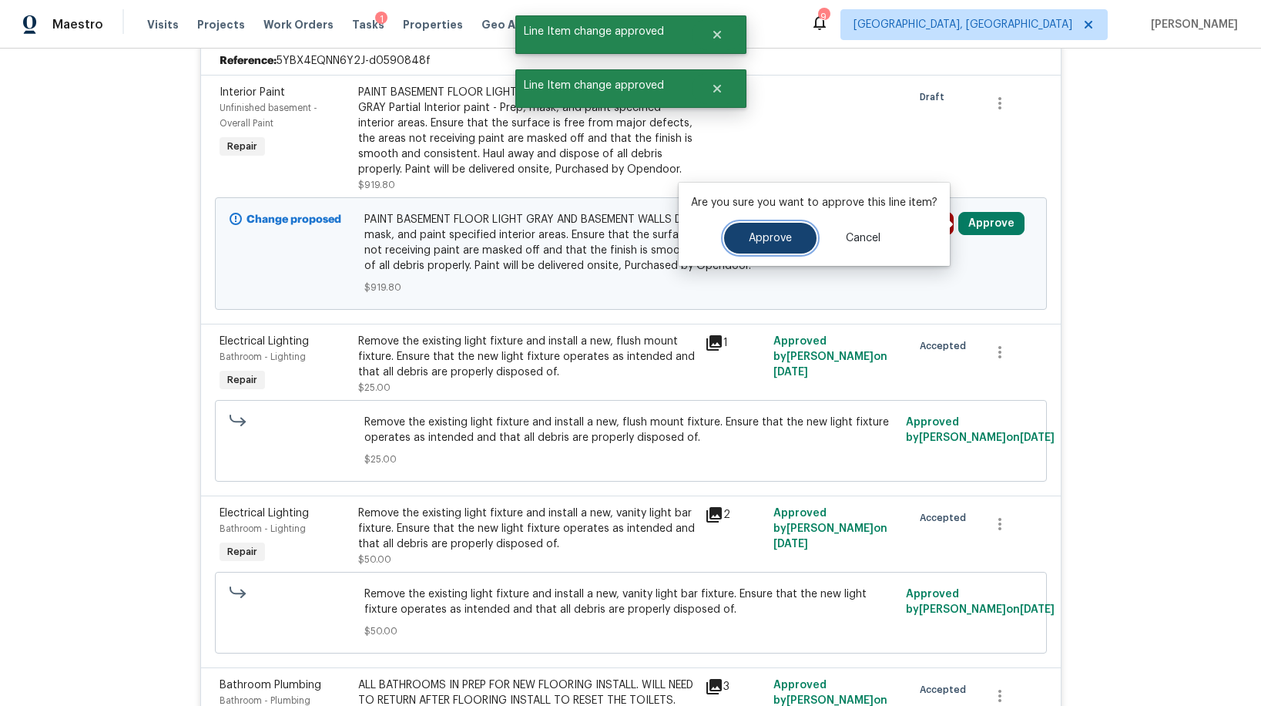
click at [774, 237] on span "Approve" at bounding box center [770, 239] width 43 height 12
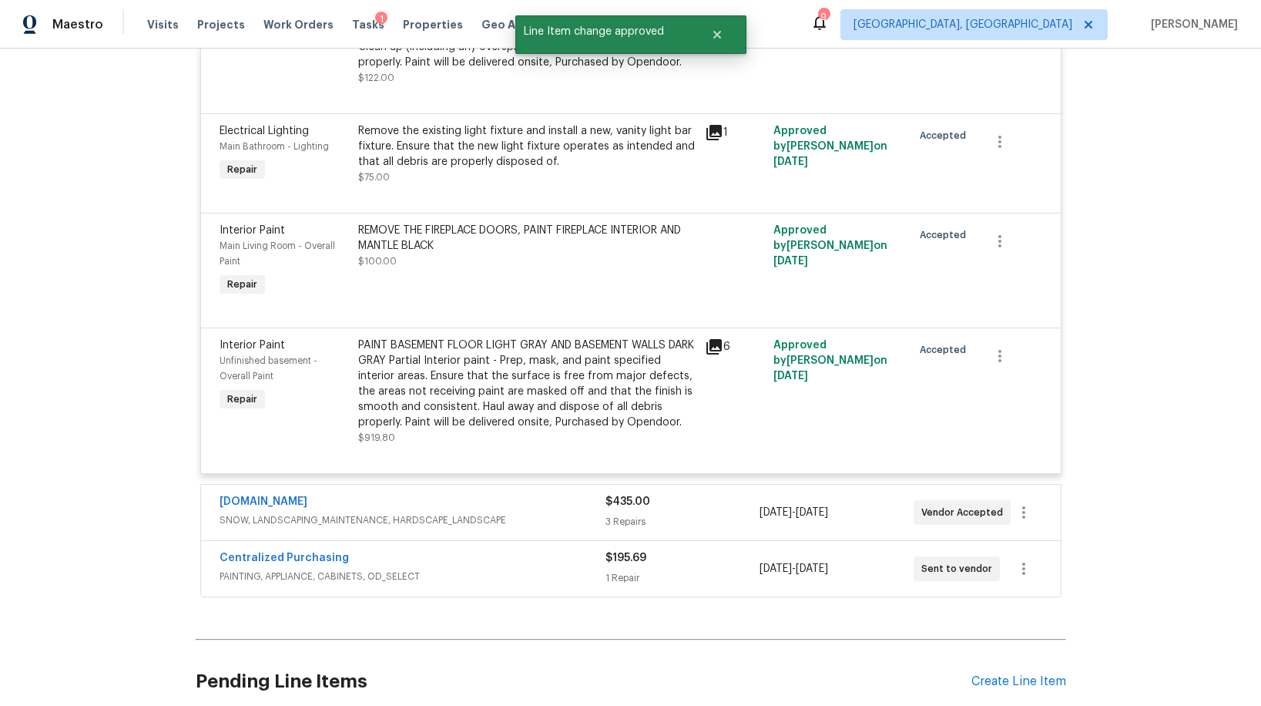
scroll to position [5216, 0]
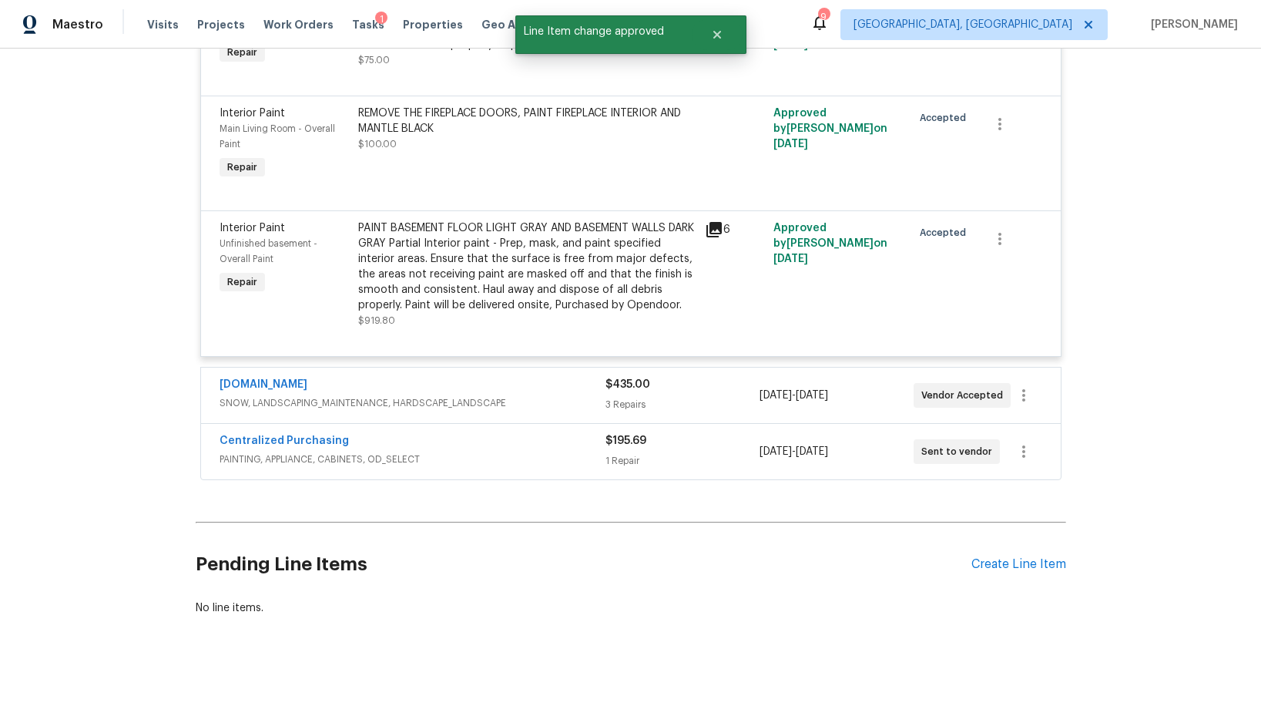
click at [702, 397] on div "3 Repairs" at bounding box center [683, 404] width 154 height 15
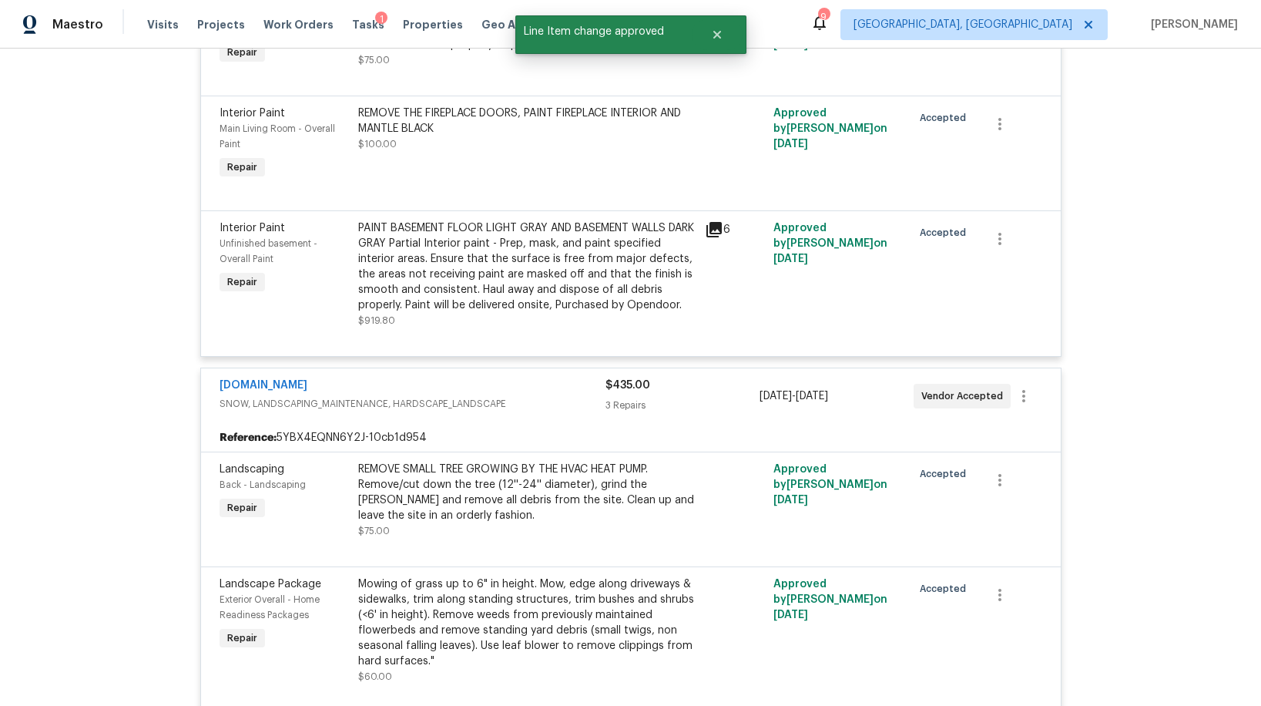
scroll to position [5646, 0]
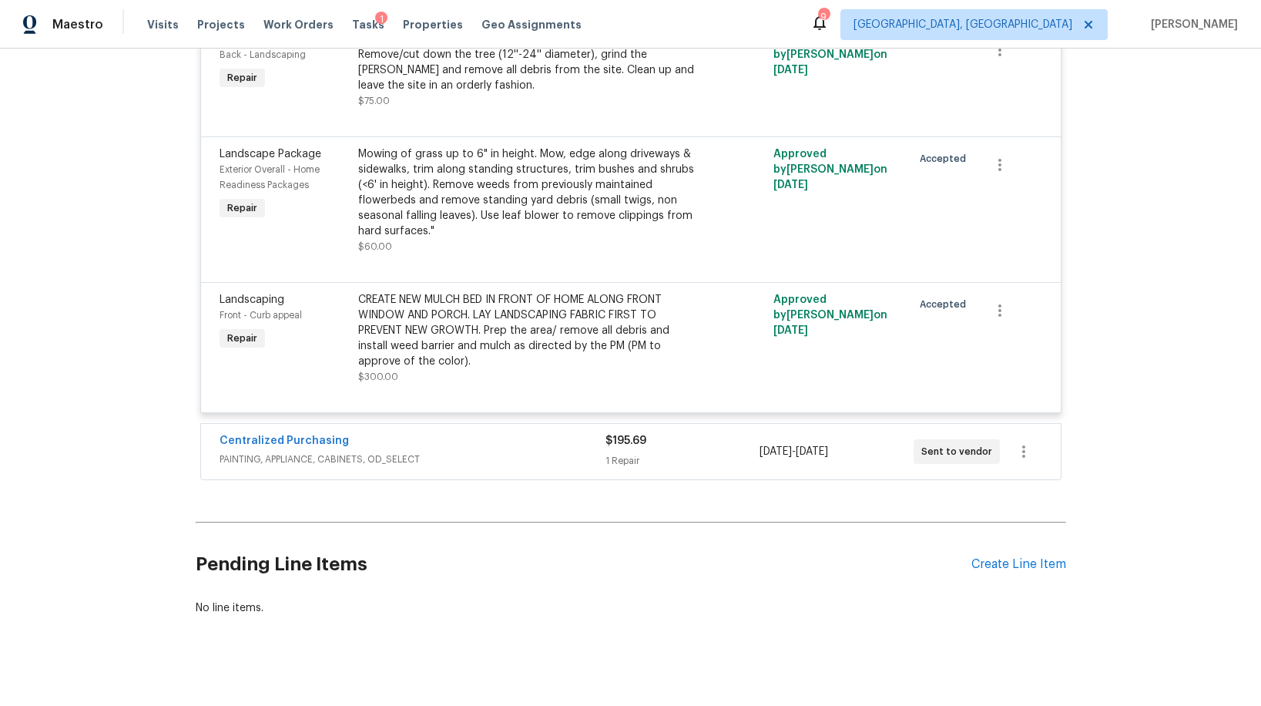
click at [690, 437] on div "$195.69 1 Repair" at bounding box center [683, 451] width 154 height 37
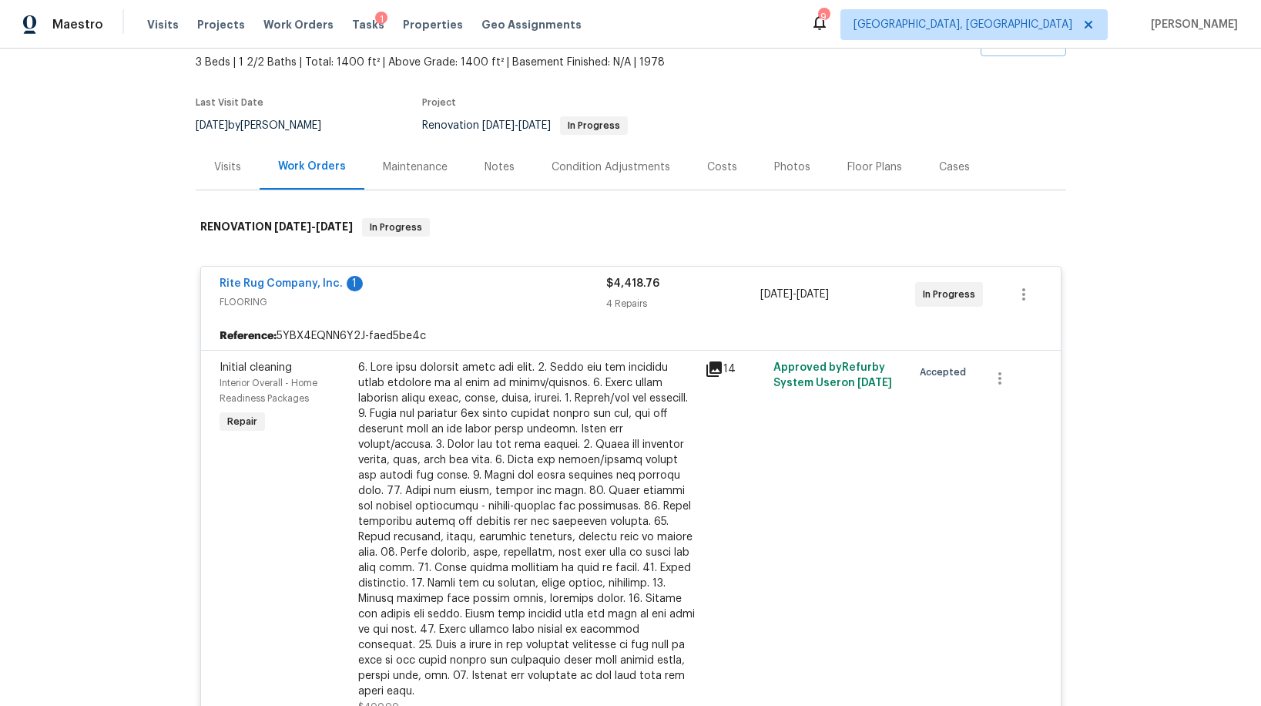
scroll to position [0, 0]
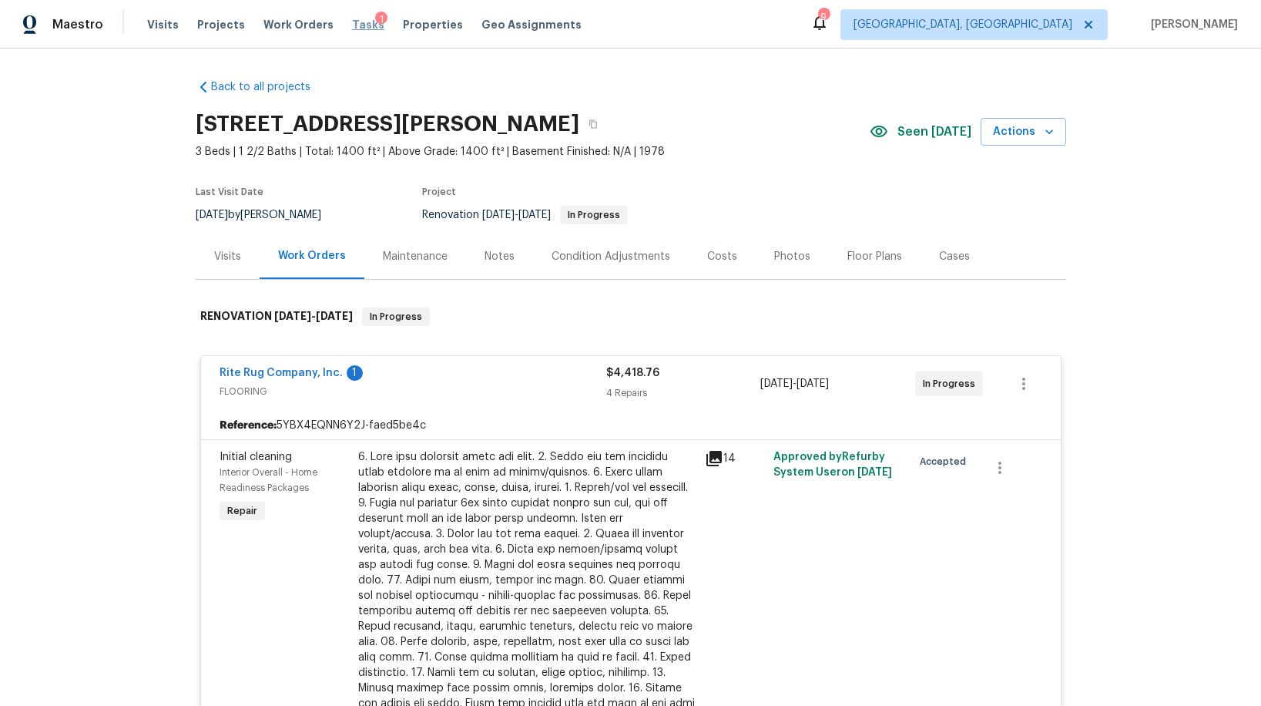
click at [352, 29] on span "Tasks" at bounding box center [368, 24] width 32 height 11
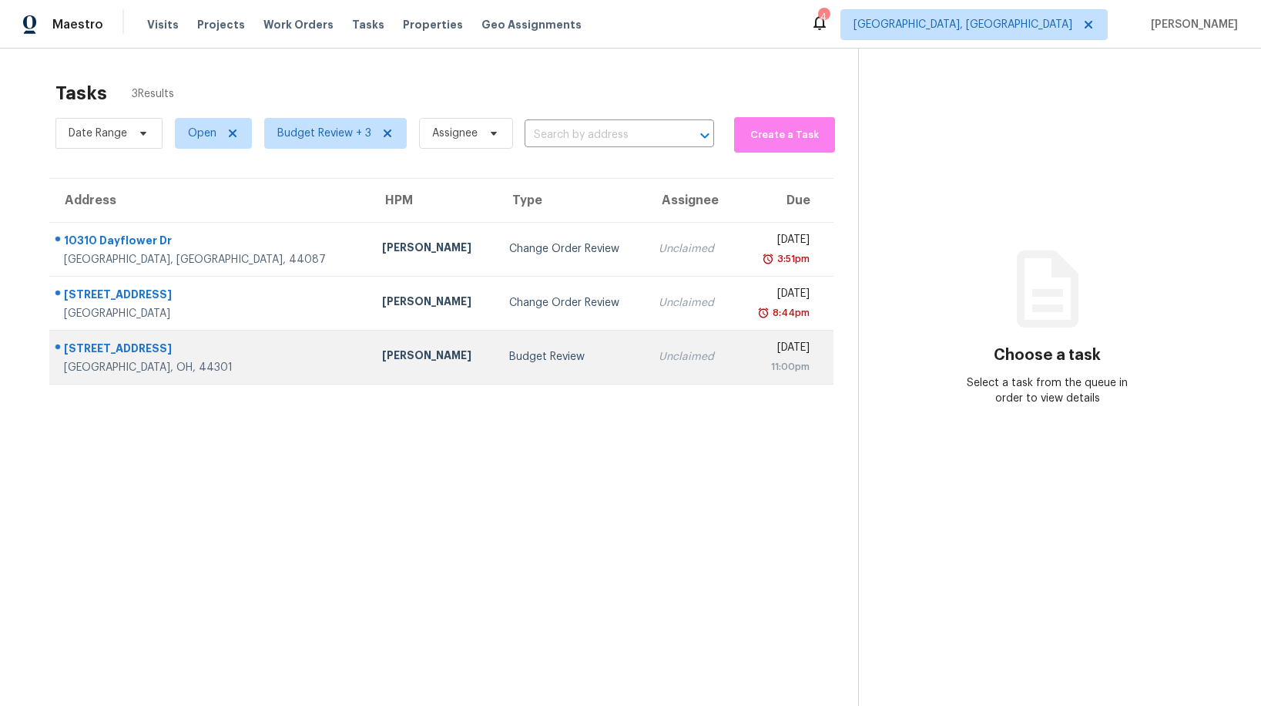
click at [510, 371] on td "Budget Review" at bounding box center [571, 357] width 149 height 54
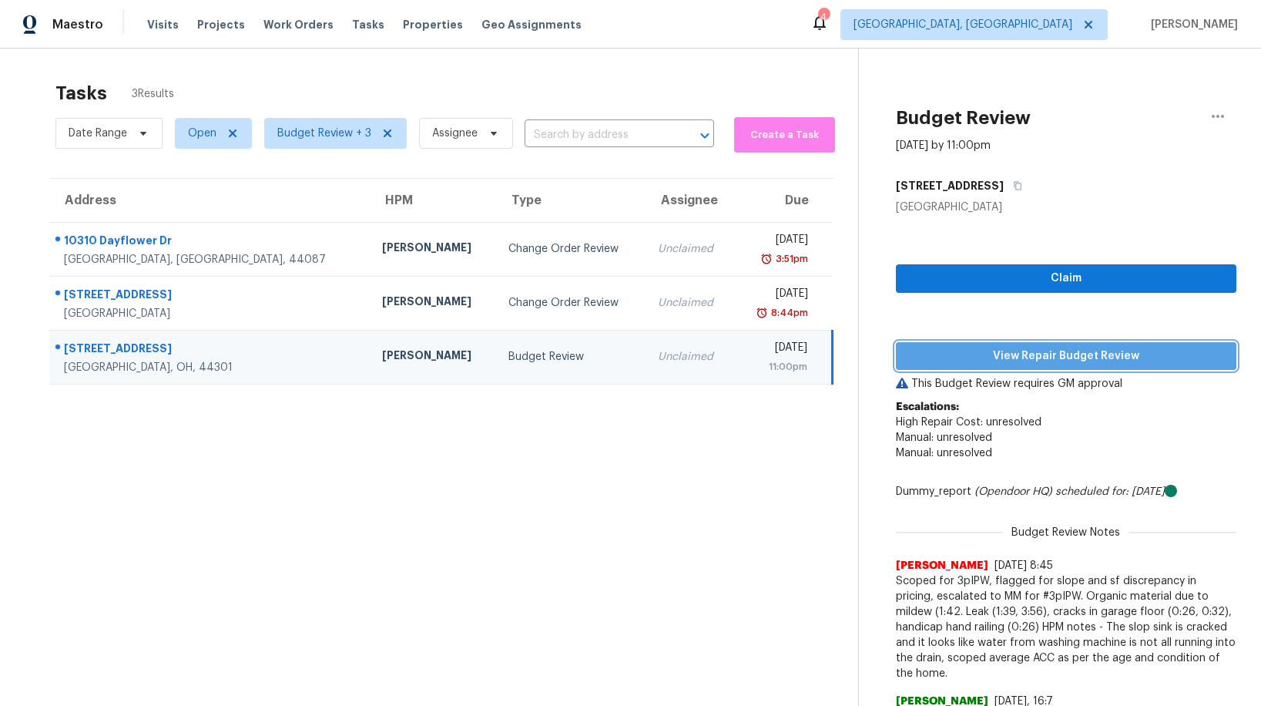
click at [1089, 361] on span "View Repair Budget Review" at bounding box center [1066, 356] width 316 height 19
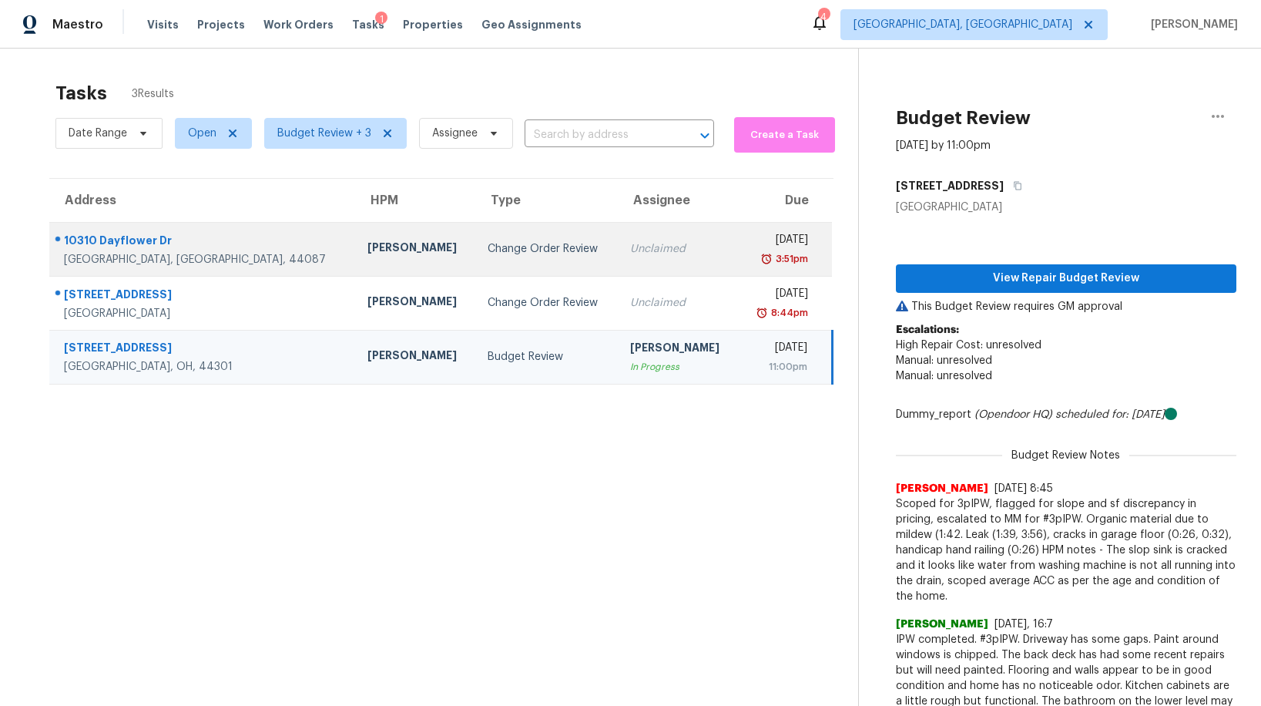
click at [488, 256] on div "Change Order Review" at bounding box center [547, 248] width 118 height 15
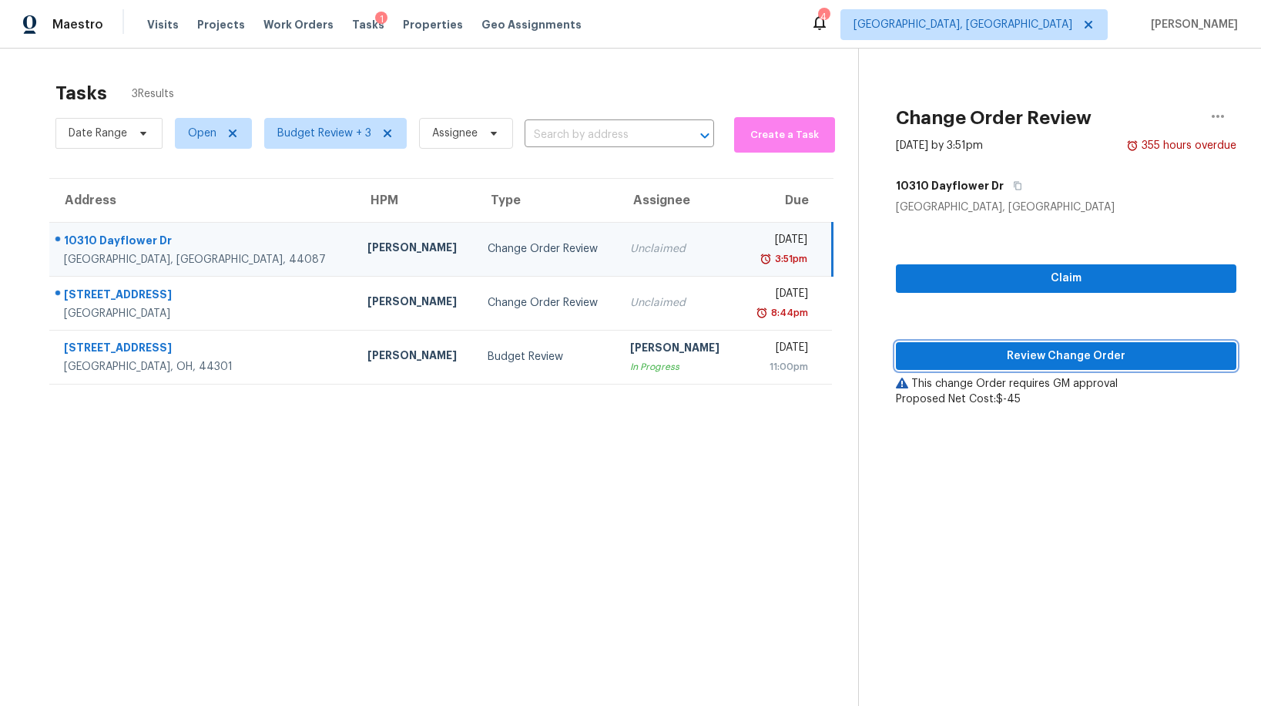
click at [965, 350] on span "Review Change Order" at bounding box center [1066, 356] width 316 height 19
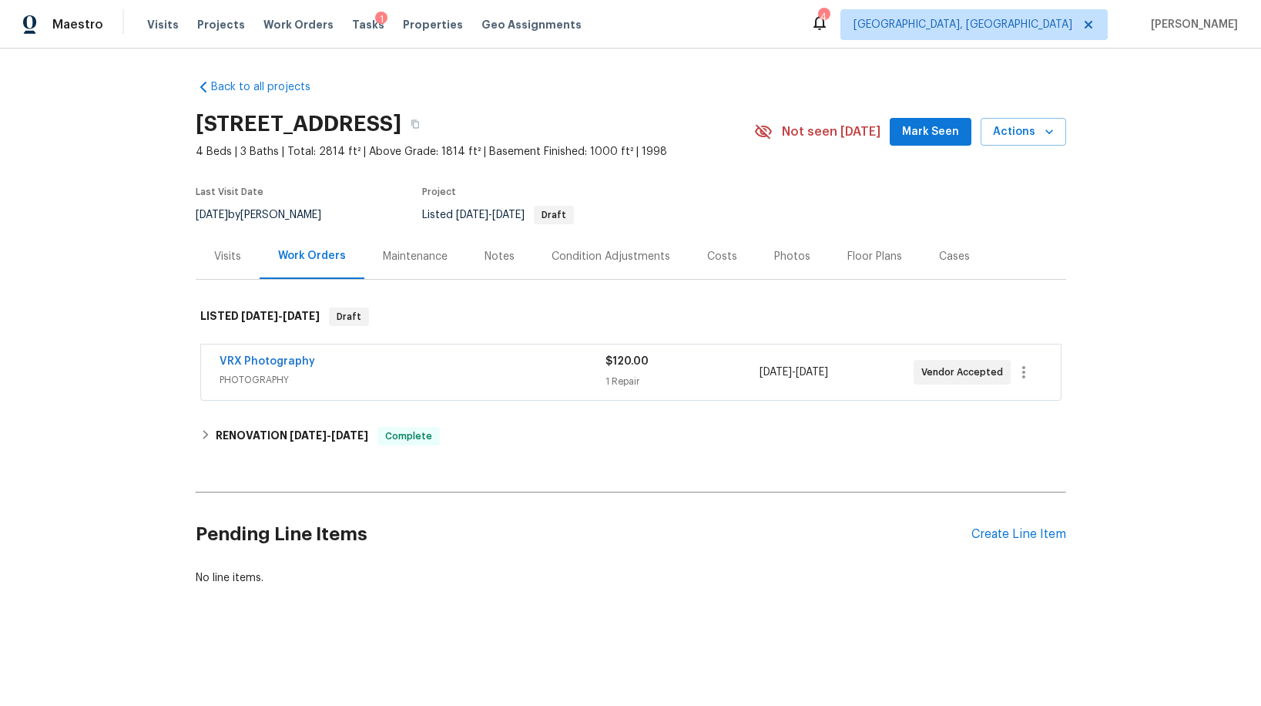
click at [411, 386] on span "PHOTOGRAPHY" at bounding box center [413, 379] width 386 height 15
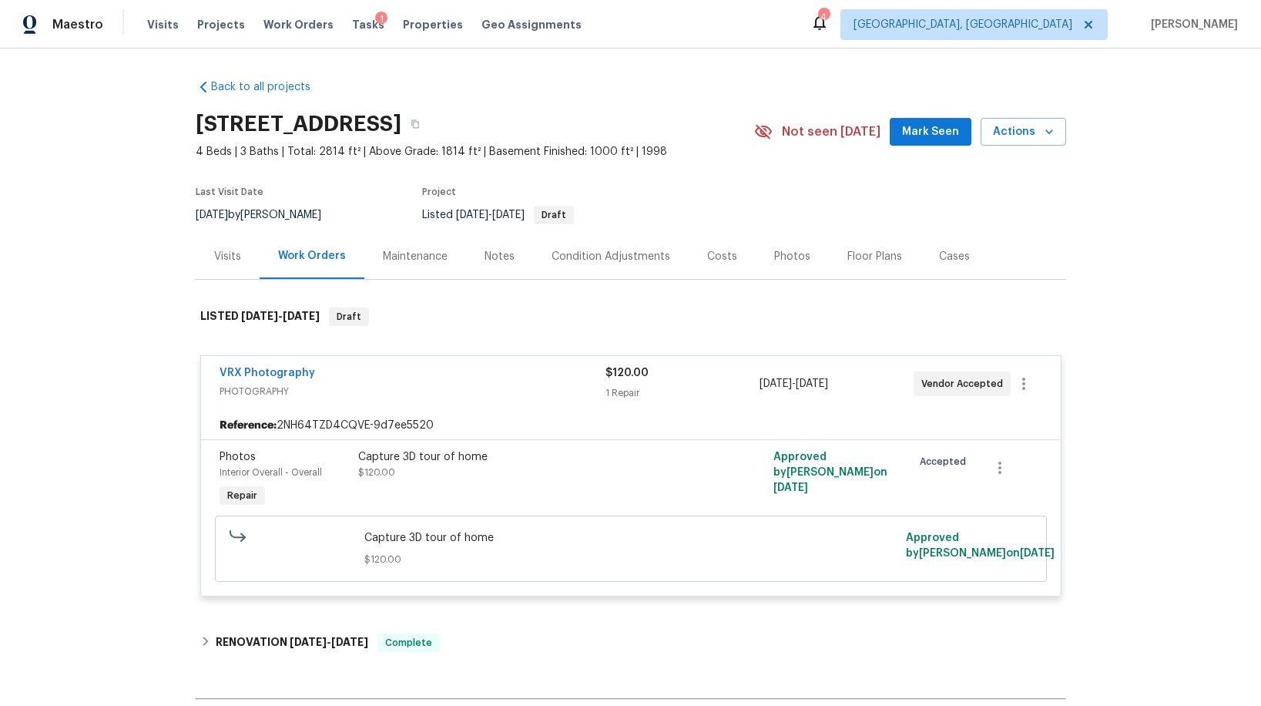
click at [415, 388] on span "PHOTOGRAPHY" at bounding box center [413, 391] width 386 height 15
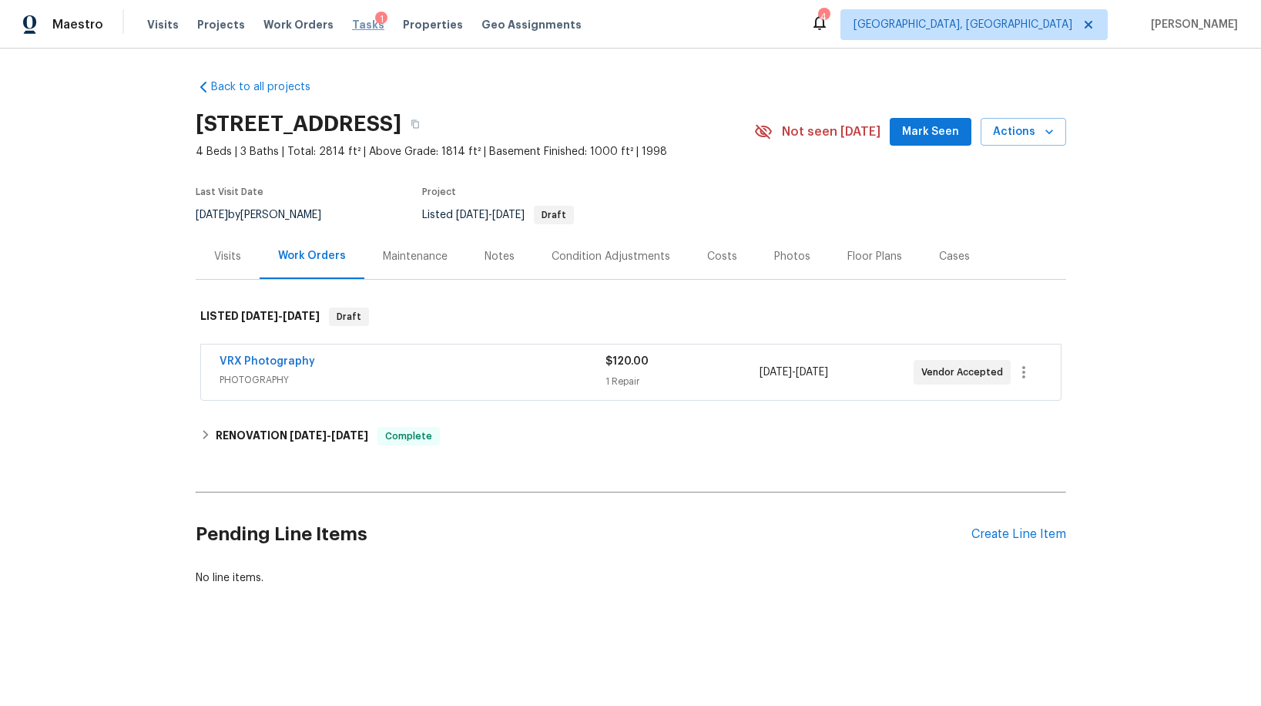
click at [352, 23] on span "Tasks" at bounding box center [368, 24] width 32 height 11
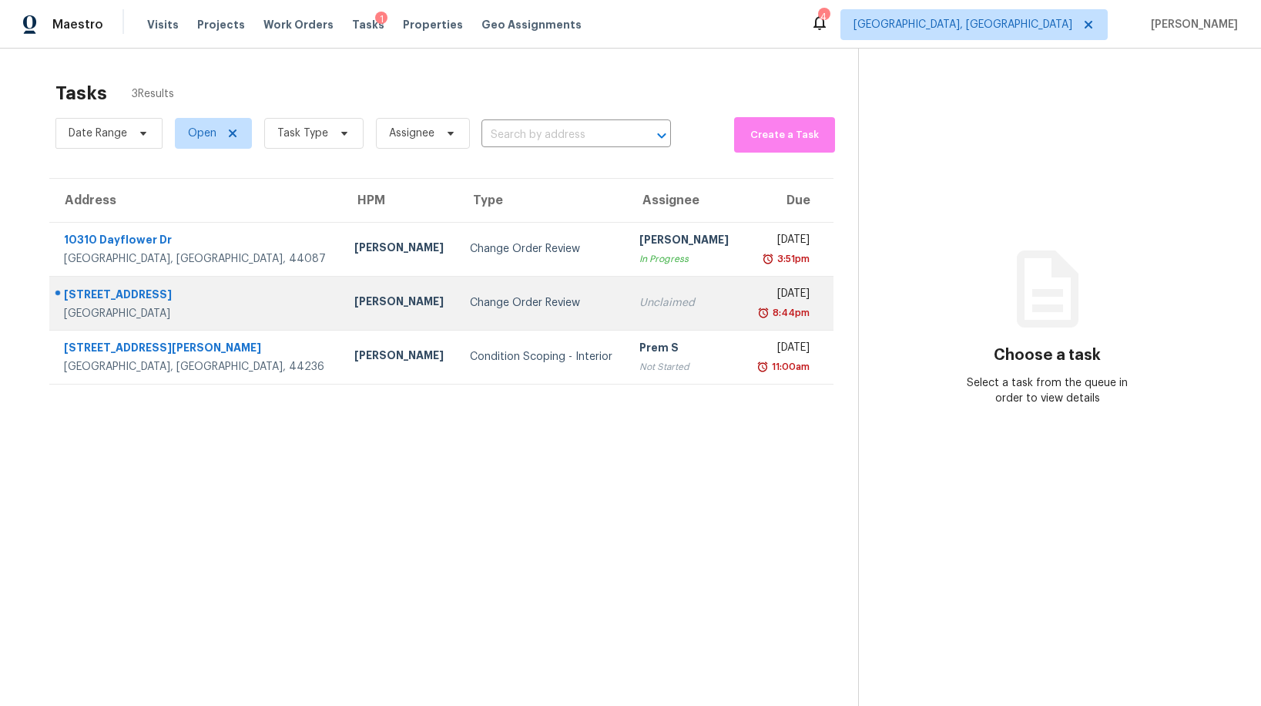
click at [470, 310] on div "Change Order Review" at bounding box center [542, 302] width 145 height 15
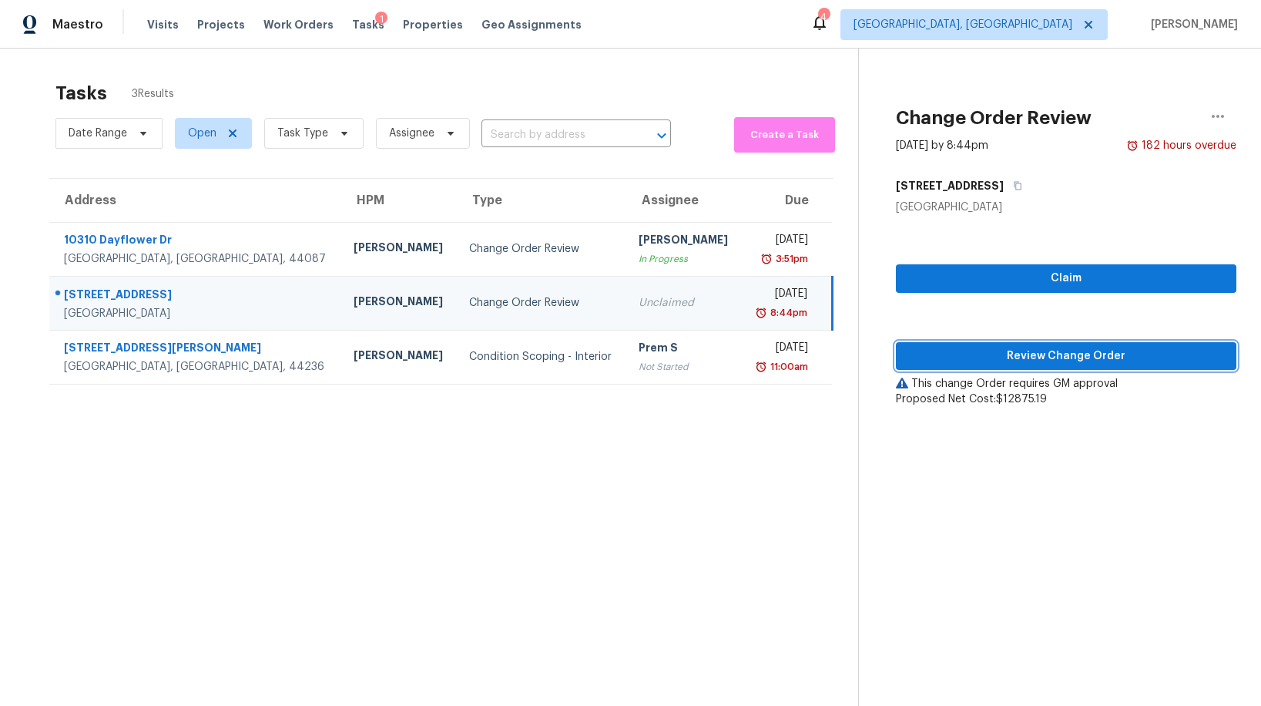
click at [987, 357] on span "Review Change Order" at bounding box center [1066, 356] width 316 height 19
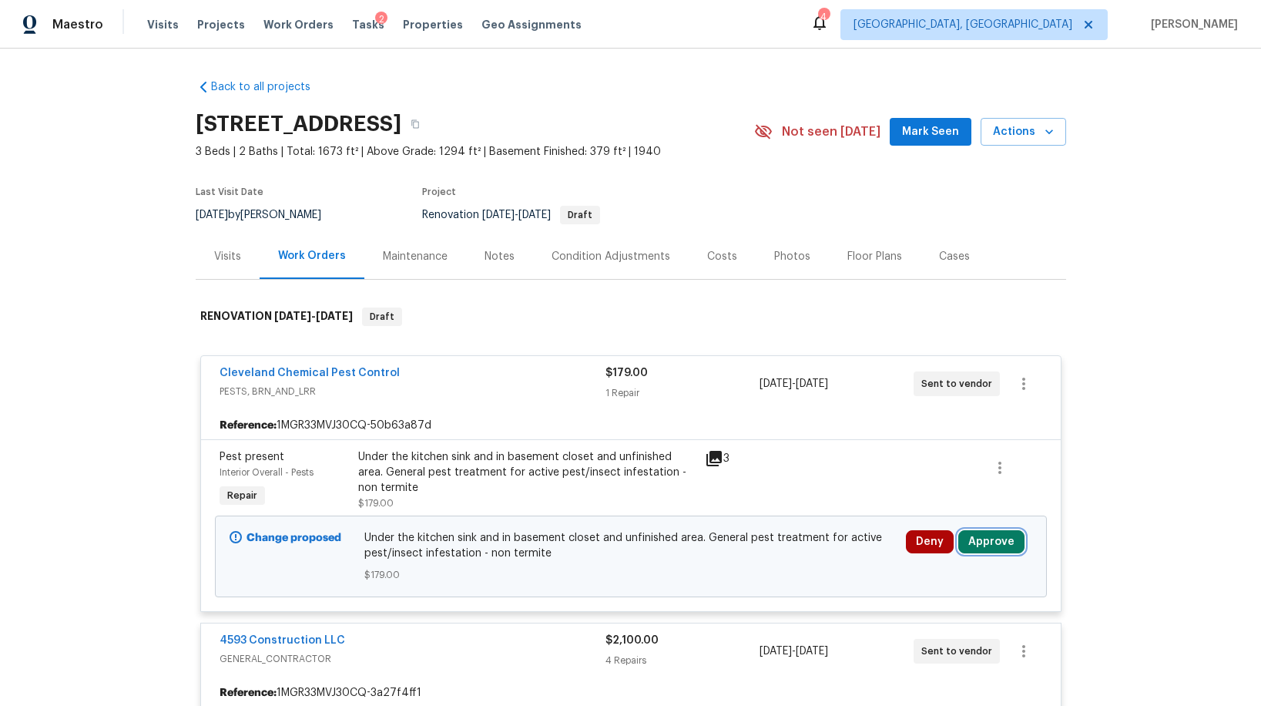
click at [979, 544] on button "Approve" at bounding box center [991, 541] width 66 height 23
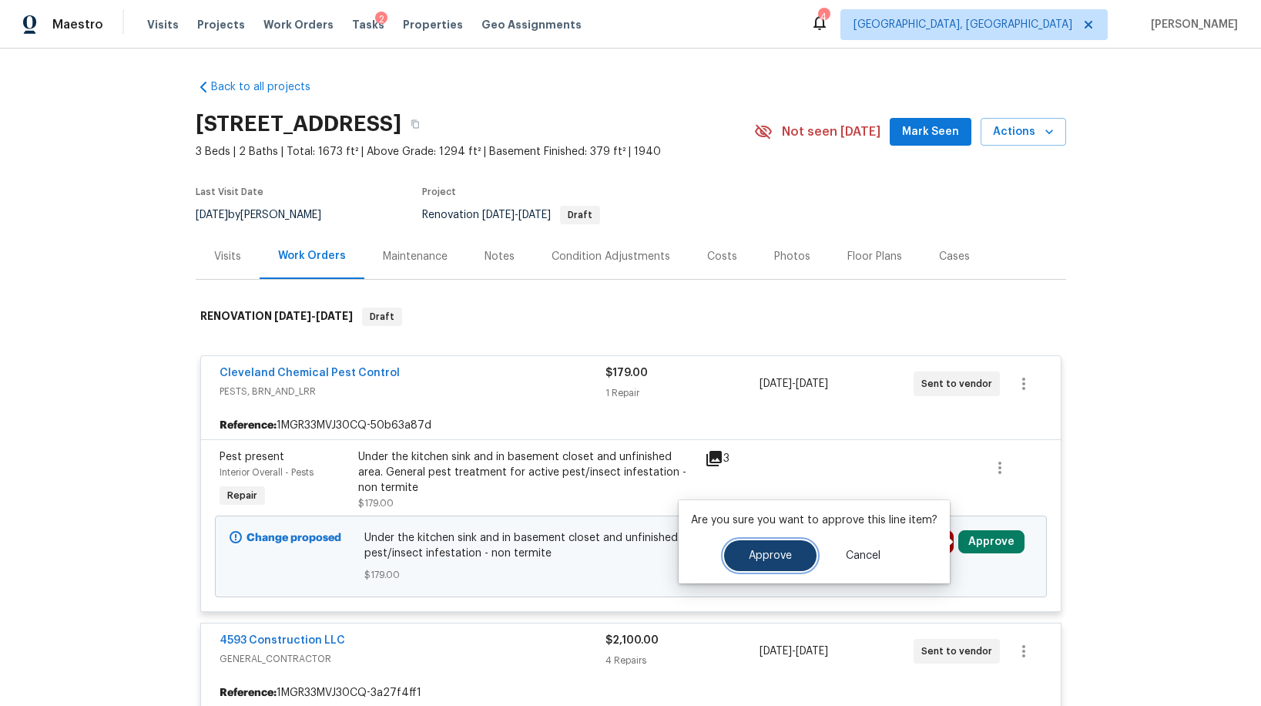
click at [787, 552] on span "Approve" at bounding box center [770, 556] width 43 height 12
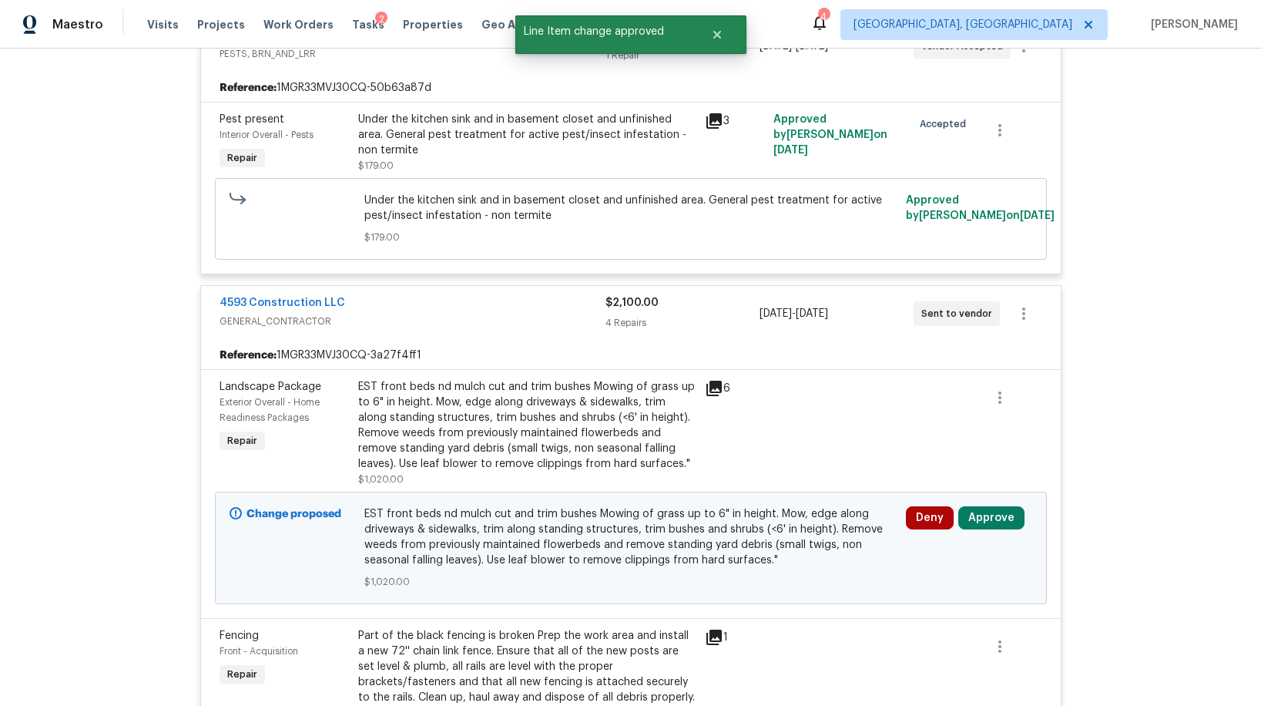
scroll to position [423, 0]
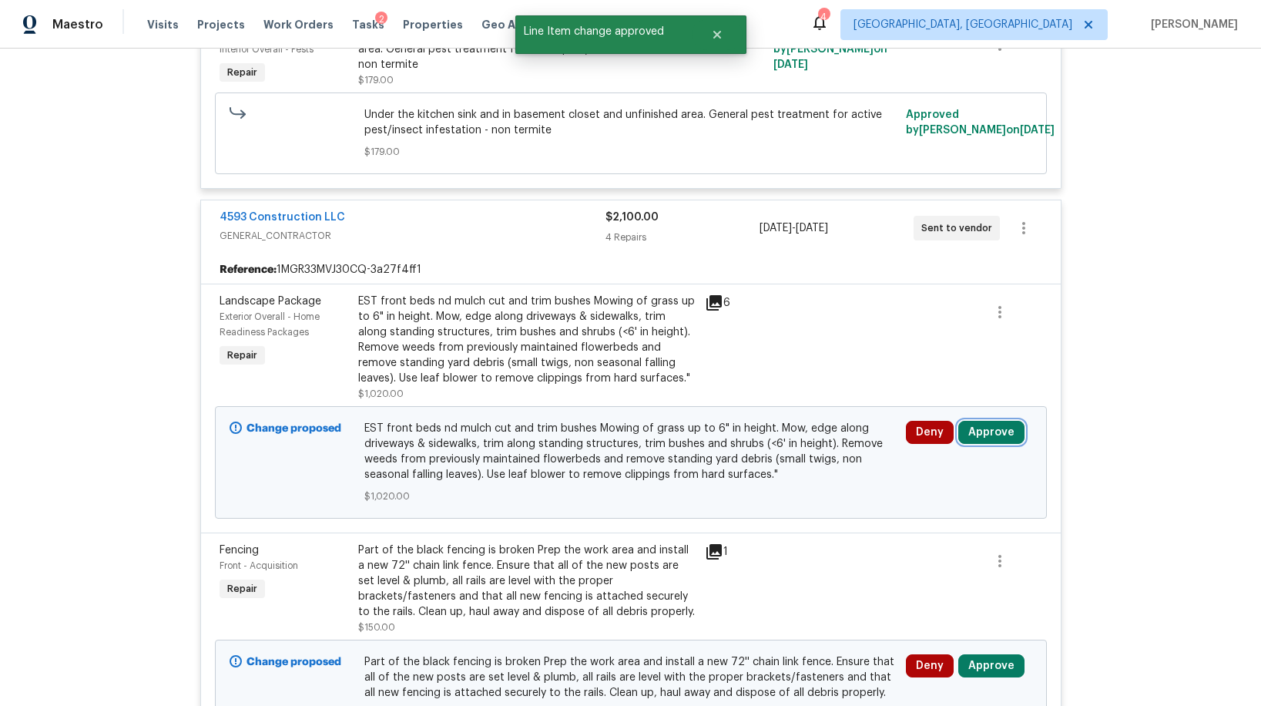
click at [987, 427] on button "Approve" at bounding box center [991, 432] width 66 height 23
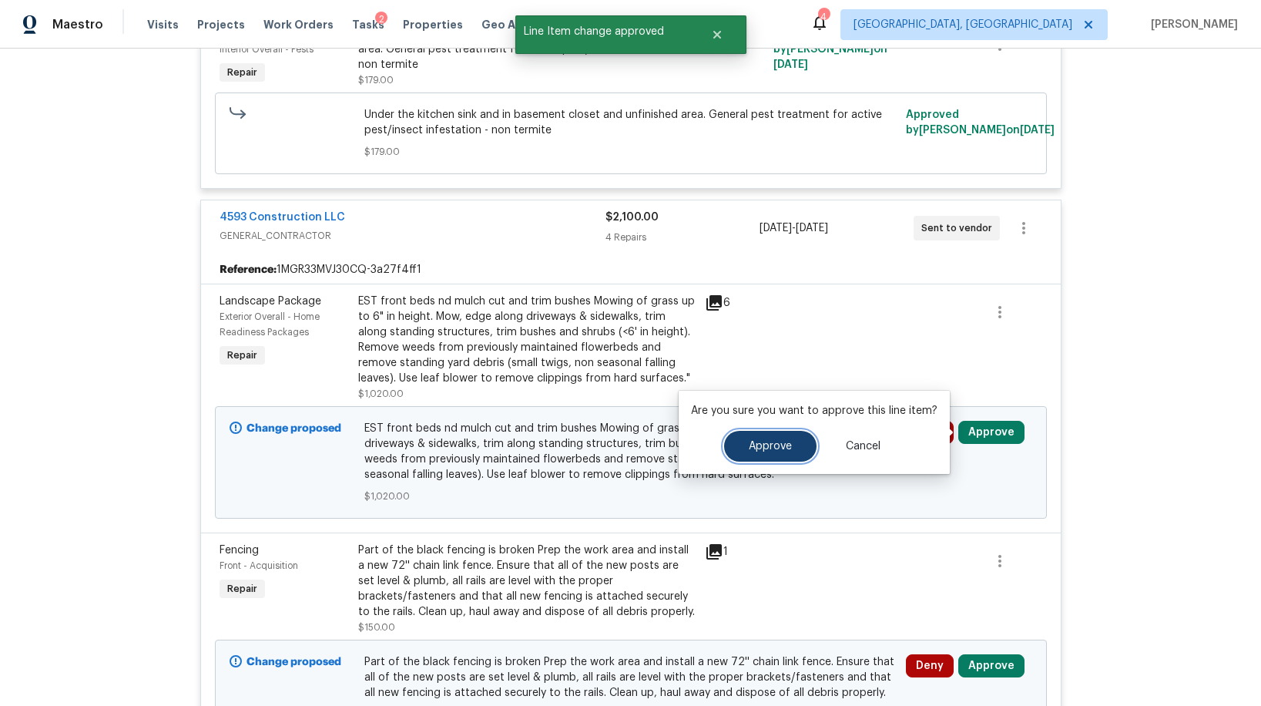
click at [791, 440] on button "Approve" at bounding box center [770, 446] width 92 height 31
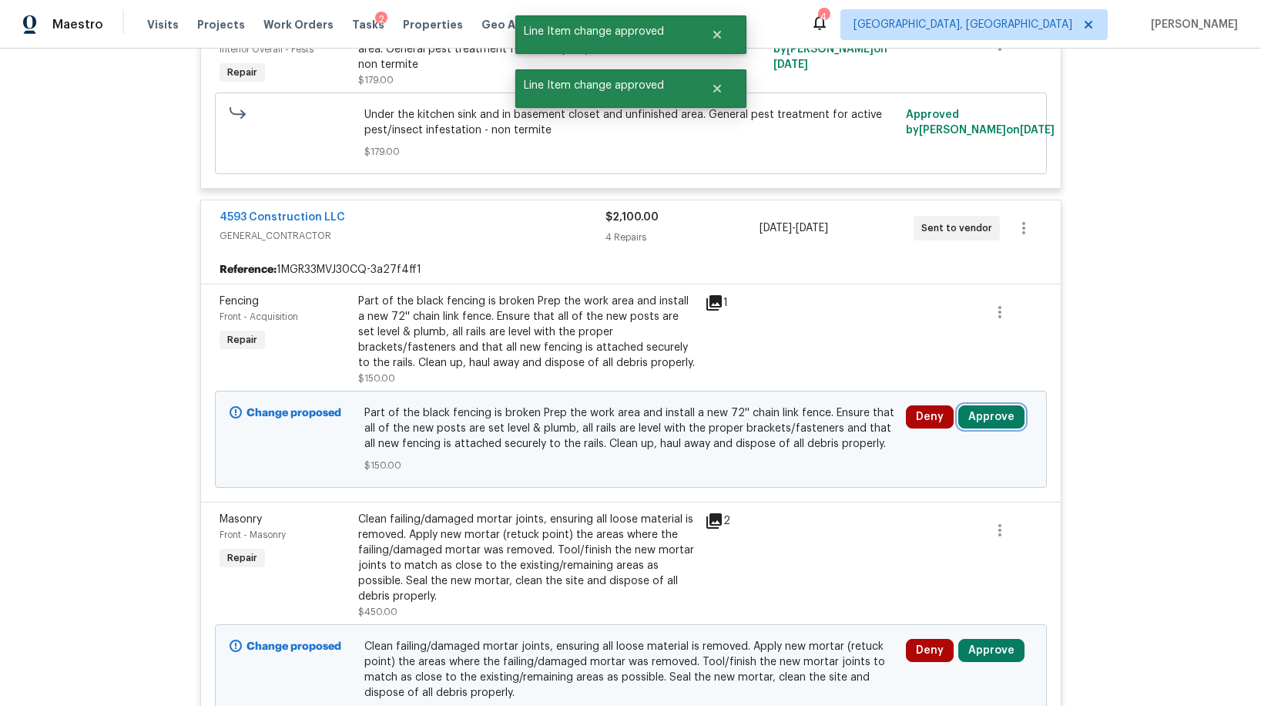
click at [972, 418] on button "Approve" at bounding box center [991, 416] width 66 height 23
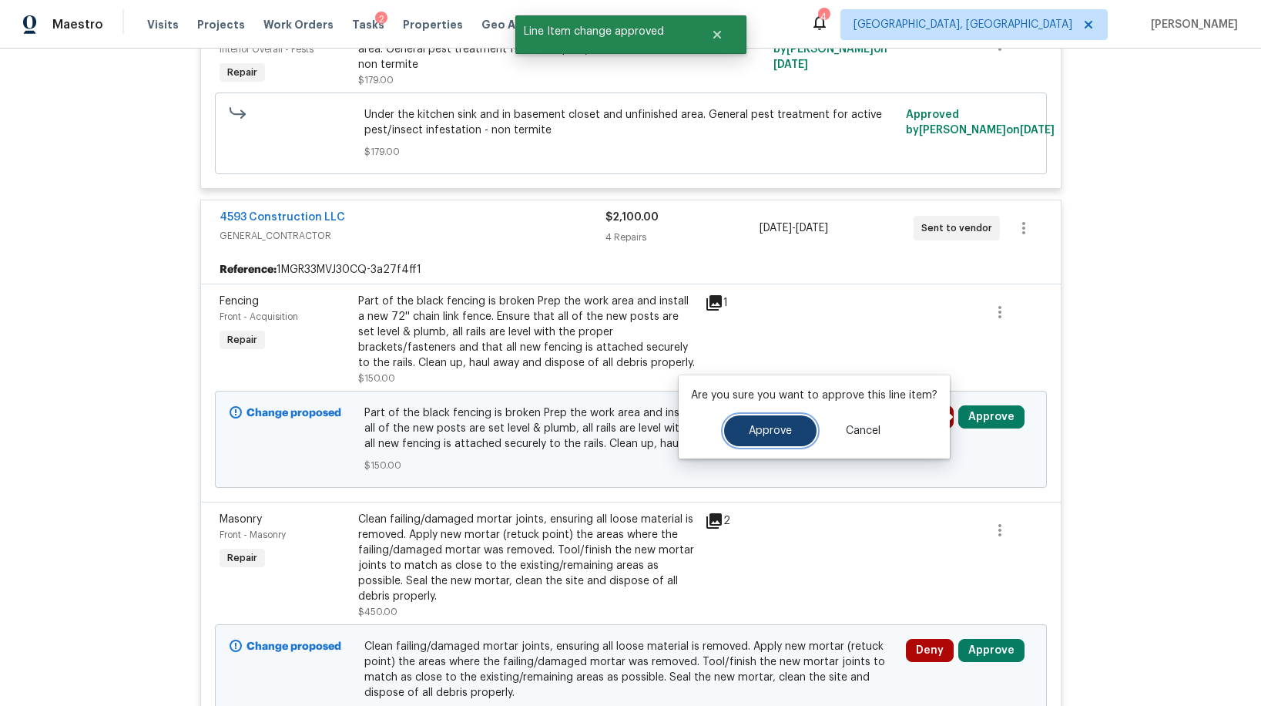
click at [791, 431] on button "Approve" at bounding box center [770, 430] width 92 height 31
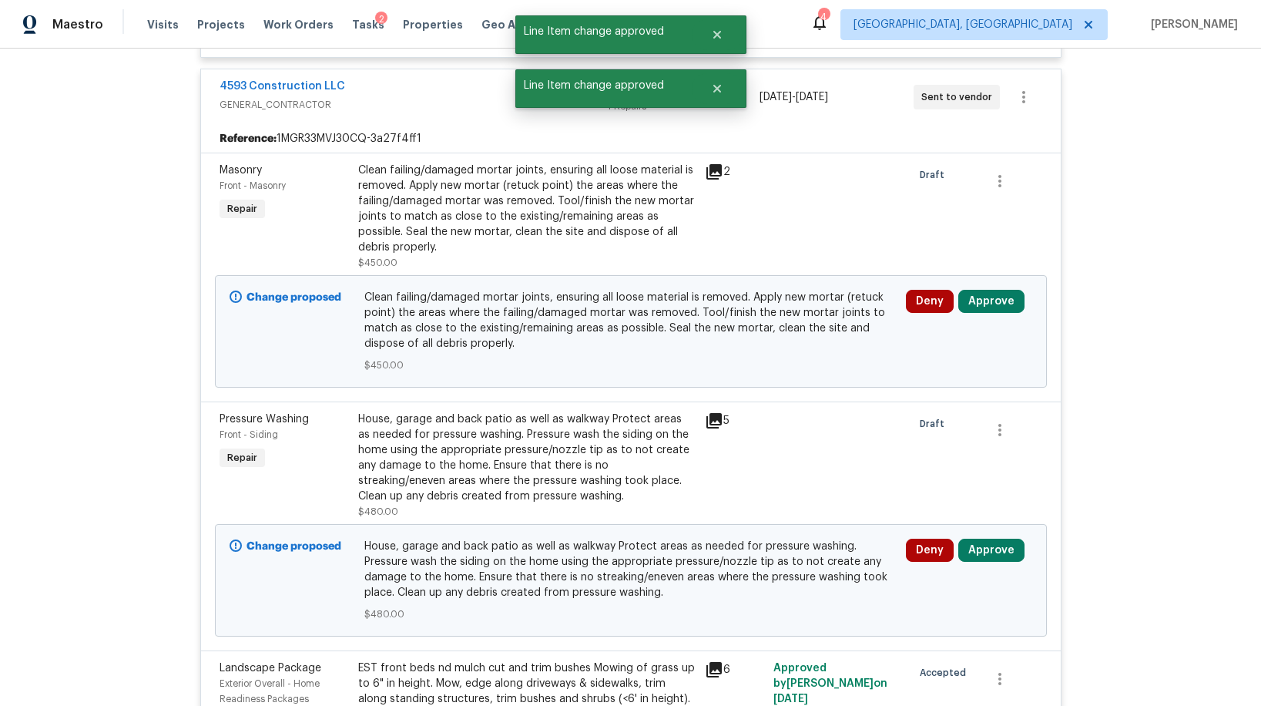
scroll to position [661, 0]
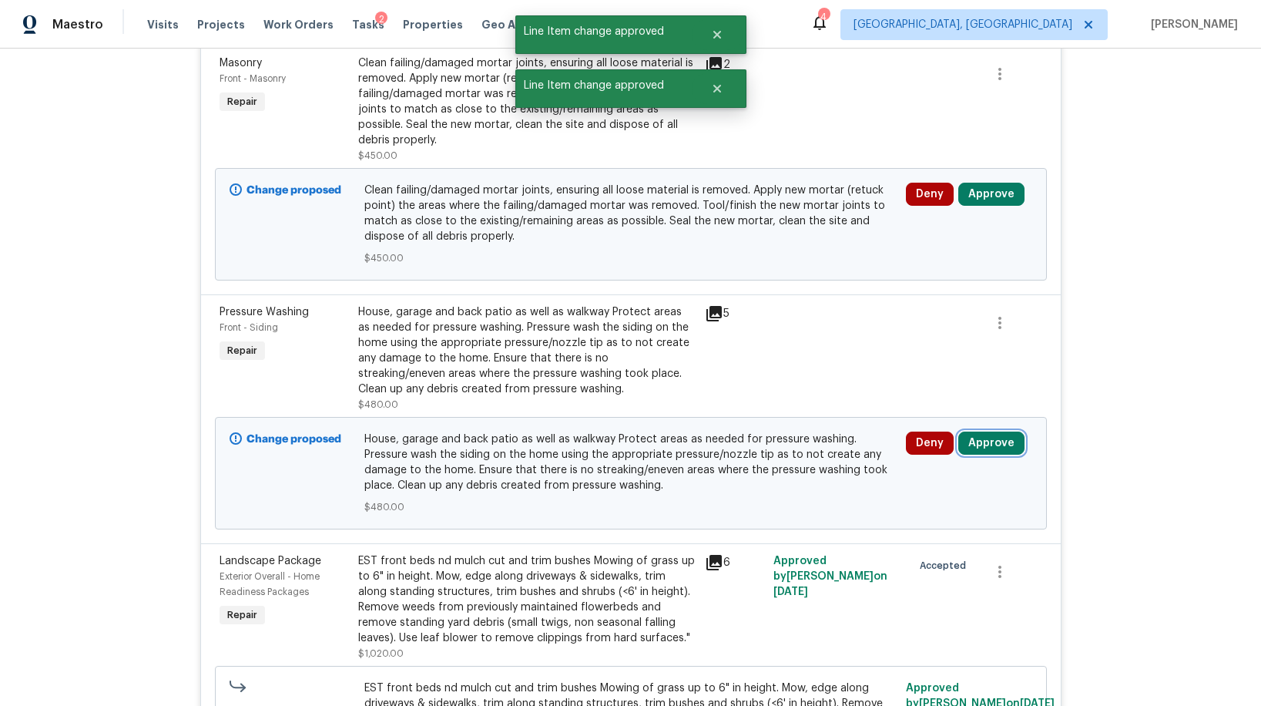
click at [975, 438] on button "Approve" at bounding box center [991, 442] width 66 height 23
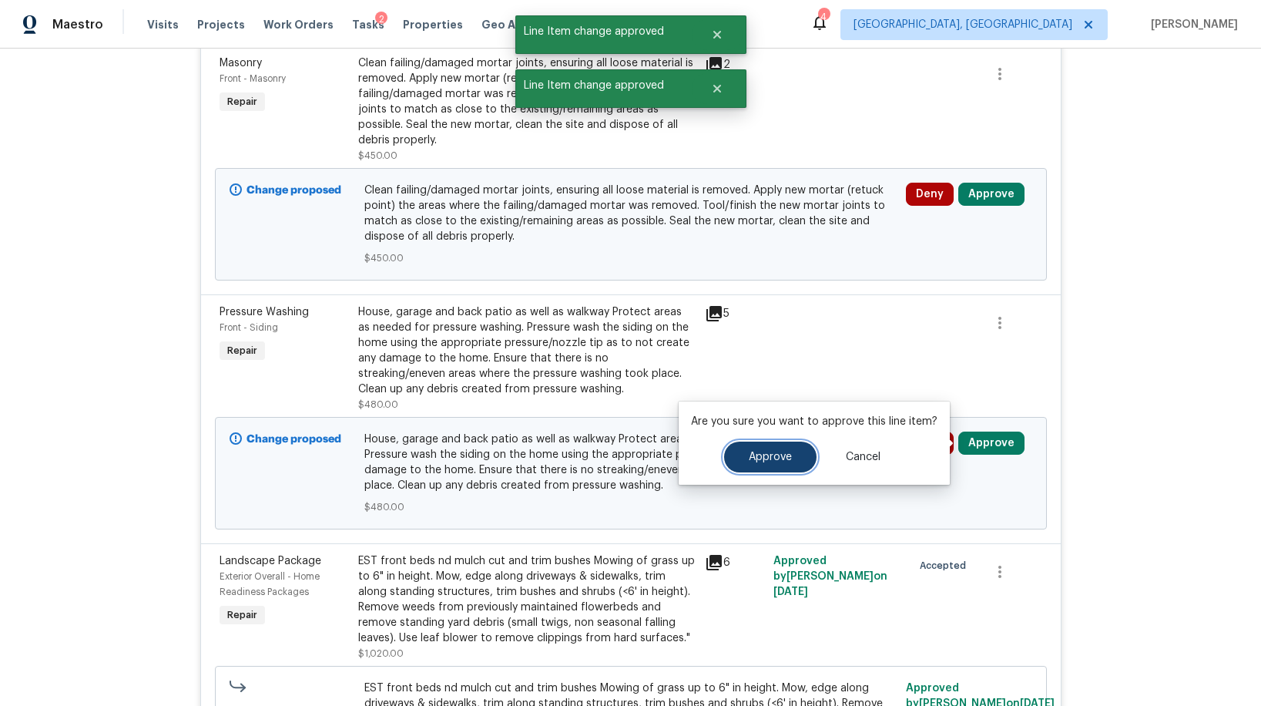
click at [792, 453] on button "Approve" at bounding box center [770, 456] width 92 height 31
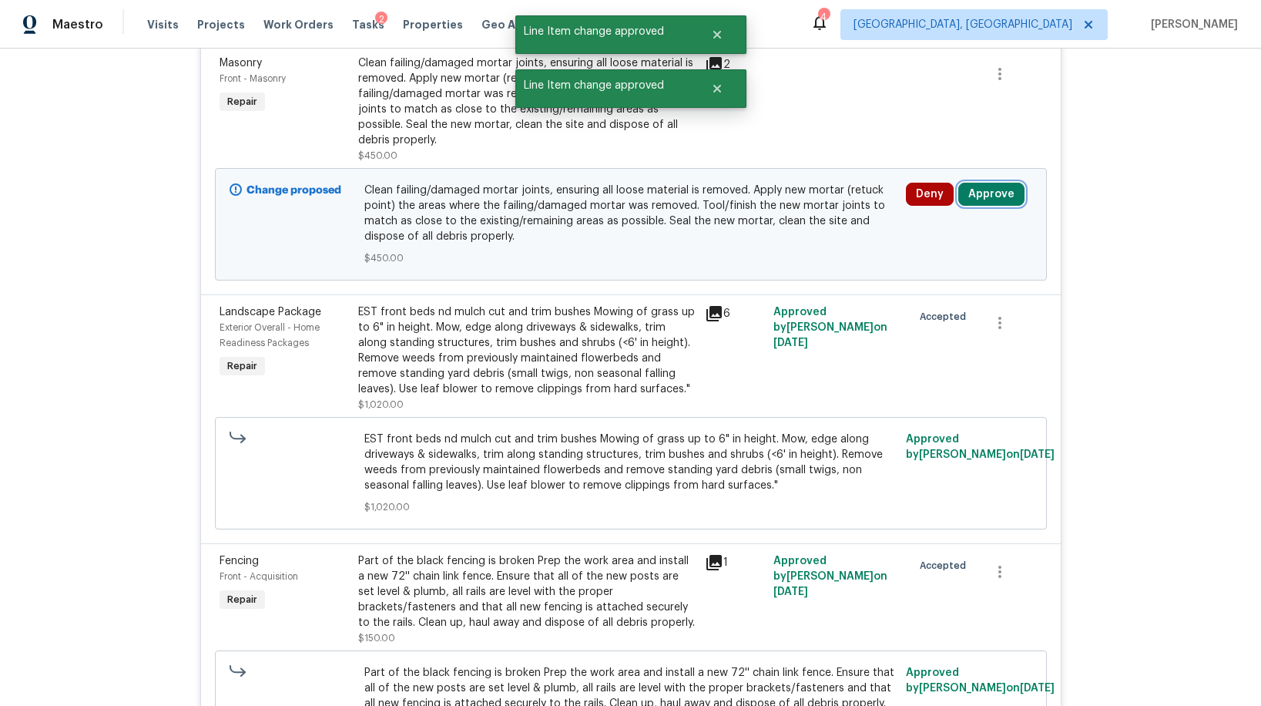
click at [977, 200] on button "Approve" at bounding box center [991, 194] width 66 height 23
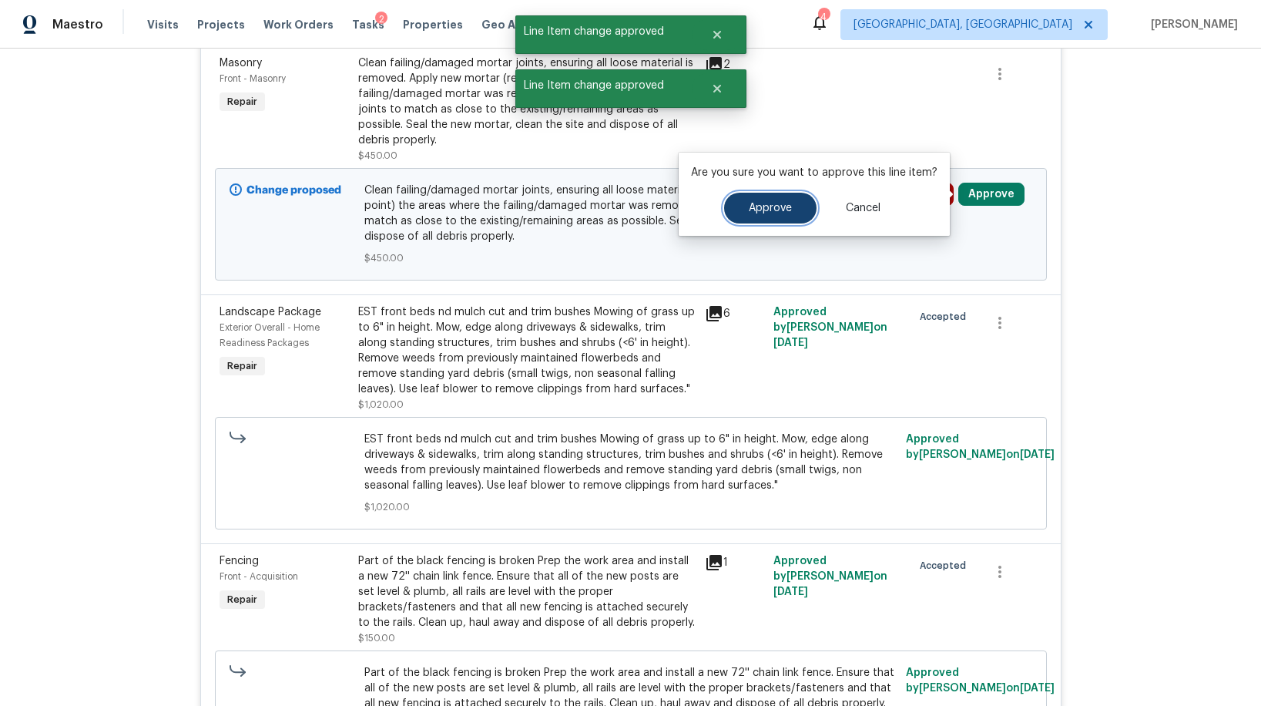
click at [790, 213] on button "Approve" at bounding box center [770, 208] width 92 height 31
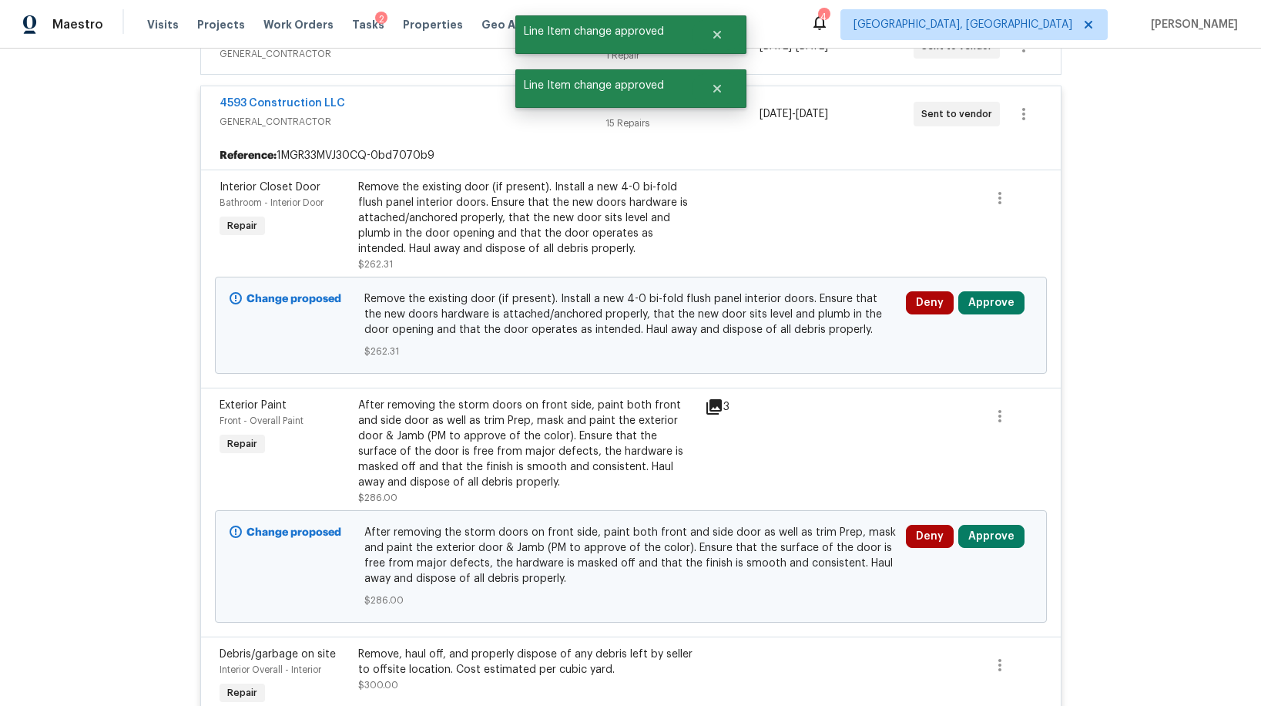
scroll to position [1828, 0]
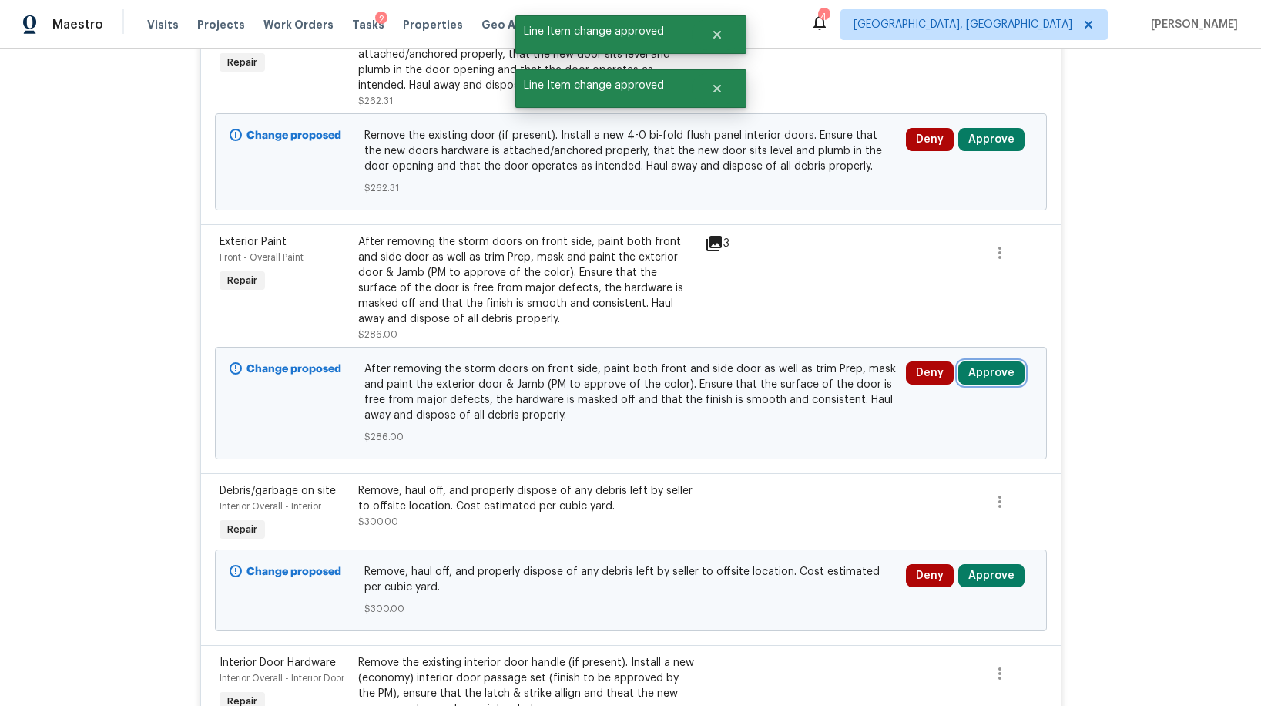
click at [982, 363] on button "Approve" at bounding box center [991, 372] width 66 height 23
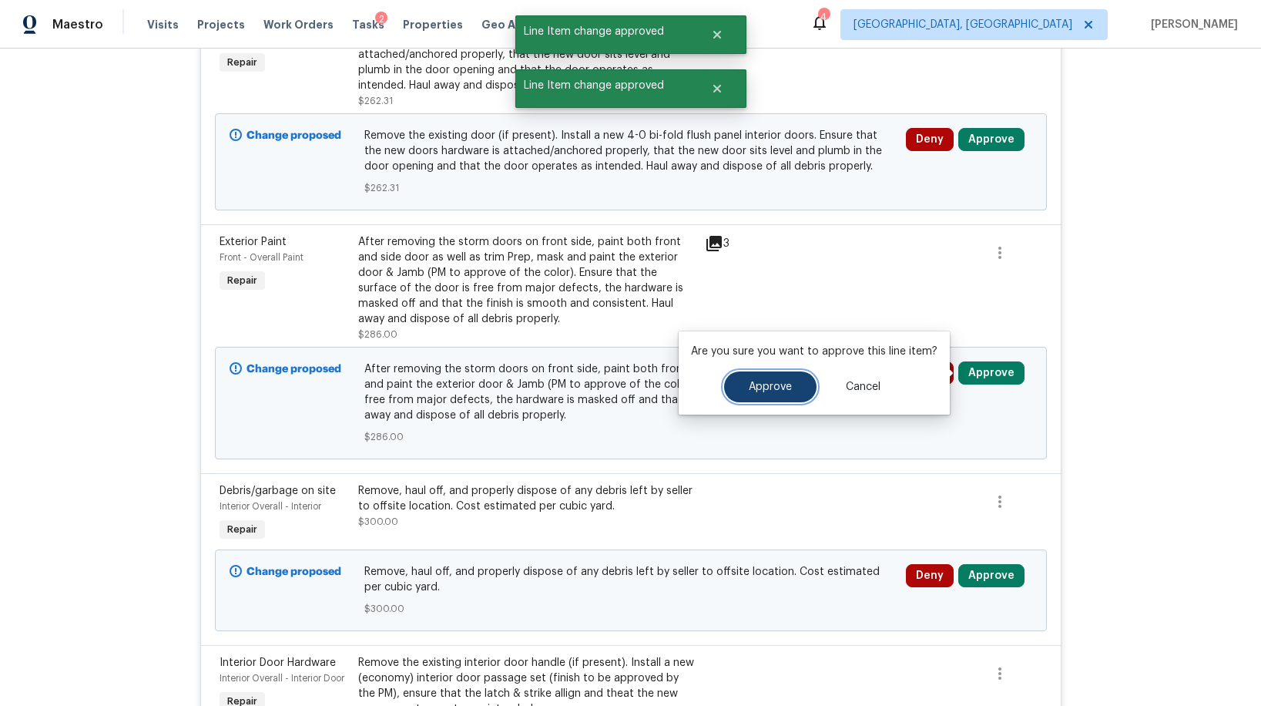
click at [784, 375] on button "Approve" at bounding box center [770, 386] width 92 height 31
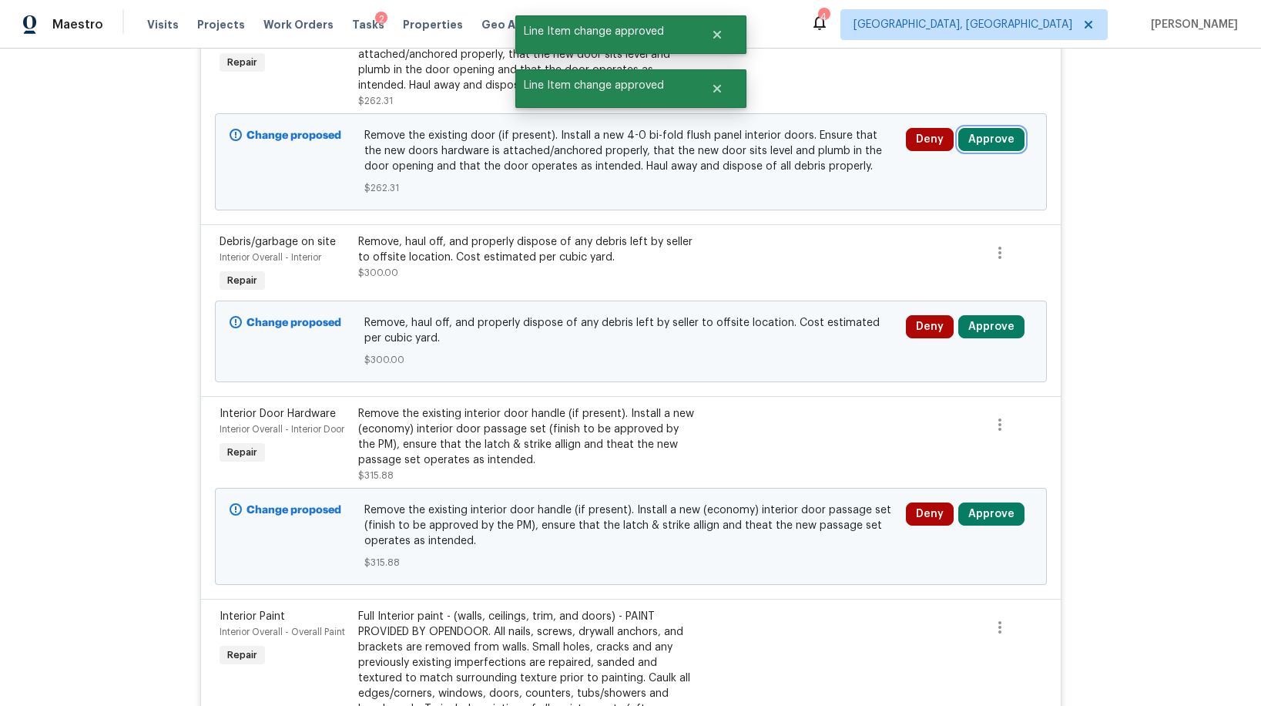
click at [987, 140] on button "Approve" at bounding box center [991, 139] width 66 height 23
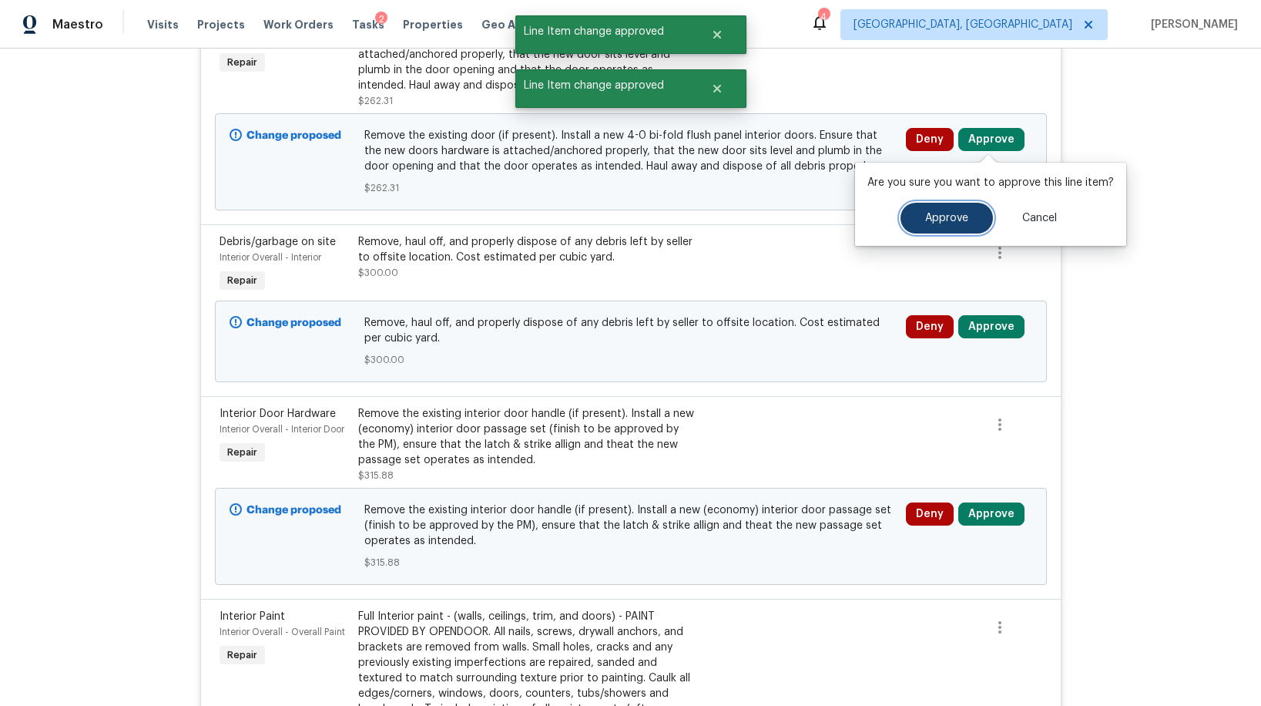
click at [926, 220] on span "Approve" at bounding box center [946, 219] width 43 height 12
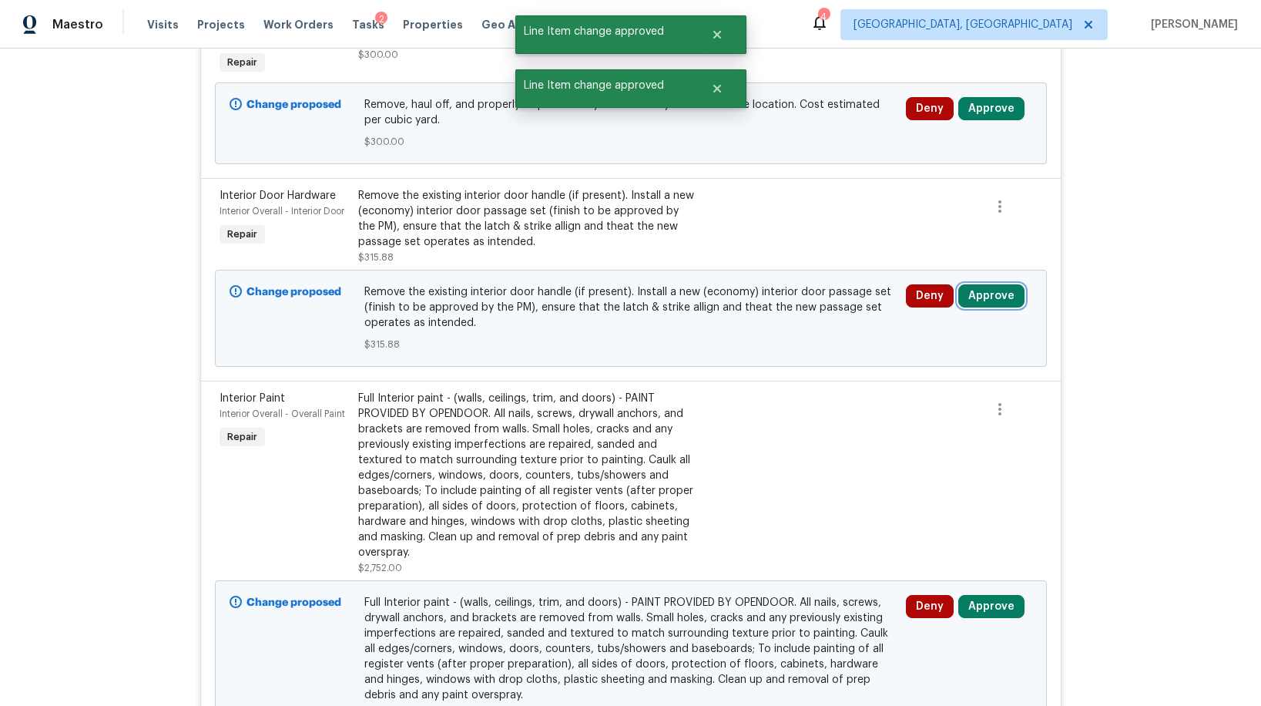
click at [977, 298] on button "Approve" at bounding box center [991, 295] width 66 height 23
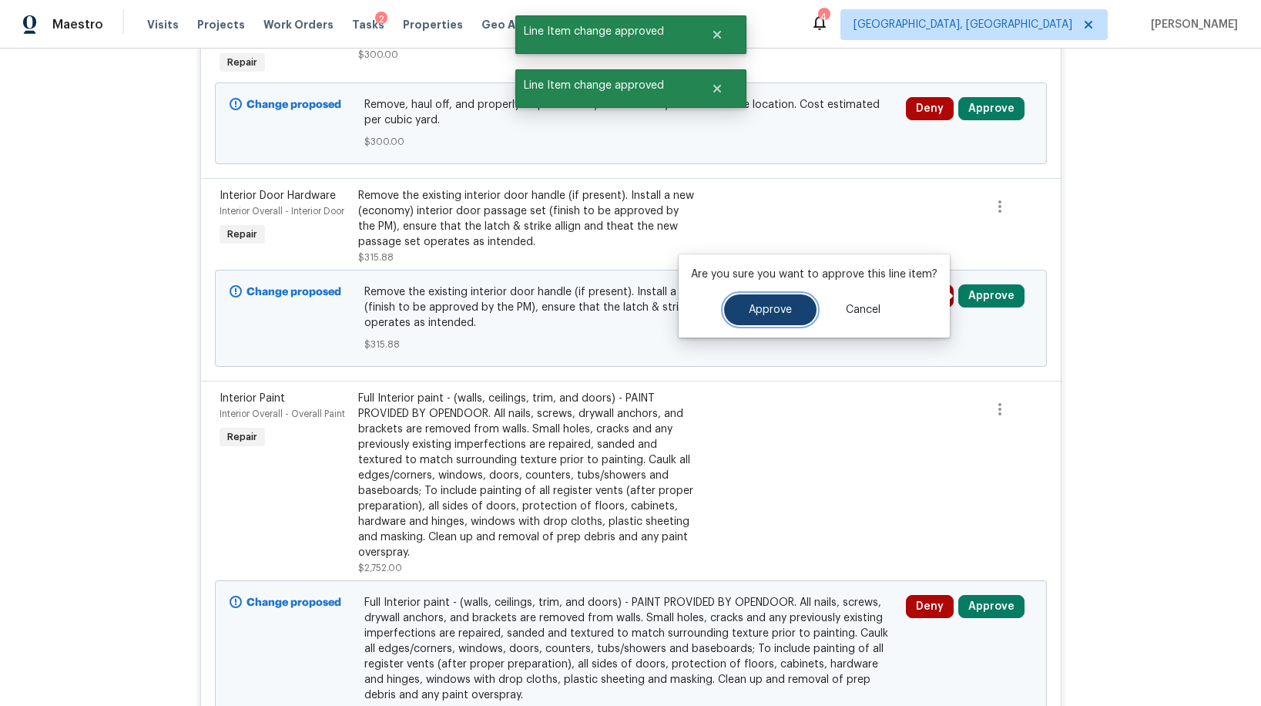
click at [800, 314] on button "Approve" at bounding box center [770, 309] width 92 height 31
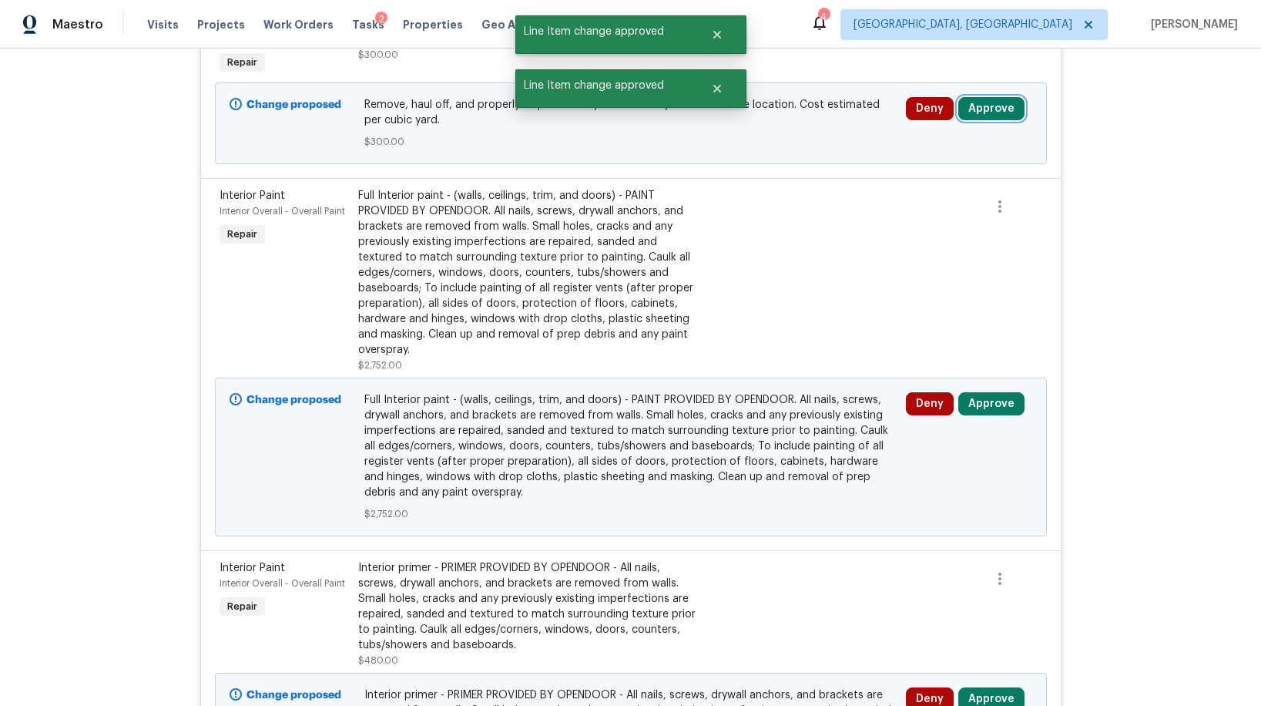
click at [979, 109] on button "Approve" at bounding box center [991, 108] width 66 height 23
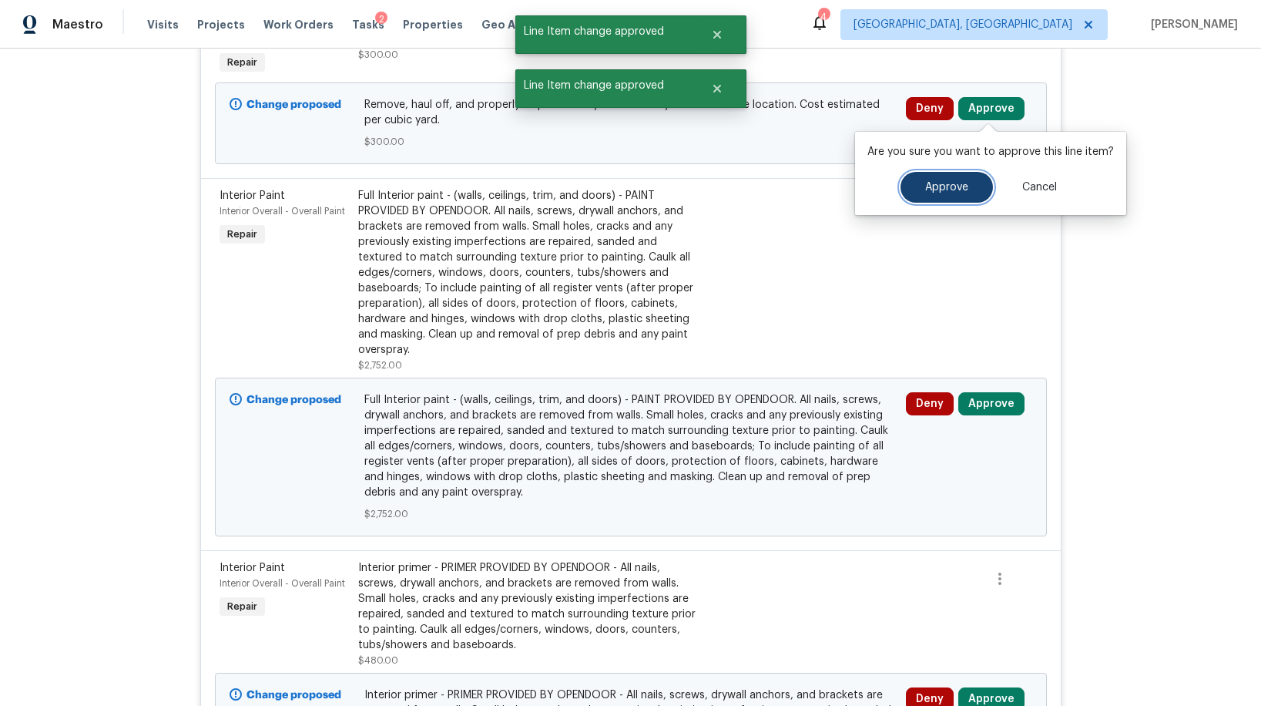
click at [925, 184] on span "Approve" at bounding box center [946, 188] width 43 height 12
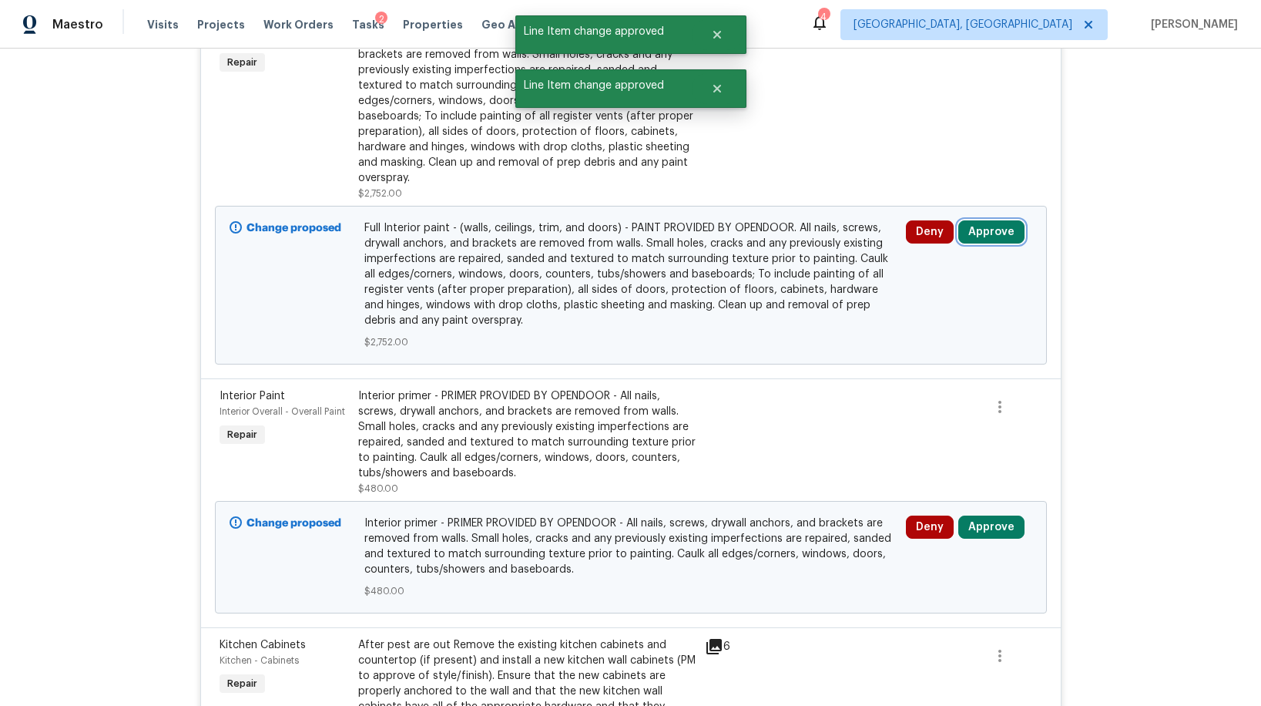
click at [985, 238] on button "Approve" at bounding box center [991, 231] width 66 height 23
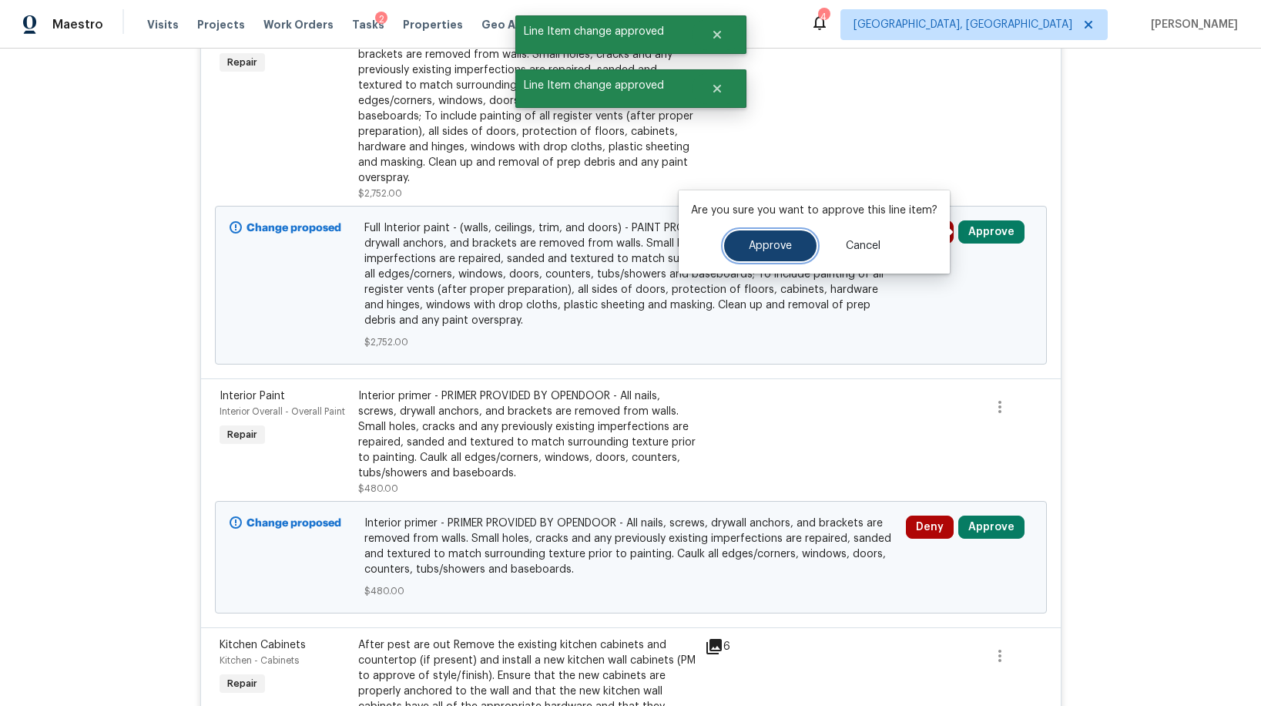
click at [777, 243] on span "Approve" at bounding box center [770, 246] width 43 height 12
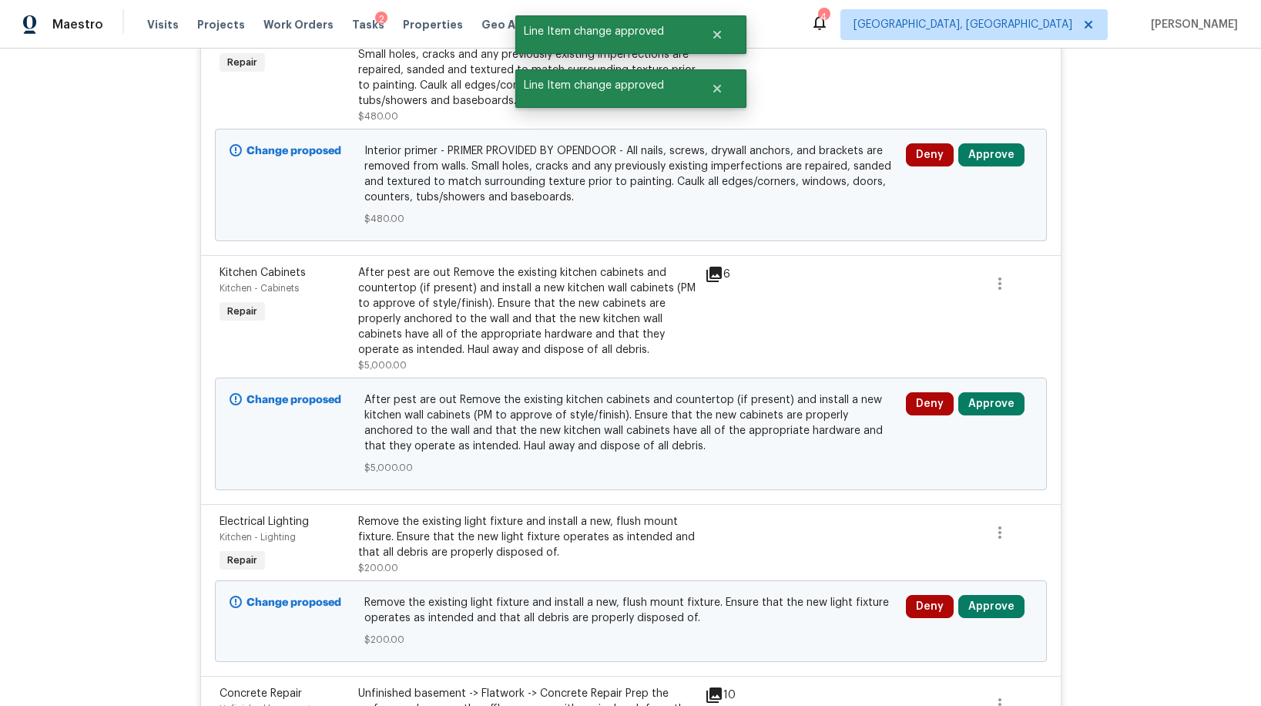
click at [985, 167] on div "Deny Approve" at bounding box center [969, 185] width 136 height 92
click at [978, 161] on button "Approve" at bounding box center [991, 154] width 66 height 23
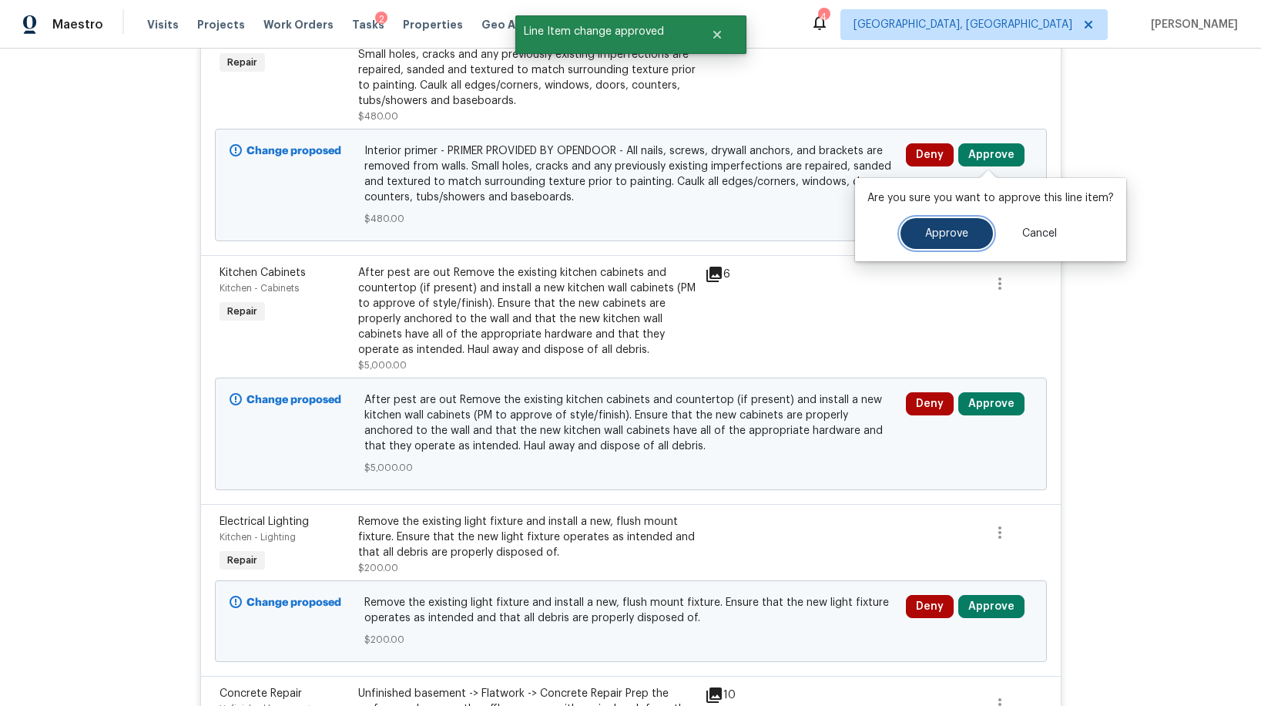
click at [925, 227] on button "Approve" at bounding box center [947, 233] width 92 height 31
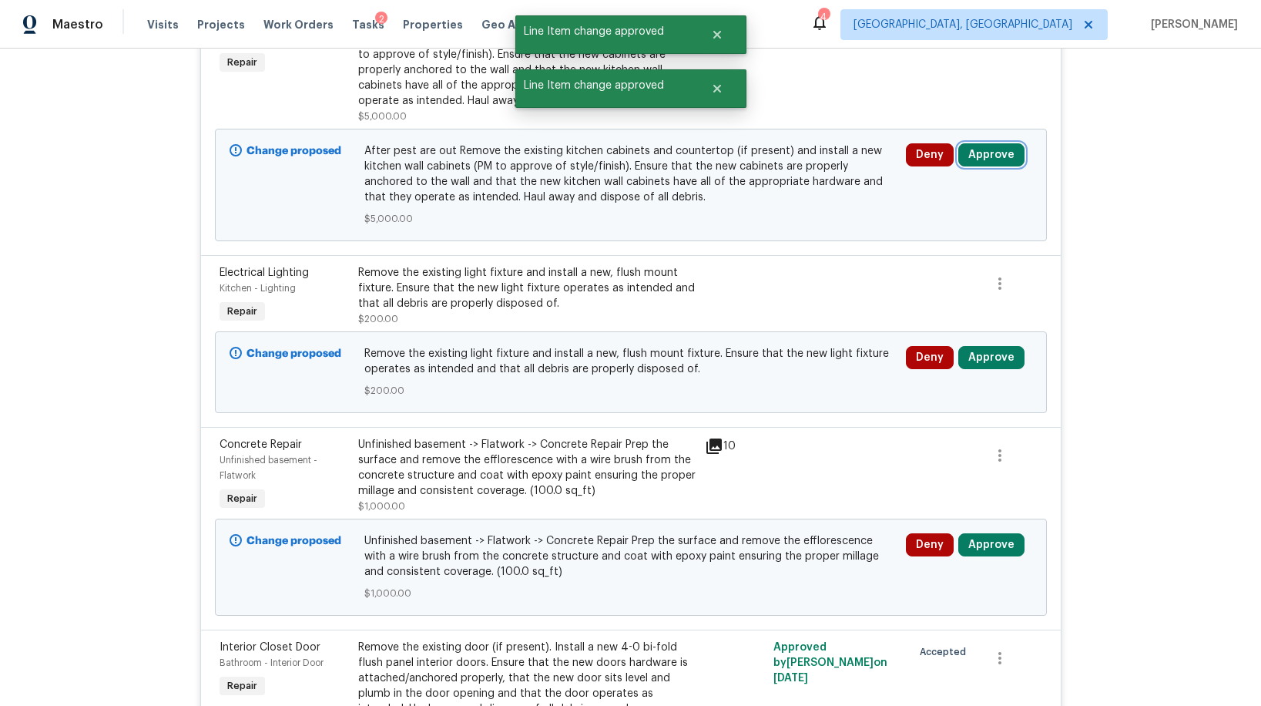
click at [981, 156] on button "Approve" at bounding box center [991, 154] width 66 height 23
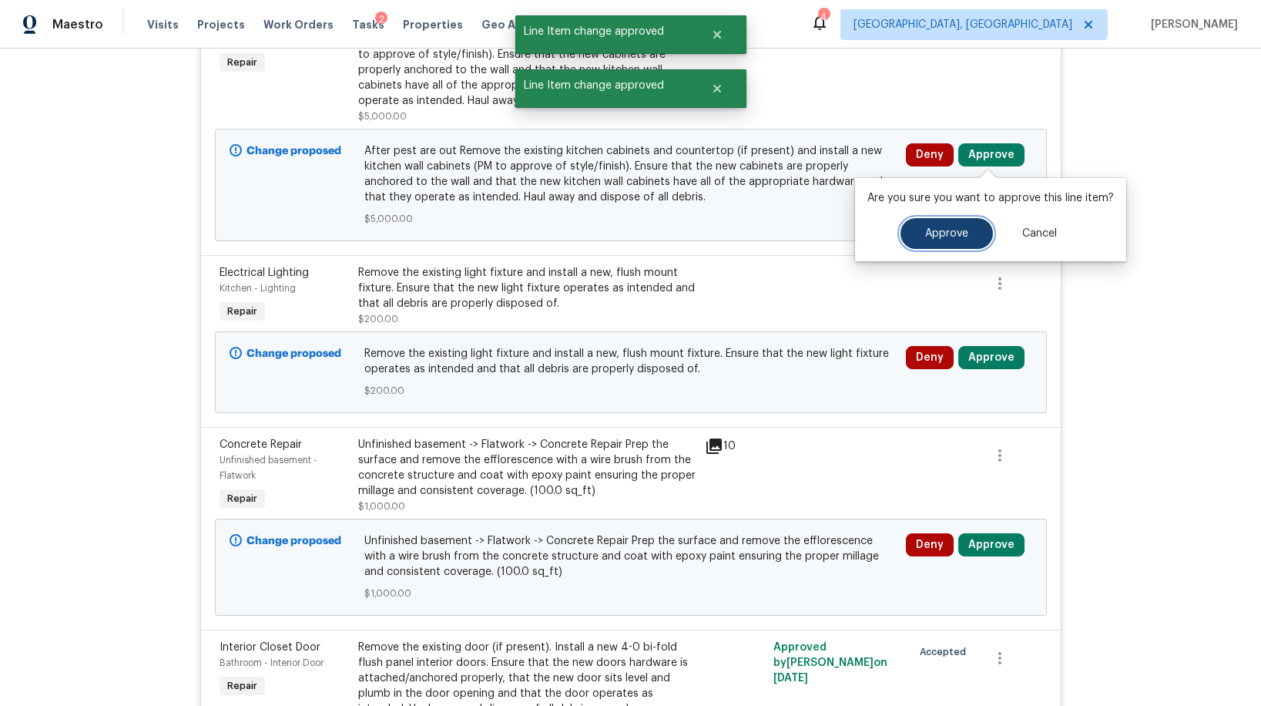
click at [915, 232] on button "Approve" at bounding box center [947, 233] width 92 height 31
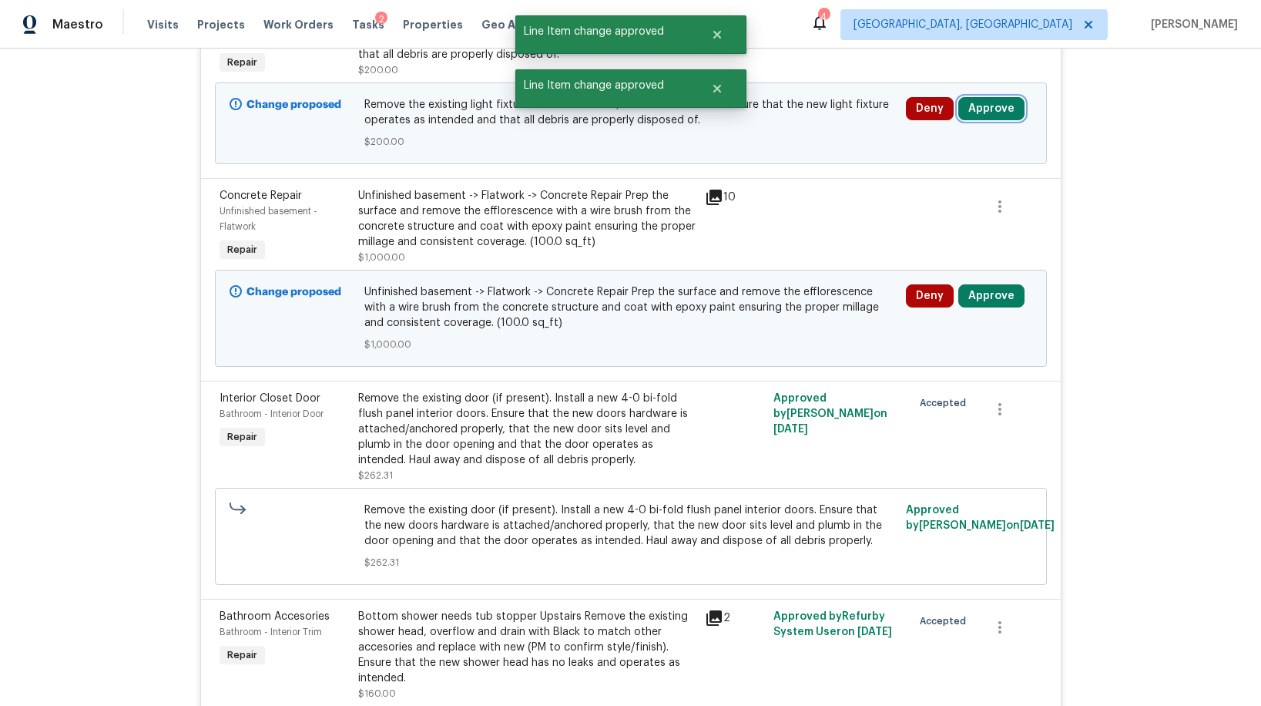
click at [995, 104] on button "Approve" at bounding box center [991, 108] width 66 height 23
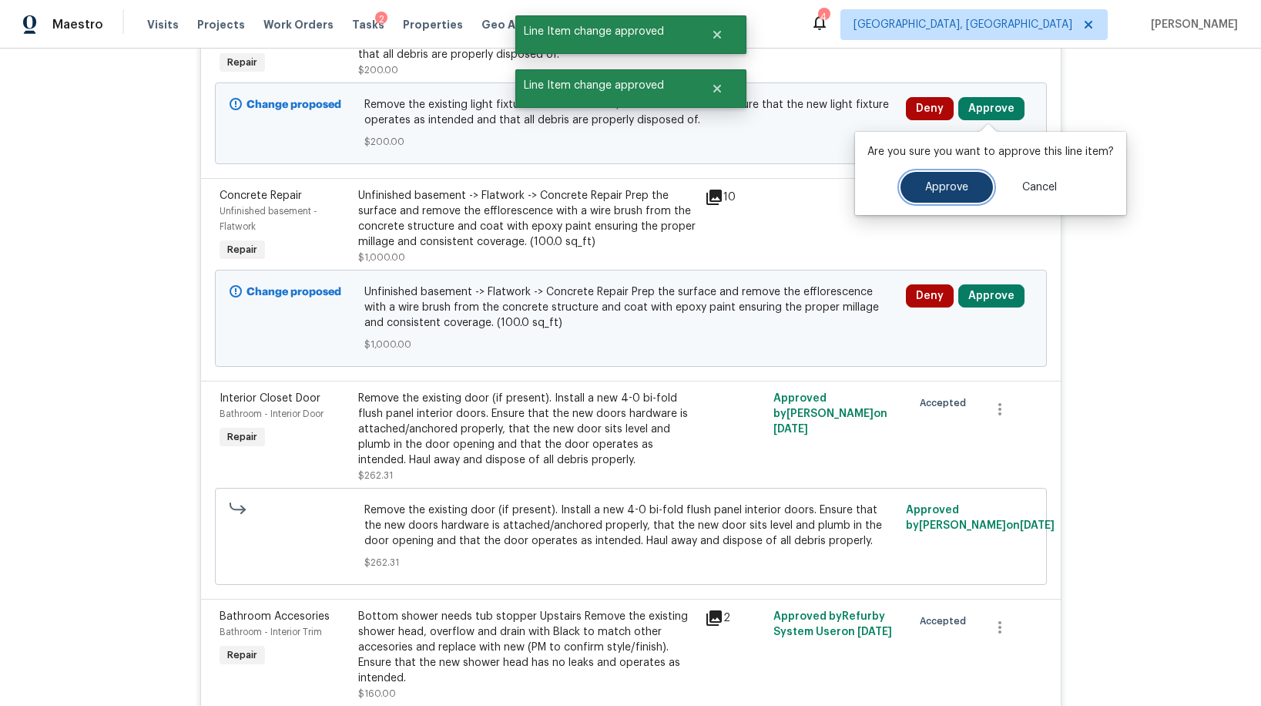
click at [909, 194] on button "Approve" at bounding box center [947, 187] width 92 height 31
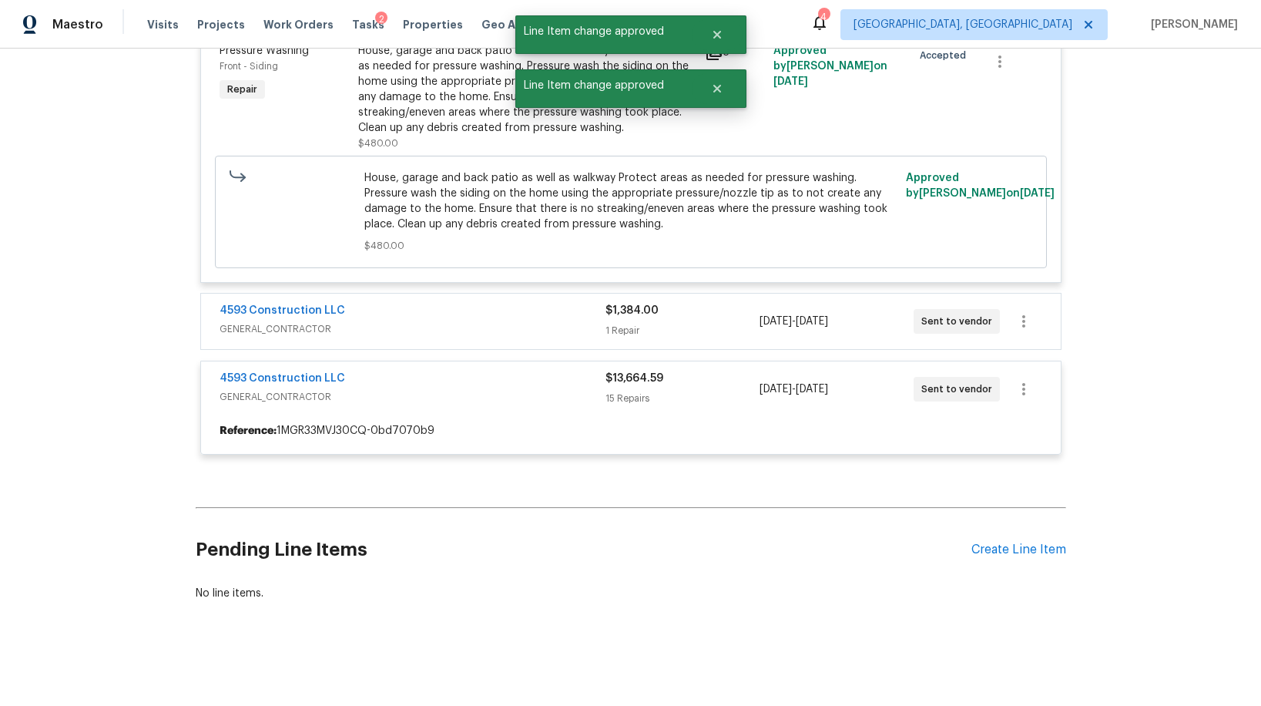
scroll to position [1826, 0]
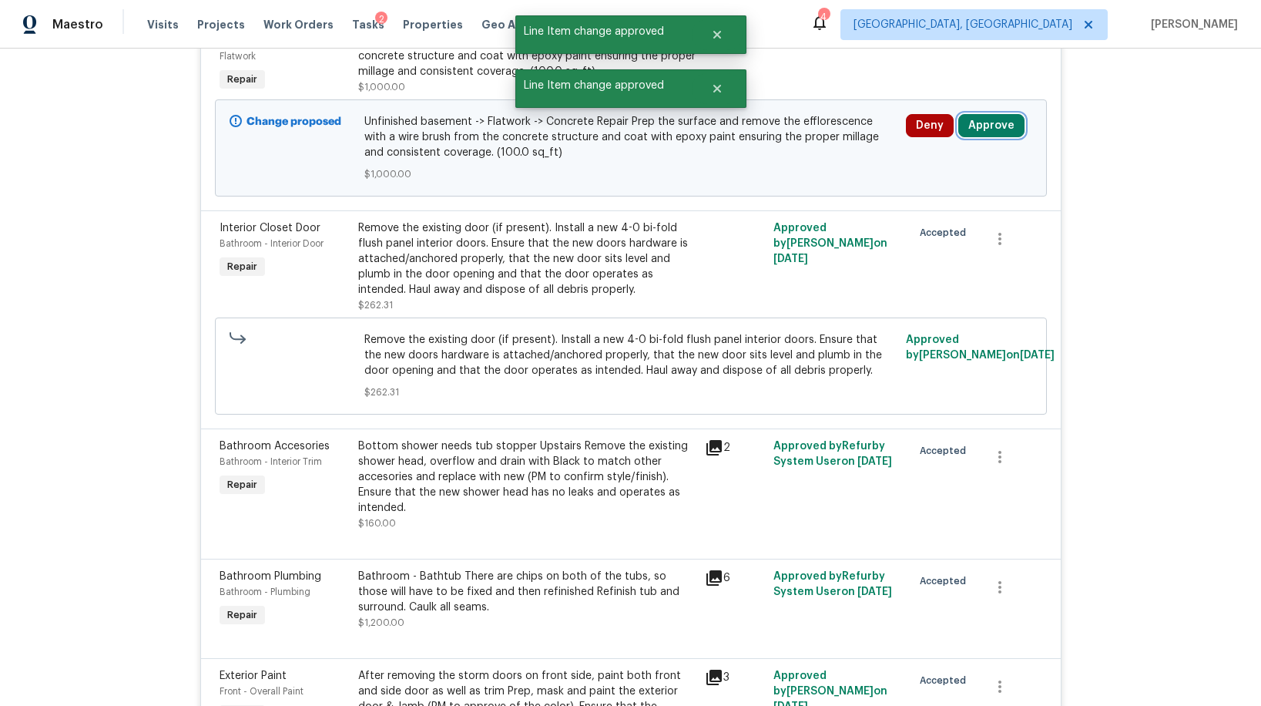
click at [976, 135] on button "Approve" at bounding box center [991, 125] width 66 height 23
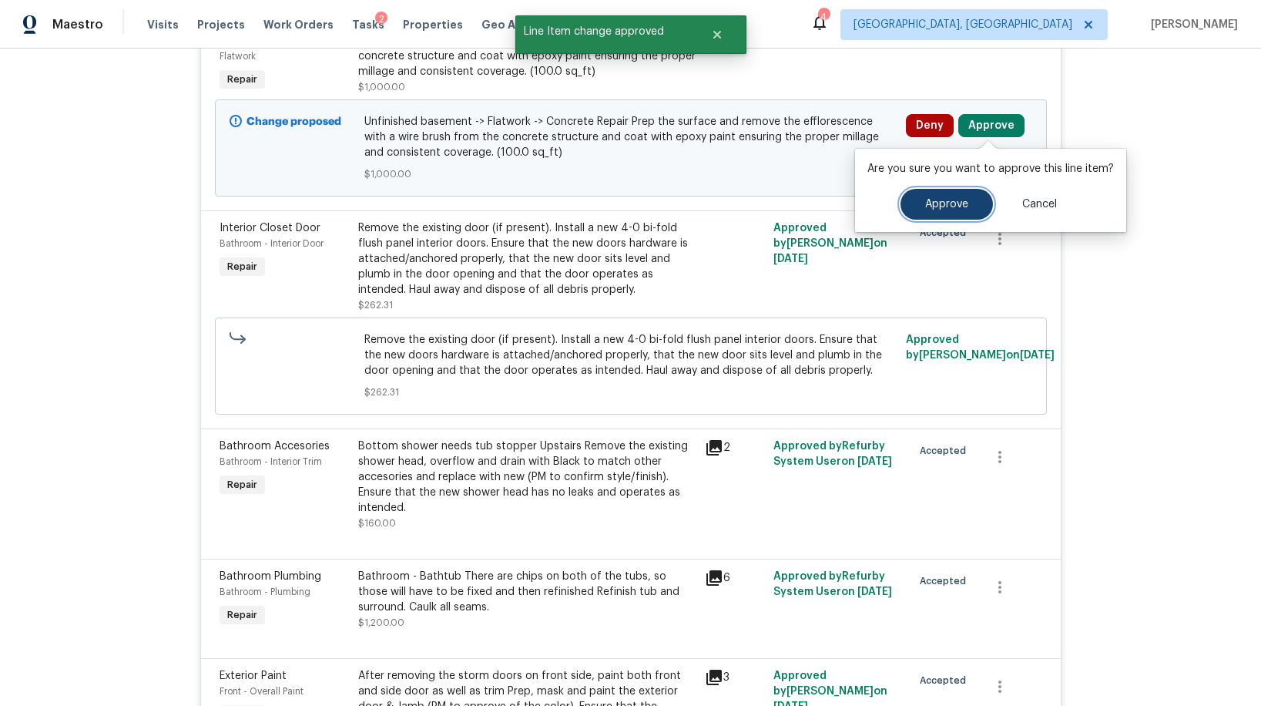
click at [945, 190] on button "Approve" at bounding box center [947, 204] width 92 height 31
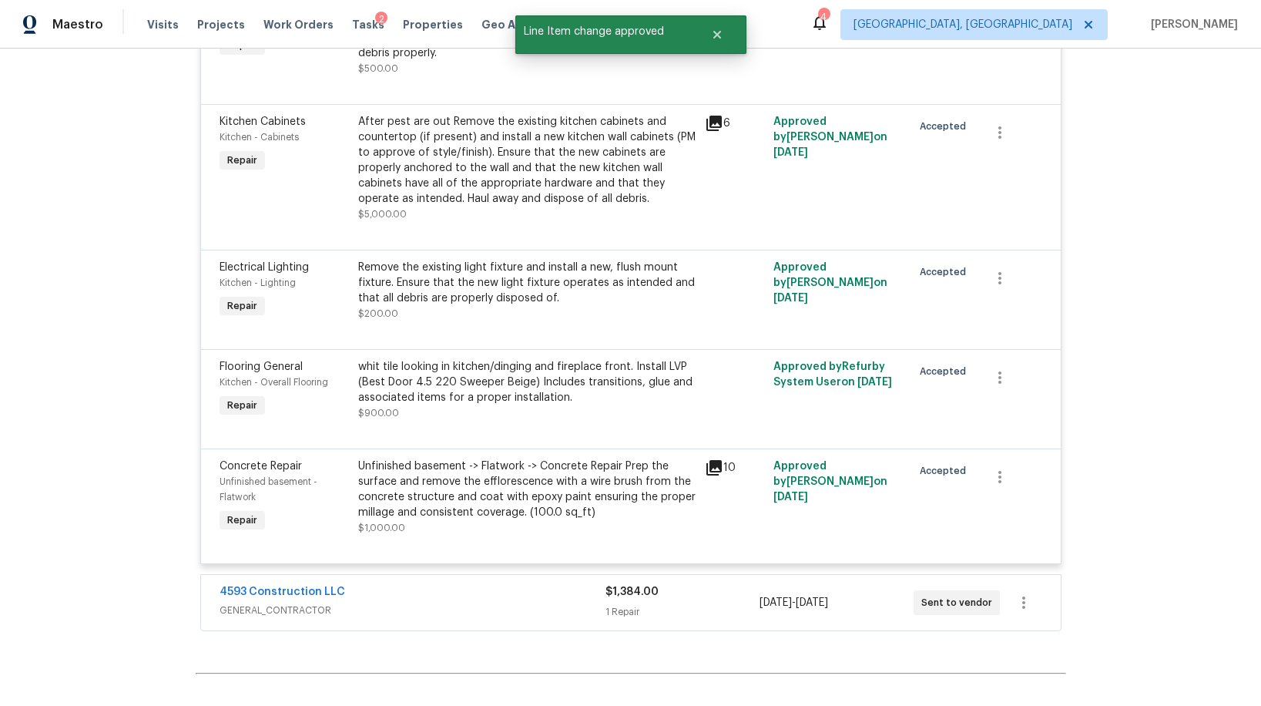
scroll to position [2806, 0]
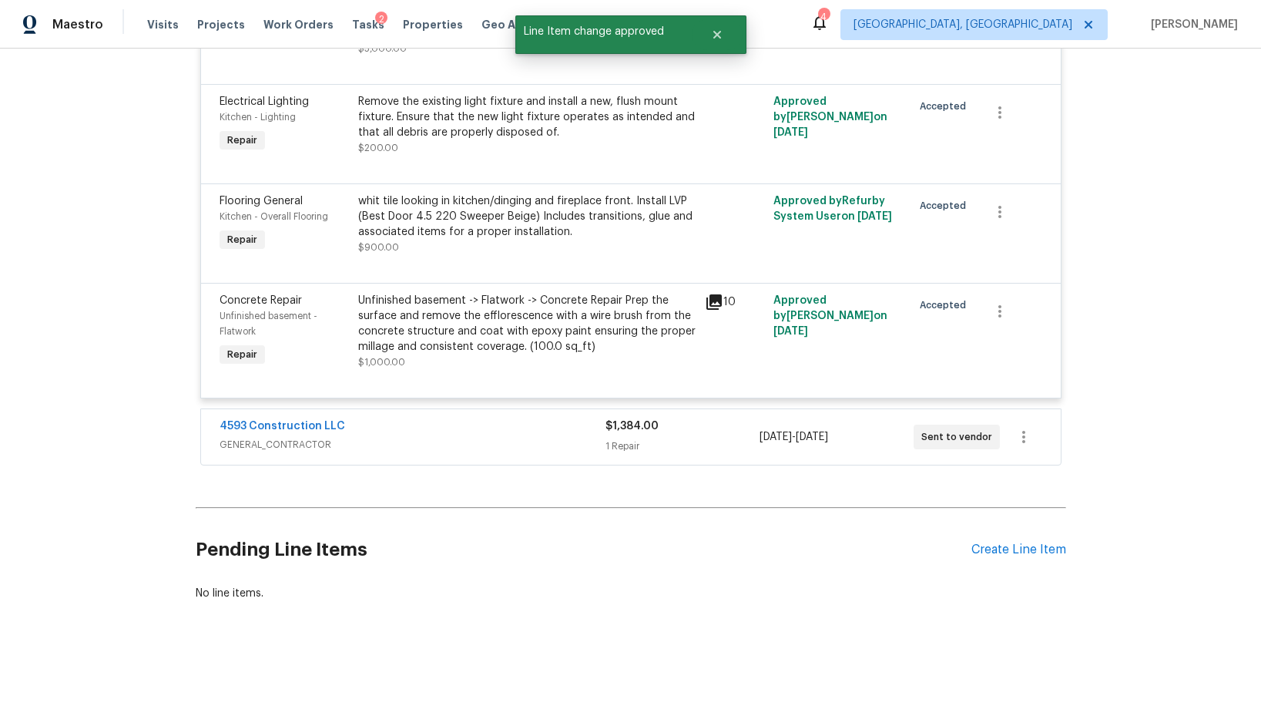
click at [446, 448] on span "GENERAL_CONTRACTOR" at bounding box center [413, 444] width 386 height 15
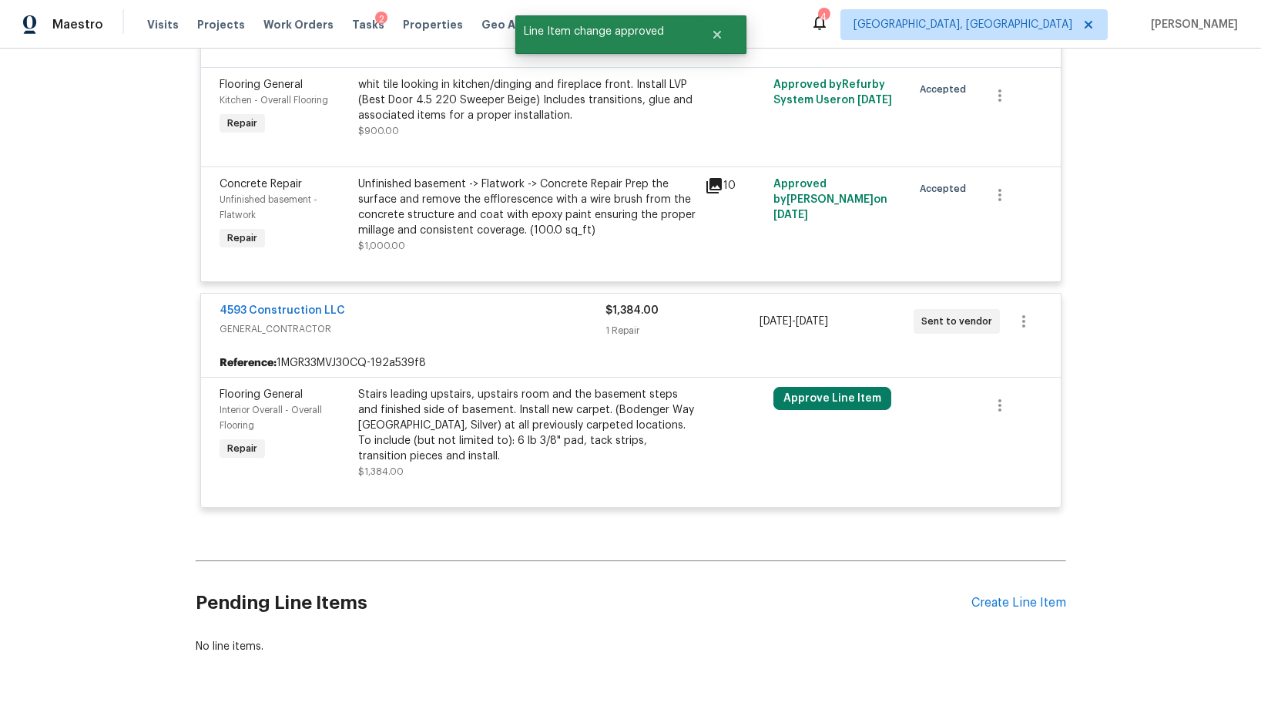
scroll to position [2918, 0]
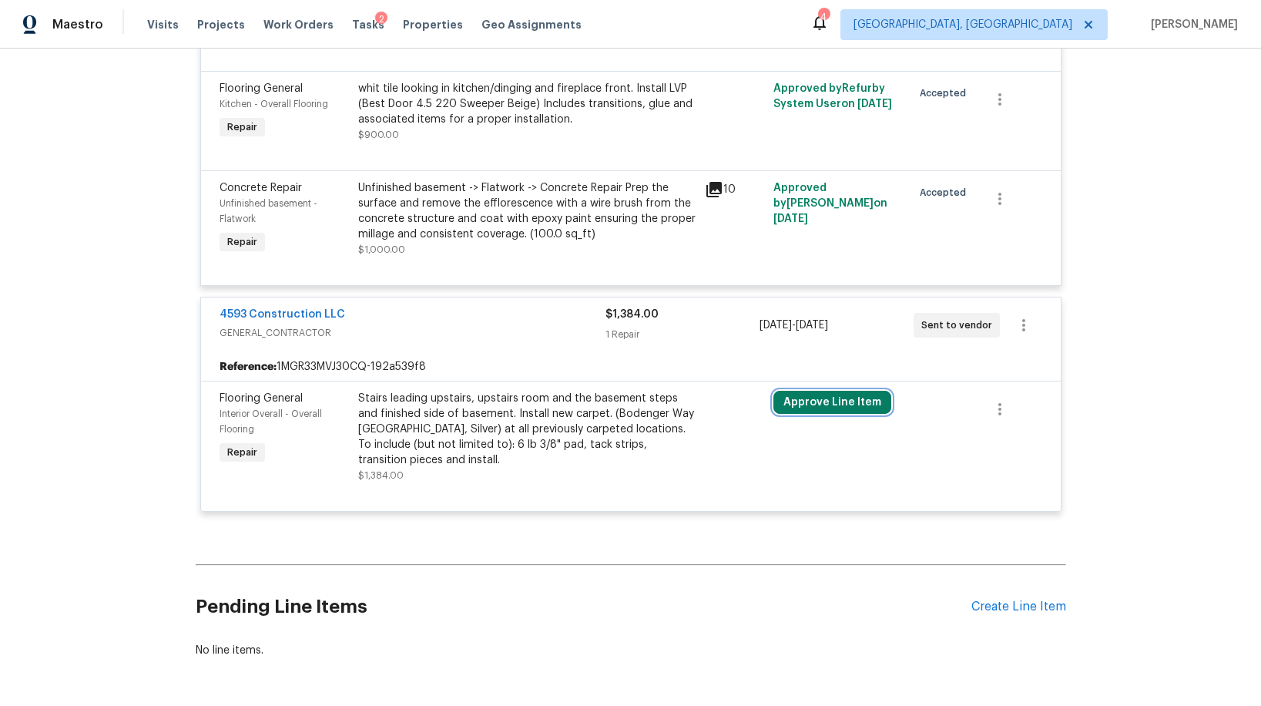
click at [844, 400] on button "Approve Line Item" at bounding box center [833, 402] width 118 height 23
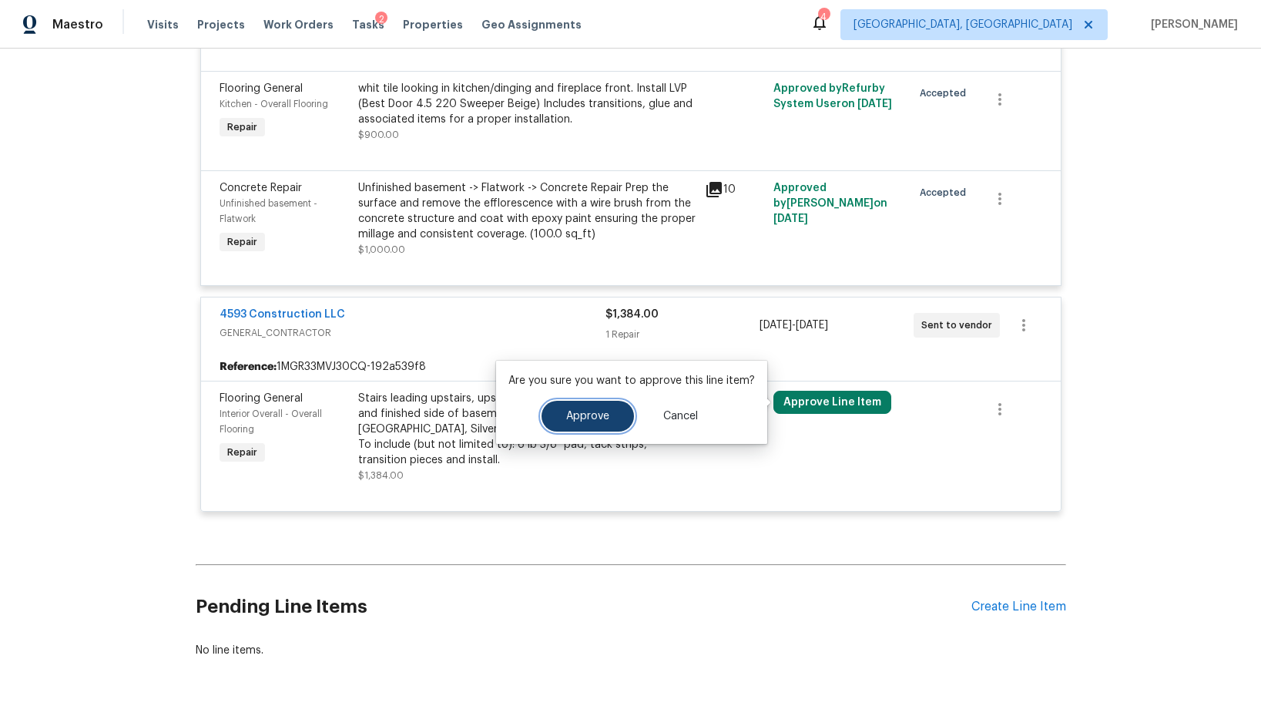
click at [614, 412] on button "Approve" at bounding box center [588, 416] width 92 height 31
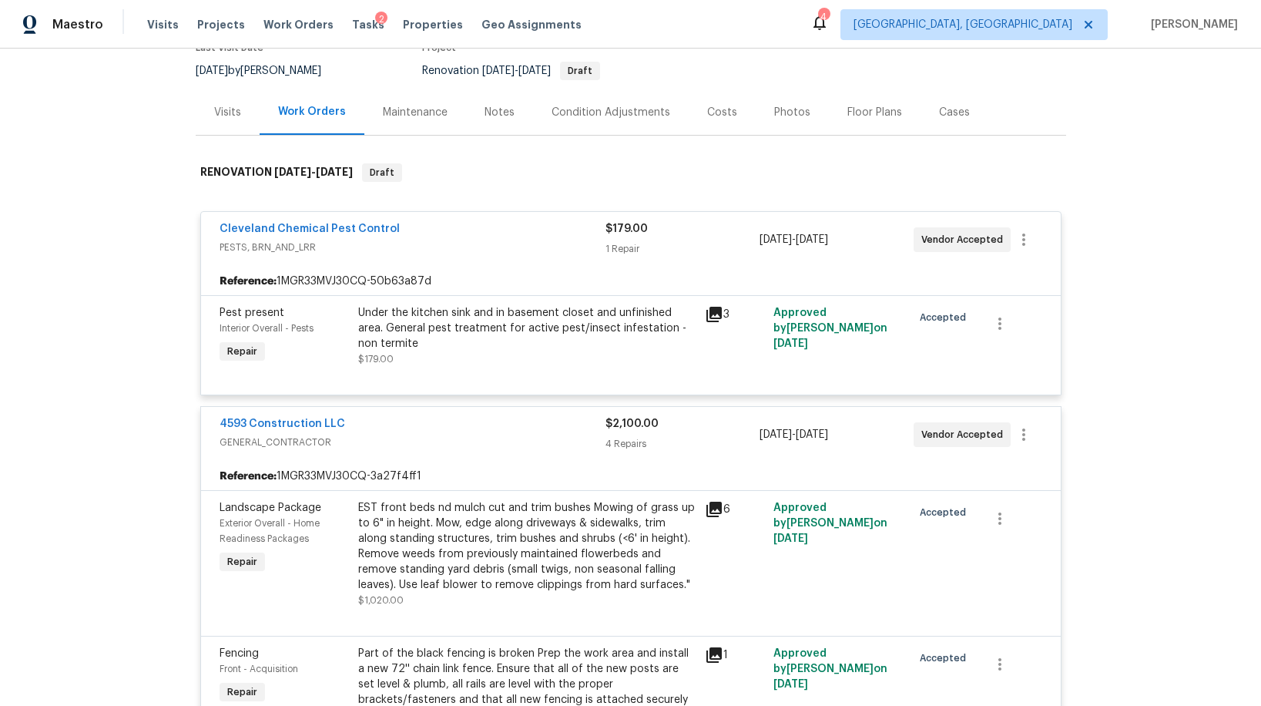
scroll to position [0, 0]
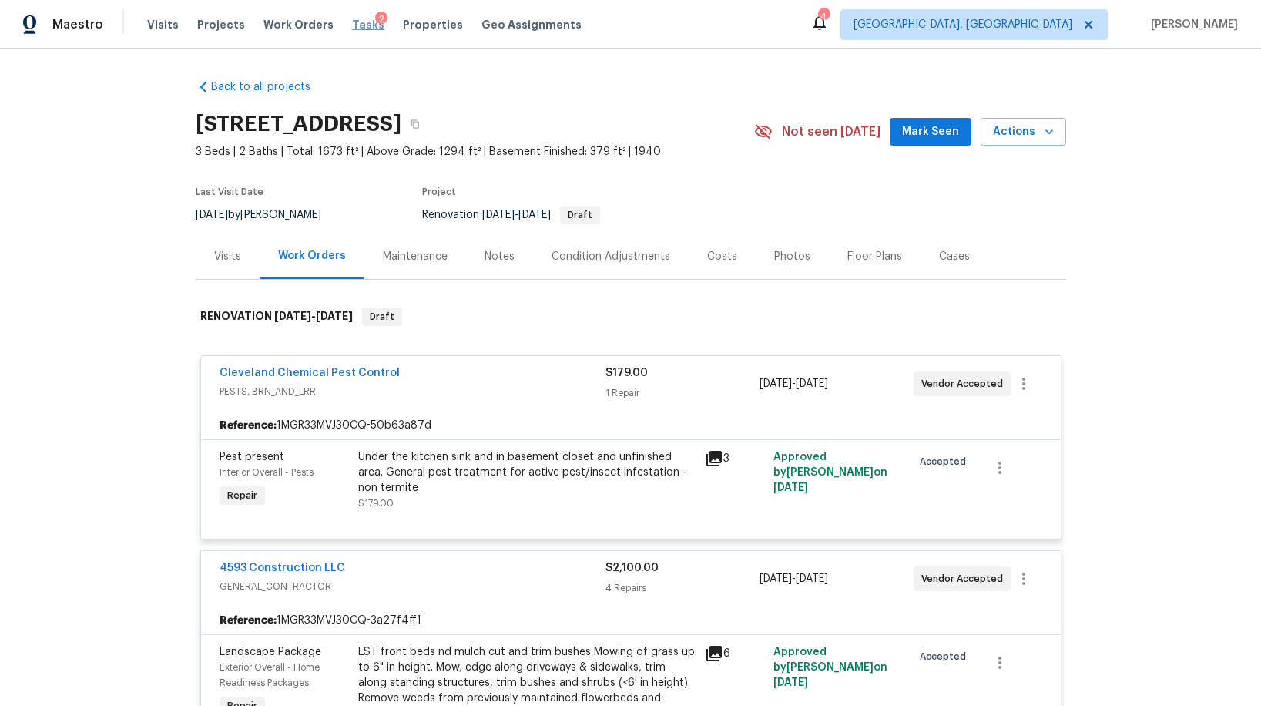
click at [352, 25] on span "Tasks" at bounding box center [368, 24] width 32 height 11
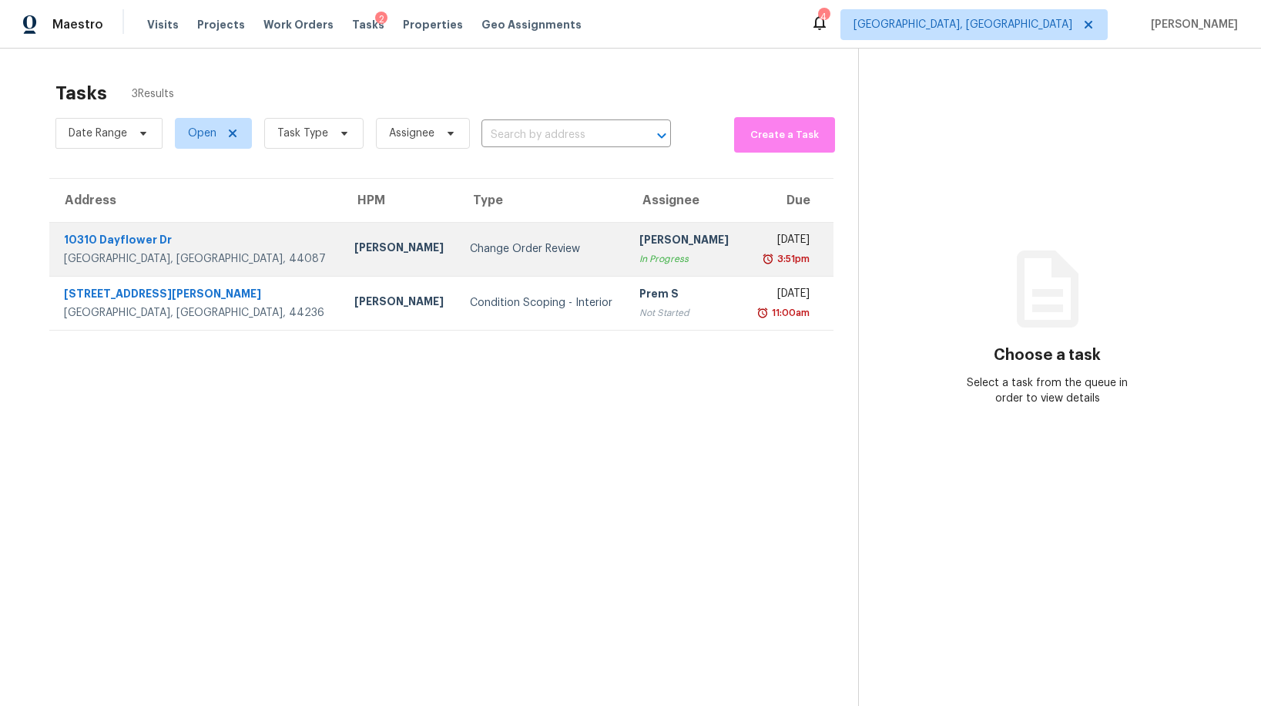
click at [458, 238] on td "Change Order Review" at bounding box center [543, 249] width 170 height 54
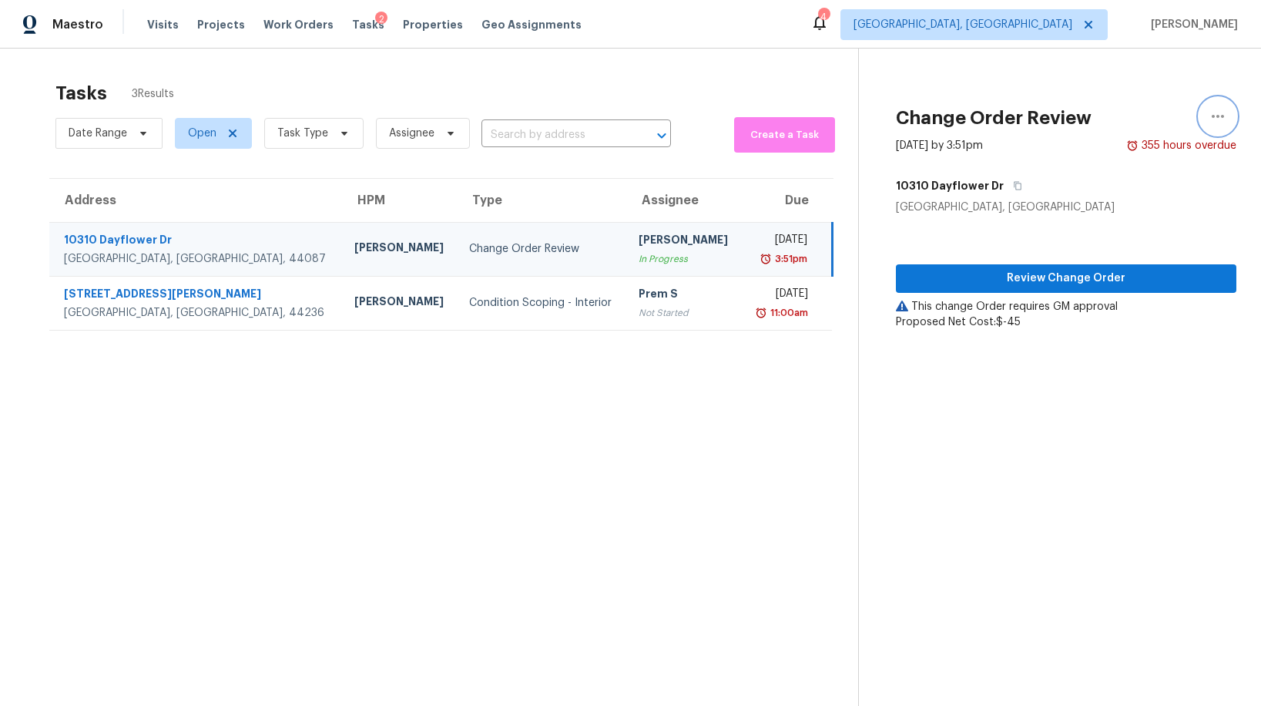
click at [1211, 117] on icon "button" at bounding box center [1218, 116] width 18 height 18
click at [1121, 98] on div "Cancel this task" at bounding box center [1130, 96] width 120 height 15
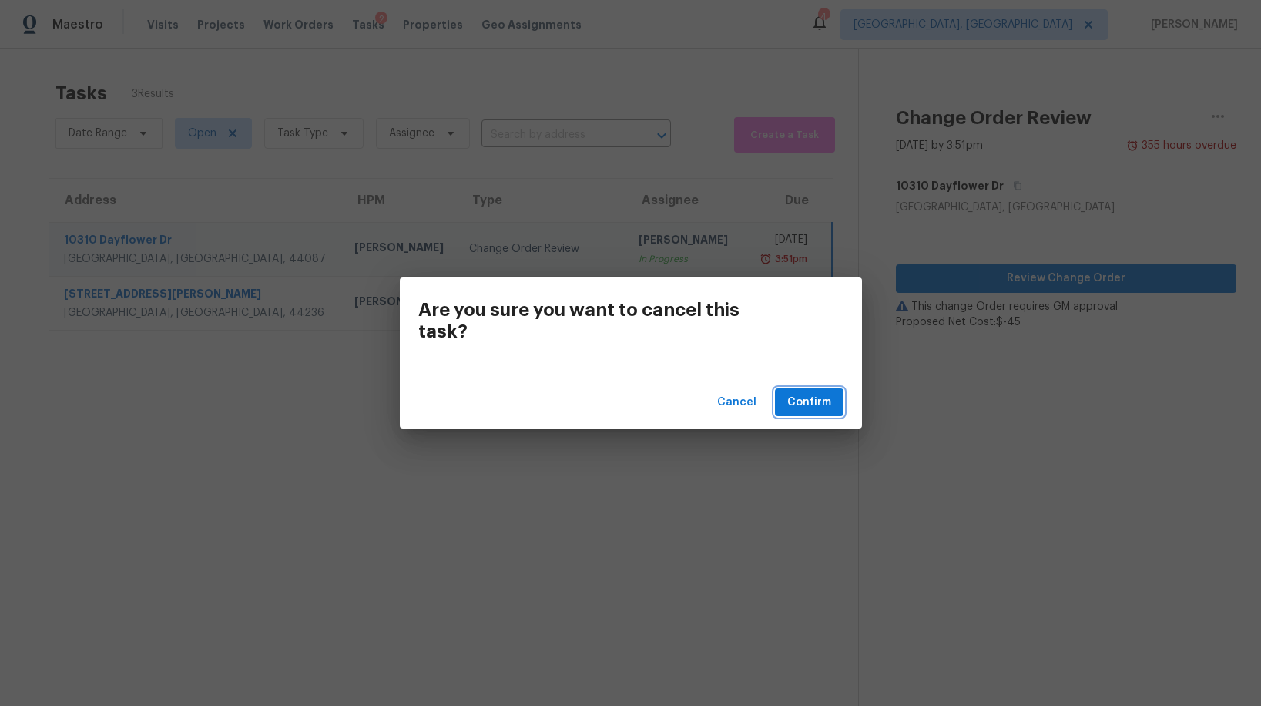
click at [811, 411] on span "Confirm" at bounding box center [809, 402] width 44 height 19
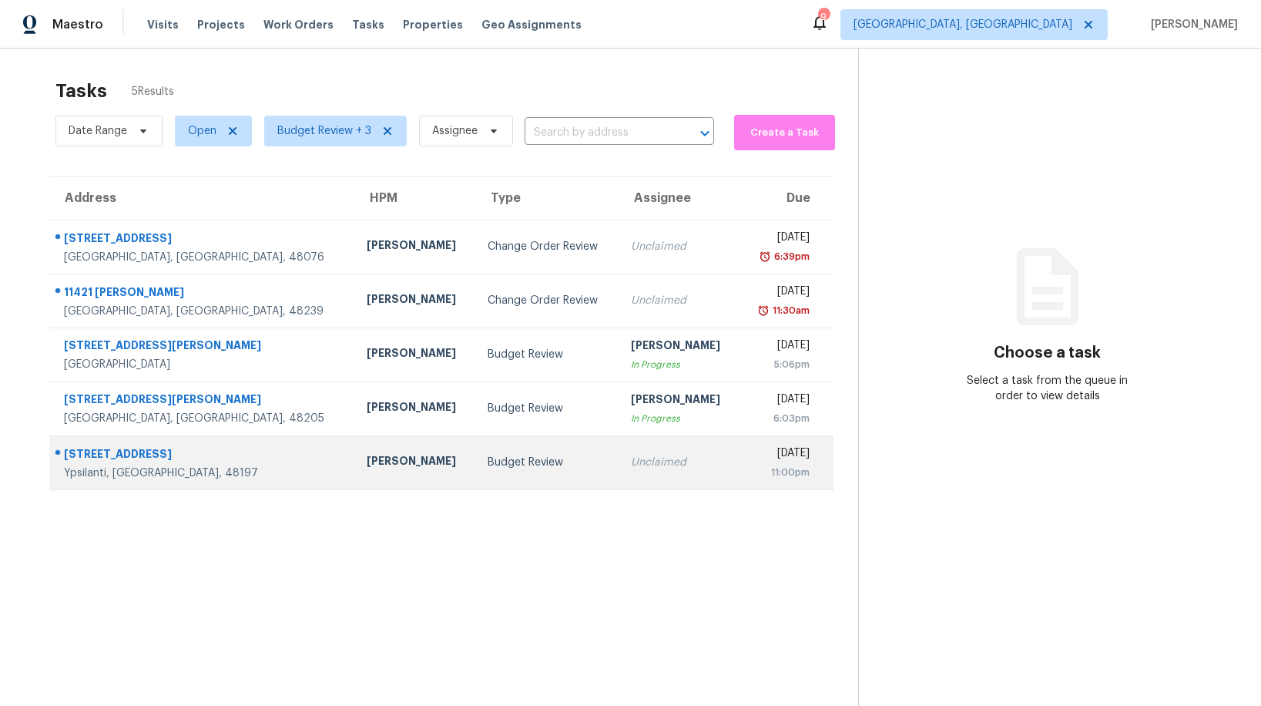
click at [475, 453] on td "Budget Review" at bounding box center [546, 462] width 143 height 54
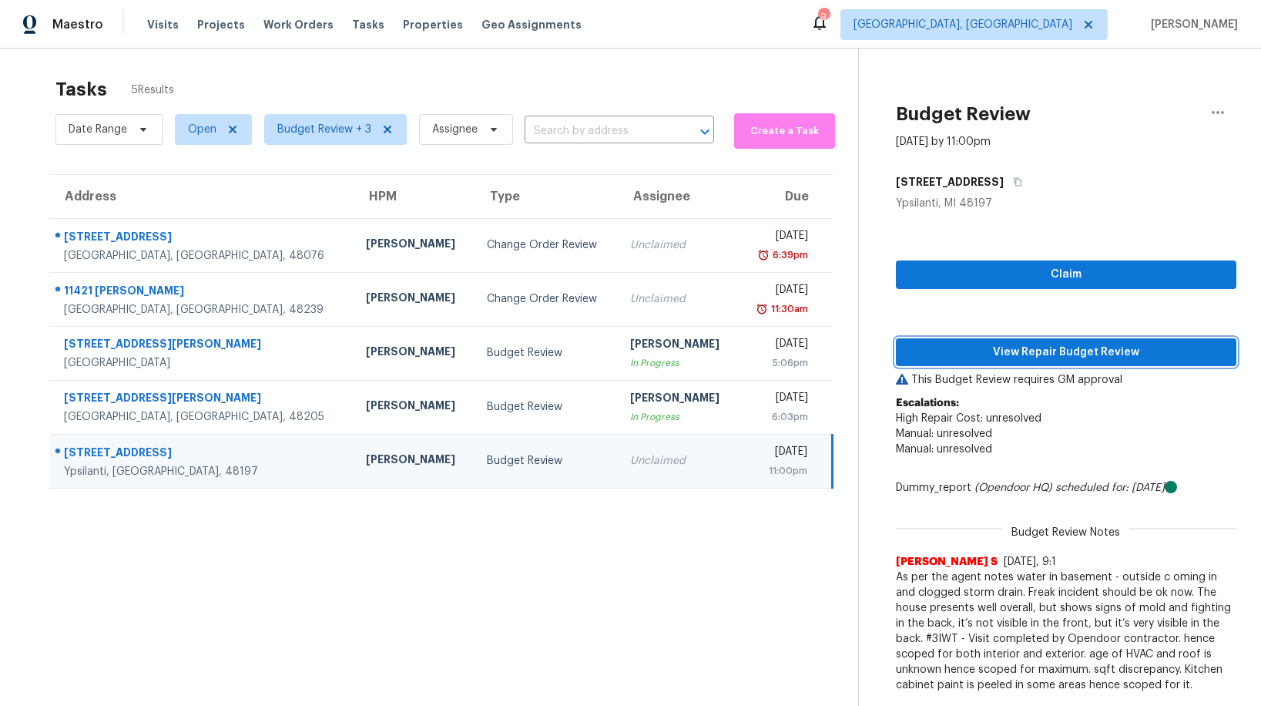
click at [982, 350] on span "View Repair Budget Review" at bounding box center [1066, 352] width 316 height 19
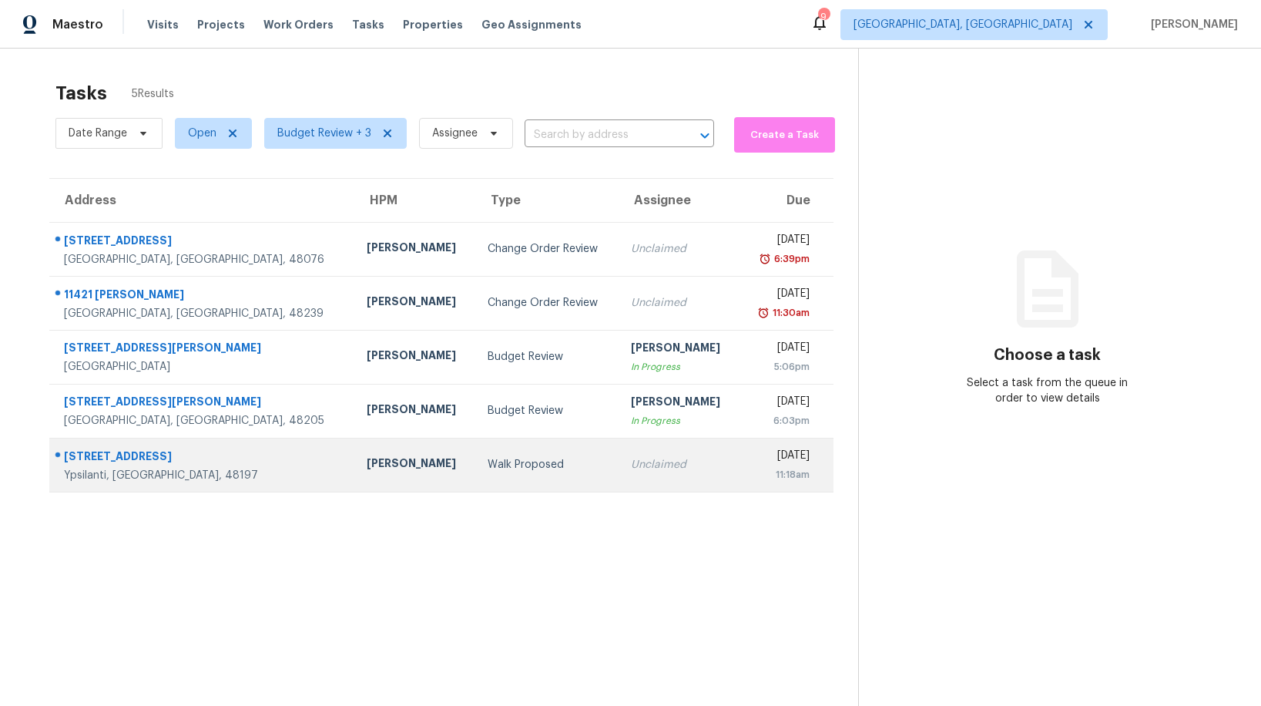
click at [475, 477] on td "Walk Proposed" at bounding box center [546, 465] width 143 height 54
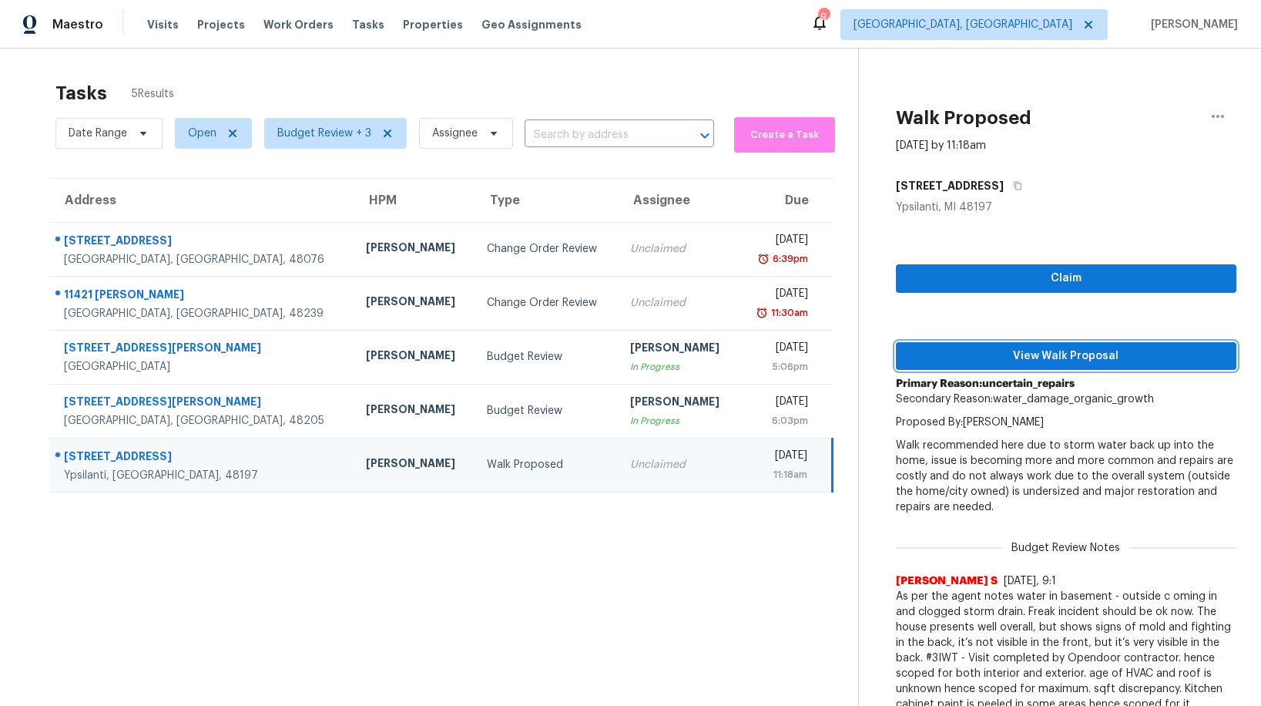
click at [946, 347] on span "View Walk Proposal" at bounding box center [1066, 356] width 316 height 19
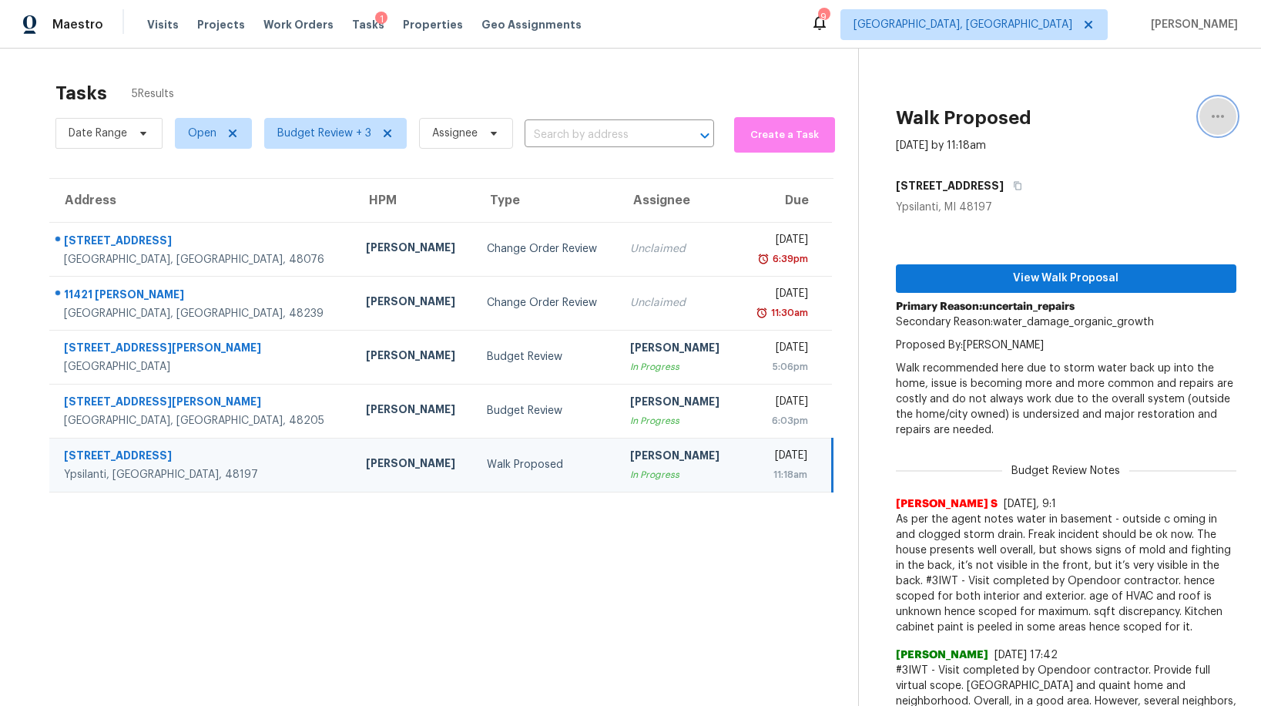
click at [1220, 119] on icon "button" at bounding box center [1218, 116] width 18 height 18
click at [1121, 96] on div "Cancel this task" at bounding box center [1130, 96] width 120 height 15
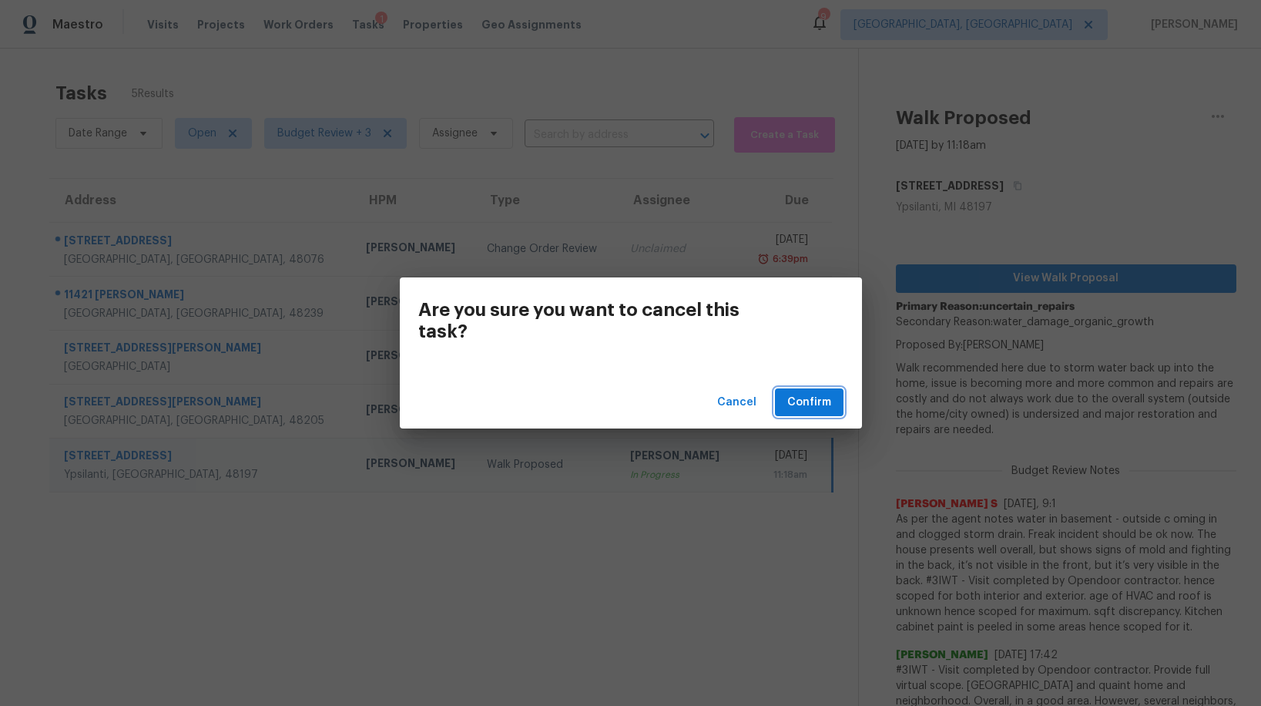
click at [823, 397] on span "Confirm" at bounding box center [809, 402] width 44 height 19
